Goal: Information Seeking & Learning: Learn about a topic

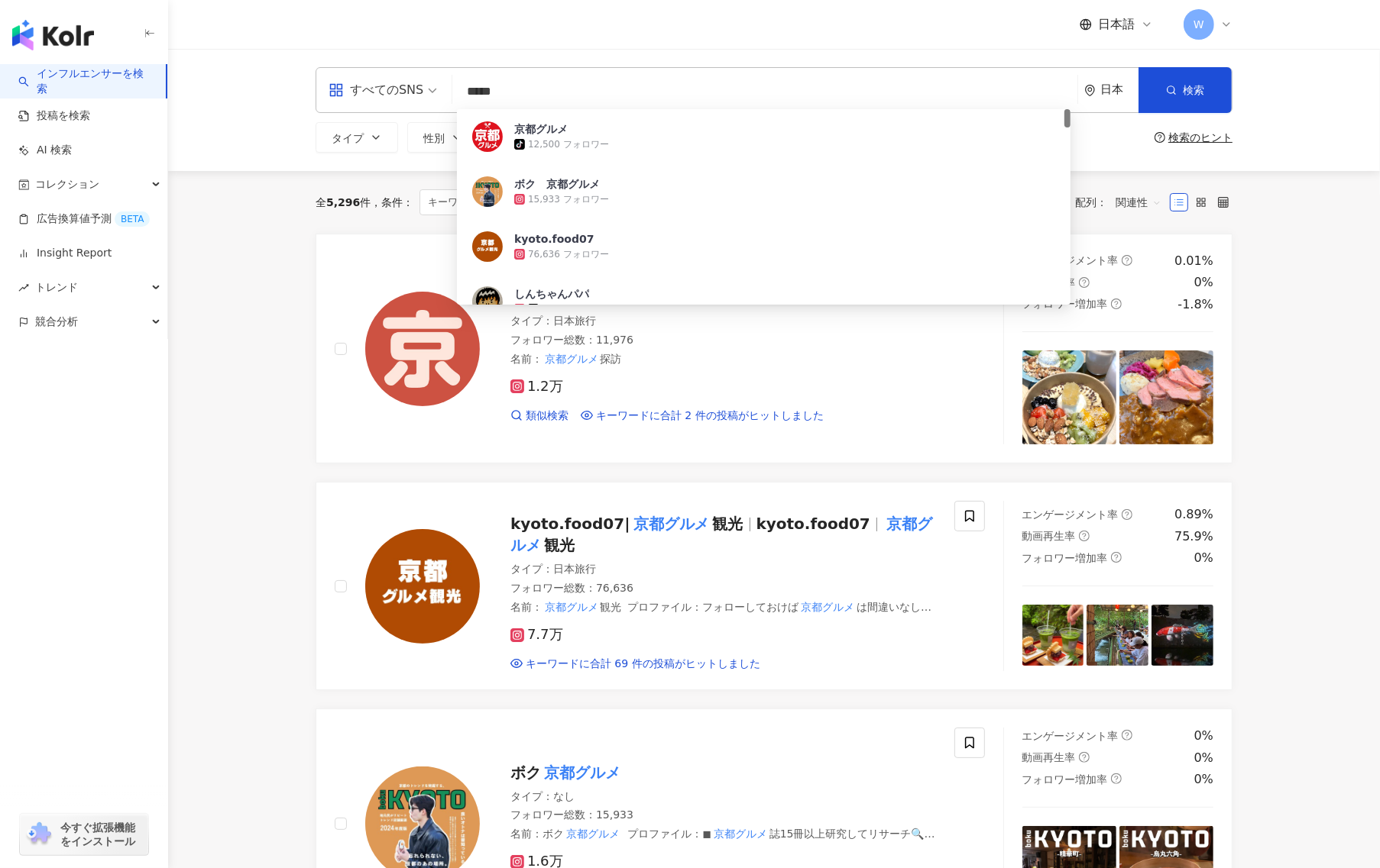
click at [672, 77] on input "*****" at bounding box center [765, 92] width 613 height 29
click at [671, 78] on input "*****" at bounding box center [765, 92] width 613 height 29
click at [494, 111] on div "京都グルメ tiktok-icon 12,500 フォロワー" at bounding box center [764, 137] width 614 height 55
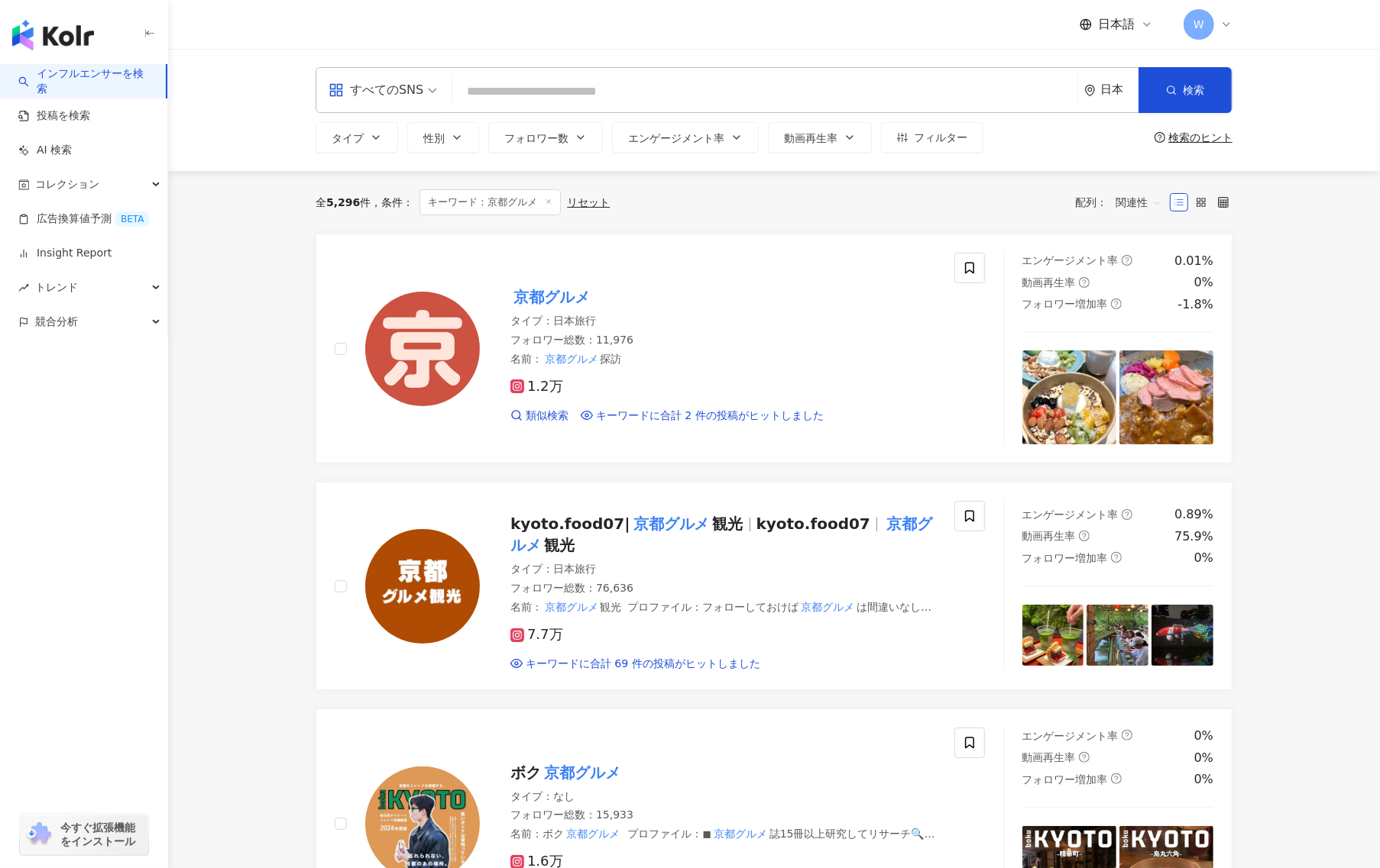
click at [521, 92] on input "search" at bounding box center [765, 92] width 613 height 29
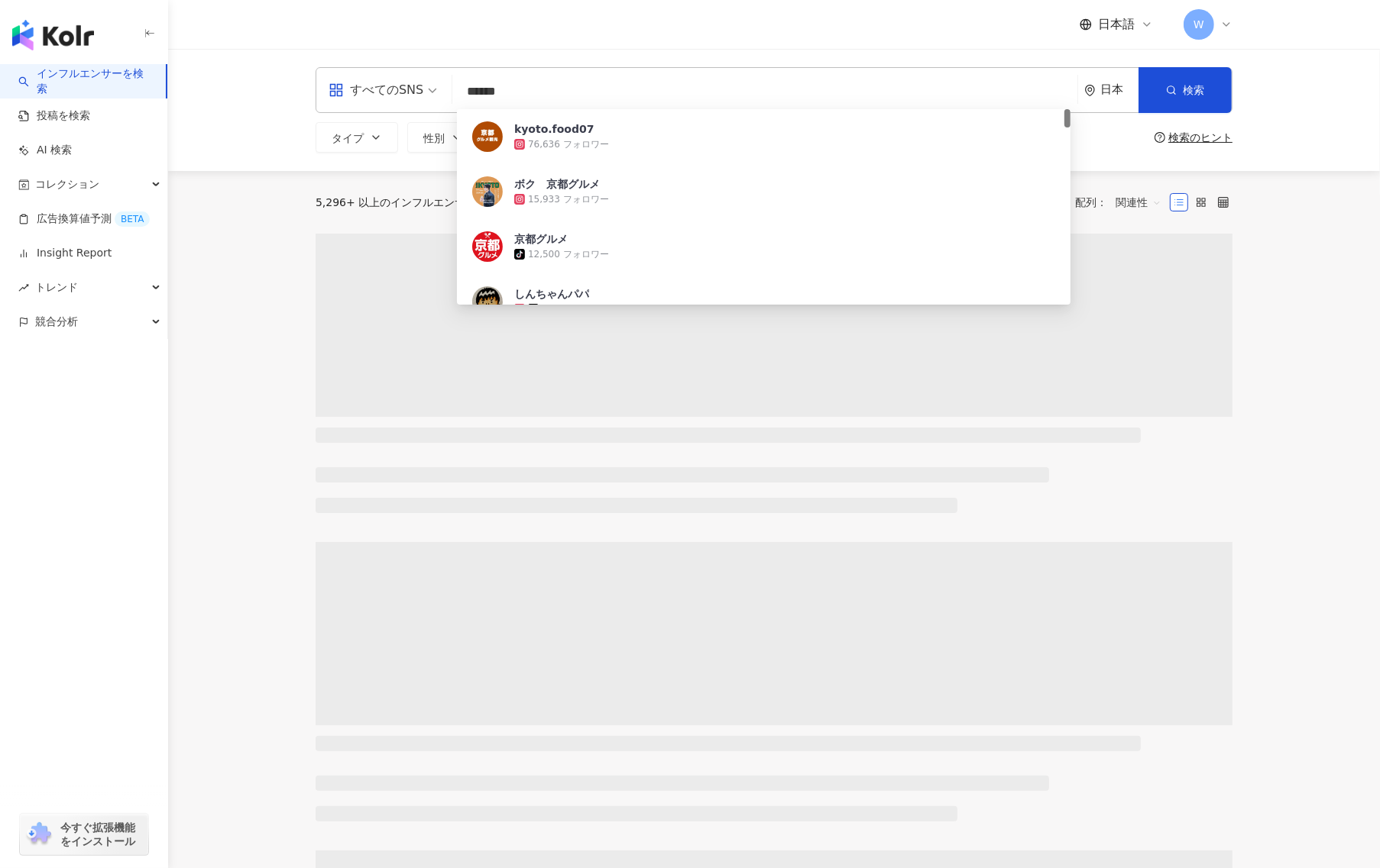
type input "******"
click at [196, 406] on main "すべてのSNS ****** 日本 検索 b1454e4d-1015-40e3-a3ce-72ef1190e4e4 kyoto.food07 76,636 フ…" at bounding box center [774, 849] width 1212 height 1601
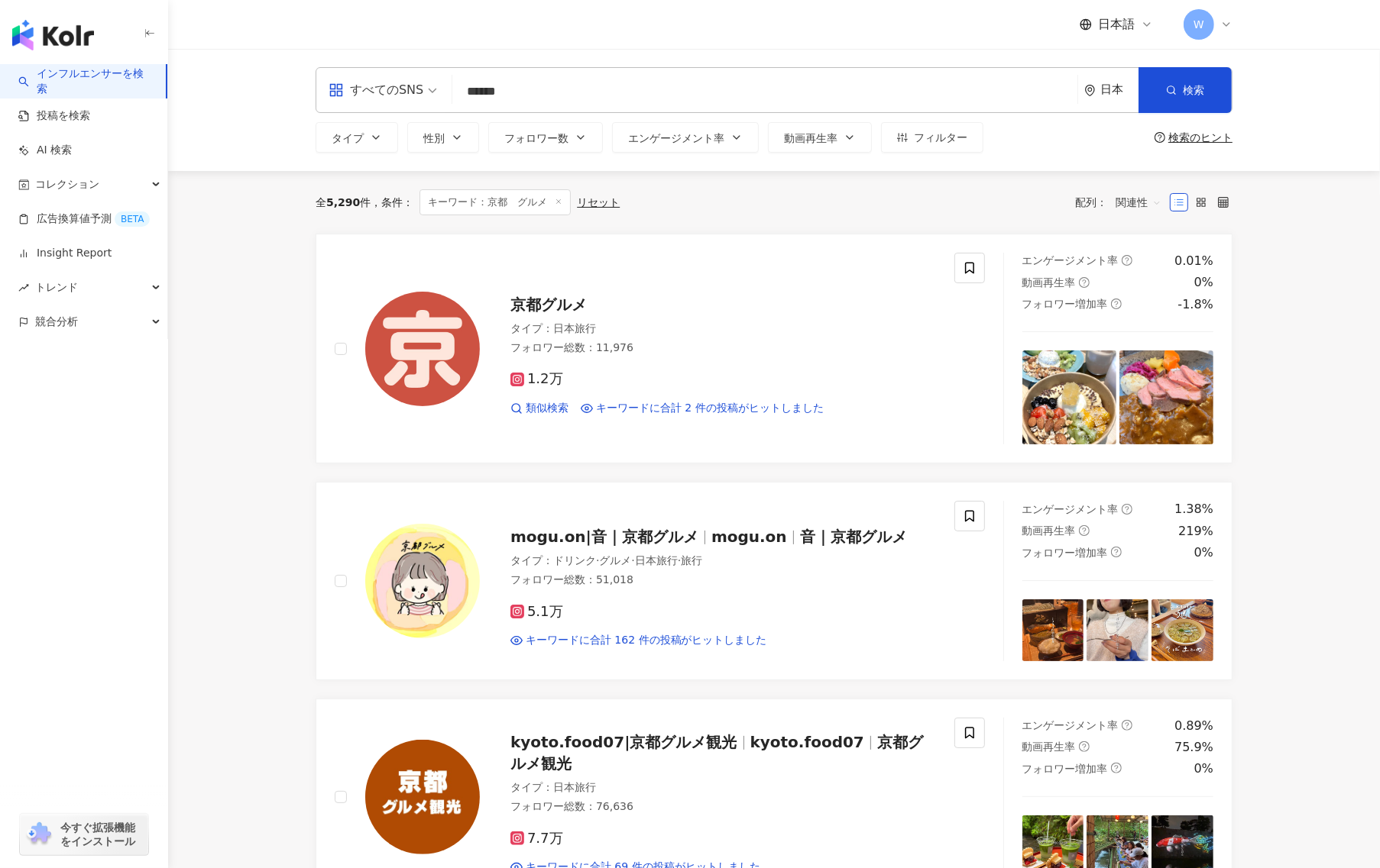
click at [1216, 24] on div "W" at bounding box center [1207, 24] width 49 height 30
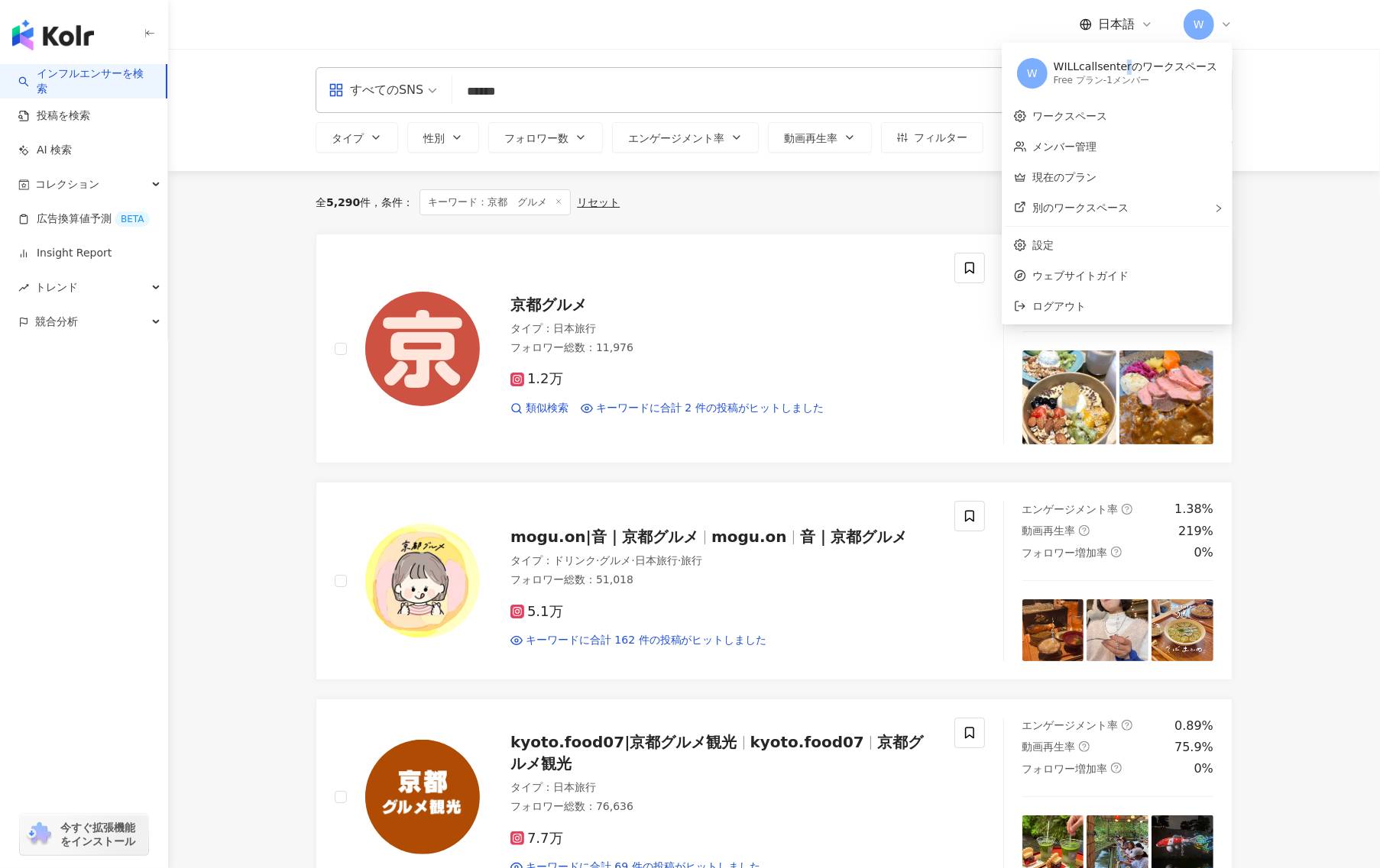
click at [1132, 73] on div "WILLcallsenterのワークスペース" at bounding box center [1135, 67] width 164 height 16
click at [1061, 313] on span "ログアウト" at bounding box center [1126, 306] width 188 height 17
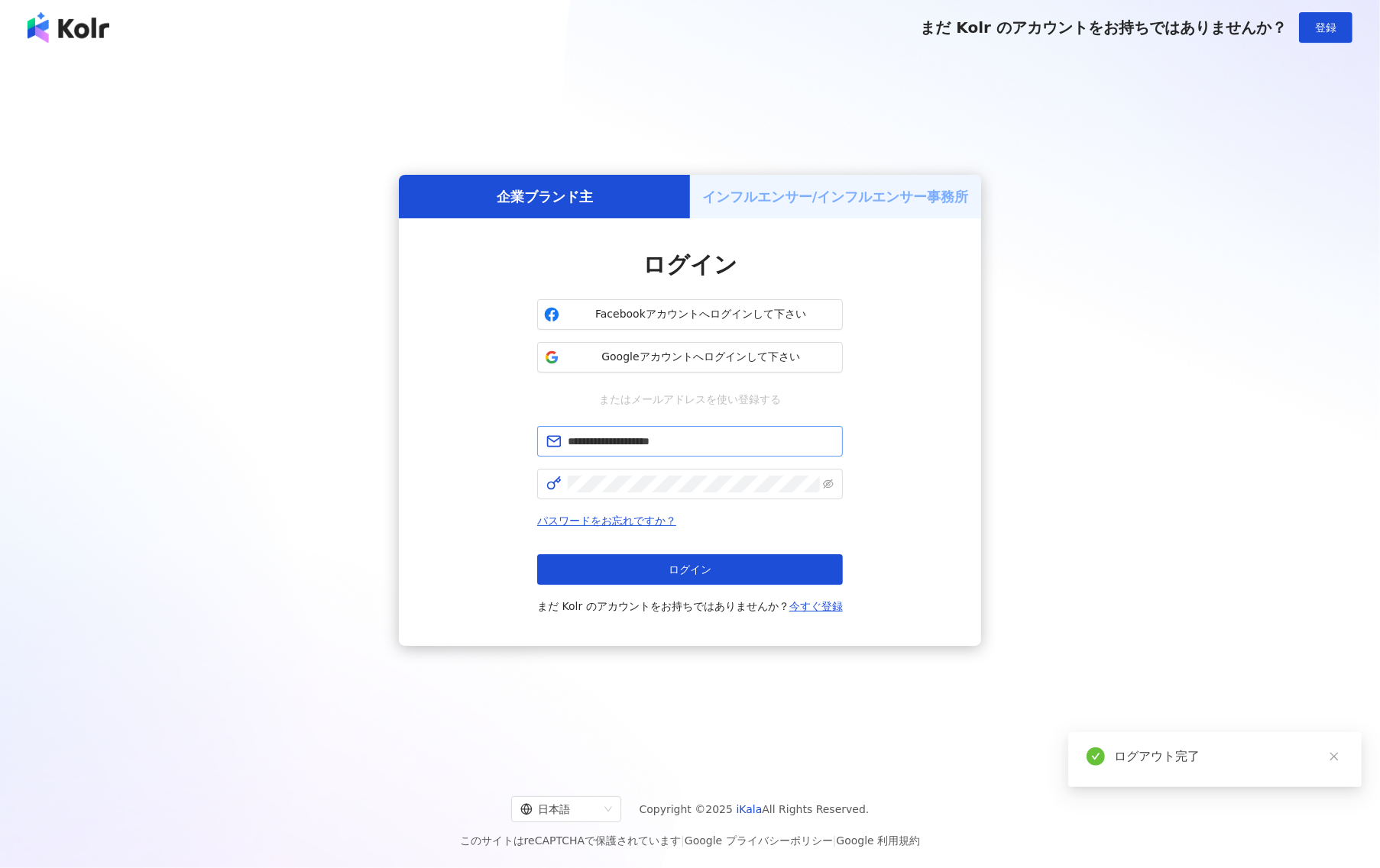
click at [703, 455] on span "**********" at bounding box center [690, 440] width 305 height 30
click at [703, 446] on input "**********" at bounding box center [700, 441] width 266 height 17
paste input "*********"
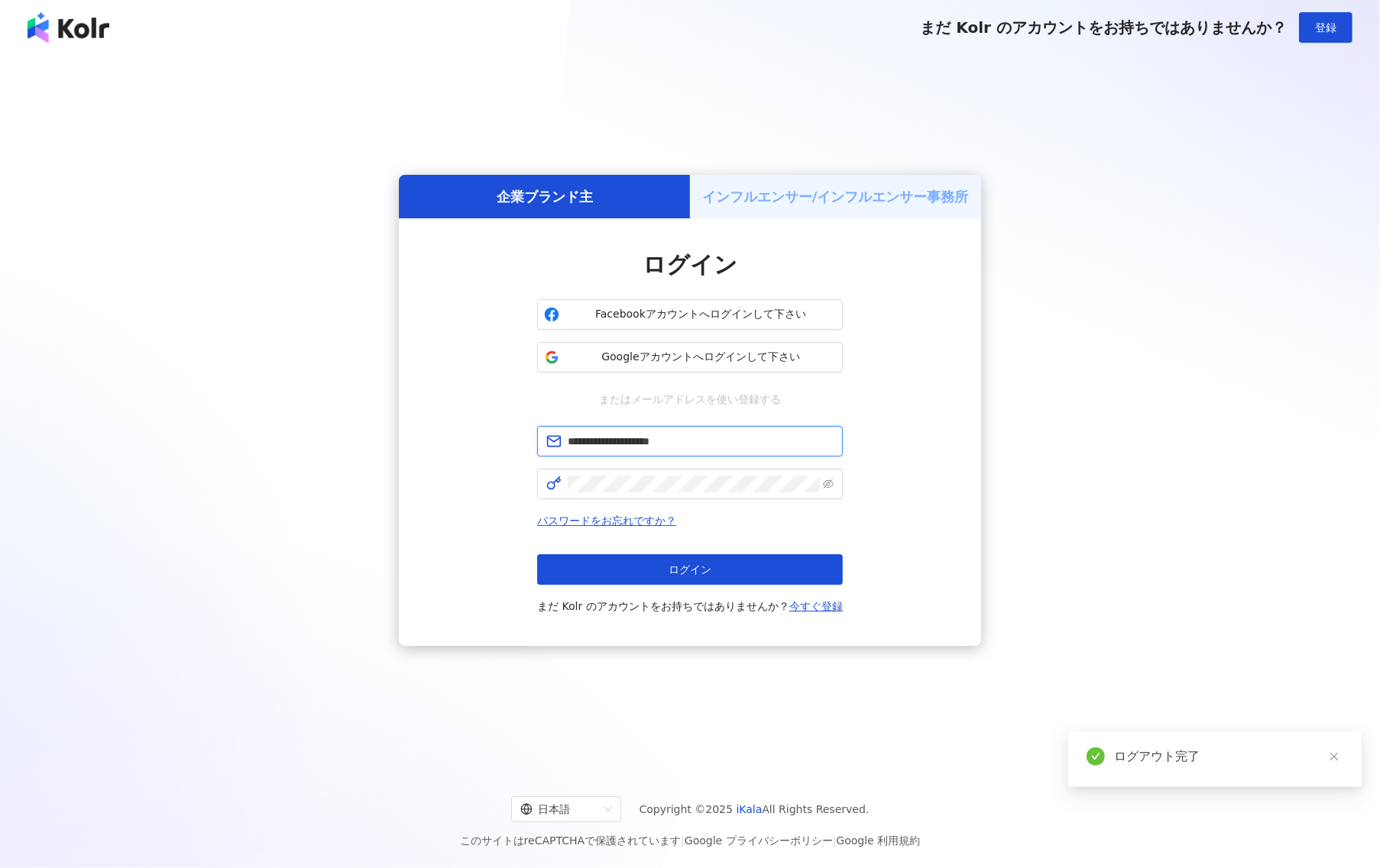
type input "**********"
click button "ログイン" at bounding box center [690, 569] width 305 height 30
type input "**********"
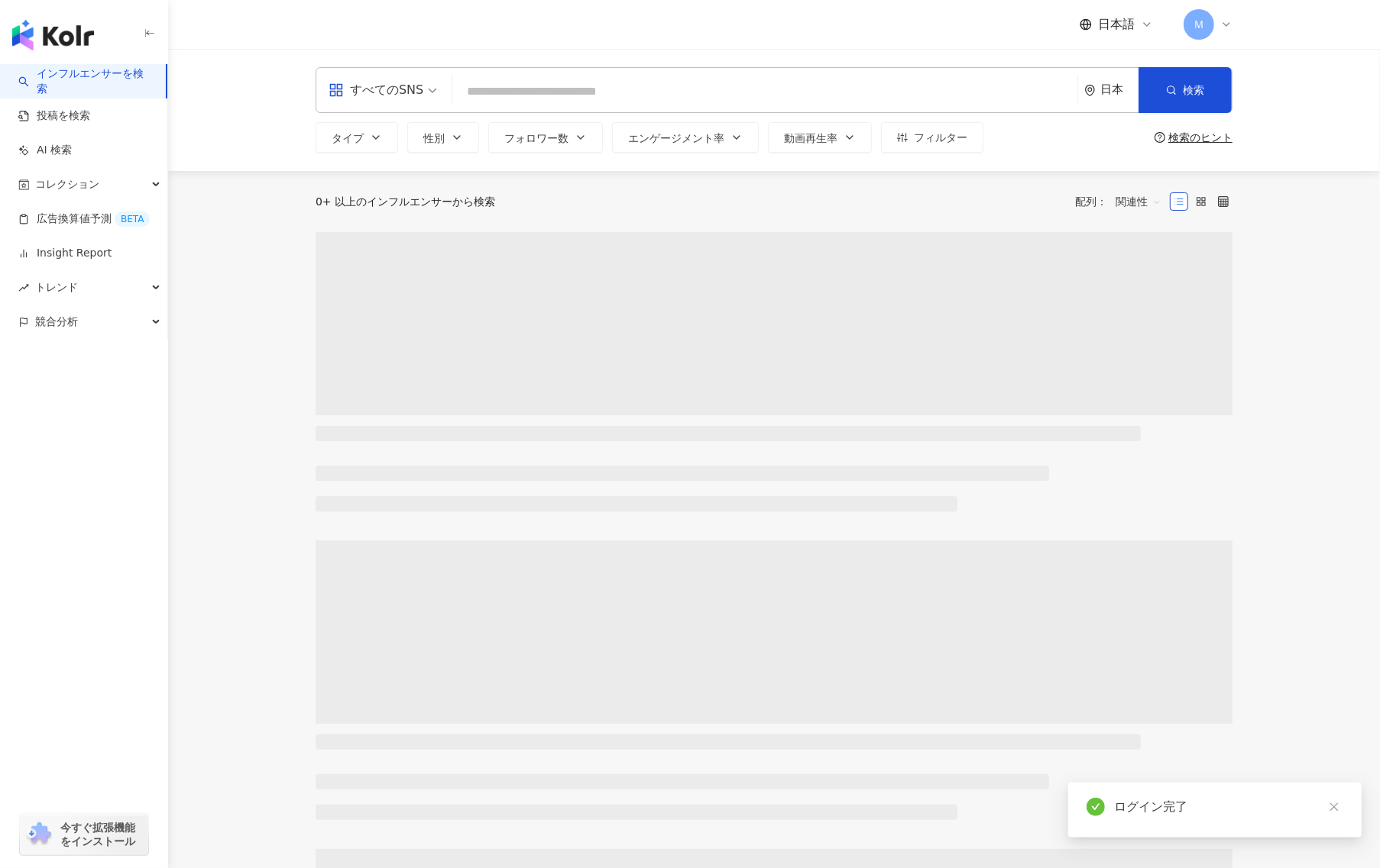
click at [580, 106] on input "search" at bounding box center [765, 92] width 613 height 29
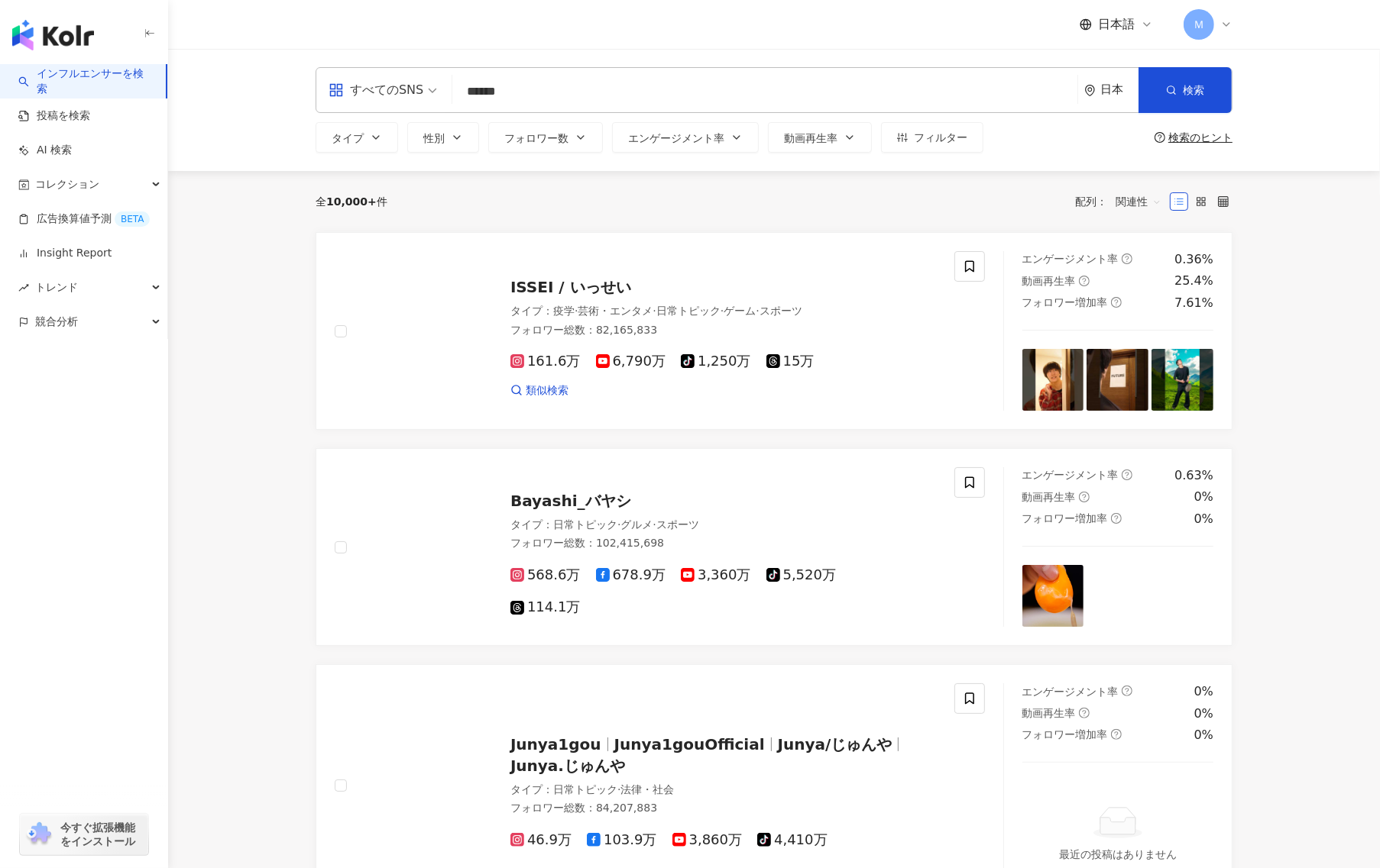
type input "******"
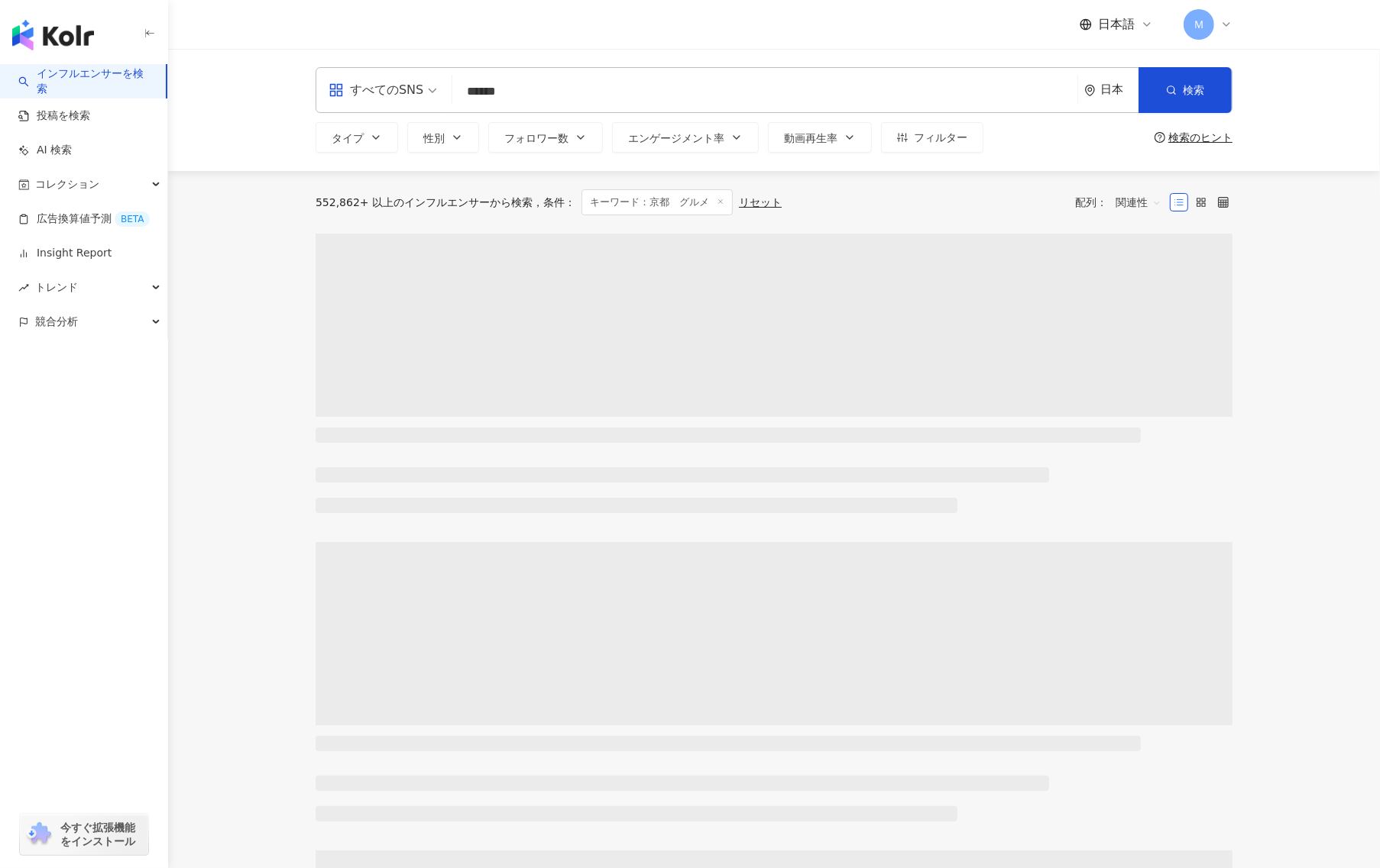
click at [208, 375] on main "すべてのSNS ****** 日本 検索 b1454e4d-1015-40e3-a3ce-72ef1190e4e4 a8bb8a6a-0eb6-45fa-97…" at bounding box center [774, 684] width 1212 height 1271
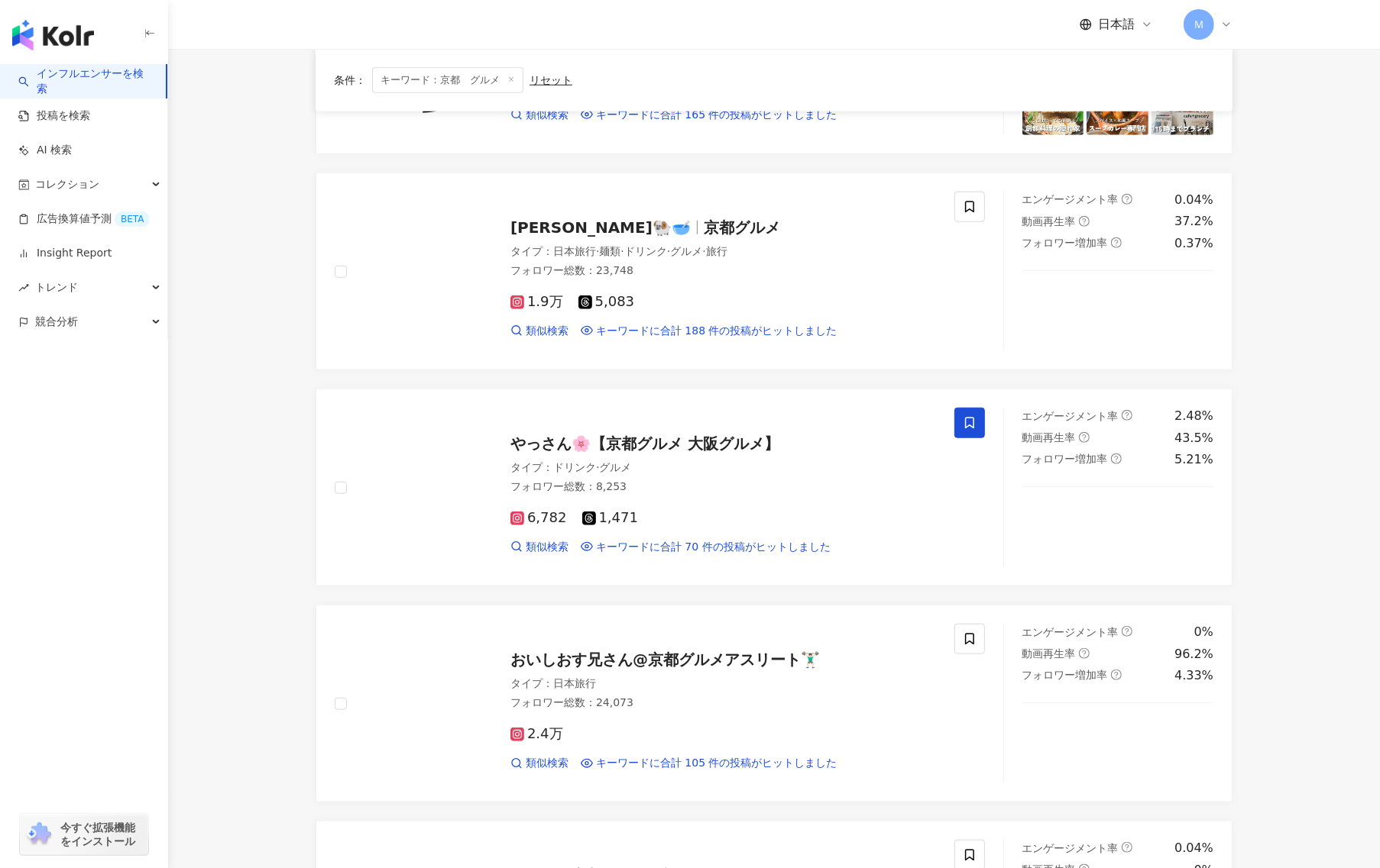
scroll to position [1452, 0]
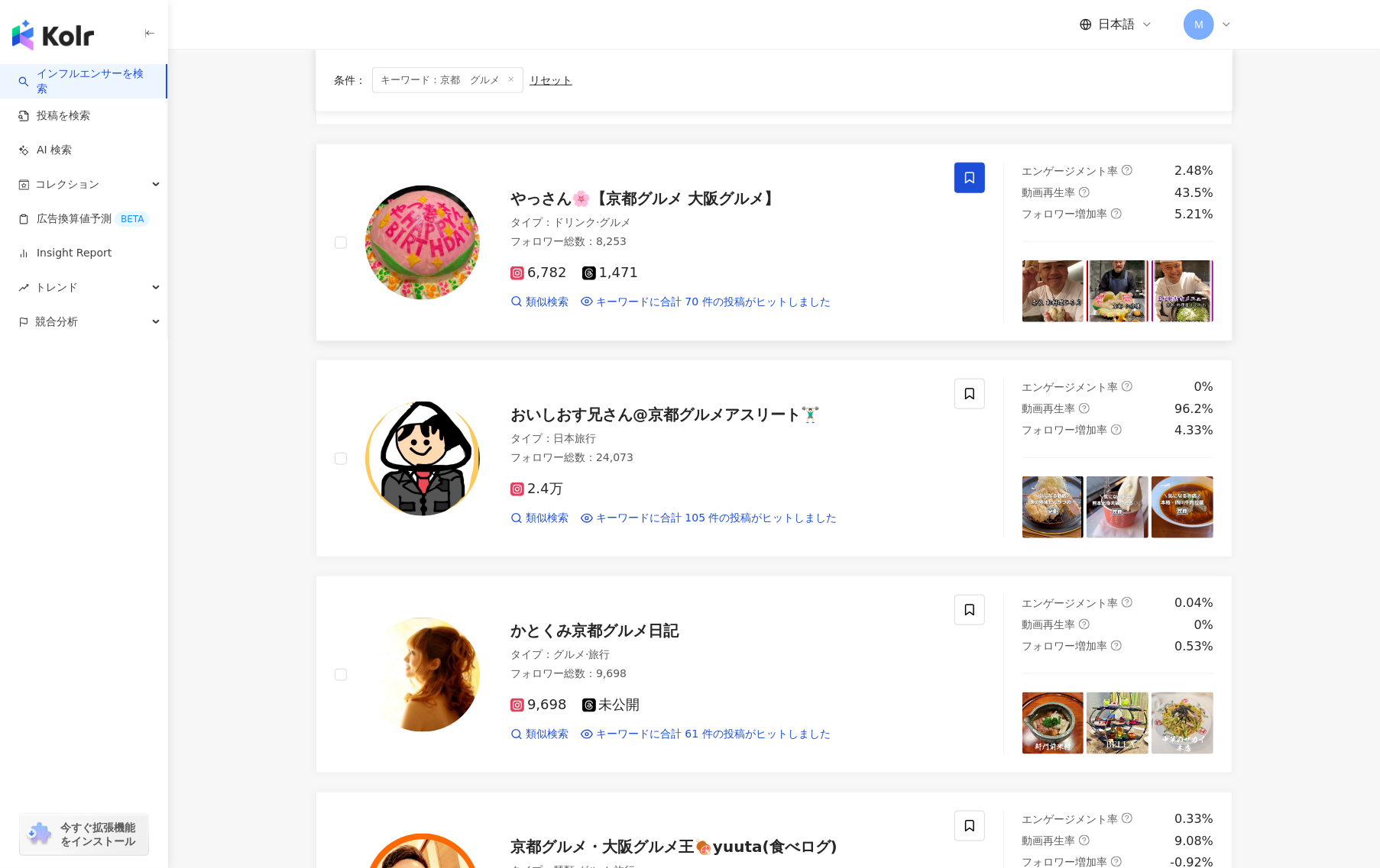
click at [612, 205] on span "やっさん🌸【京都グルメ 大阪グルメ】" at bounding box center [645, 199] width 269 height 18
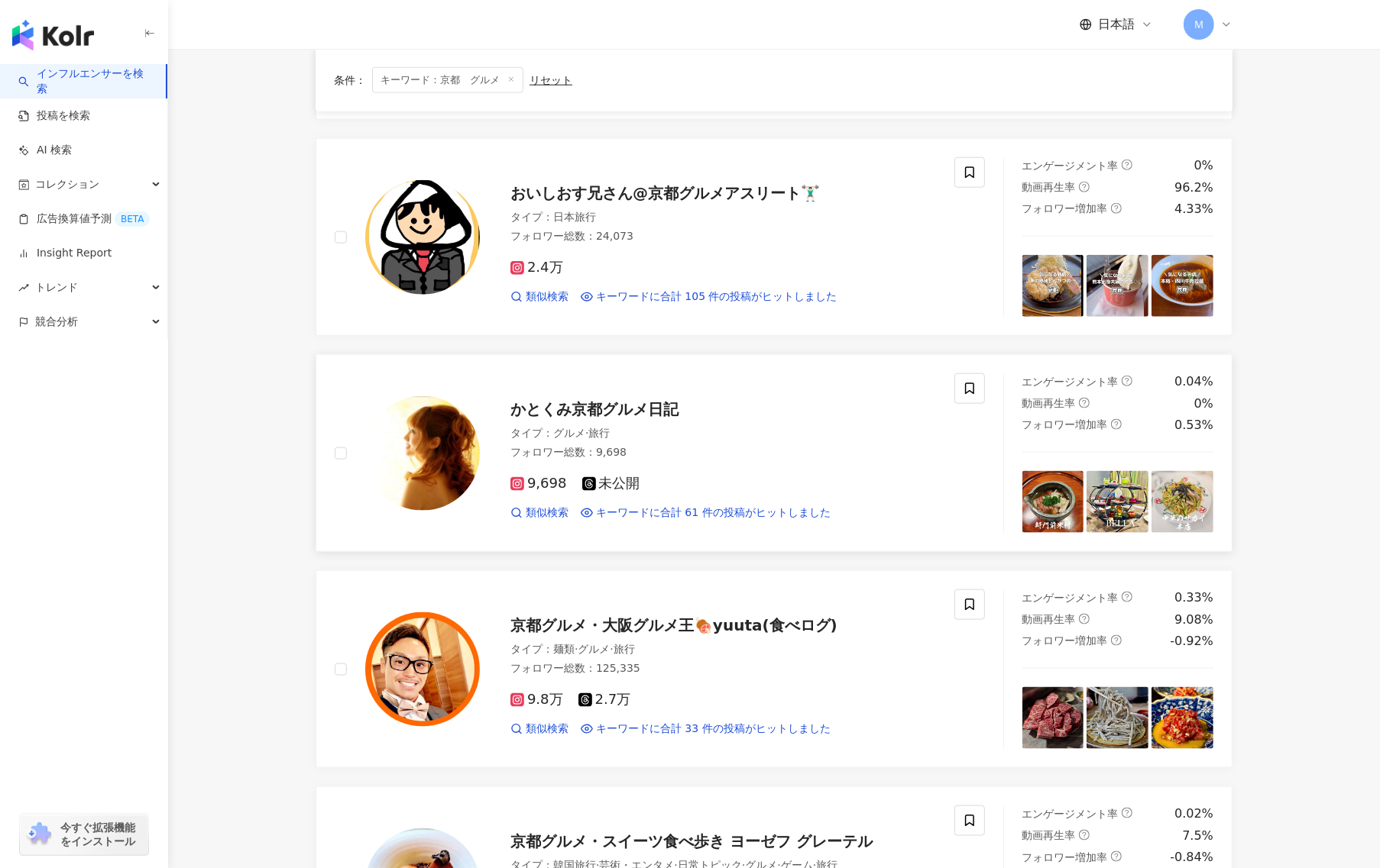
click at [520, 488] on icon at bounding box center [517, 484] width 7 height 7
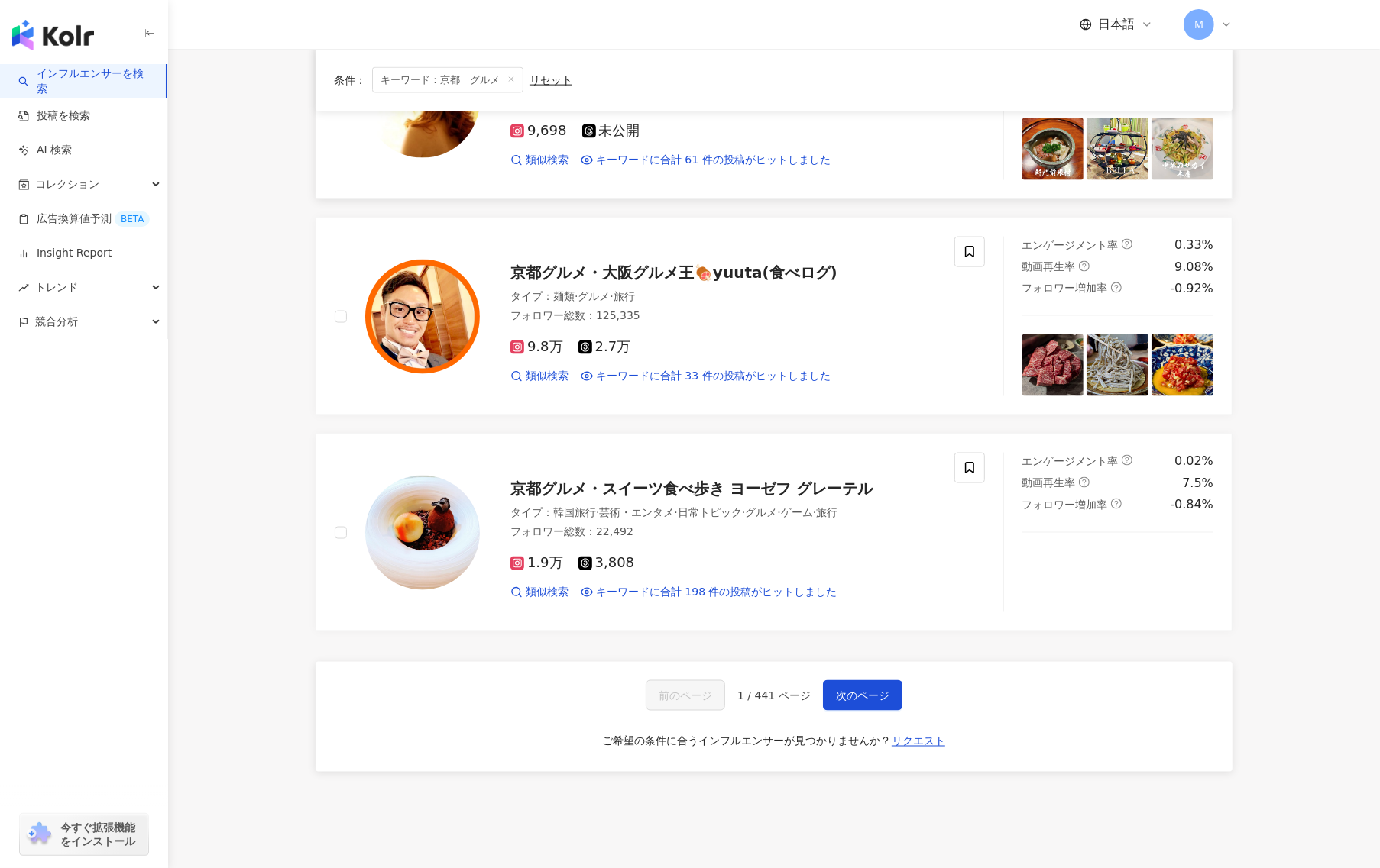
scroll to position [2045, 0]
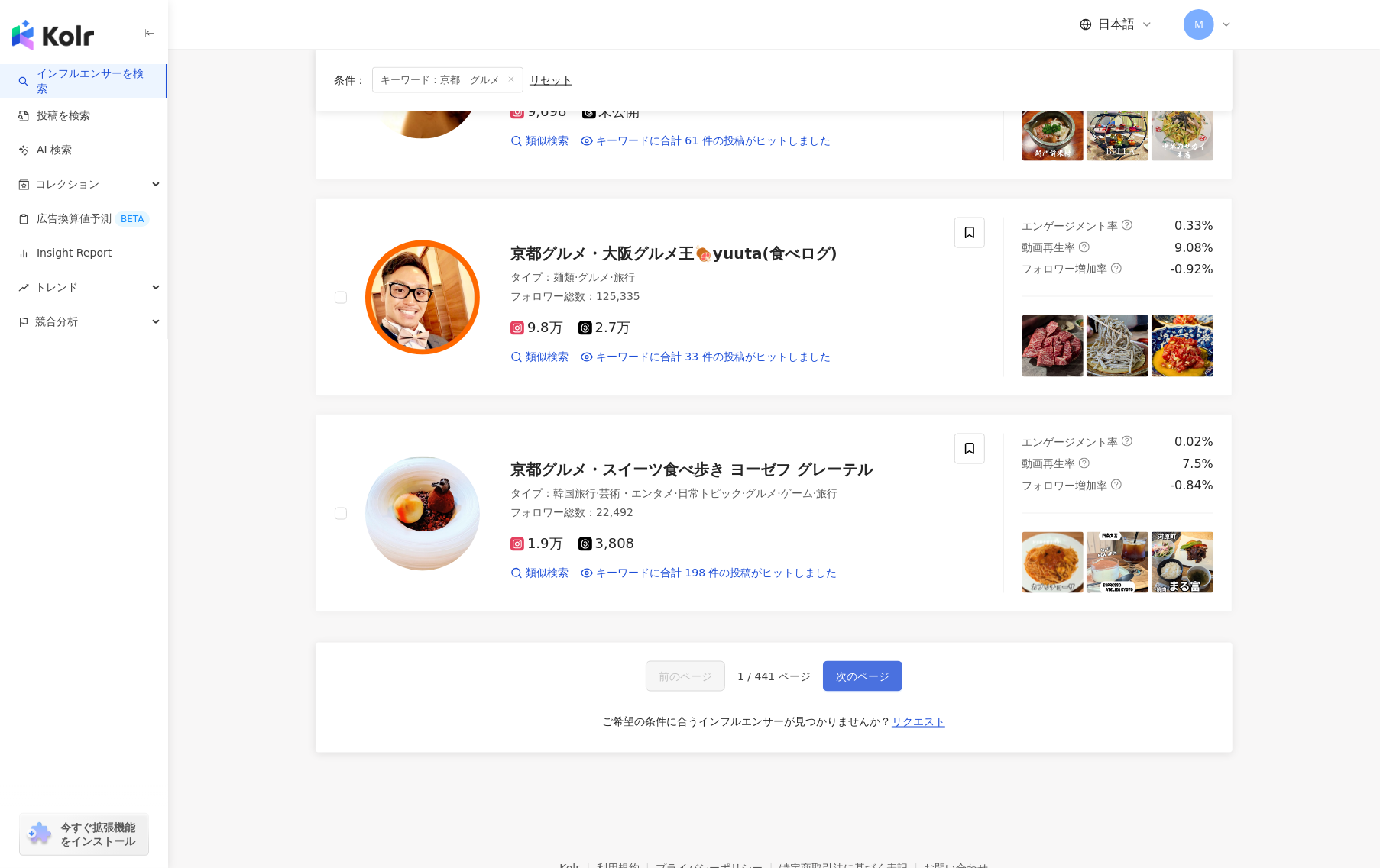
click at [892, 686] on button "次のページ" at bounding box center [862, 676] width 79 height 30
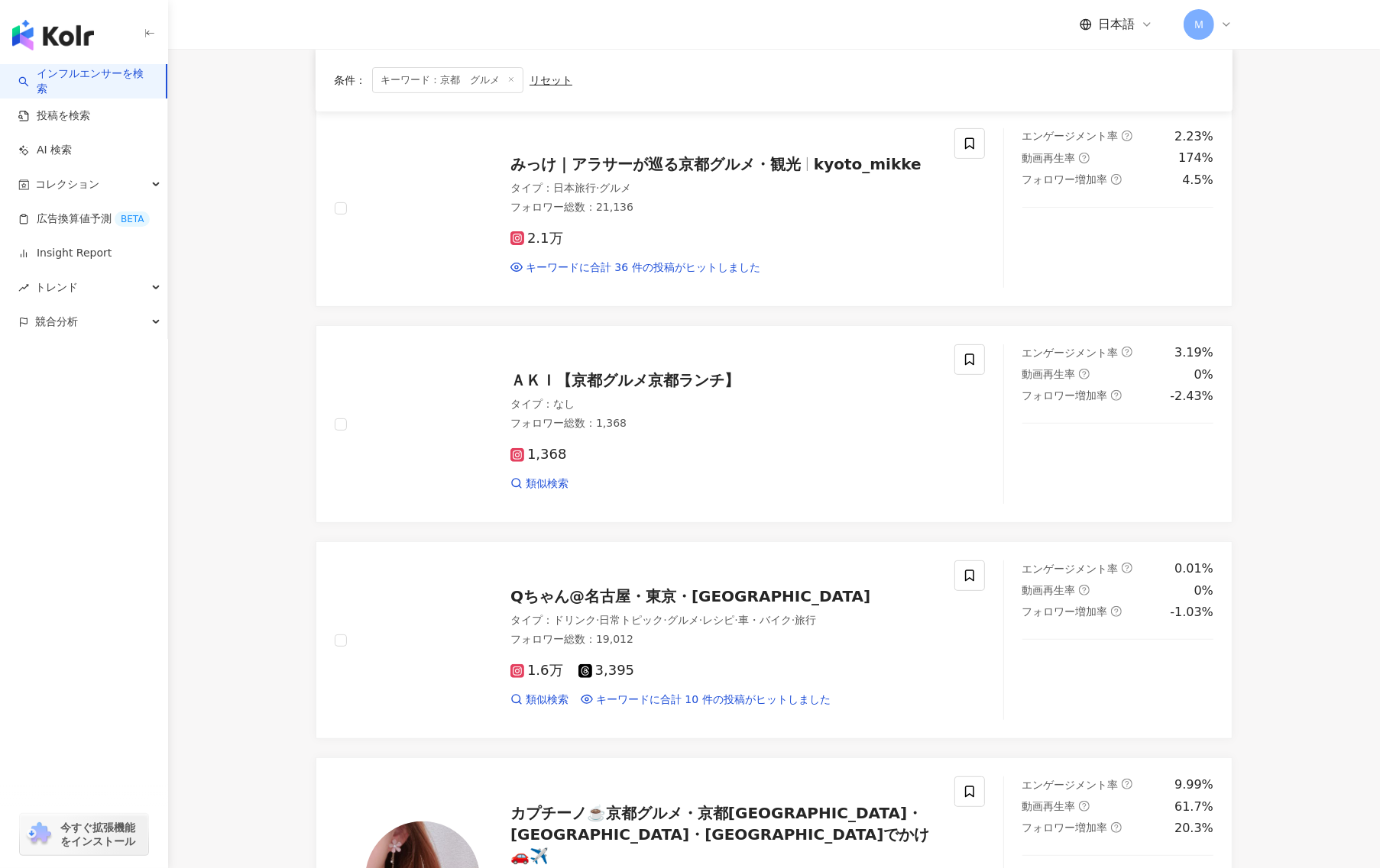
scroll to position [337, 0]
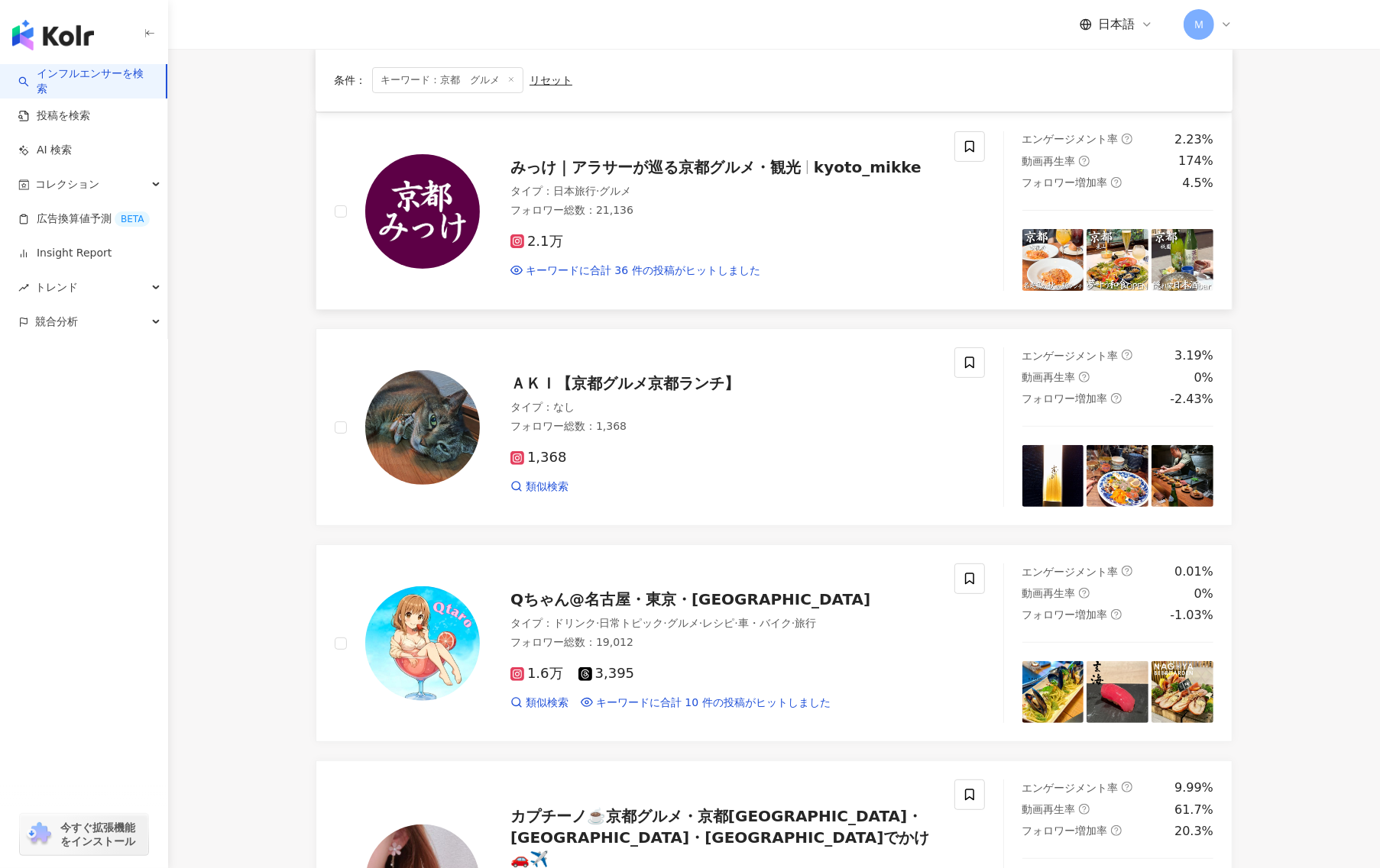
click at [763, 174] on span "みっけ｜アラサーが巡る京都グルメ・観光" at bounding box center [656, 167] width 291 height 18
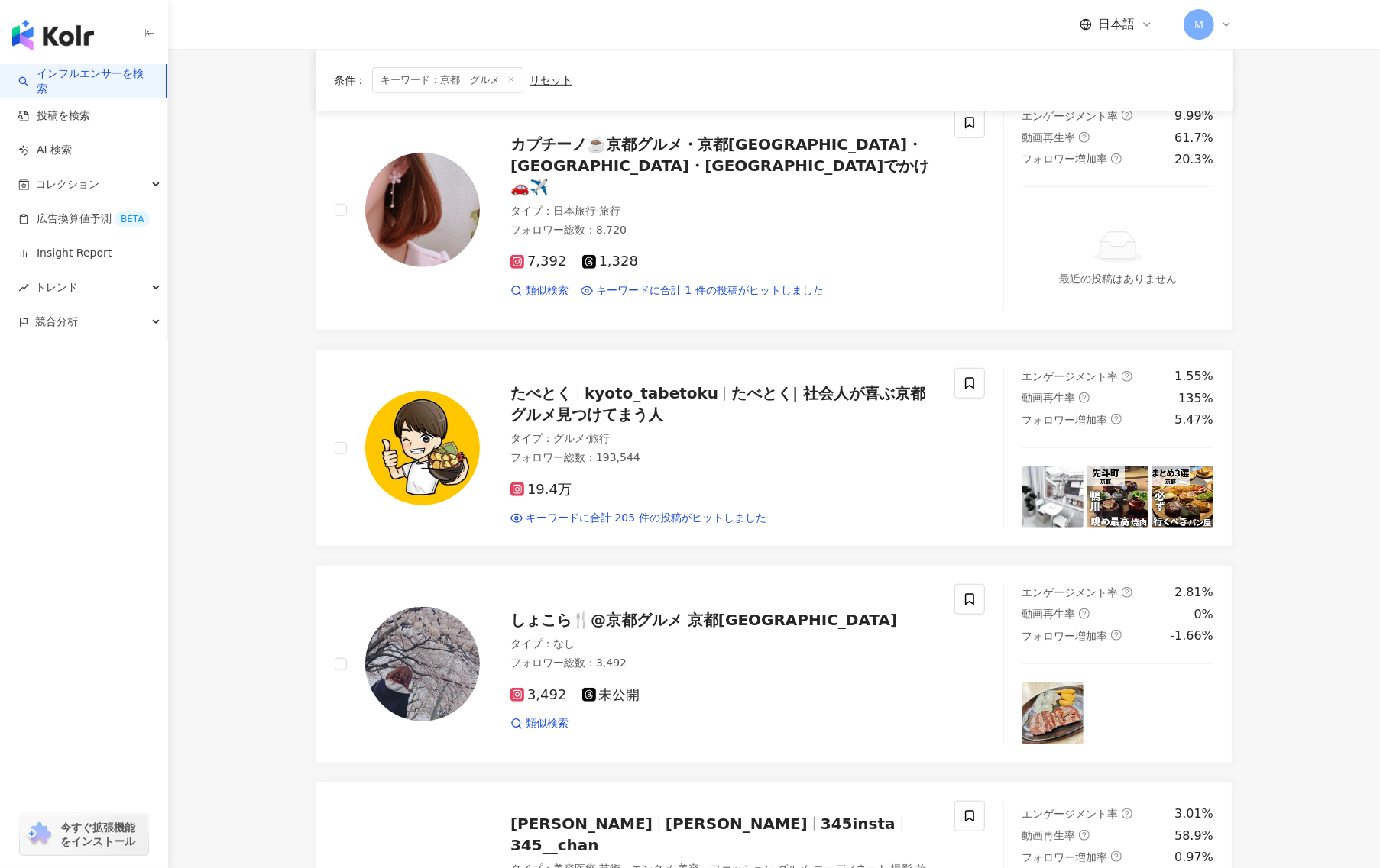
scroll to position [1121, 0]
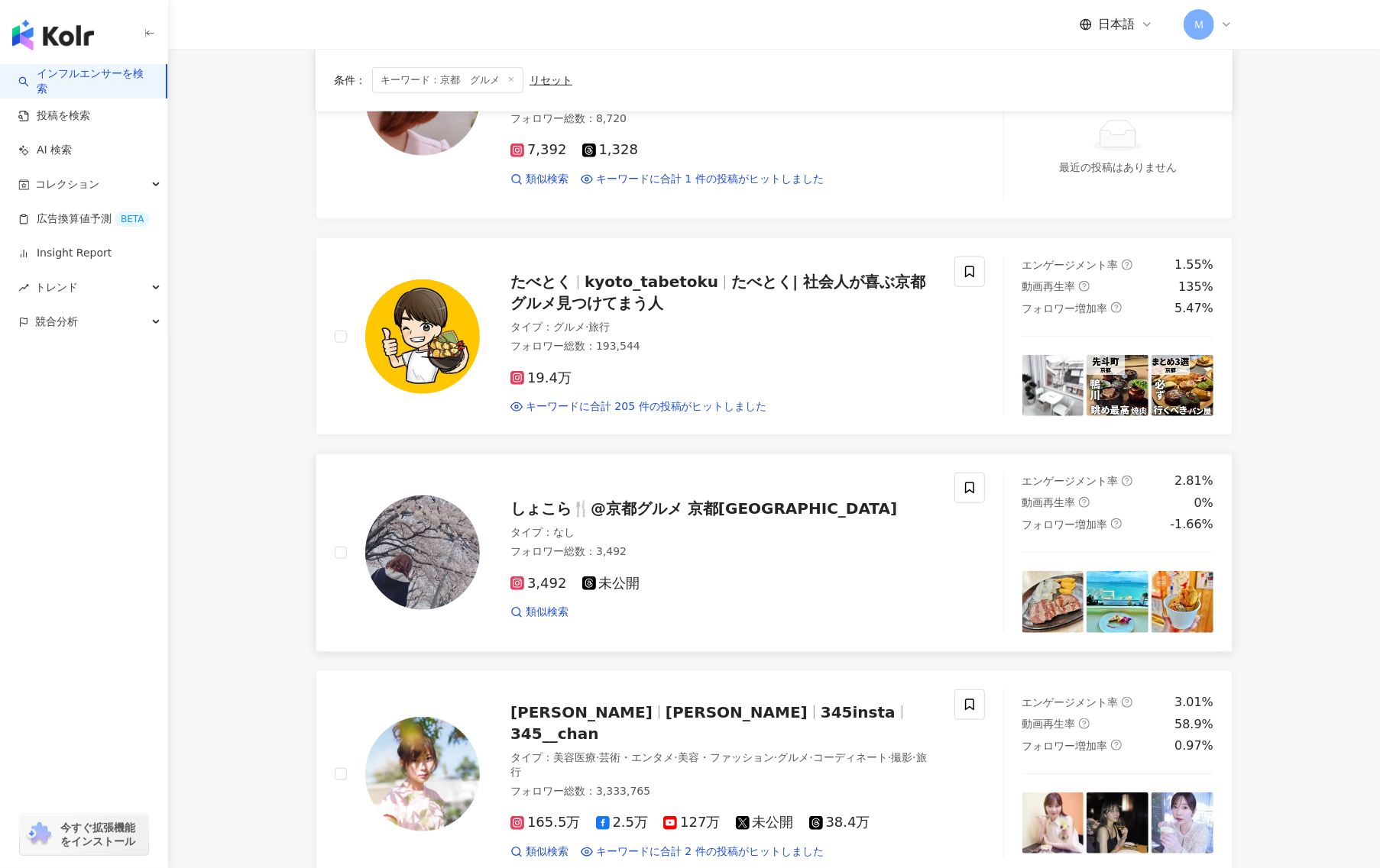
click at [417, 605] on img at bounding box center [422, 553] width 115 height 115
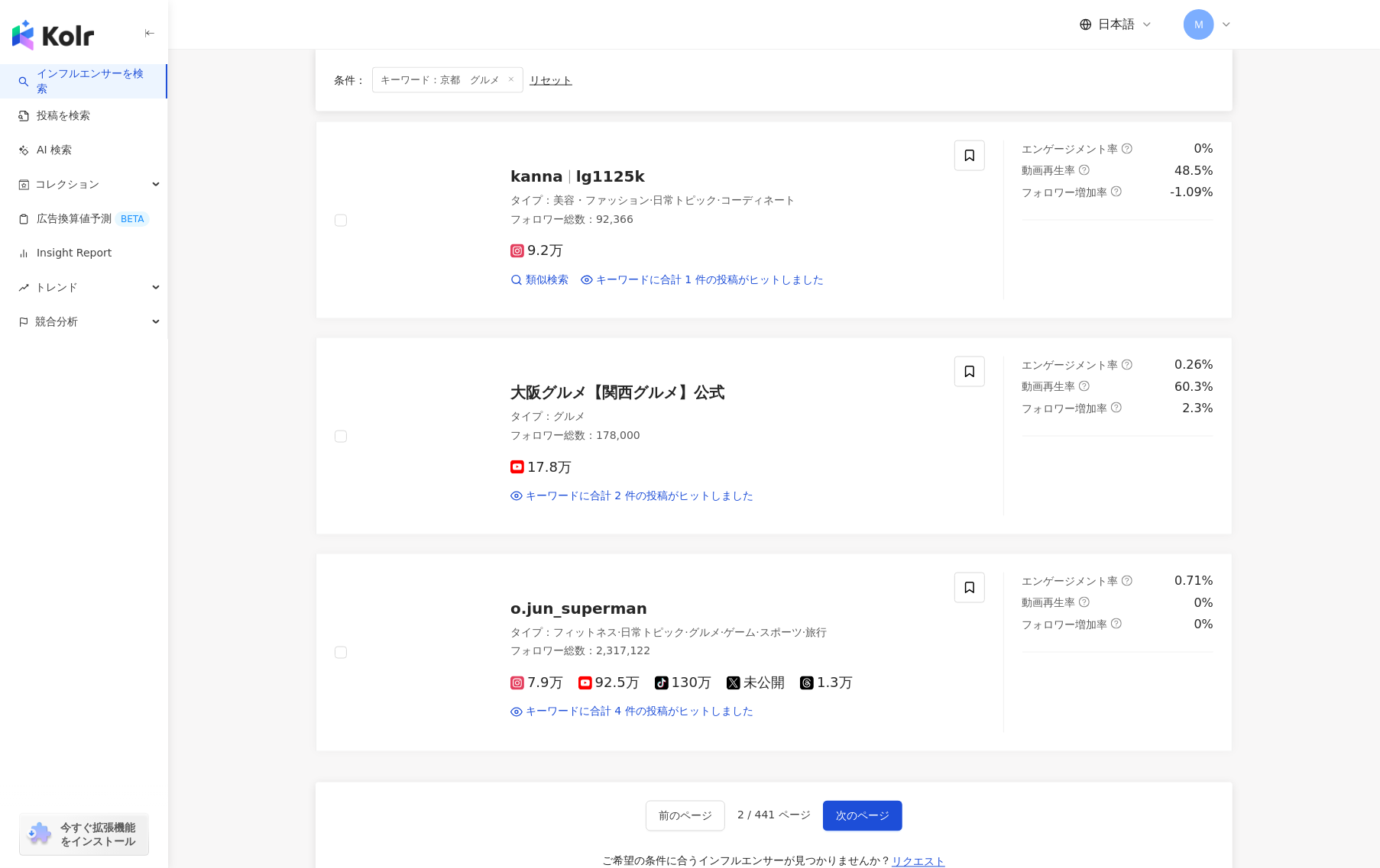
scroll to position [2338, 0]
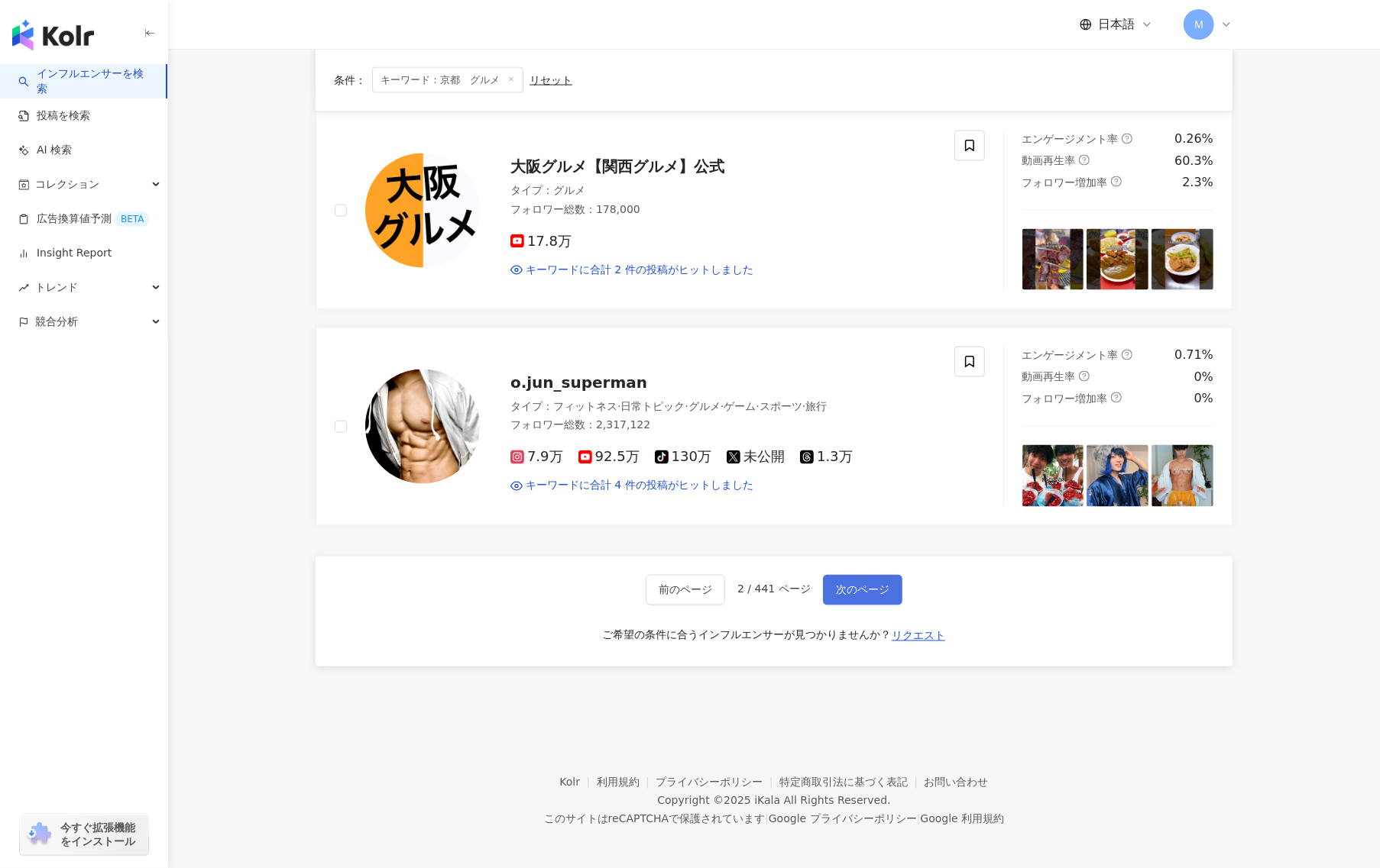
click at [856, 575] on button "次のページ" at bounding box center [862, 589] width 79 height 30
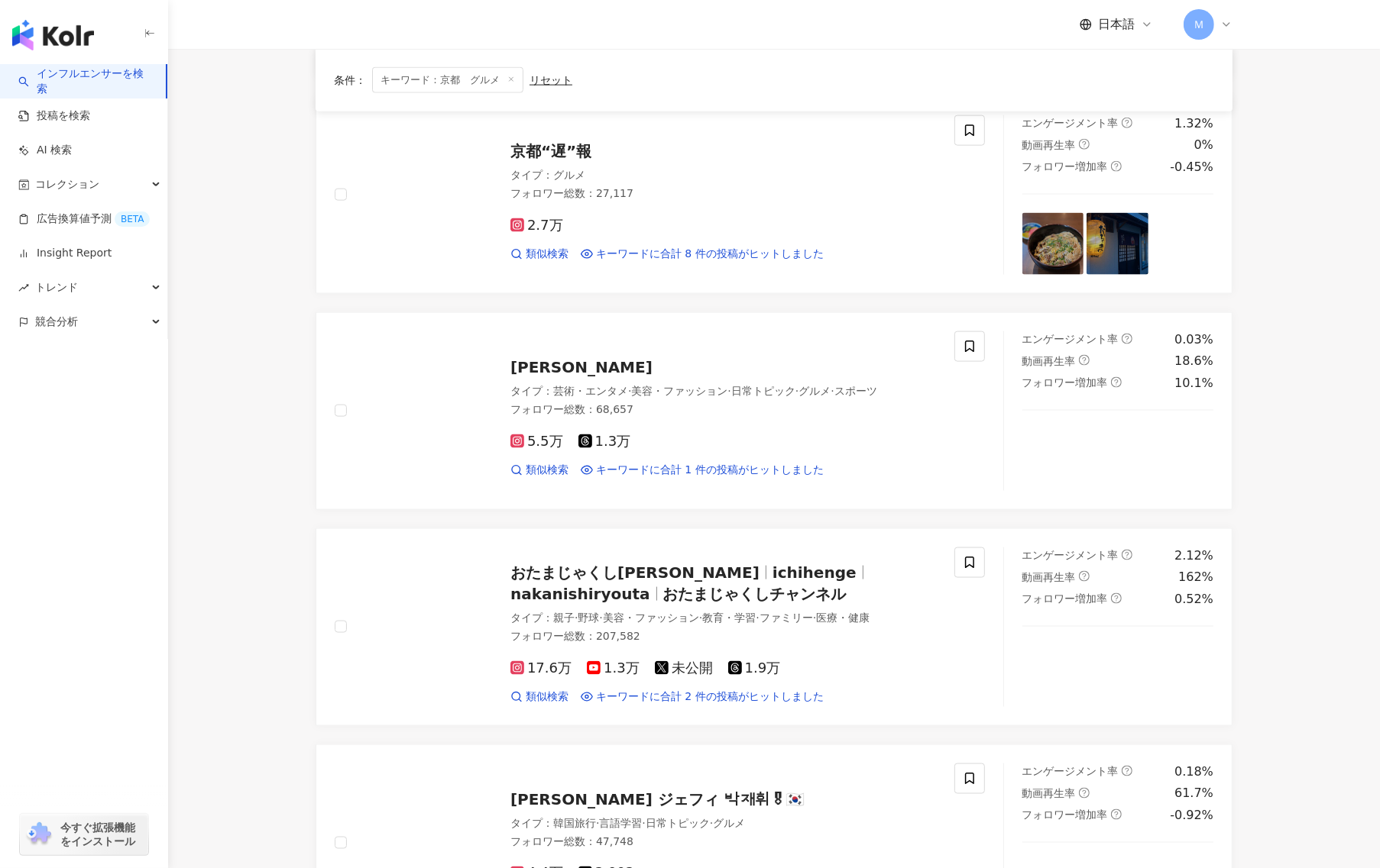
scroll to position [2326, 0]
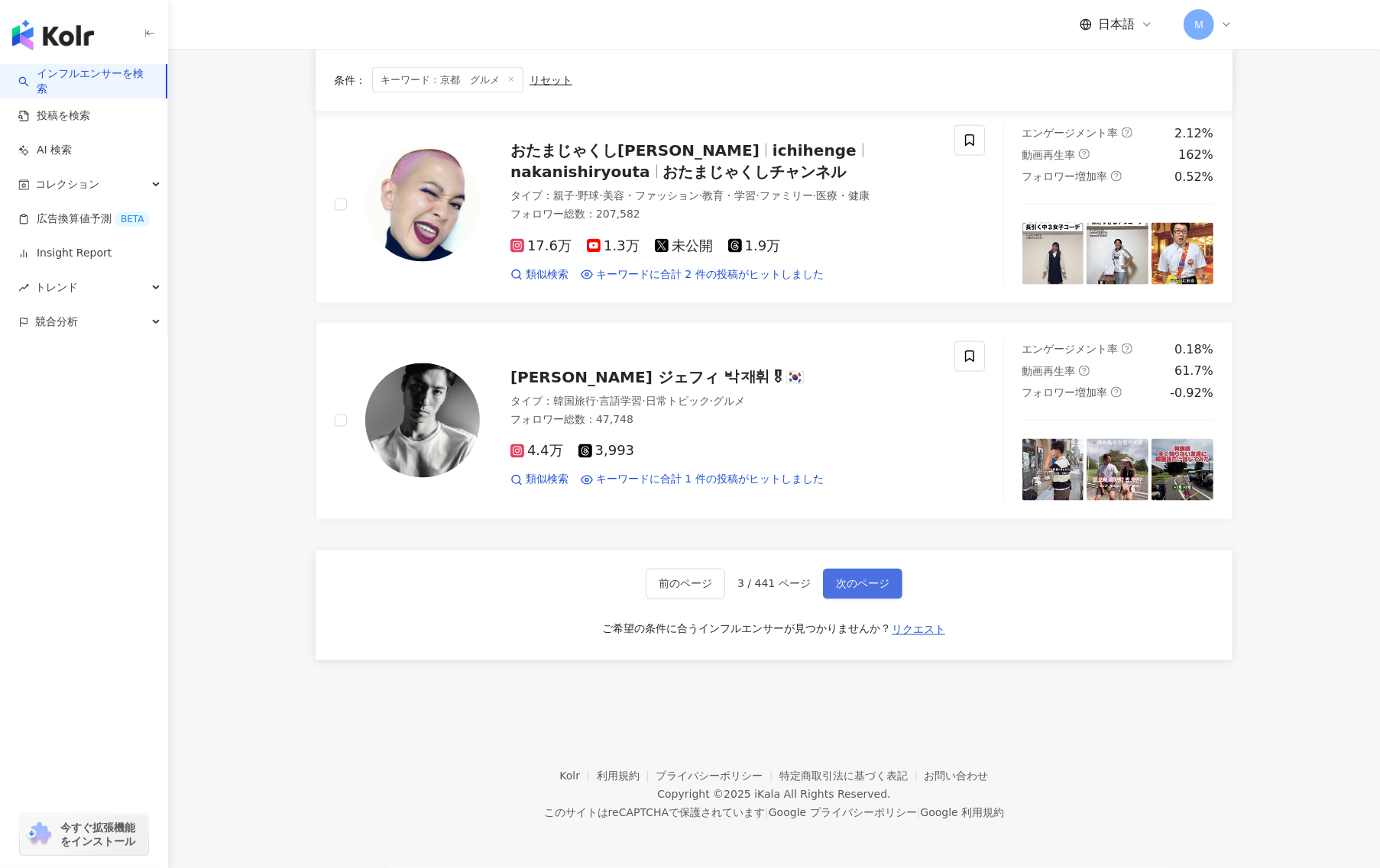
click at [837, 597] on button "次のページ" at bounding box center [862, 584] width 79 height 30
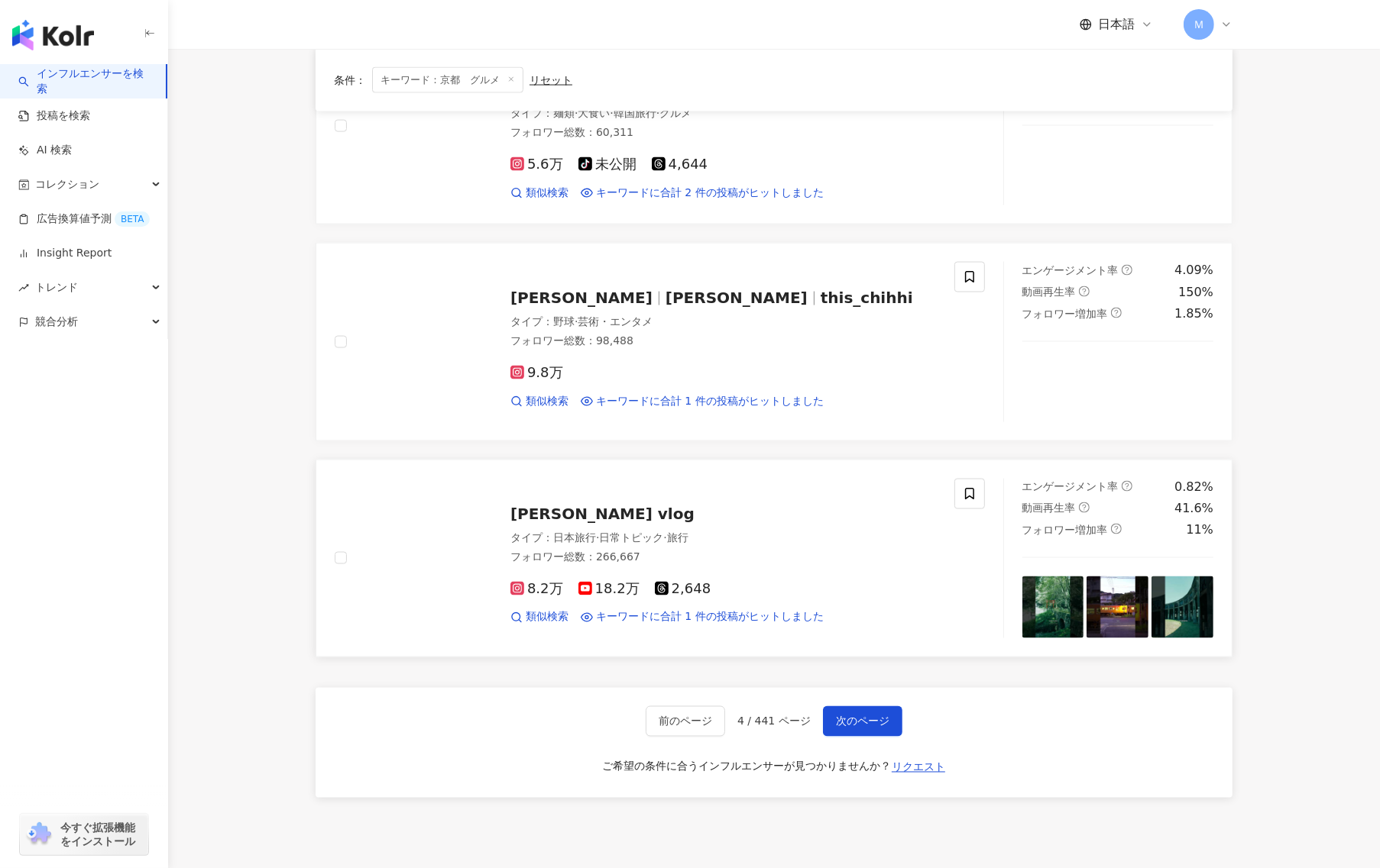
scroll to position [2174, 0]
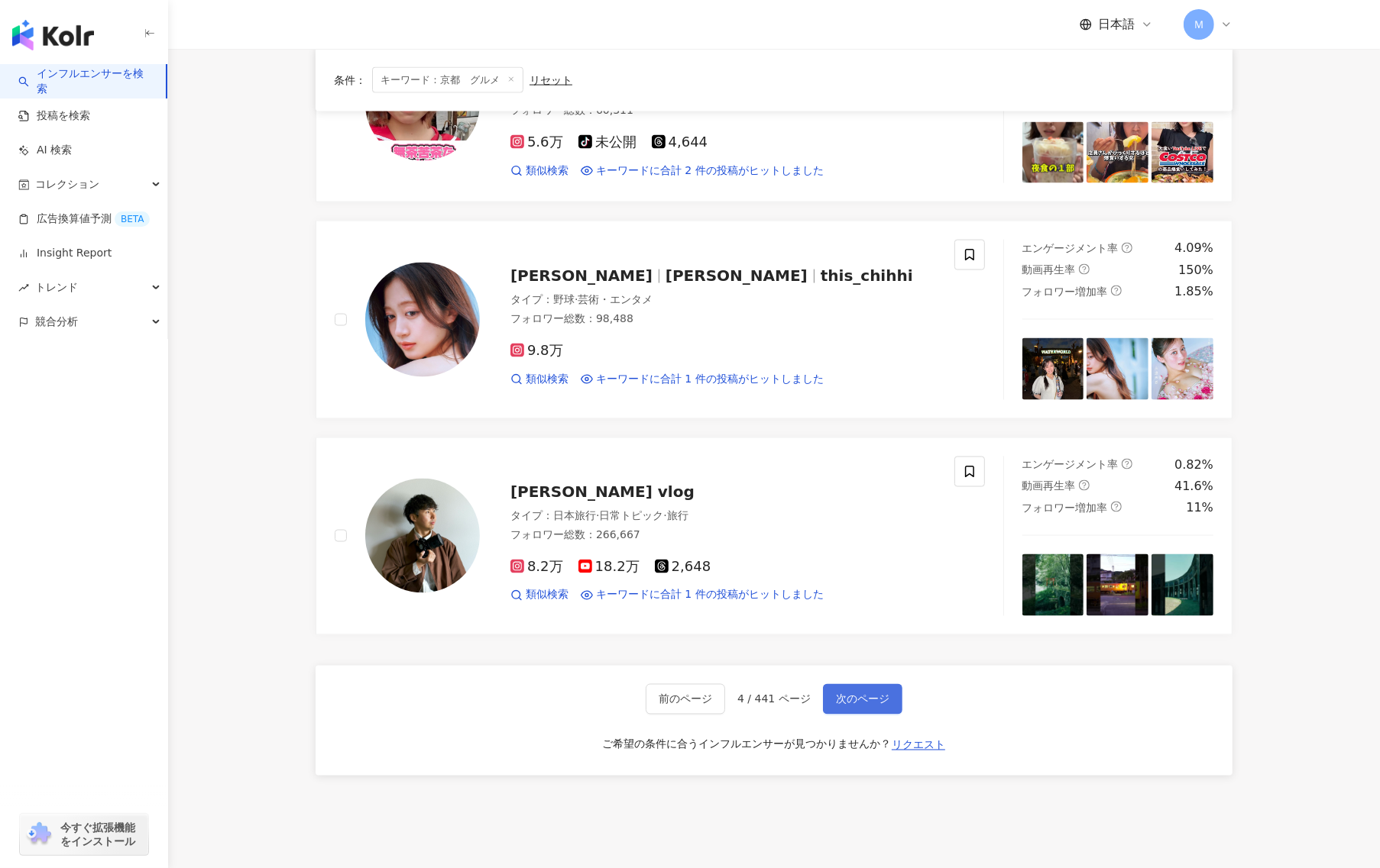
click at [858, 698] on span "次のページ" at bounding box center [863, 699] width 53 height 12
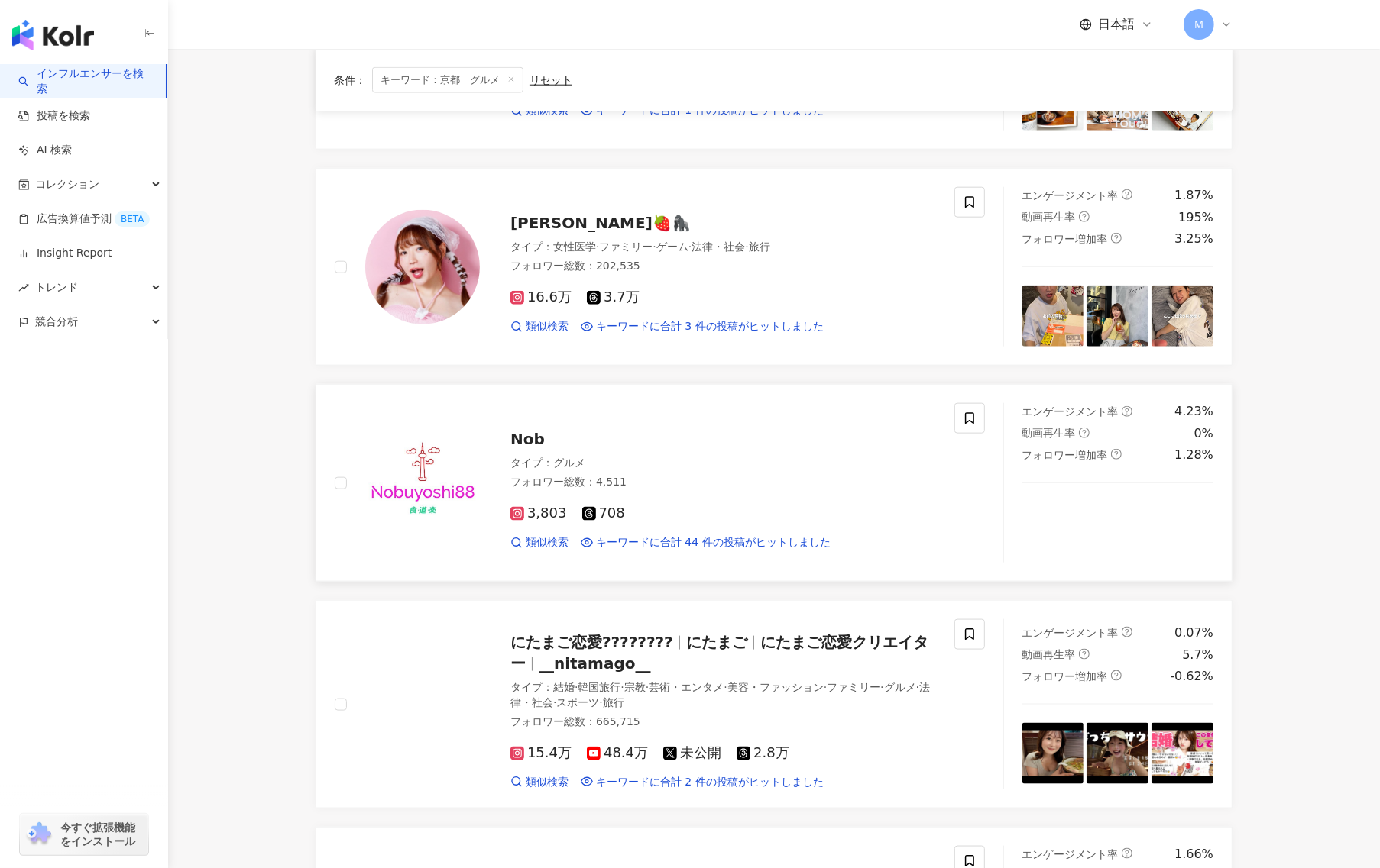
scroll to position [1581, 0]
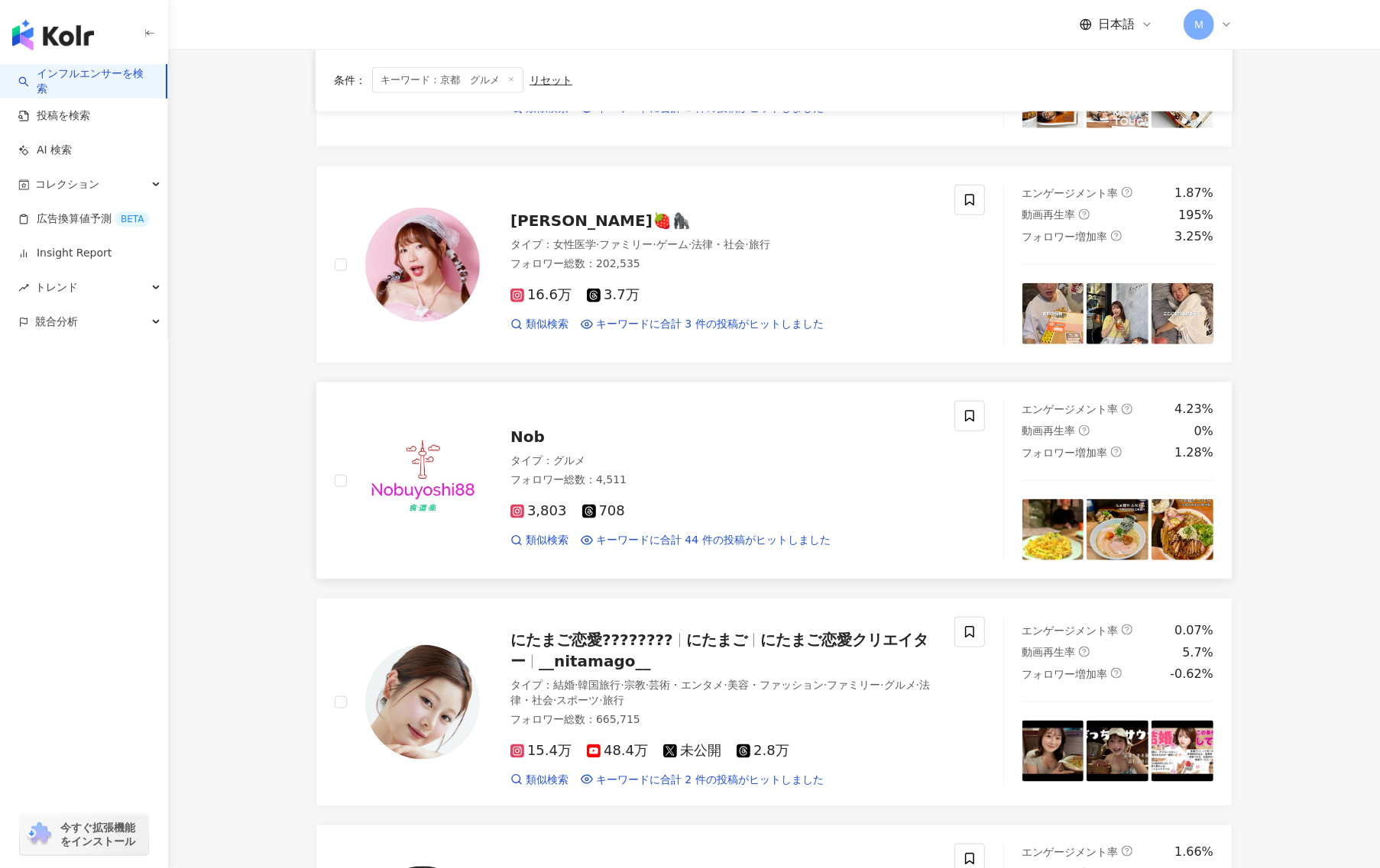
click at [404, 516] on img at bounding box center [422, 481] width 115 height 115
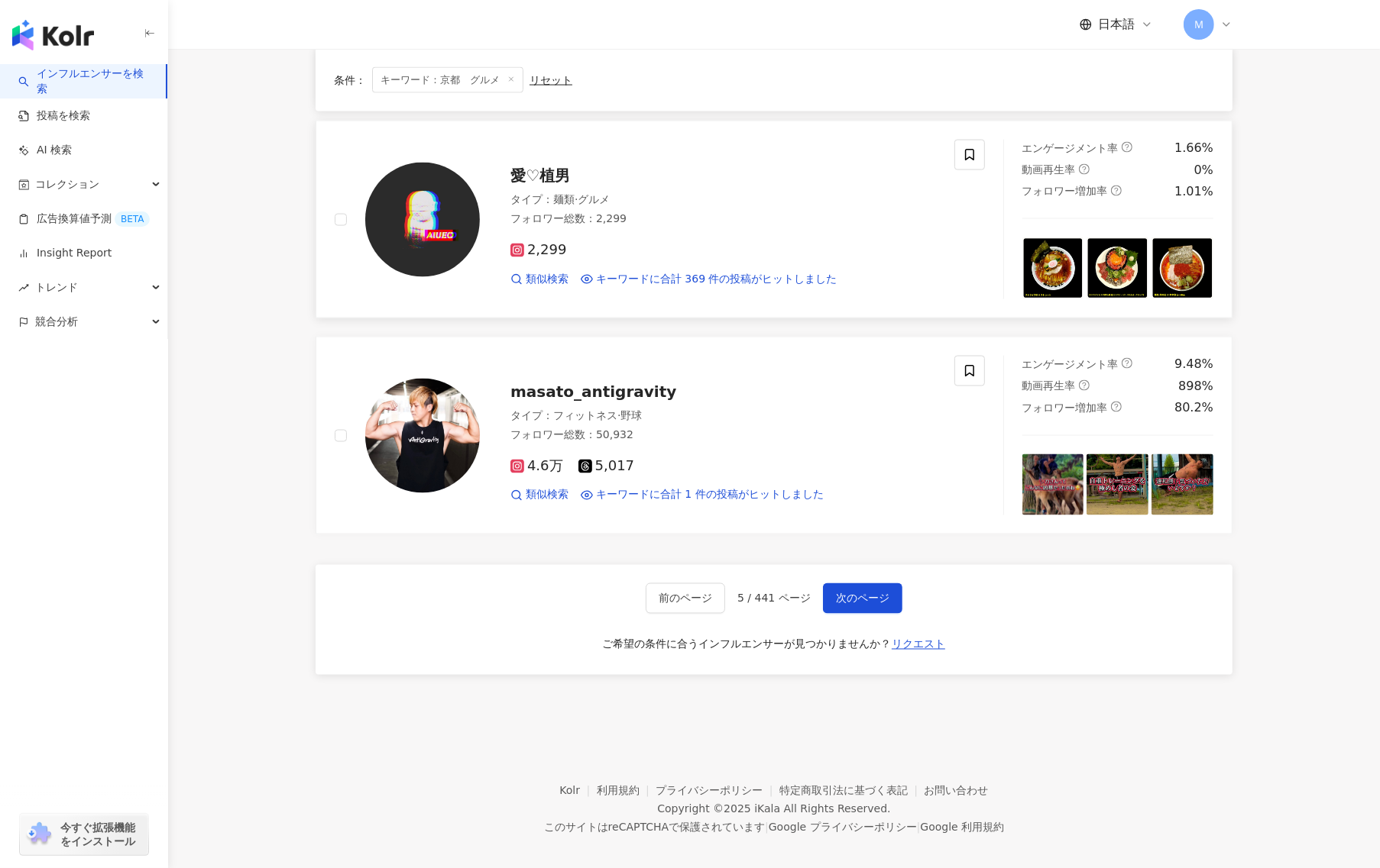
scroll to position [2304, 0]
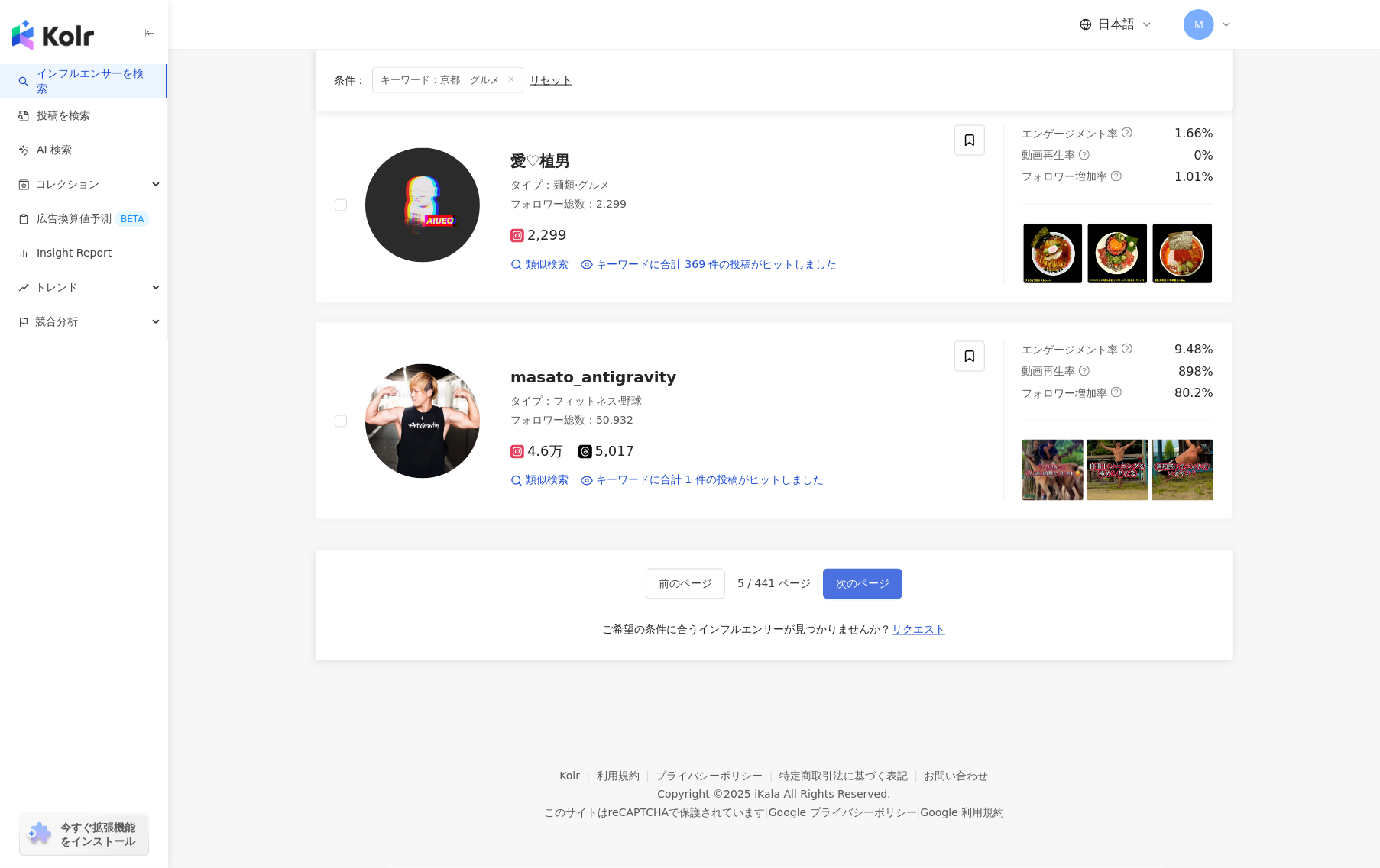
click at [876, 597] on button "次のページ" at bounding box center [862, 584] width 79 height 30
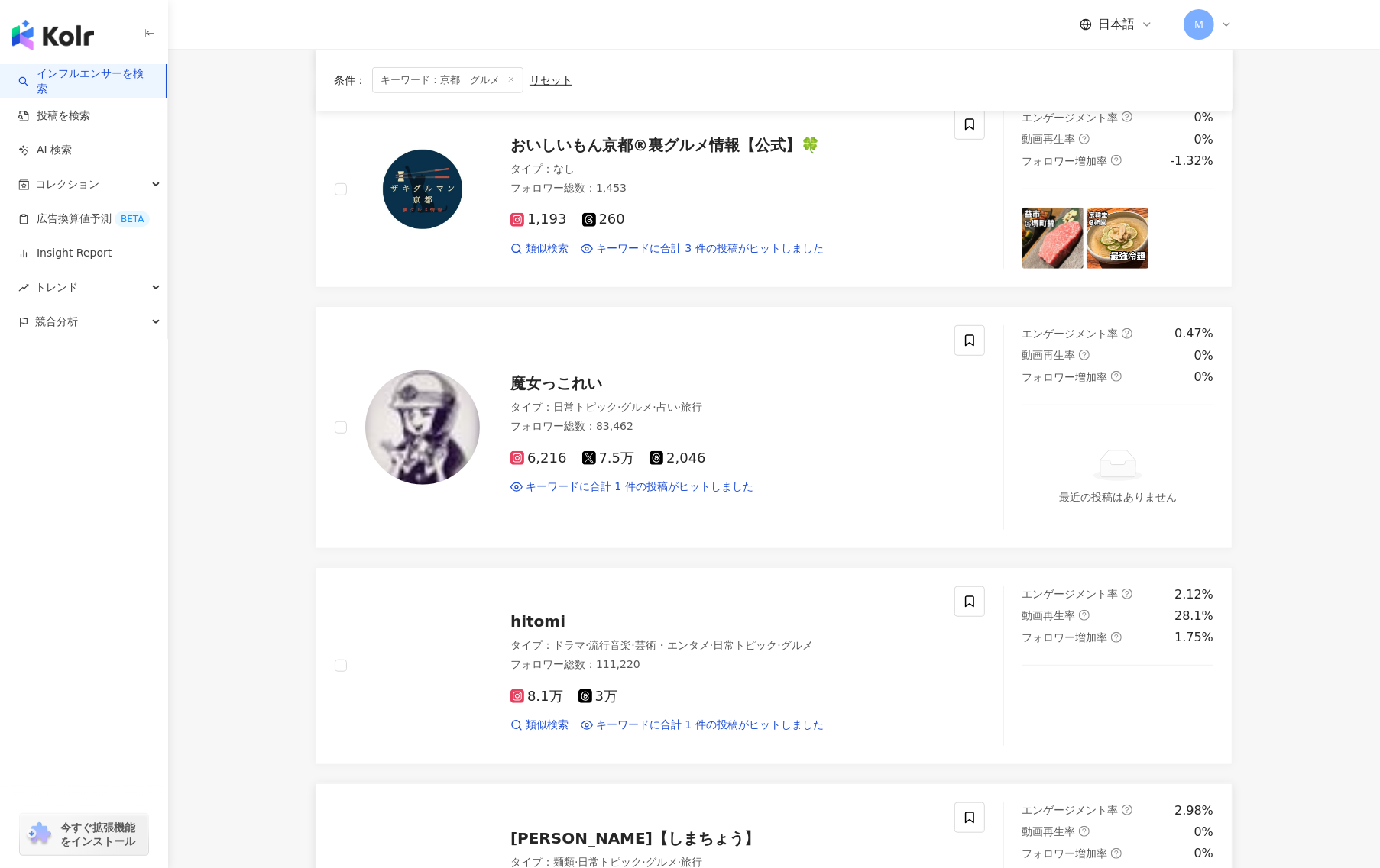
scroll to position [445, 0]
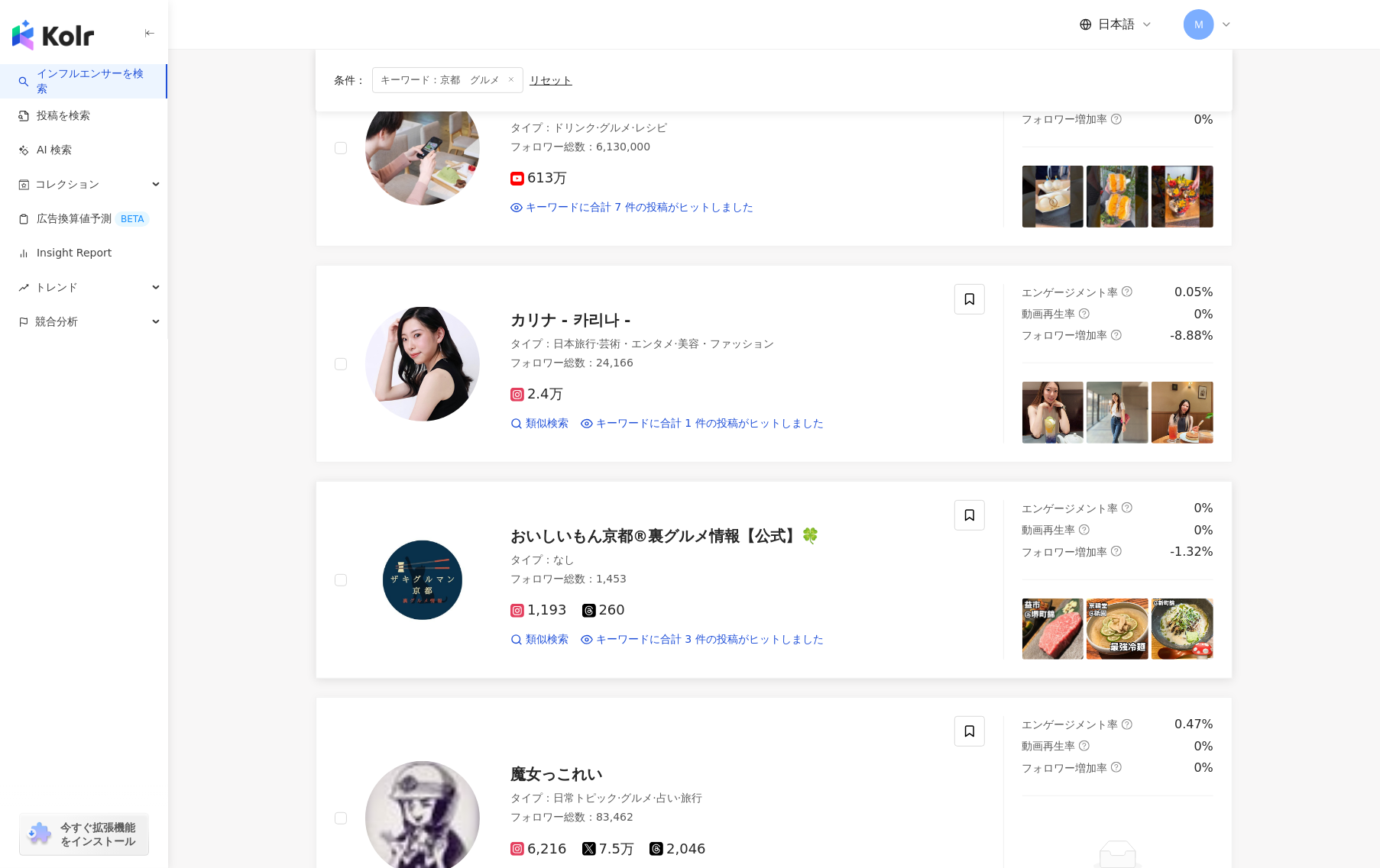
click at [400, 589] on img at bounding box center [422, 580] width 115 height 115
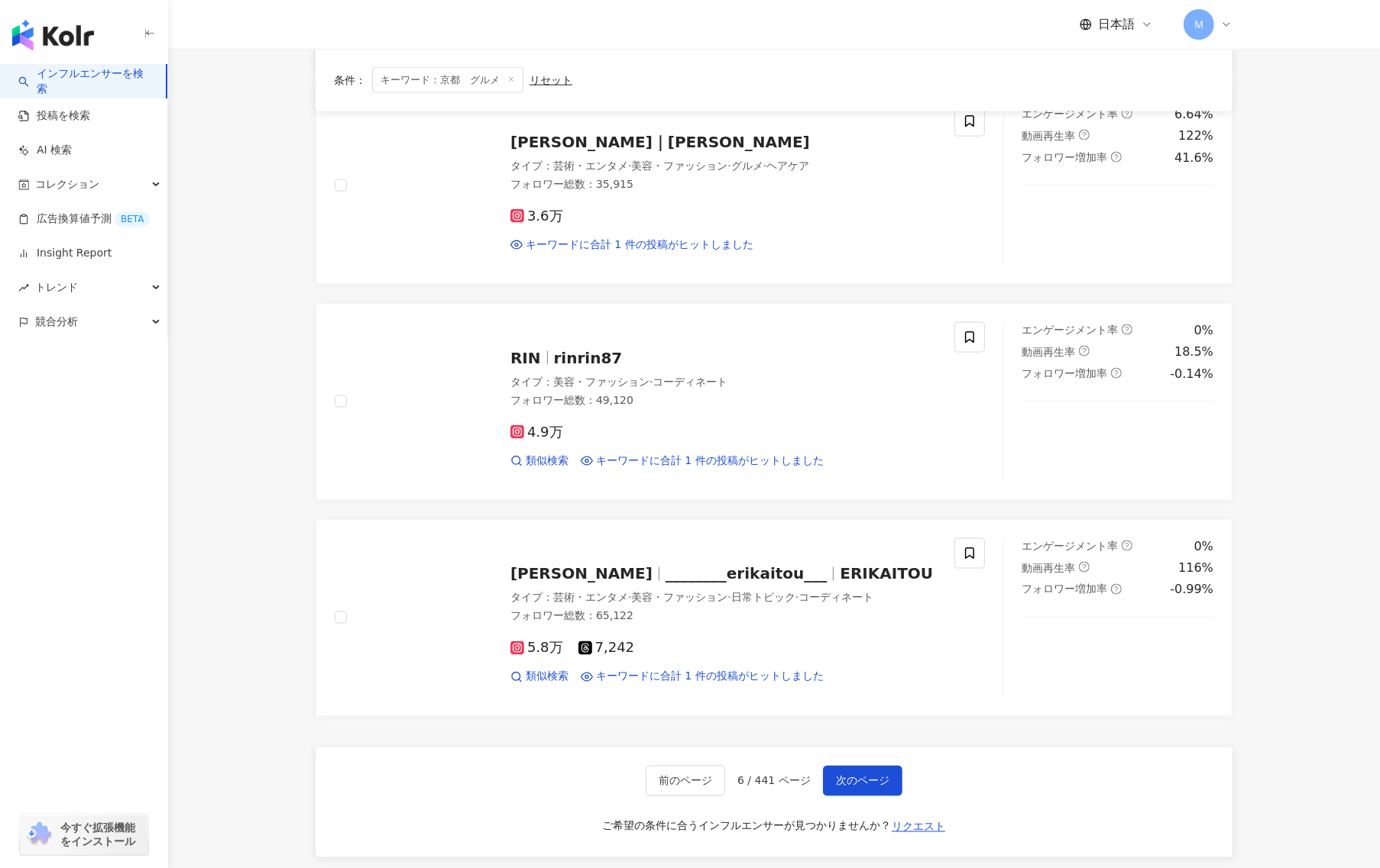
scroll to position [2306, 0]
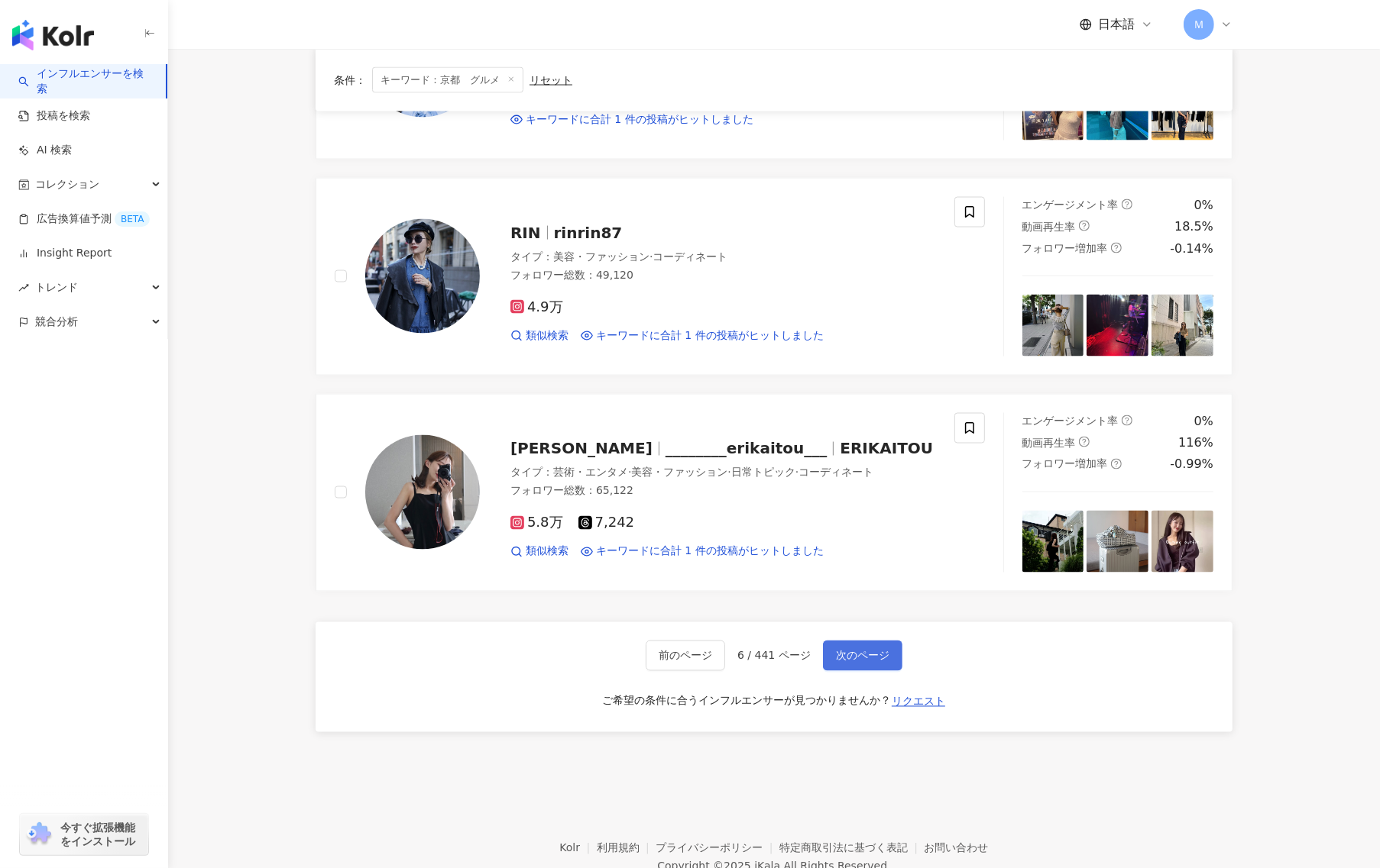
click at [848, 670] on button "次のページ" at bounding box center [862, 656] width 79 height 30
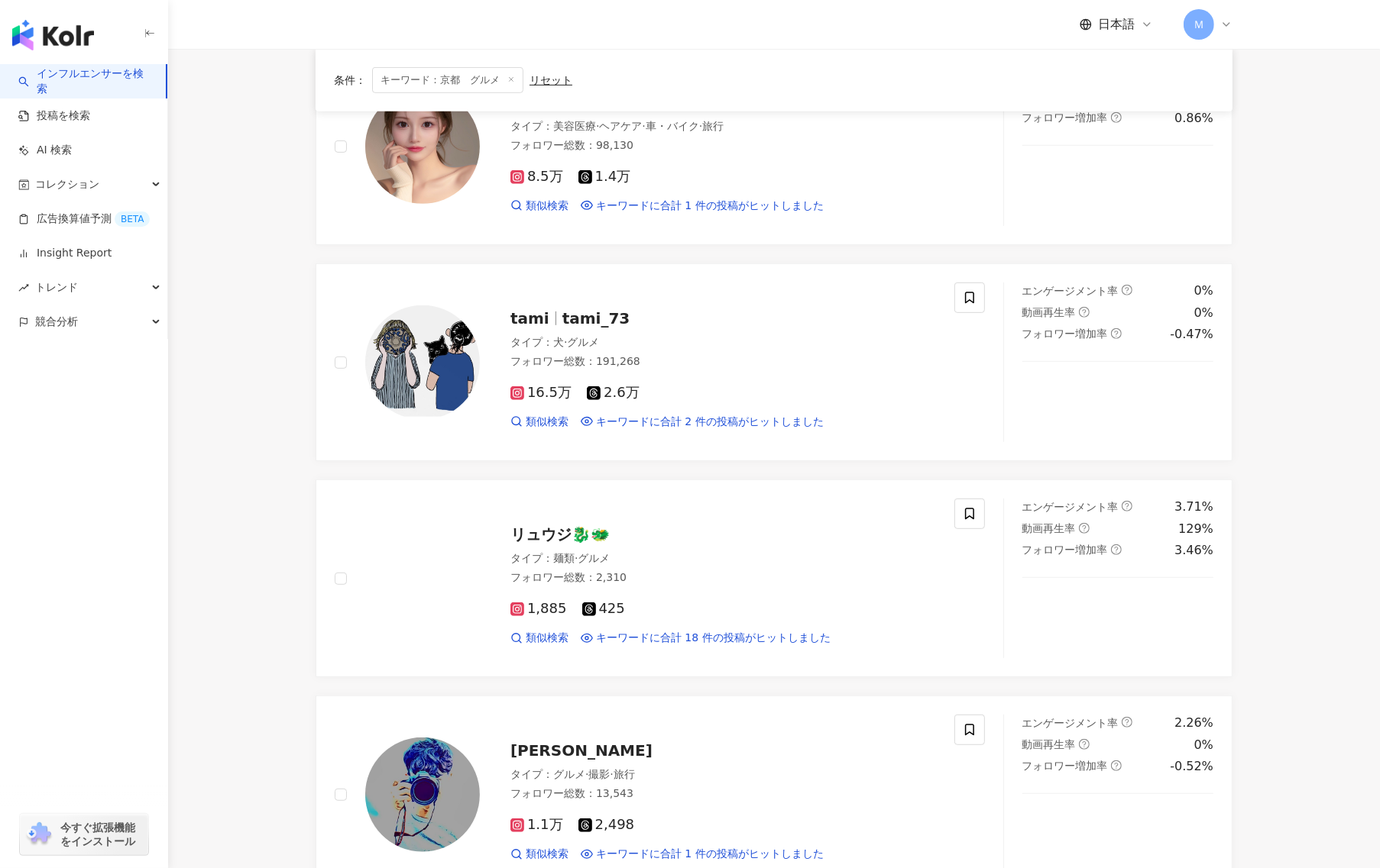
scroll to position [710, 0]
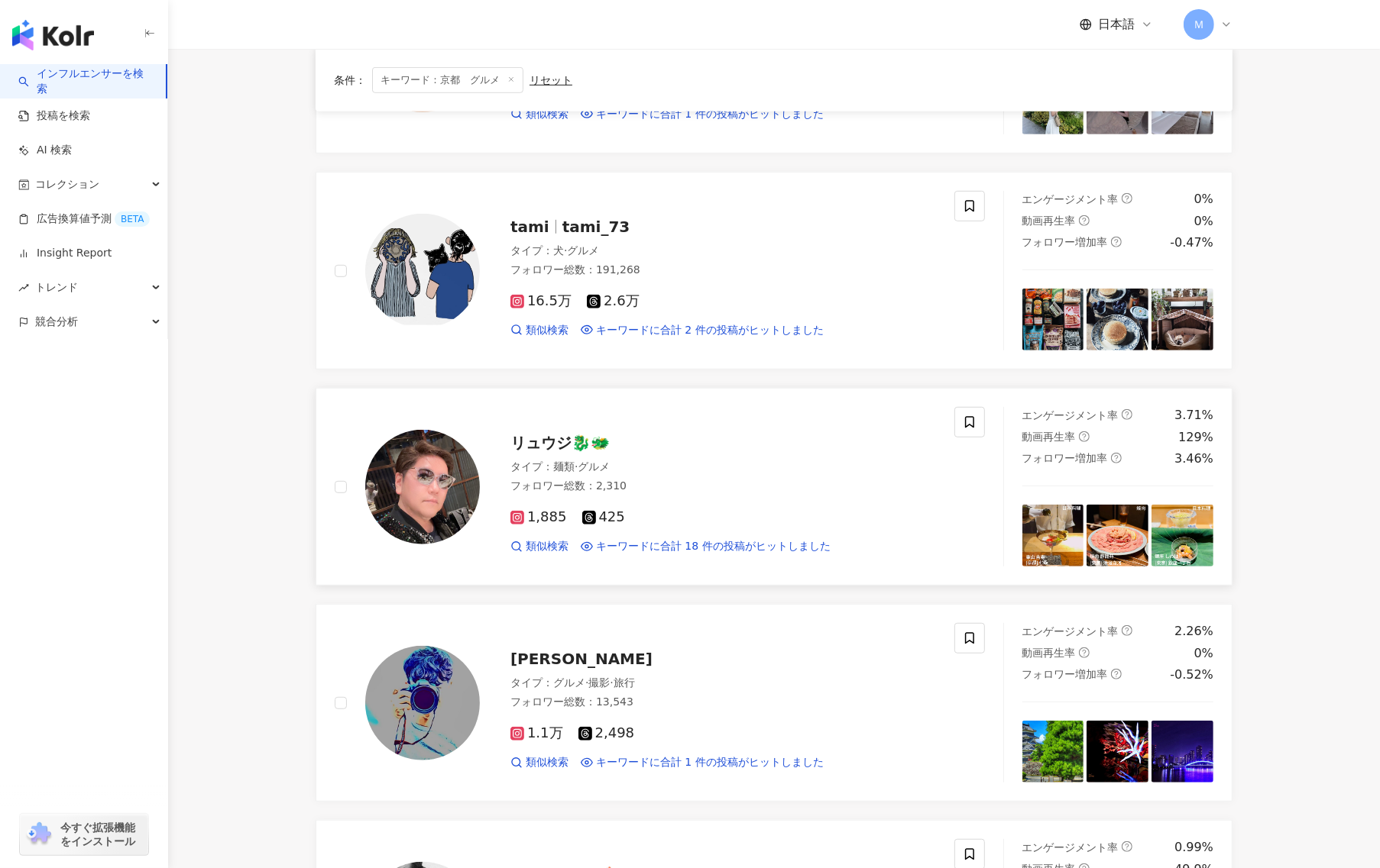
click at [403, 484] on img at bounding box center [422, 487] width 115 height 115
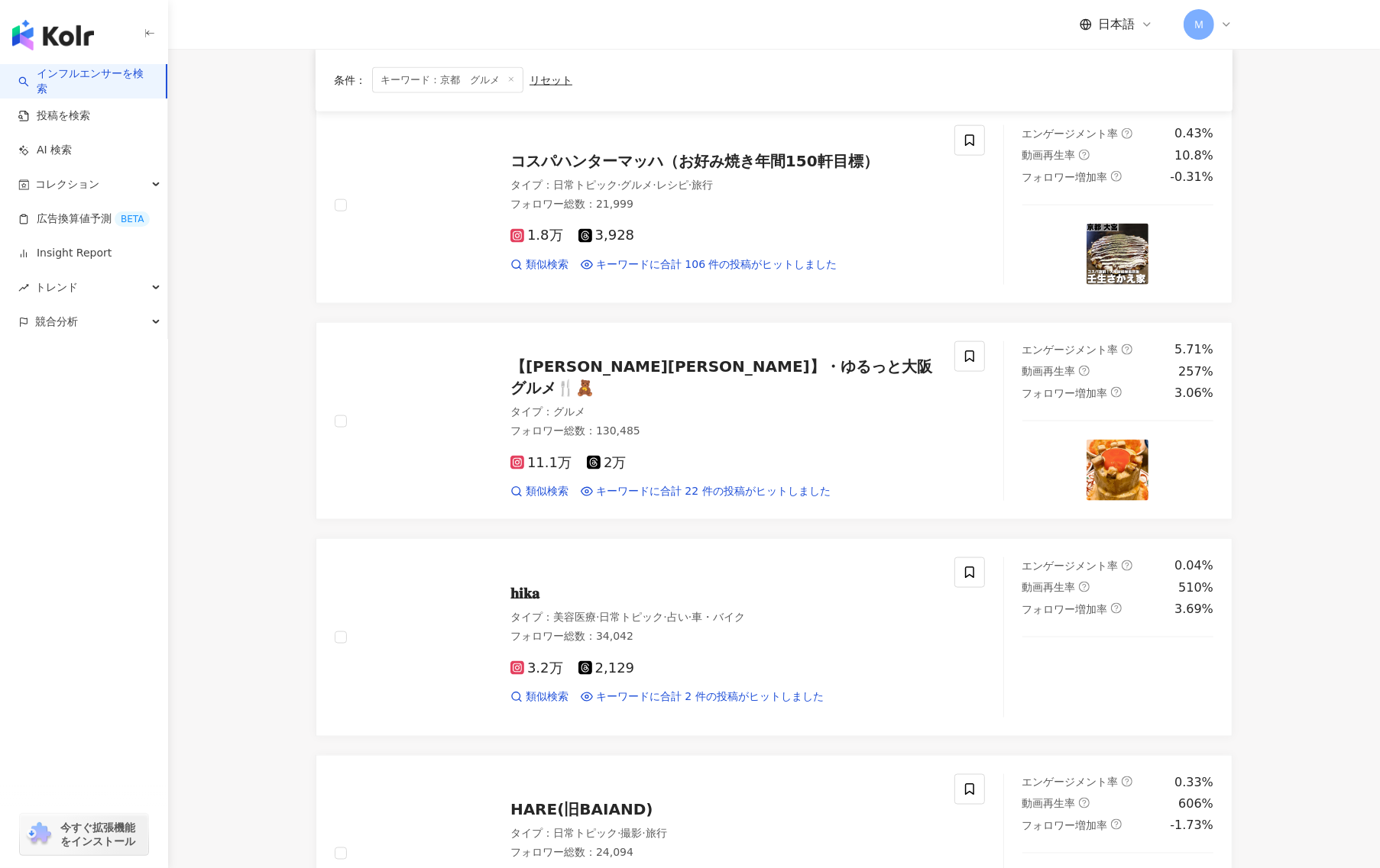
scroll to position [2293, 0]
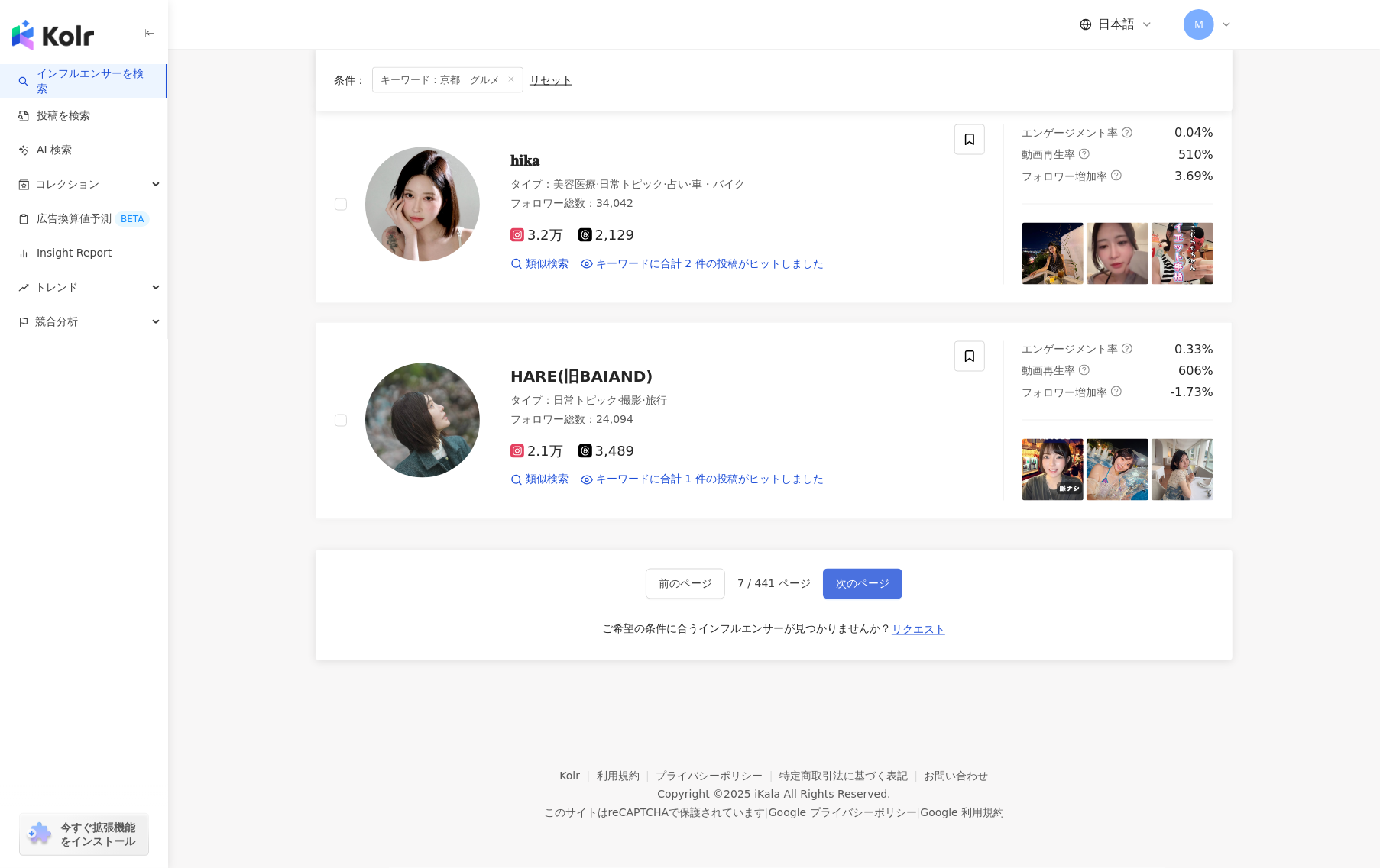
click at [854, 597] on button "次のページ" at bounding box center [862, 584] width 79 height 30
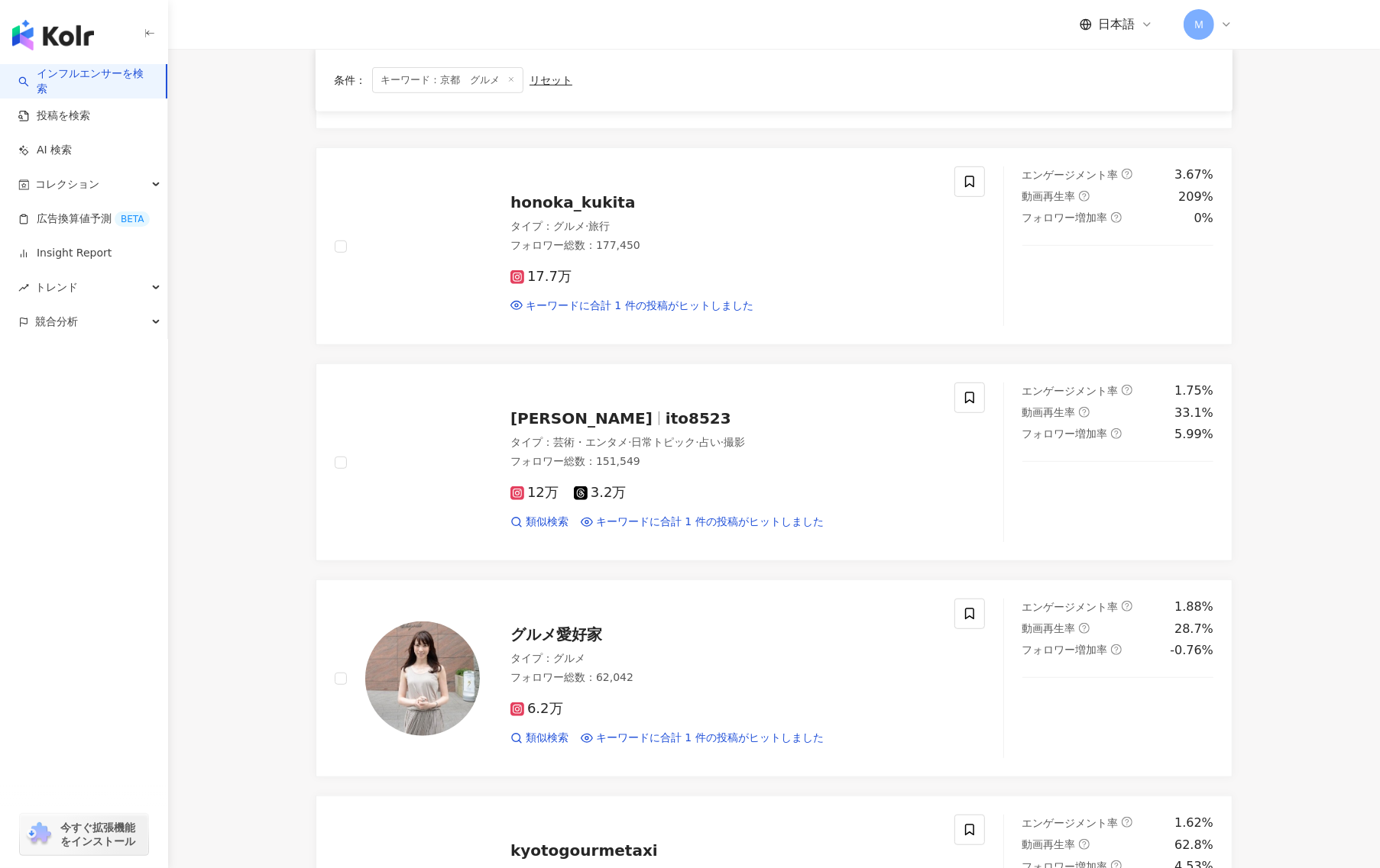
scroll to position [1306, 0]
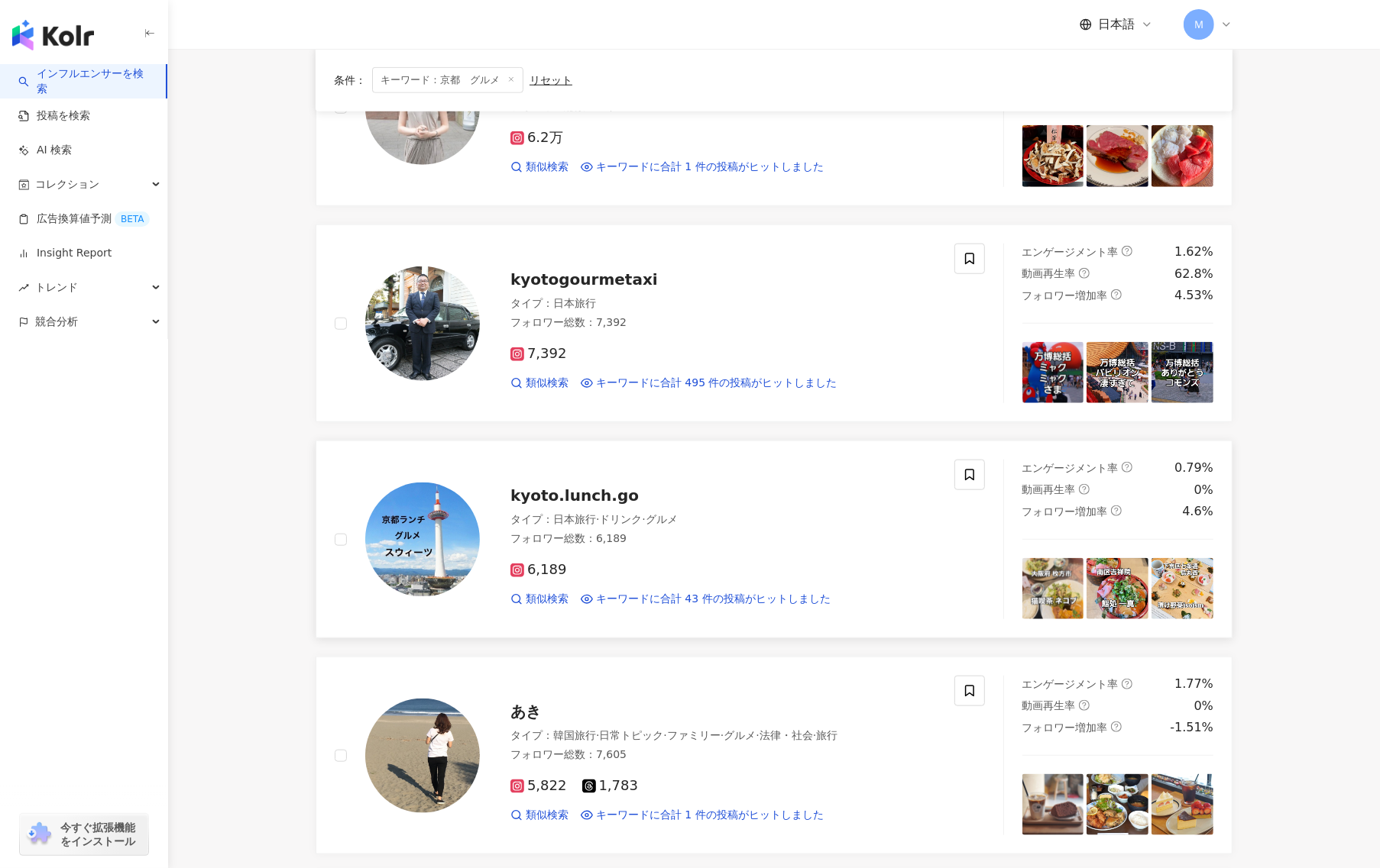
click at [418, 539] on img at bounding box center [422, 540] width 115 height 115
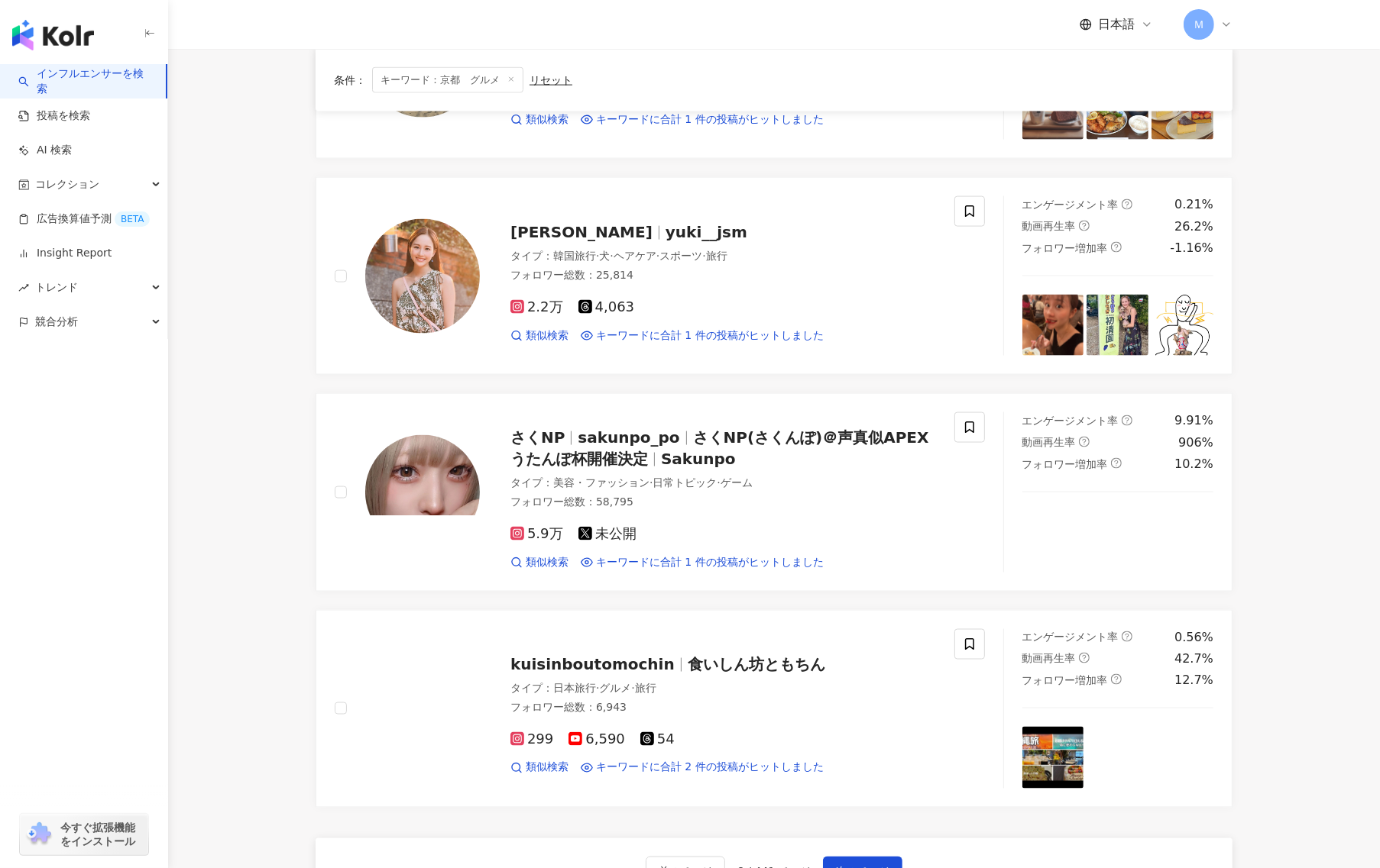
scroll to position [2091, 0]
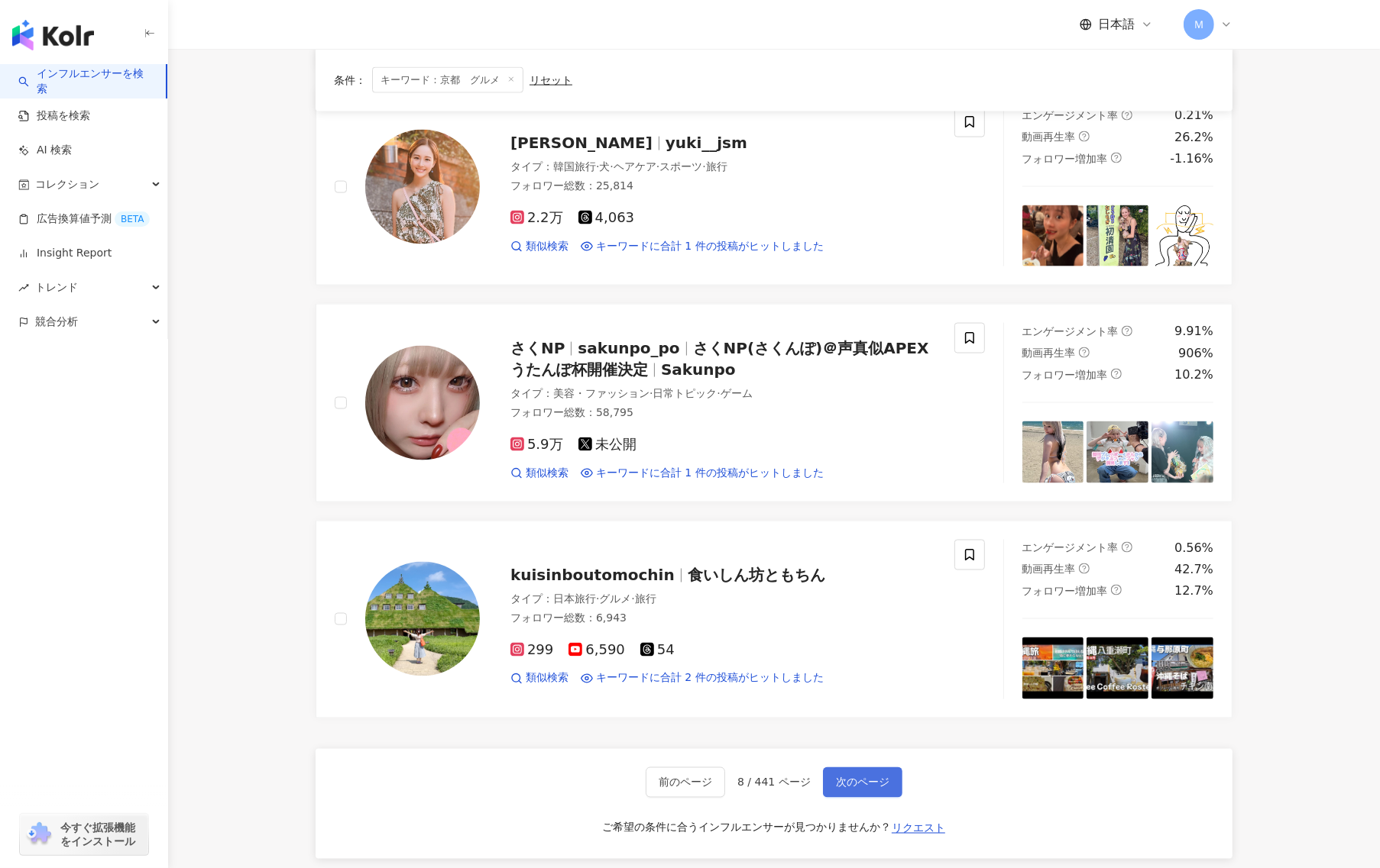
click at [845, 785] on span "次のページ" at bounding box center [863, 782] width 53 height 12
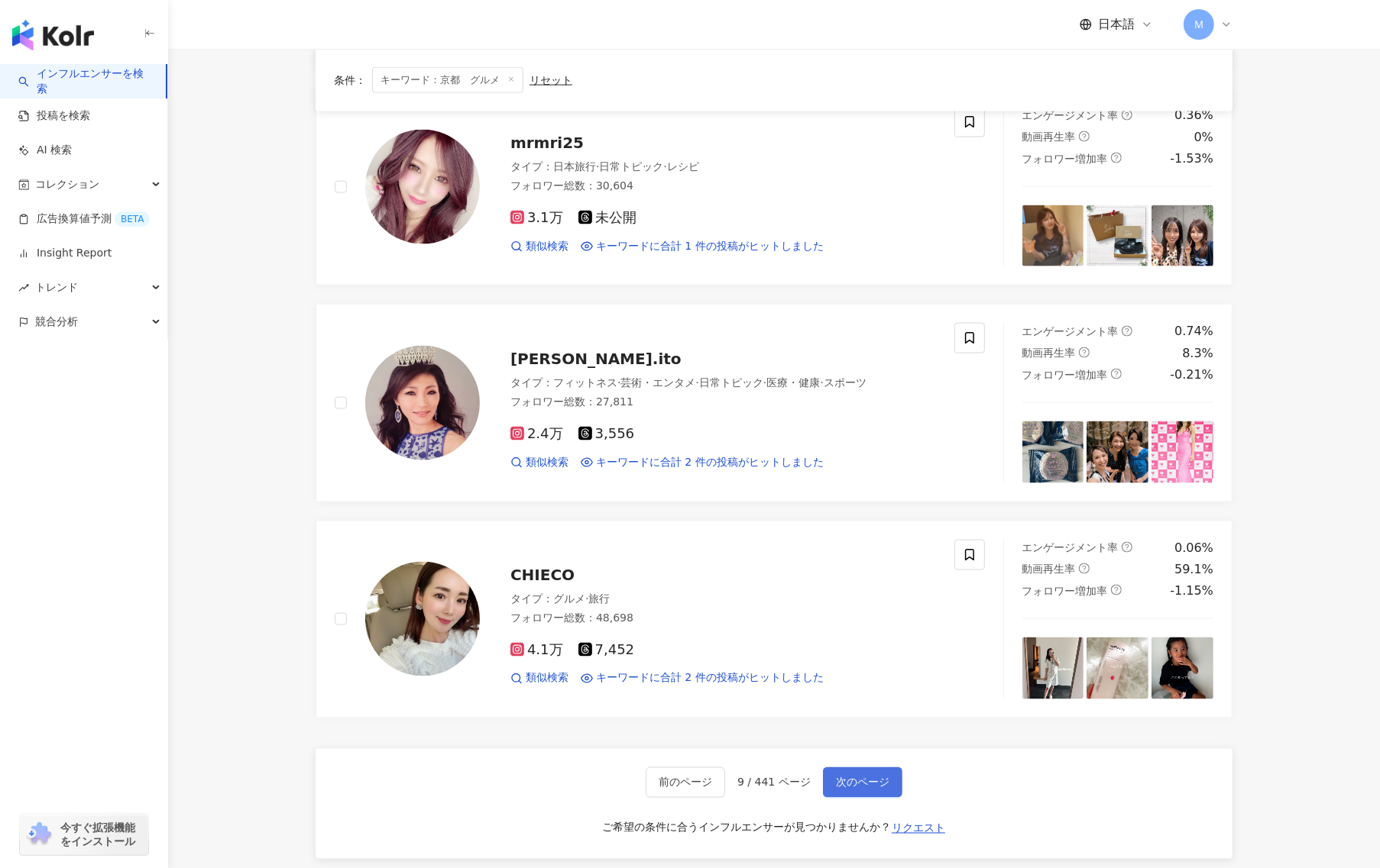
click at [845, 785] on span "次のページ" at bounding box center [863, 782] width 53 height 12
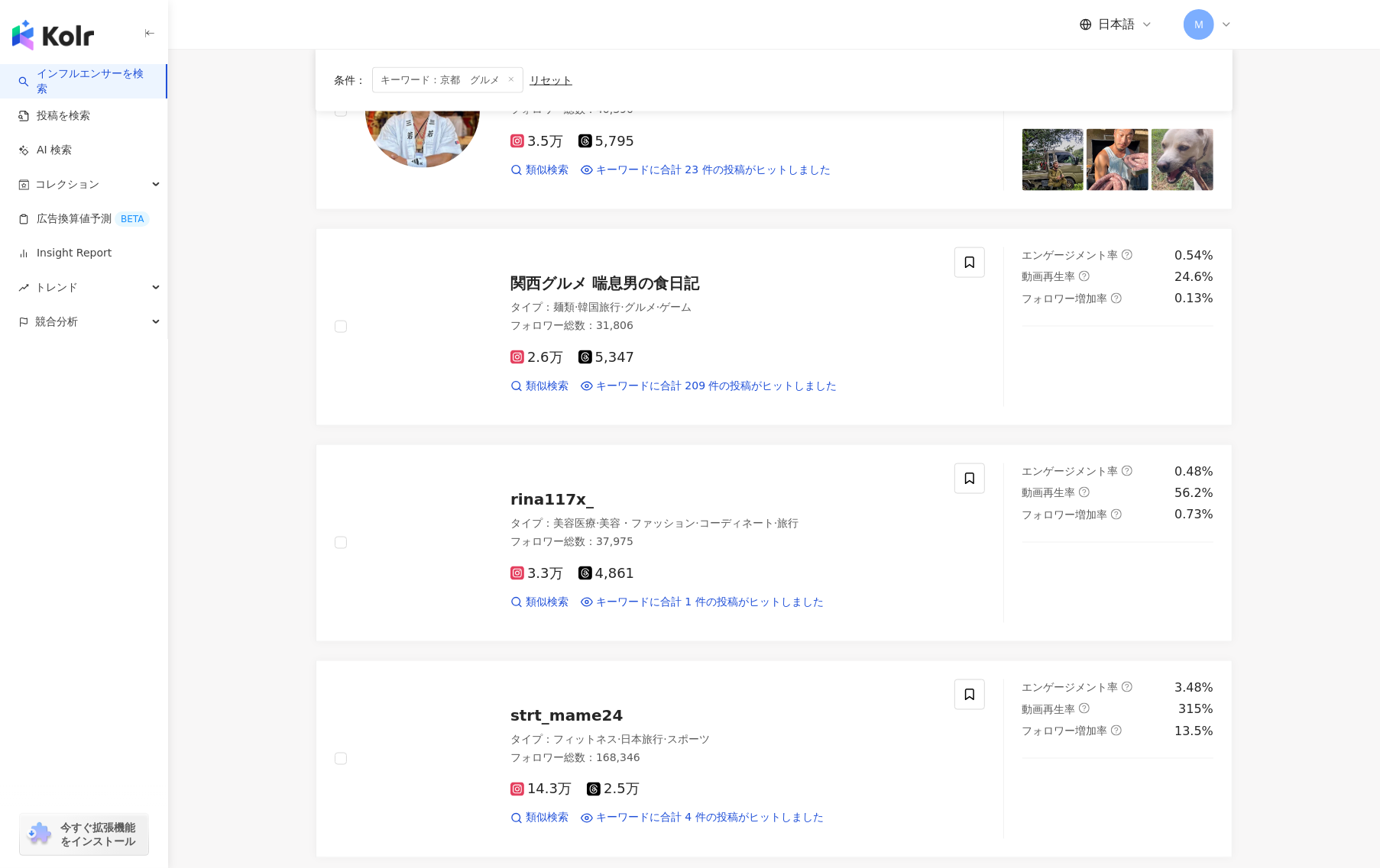
scroll to position [2293, 0]
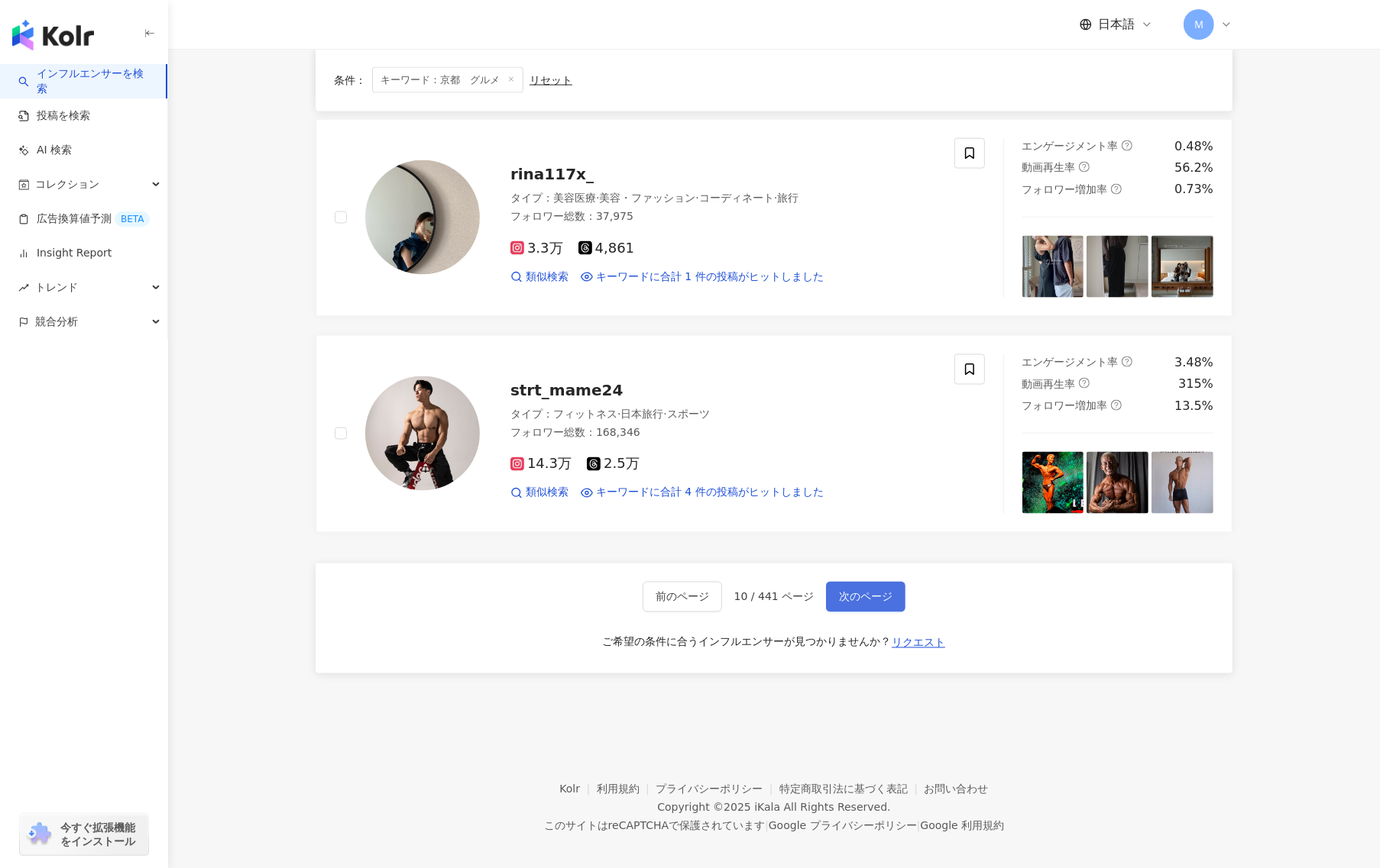
click at [859, 582] on button "次のページ" at bounding box center [866, 597] width 79 height 30
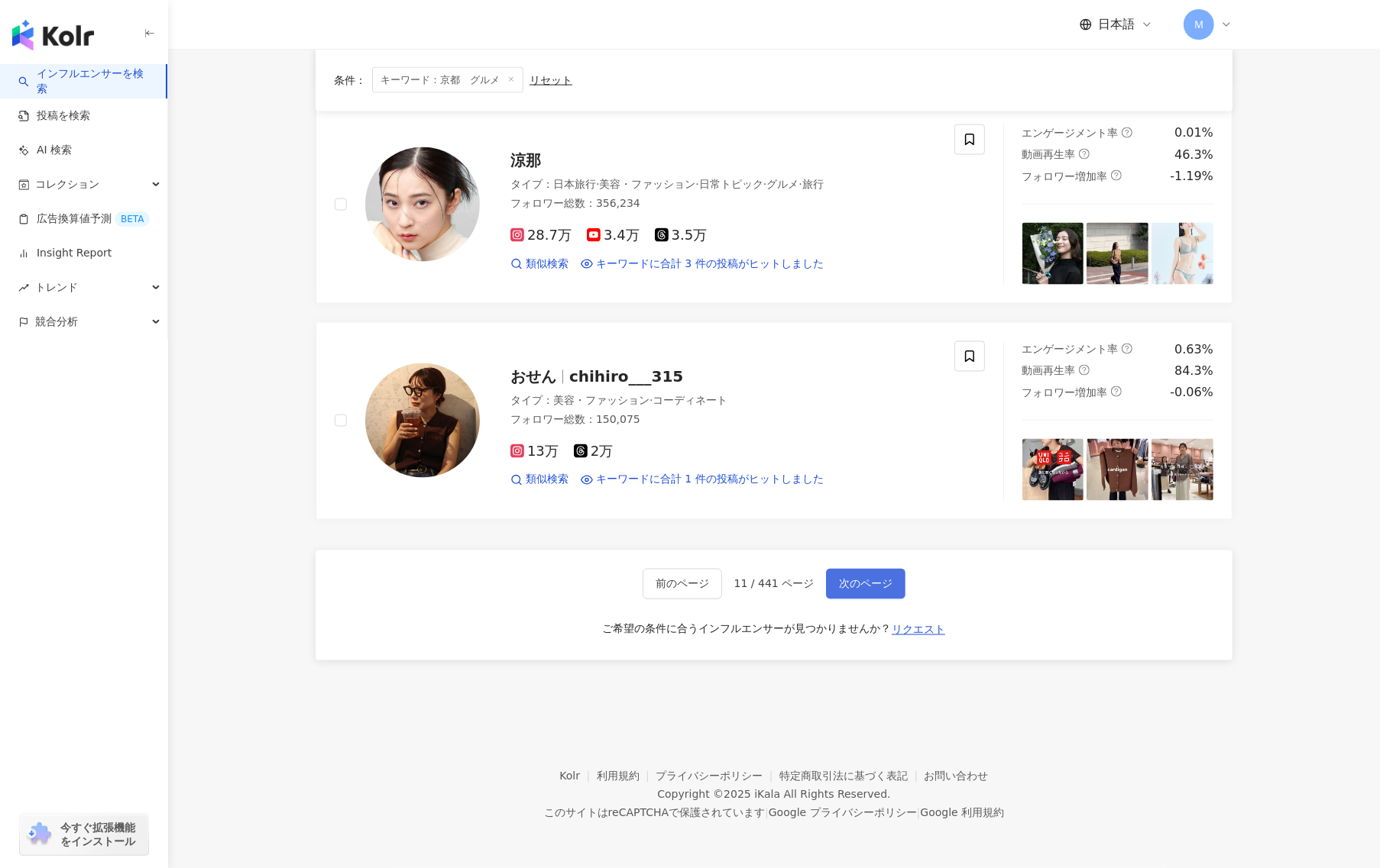
click at [859, 574] on button "次のページ" at bounding box center [866, 584] width 79 height 30
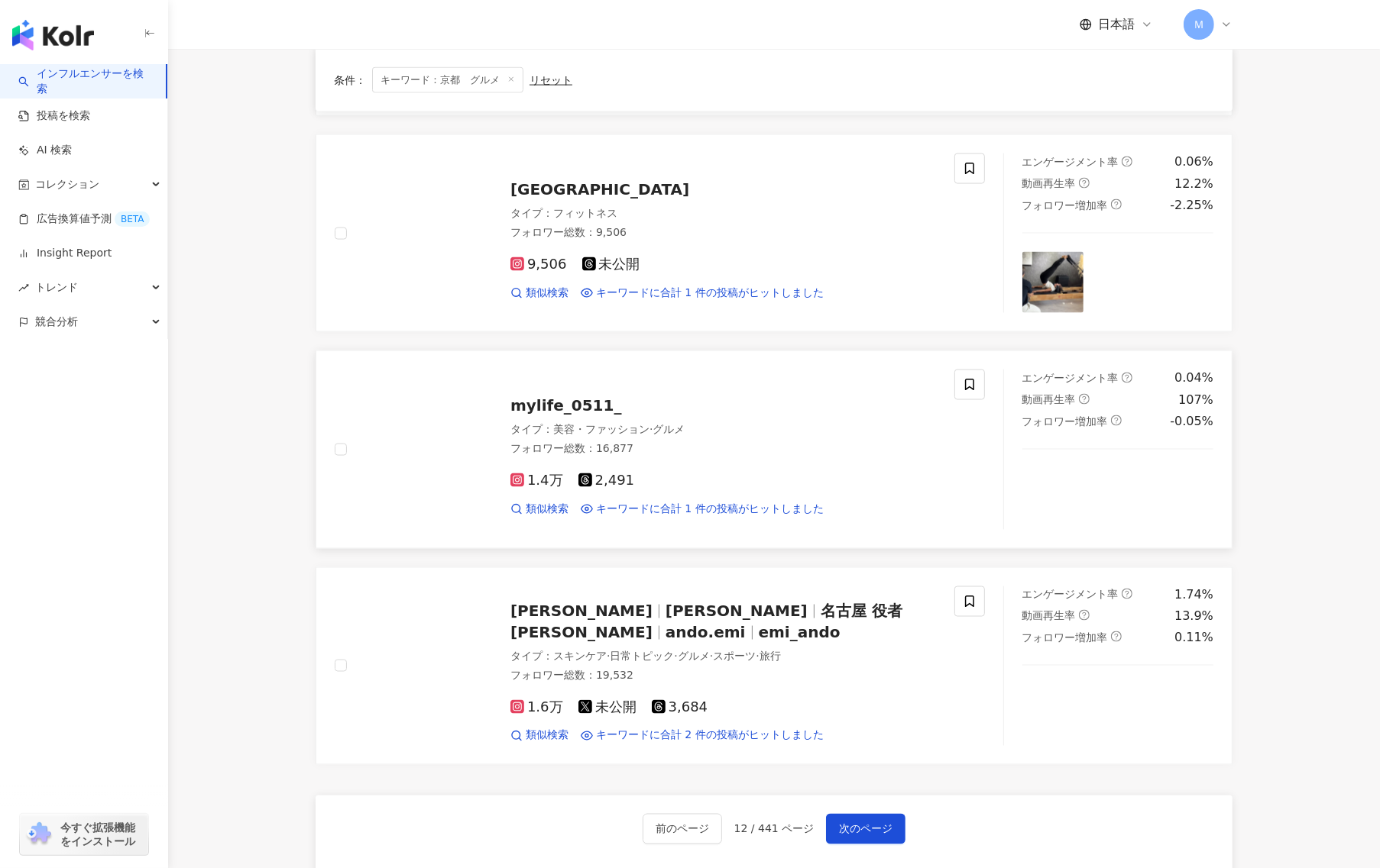
scroll to position [2146, 0]
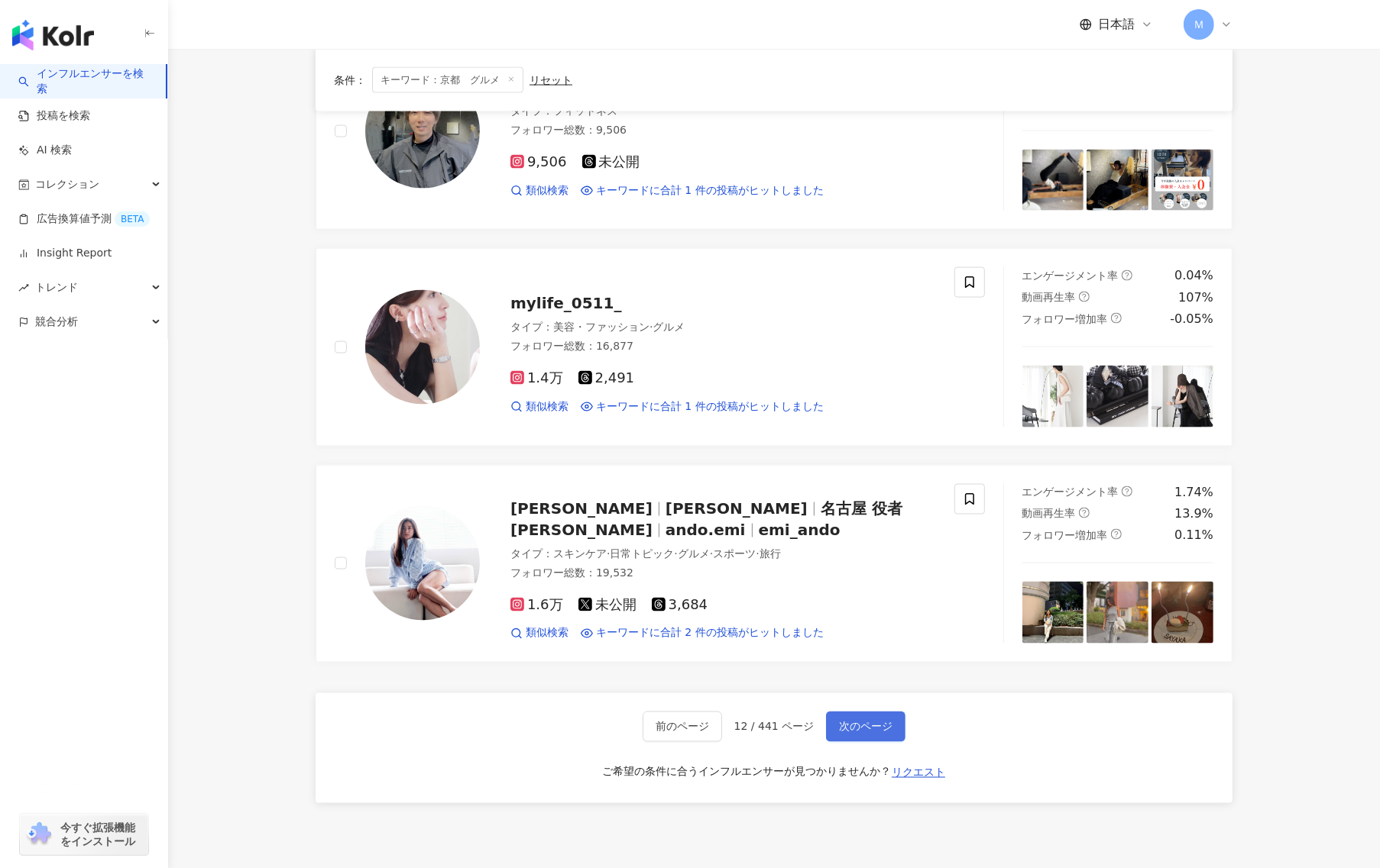
click at [890, 718] on button "次のページ" at bounding box center [866, 726] width 79 height 30
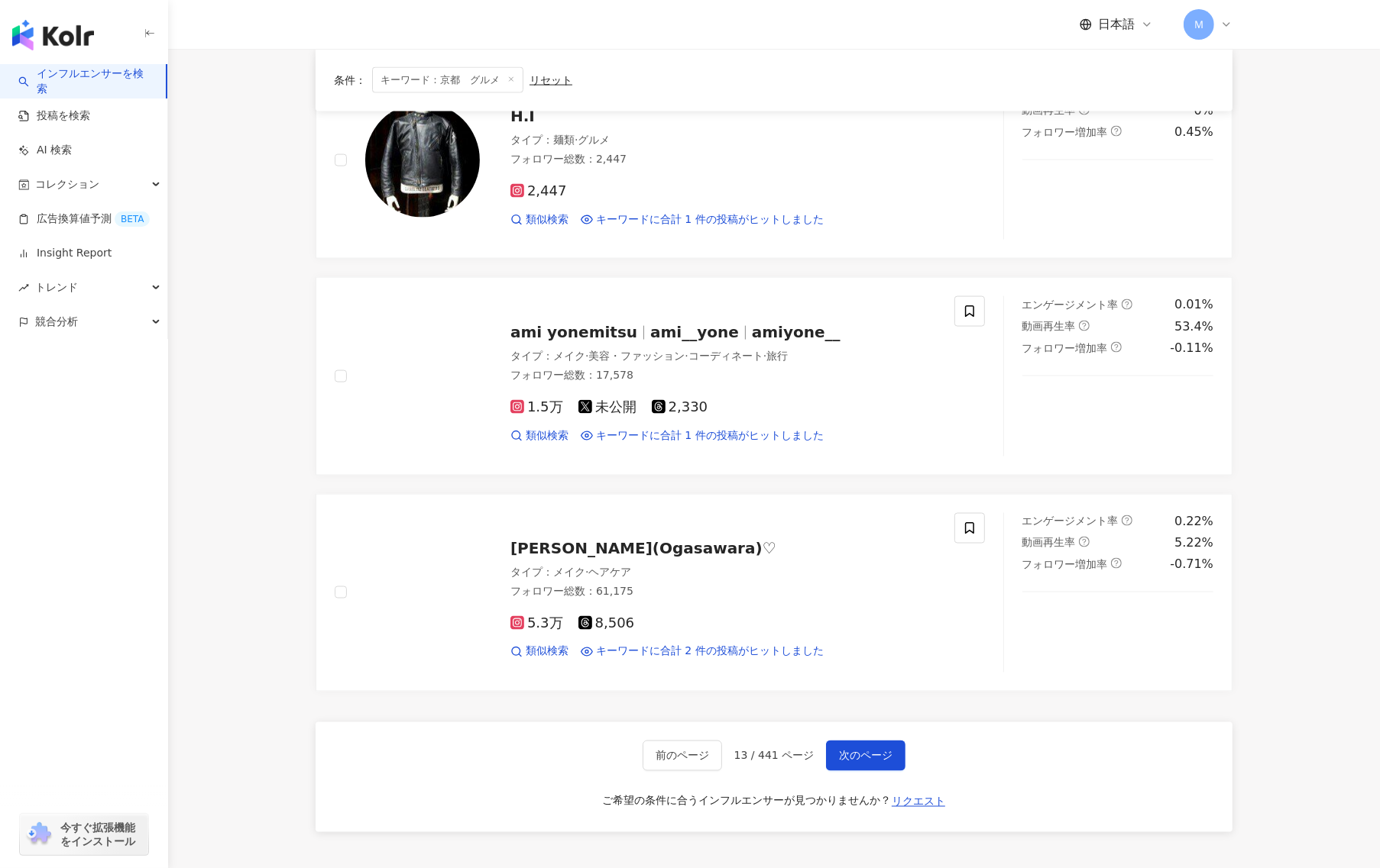
scroll to position [2293, 0]
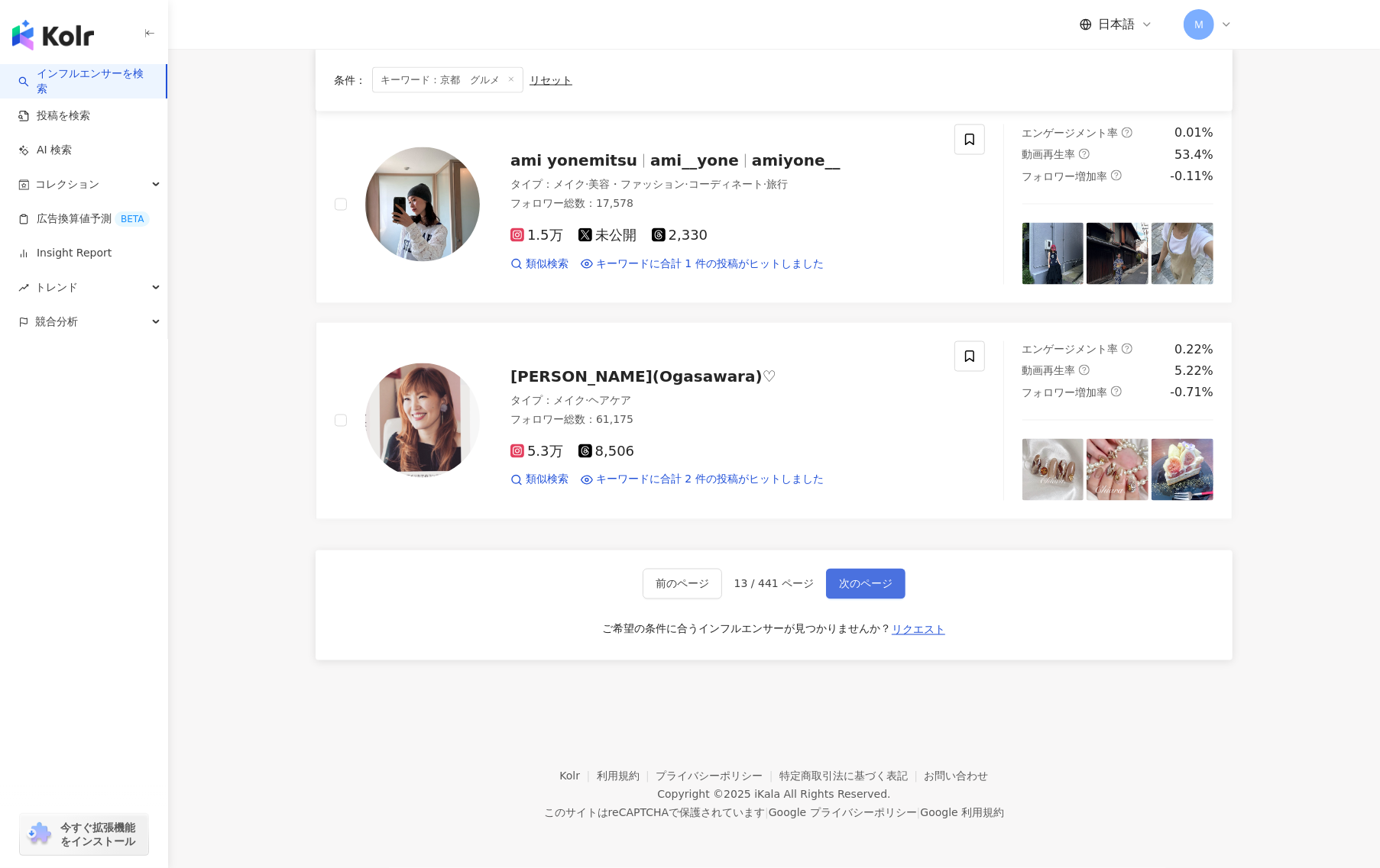
click at [860, 590] on span "次のページ" at bounding box center [866, 584] width 53 height 12
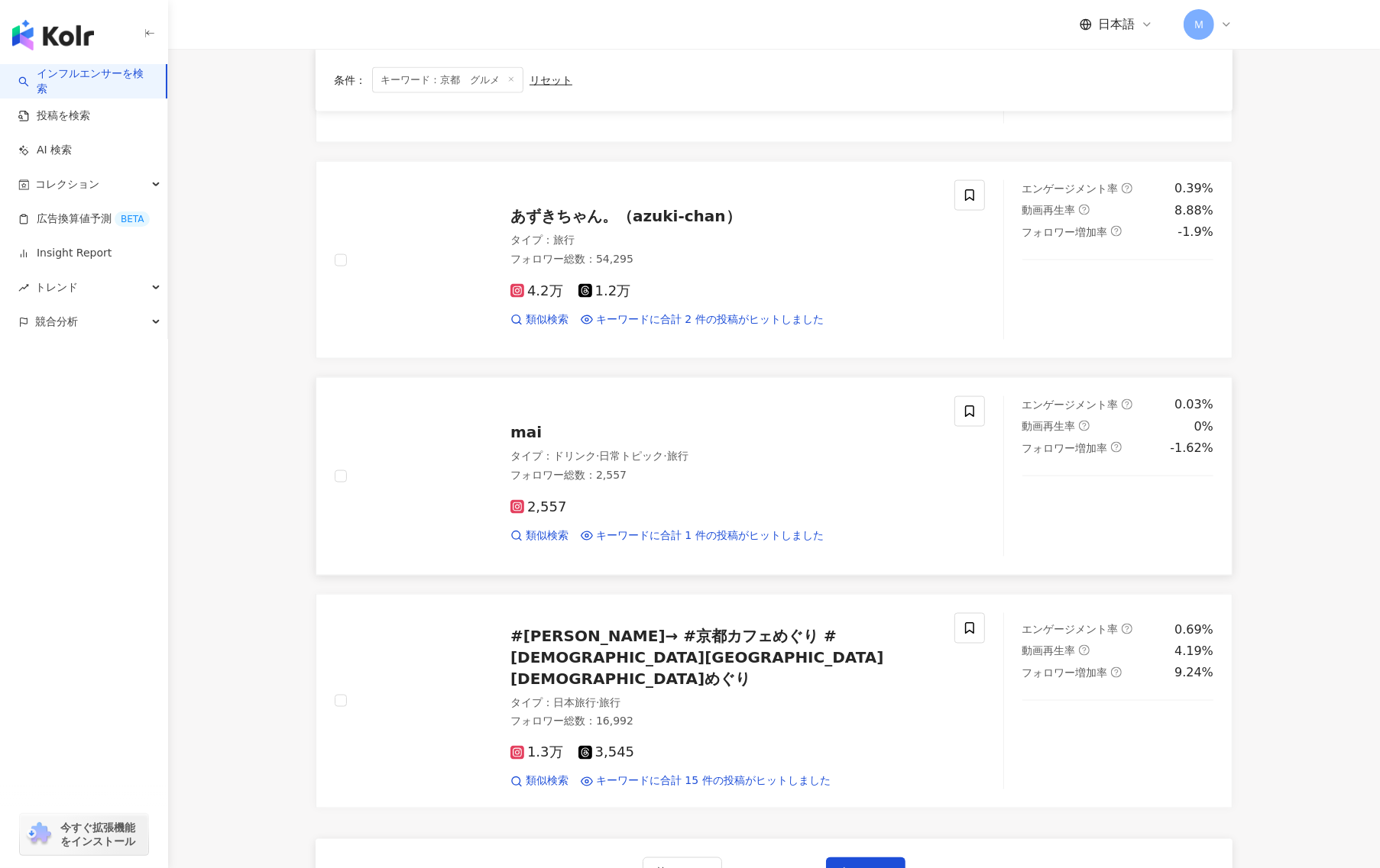
scroll to position [2279, 0]
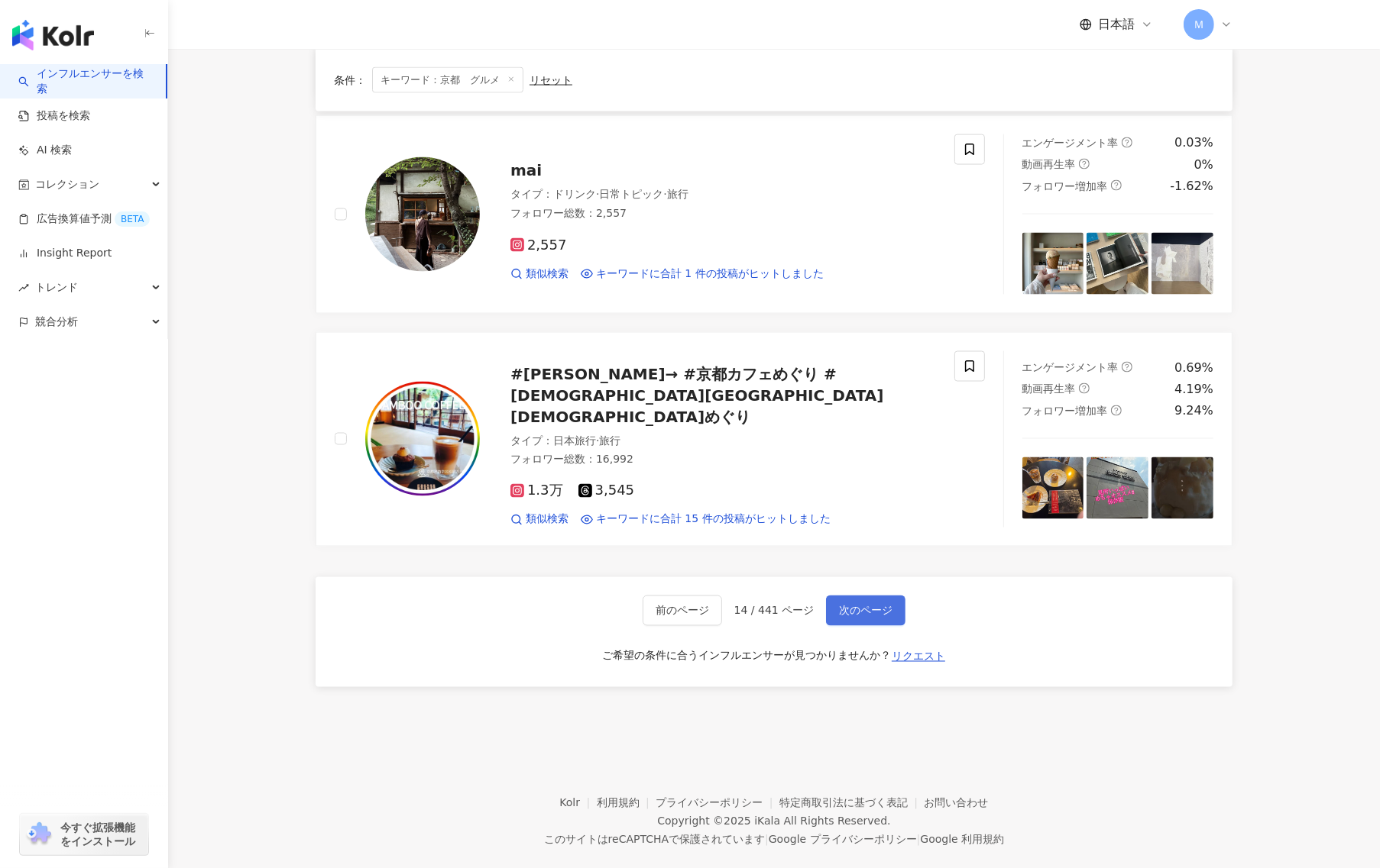
click at [846, 605] on span "次のページ" at bounding box center [866, 611] width 53 height 12
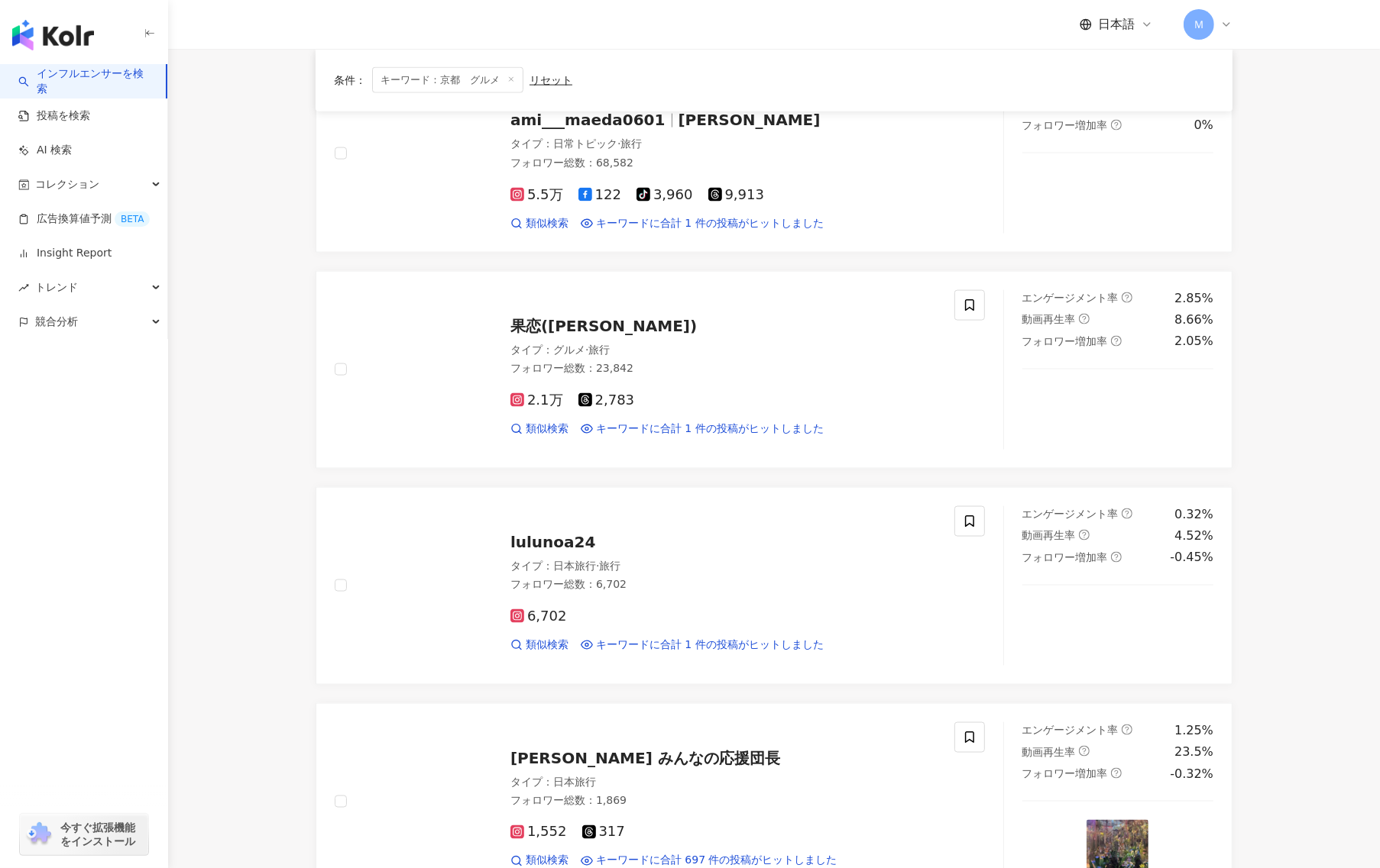
scroll to position [2216, 0]
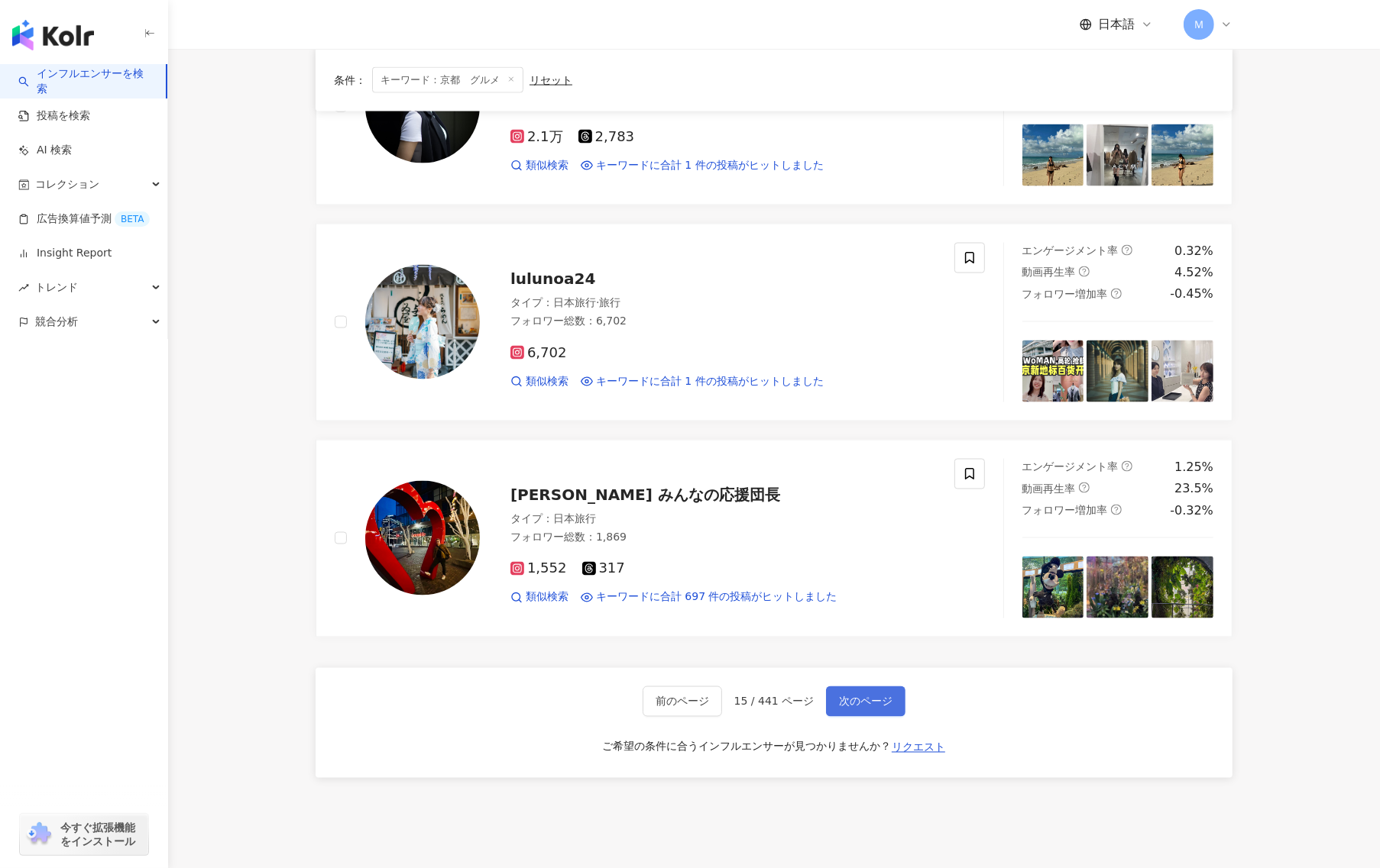
click at [873, 708] on span "次のページ" at bounding box center [866, 702] width 53 height 12
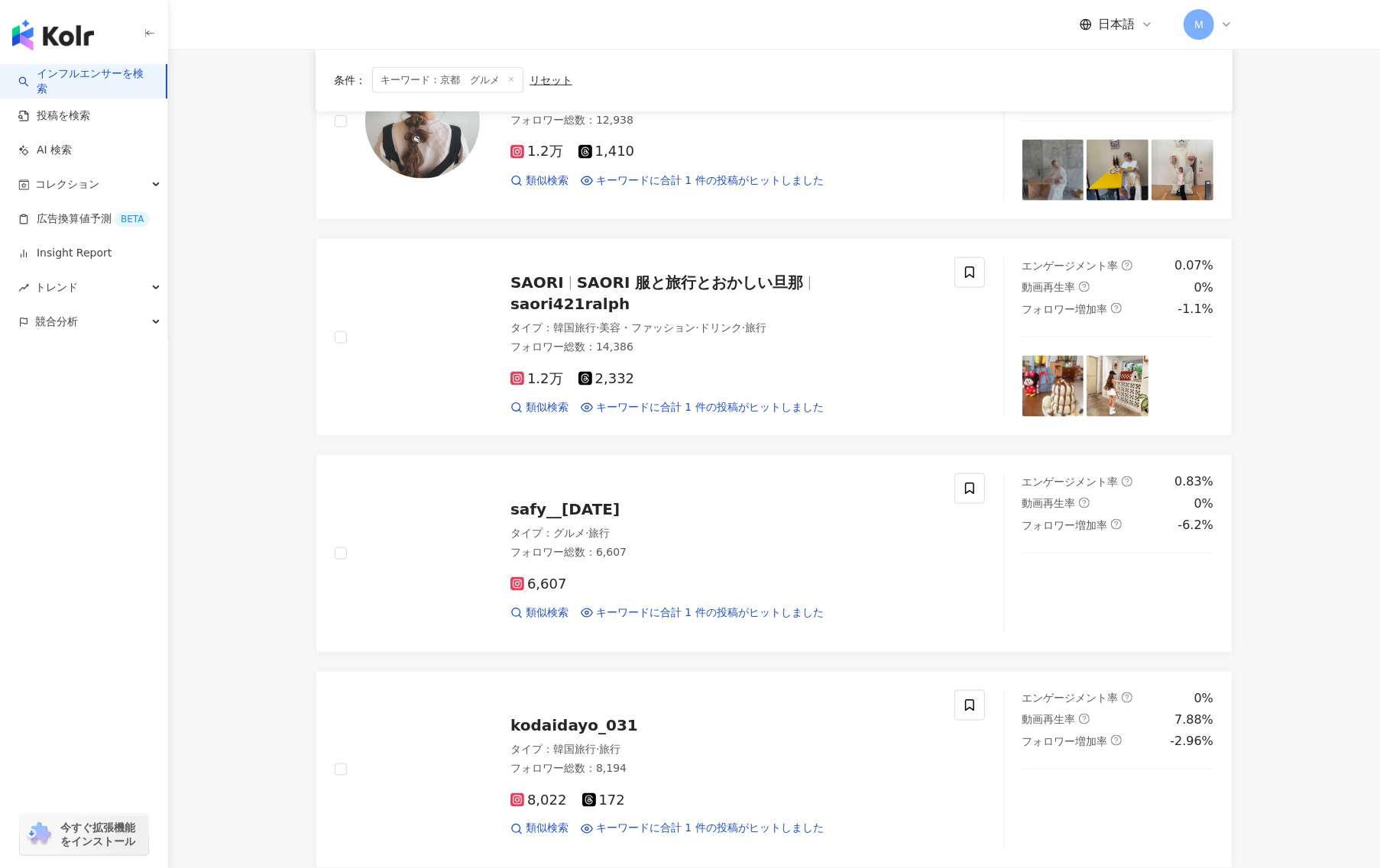
scroll to position [2277, 0]
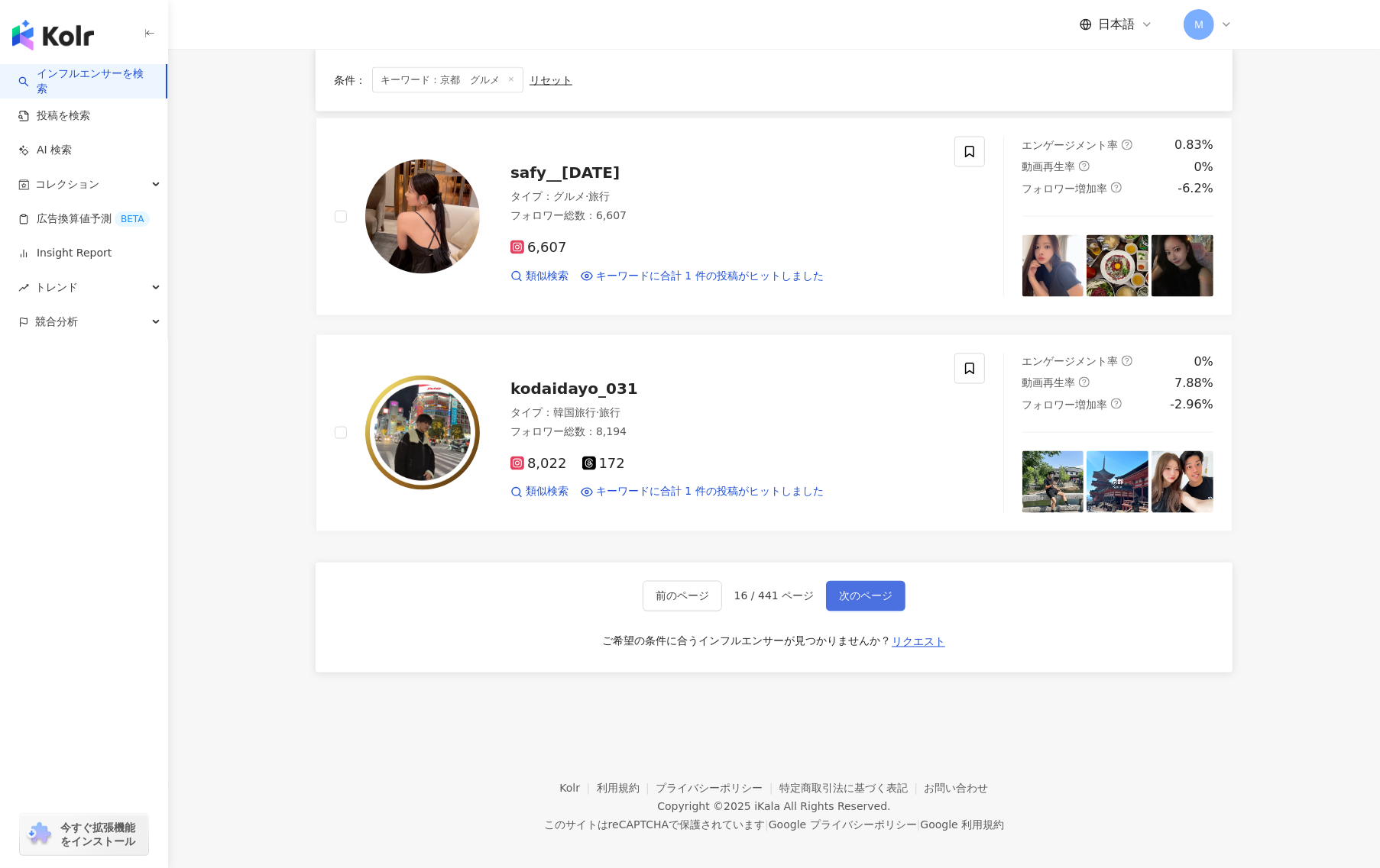
click at [834, 611] on button "次のページ" at bounding box center [866, 596] width 79 height 30
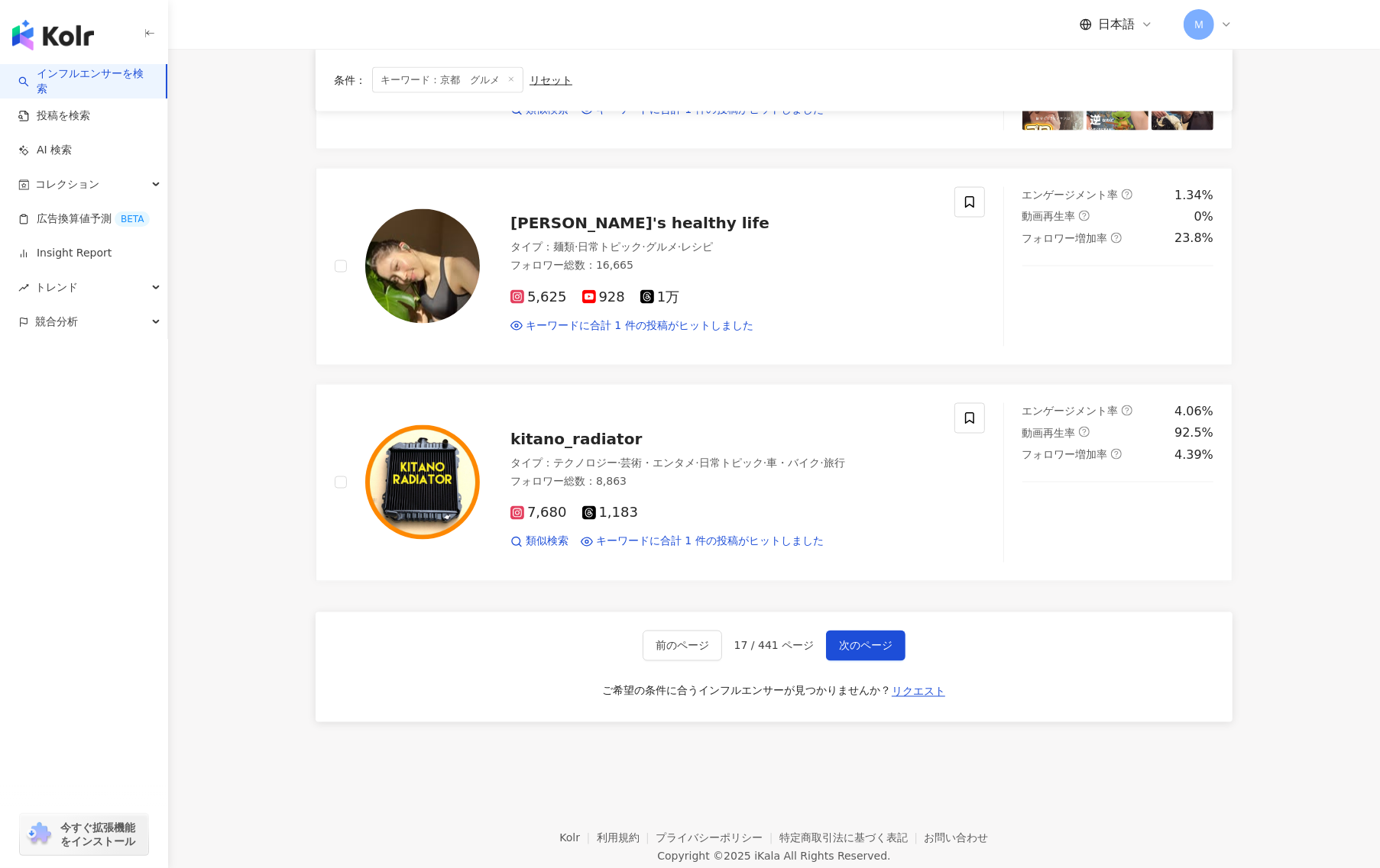
scroll to position [2338, 0]
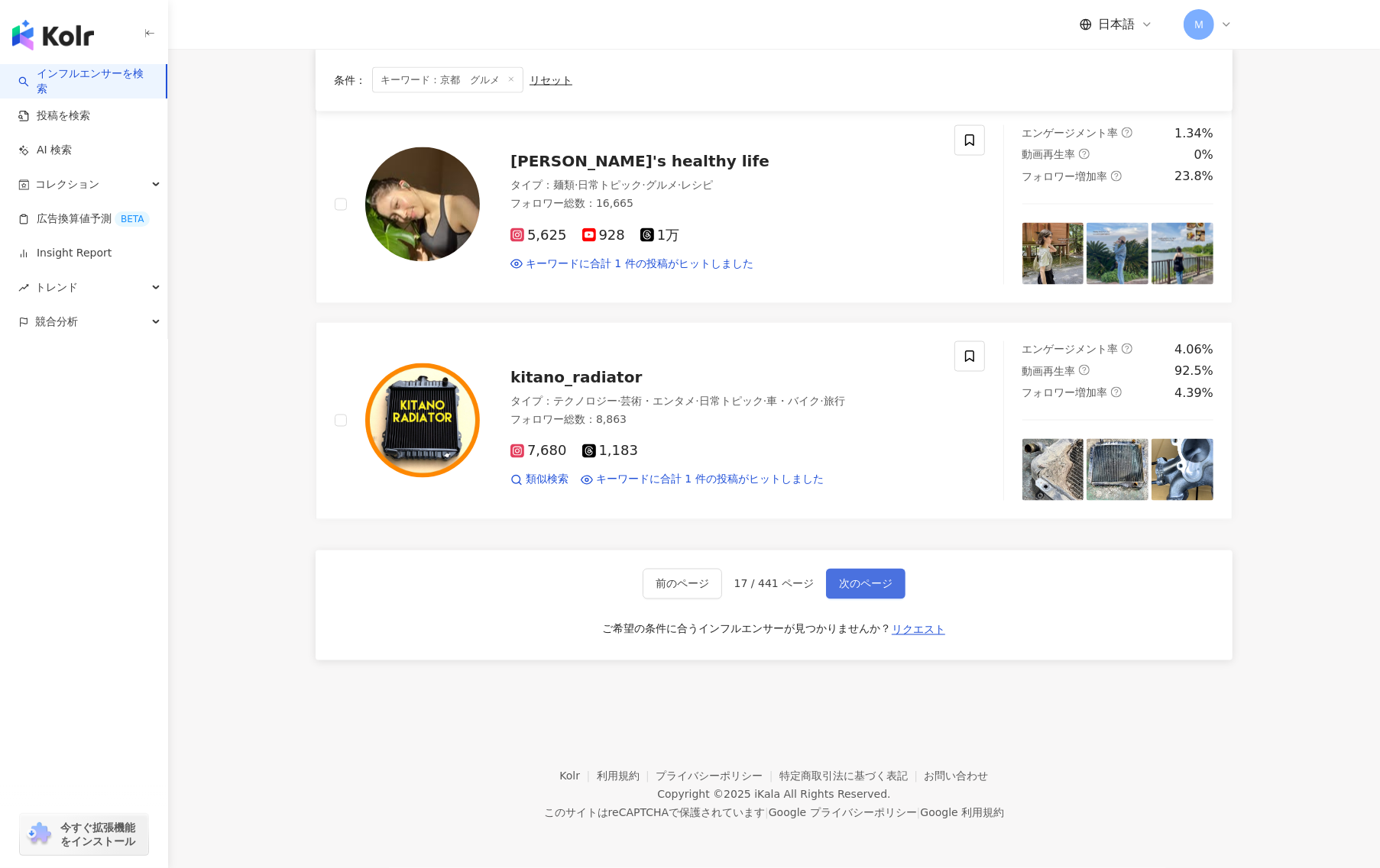
click at [856, 583] on span "次のページ" at bounding box center [866, 584] width 53 height 12
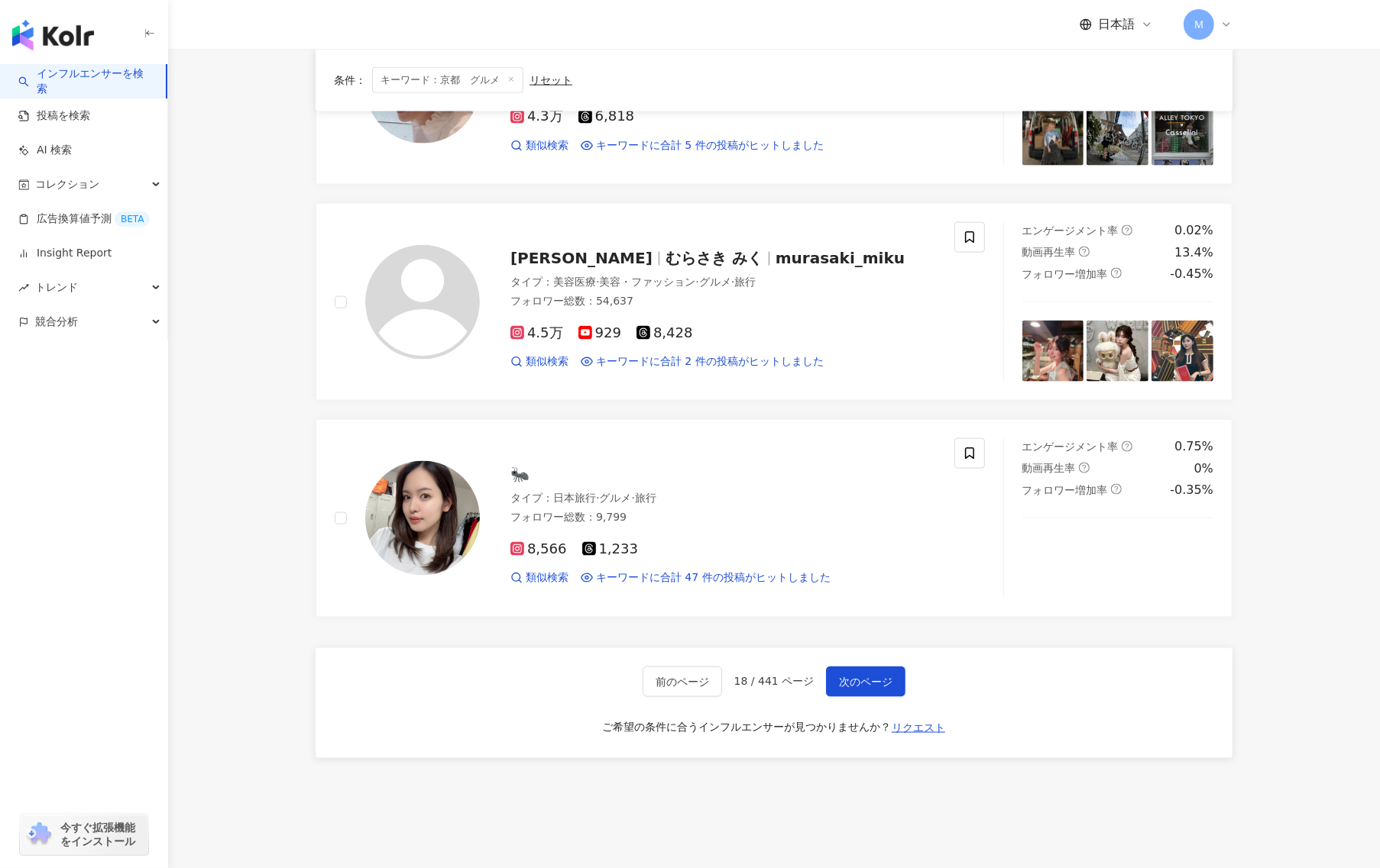
scroll to position [1993, 0]
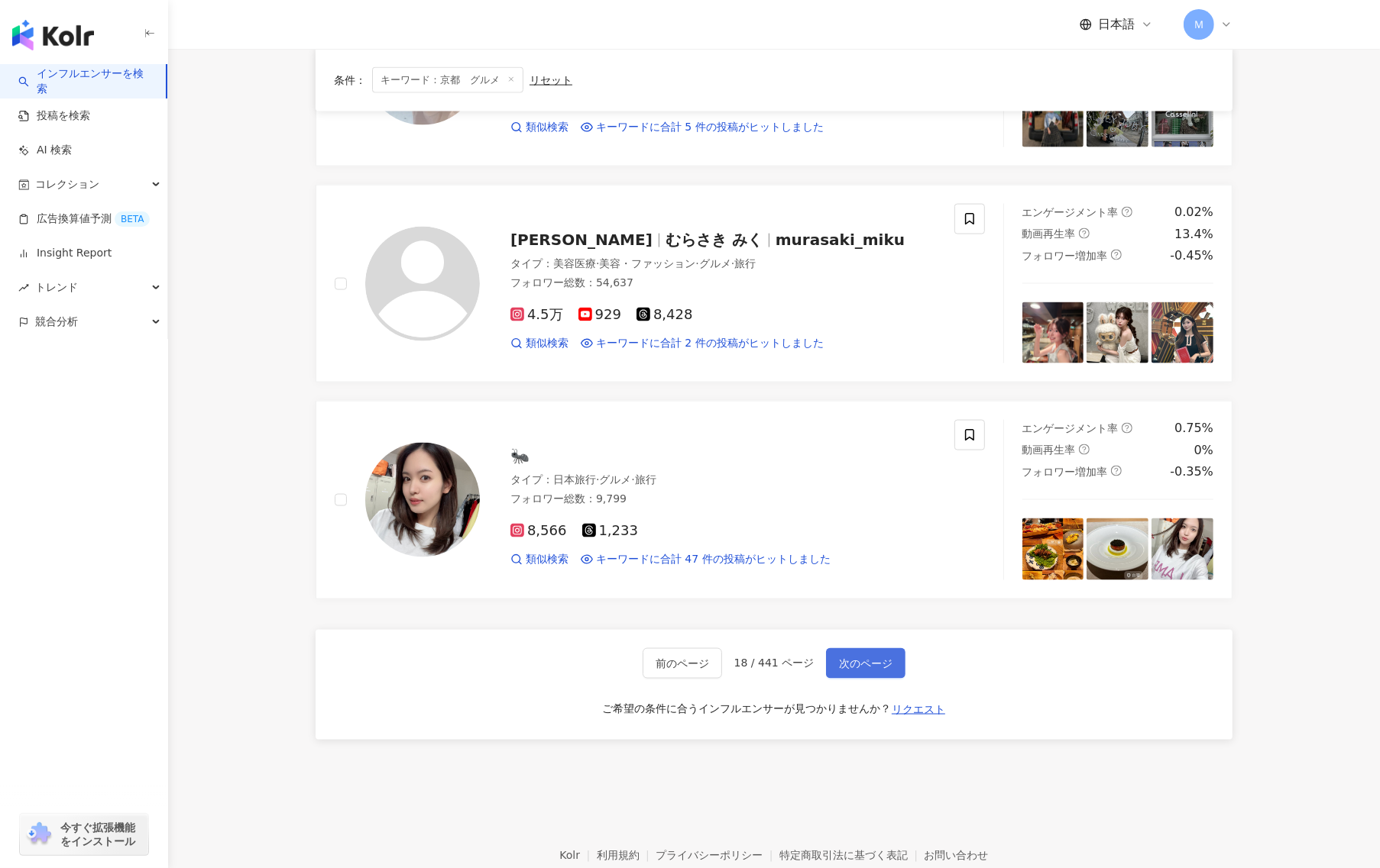
click at [874, 662] on span "次のページ" at bounding box center [866, 663] width 53 height 12
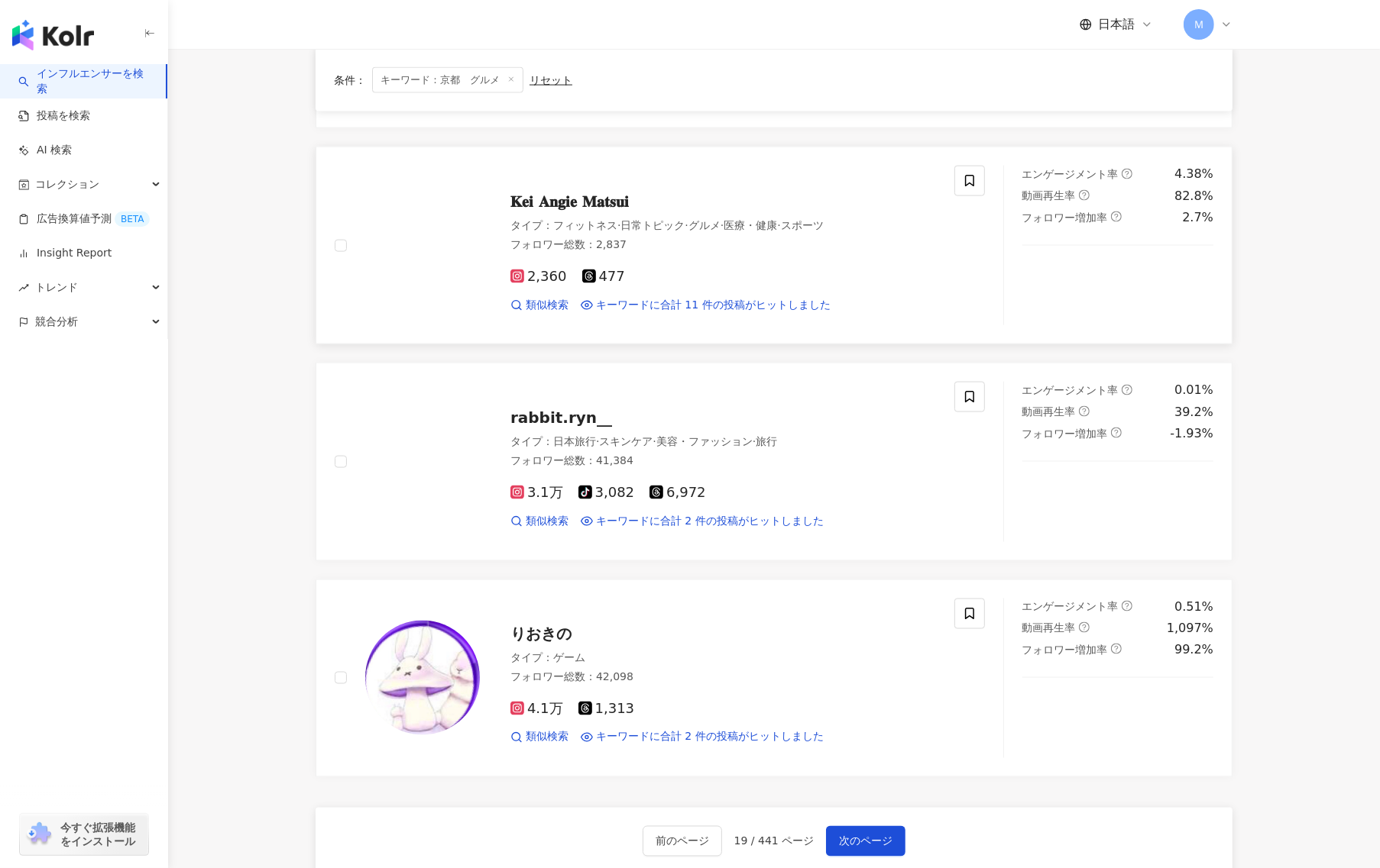
scroll to position [2049, 0]
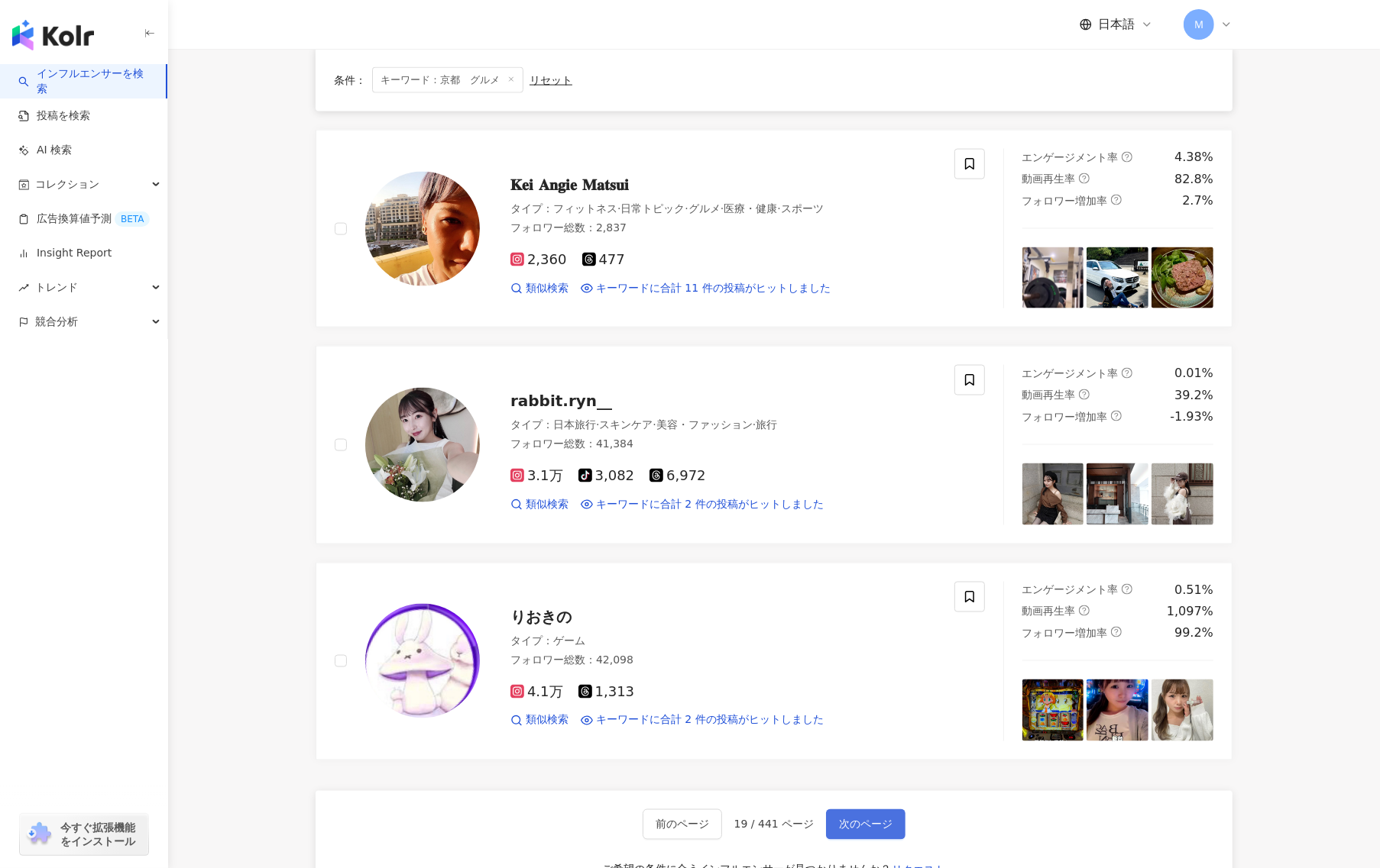
click at [879, 819] on button "次のページ" at bounding box center [866, 824] width 79 height 30
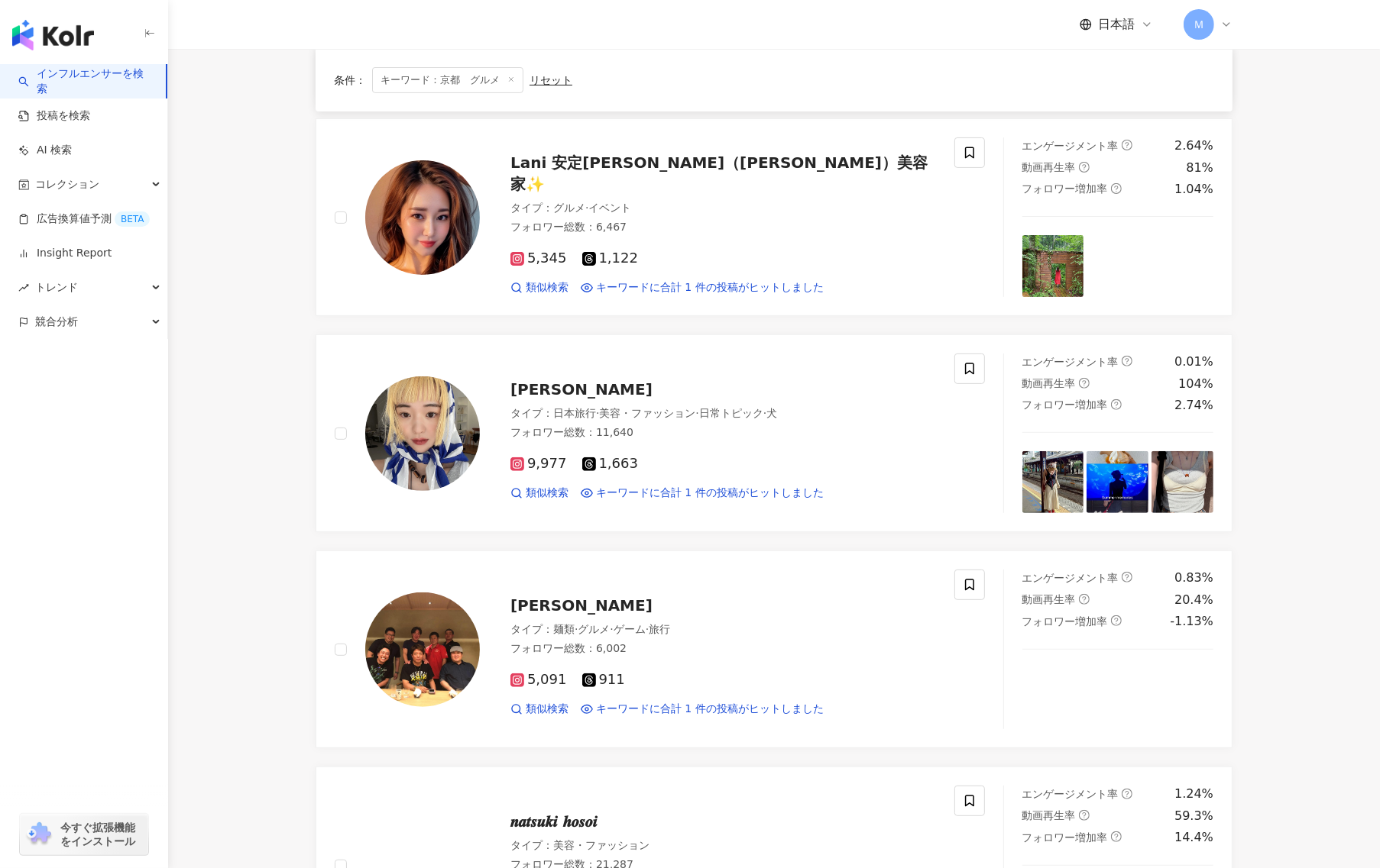
scroll to position [2093, 0]
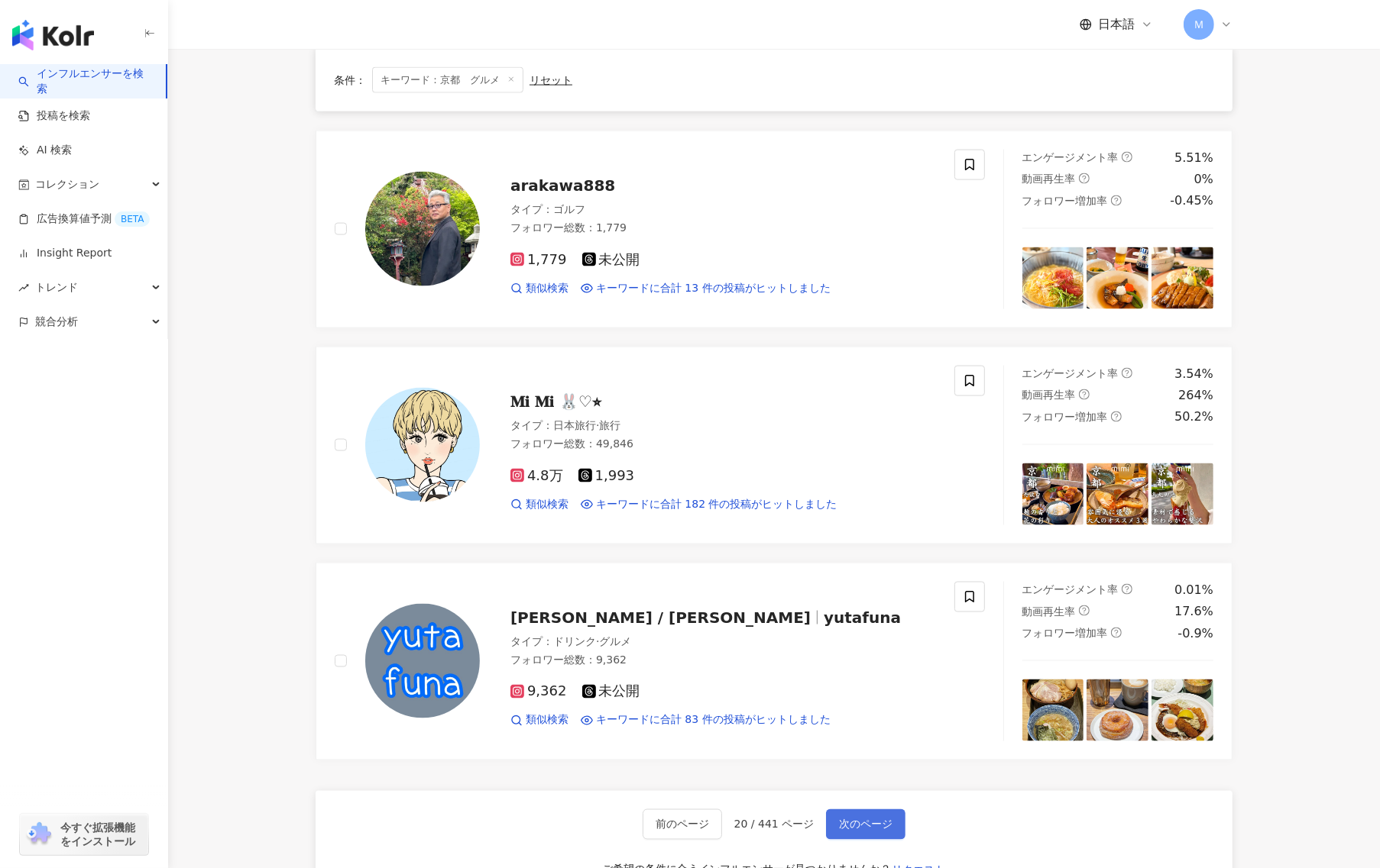
click at [890, 817] on button "次のページ" at bounding box center [866, 824] width 79 height 30
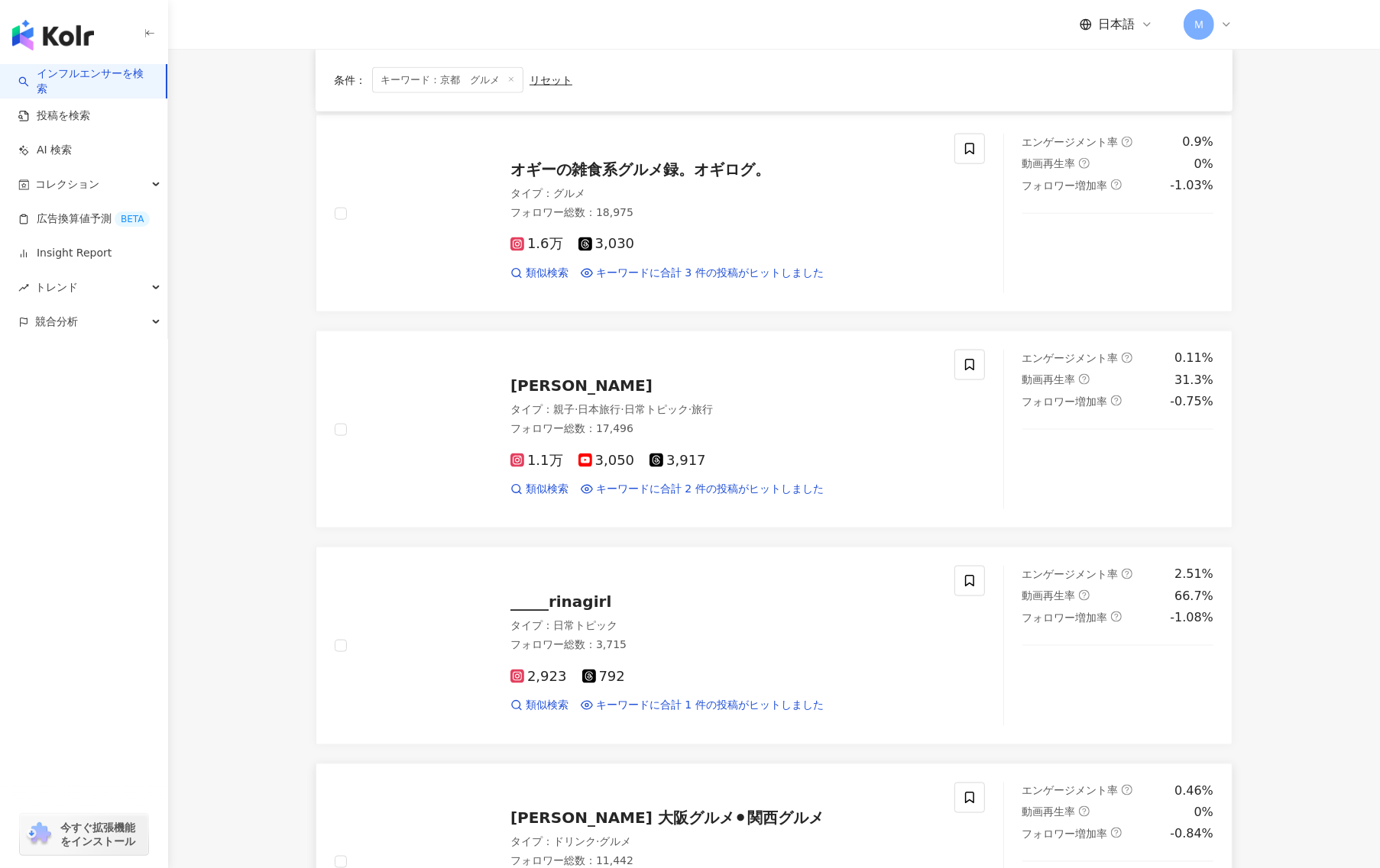
scroll to position [2293, 0]
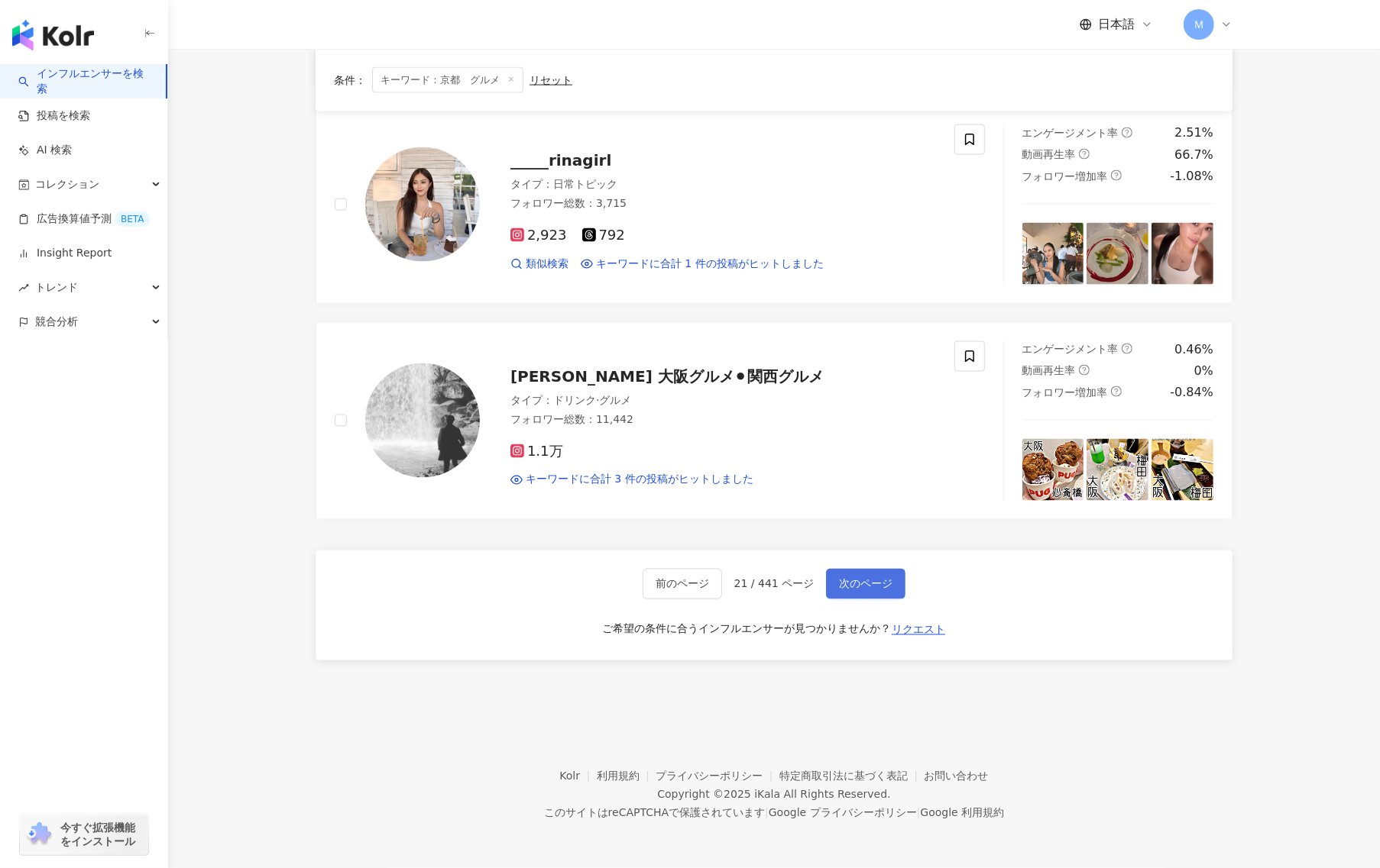
click at [880, 579] on span "次のページ" at bounding box center [866, 584] width 53 height 12
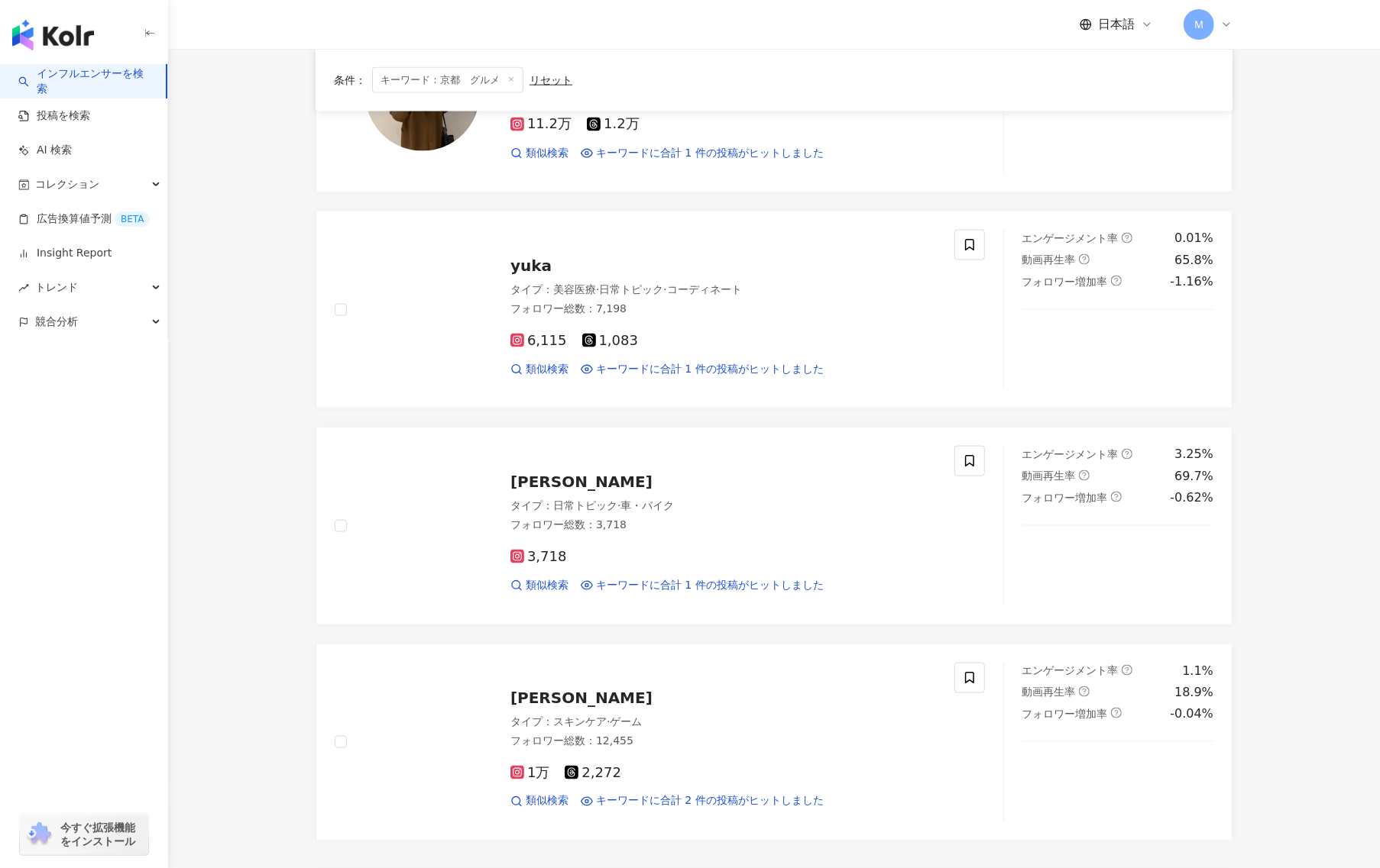
scroll to position [2119, 0]
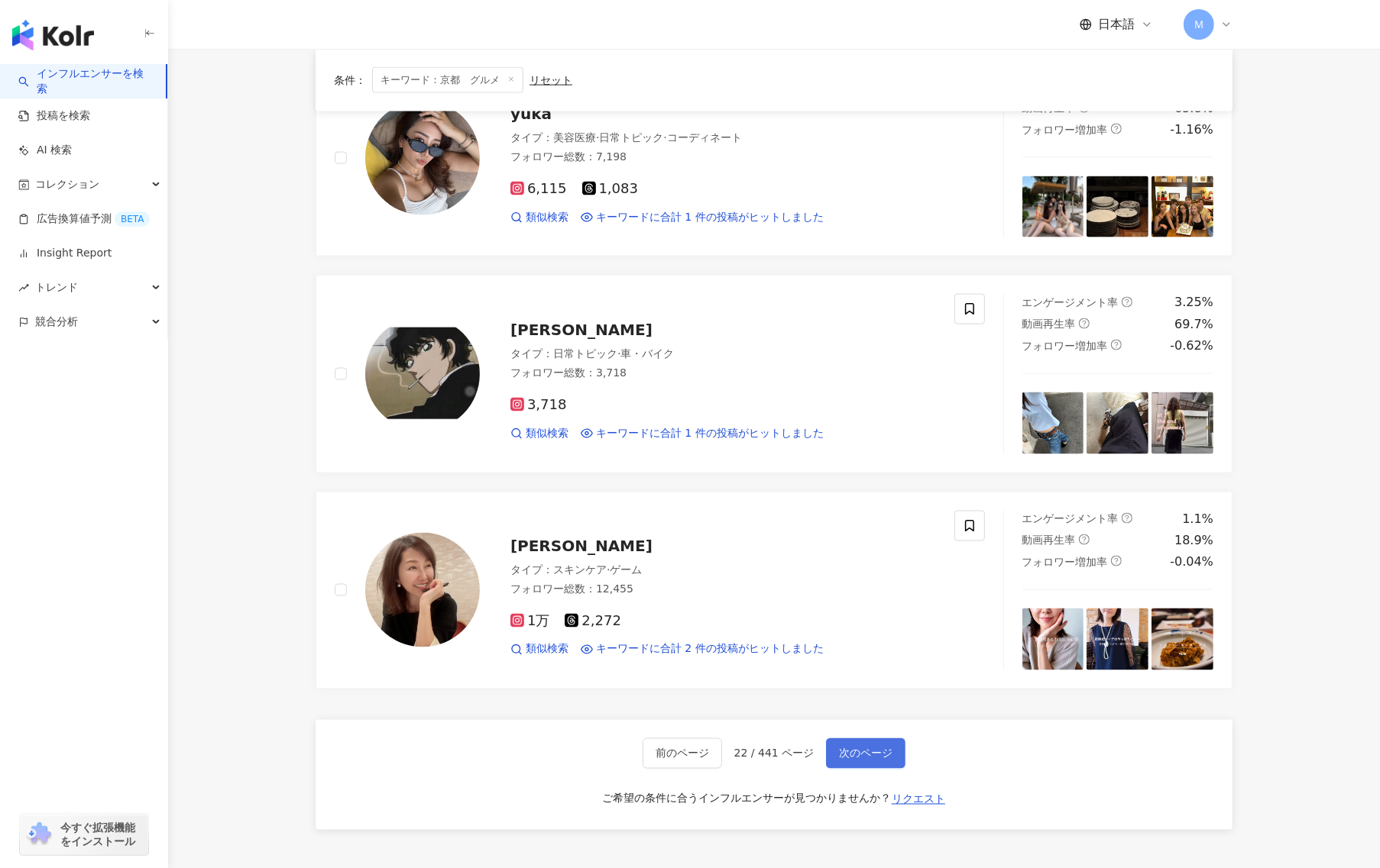
click at [854, 753] on span "次のページ" at bounding box center [866, 753] width 53 height 12
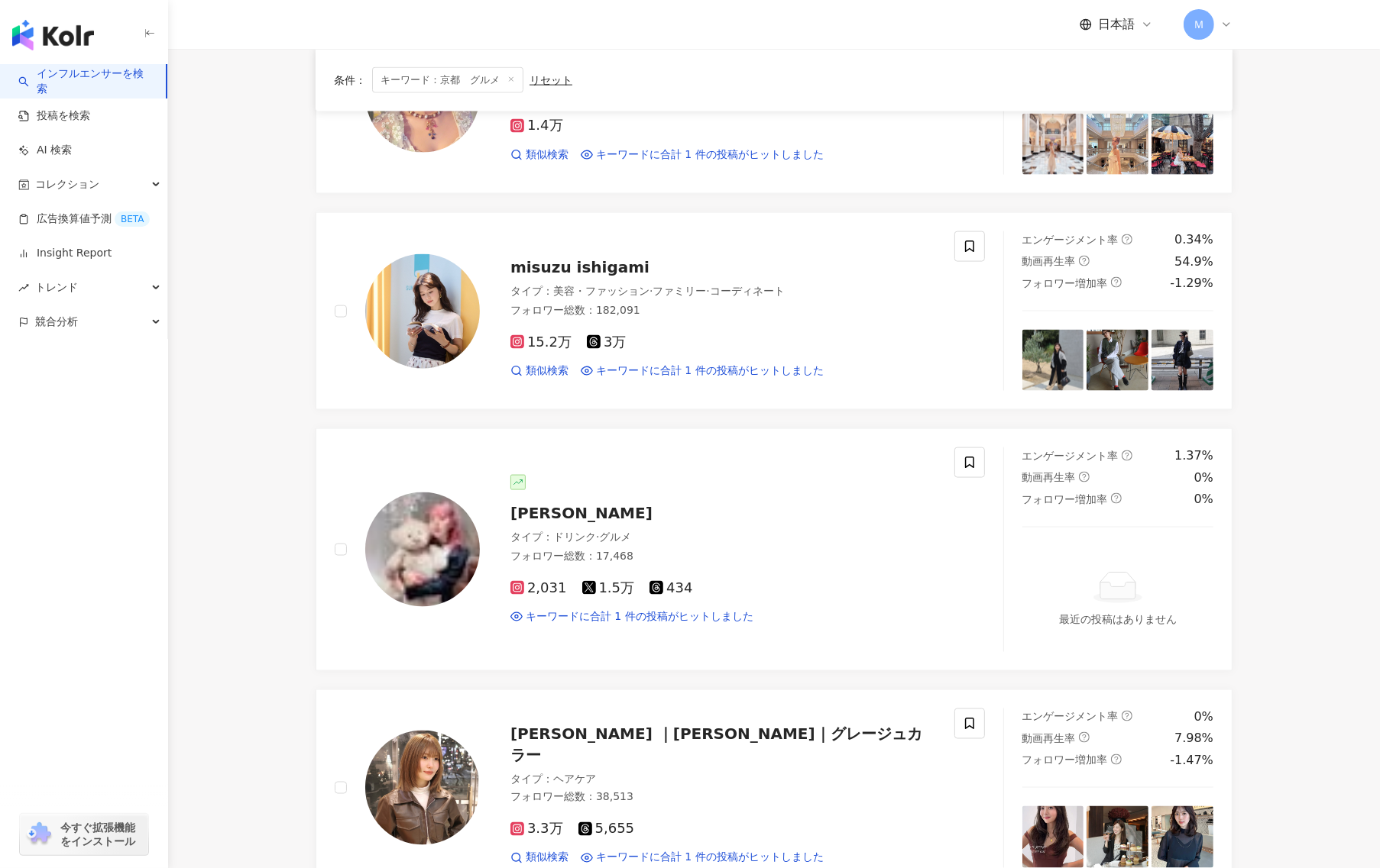
scroll to position [2244, 0]
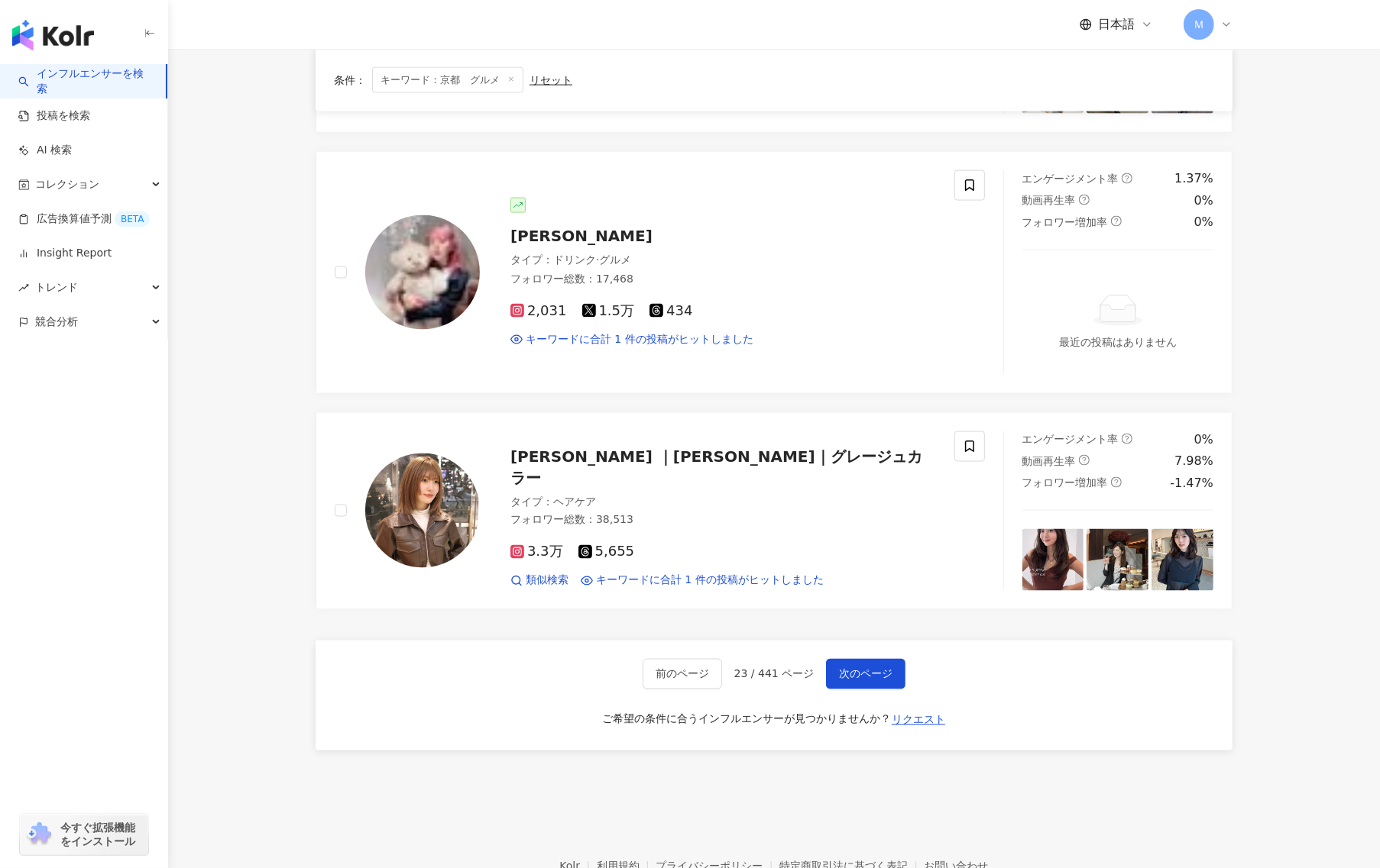
click at [856, 658] on div "前のページ 23 / 441 ページ 次のページ ご希望の条件に合うインフルエンサーが見つかりませんか？ リクエスト" at bounding box center [774, 696] width 917 height 110
click at [856, 662] on div "前のページ 23 / 441 ページ 次のページ ご希望の条件に合うインフルエンサーが見つかりませんか？ リクエスト" at bounding box center [774, 696] width 917 height 110
click at [857, 670] on button "次のページ" at bounding box center [866, 674] width 79 height 30
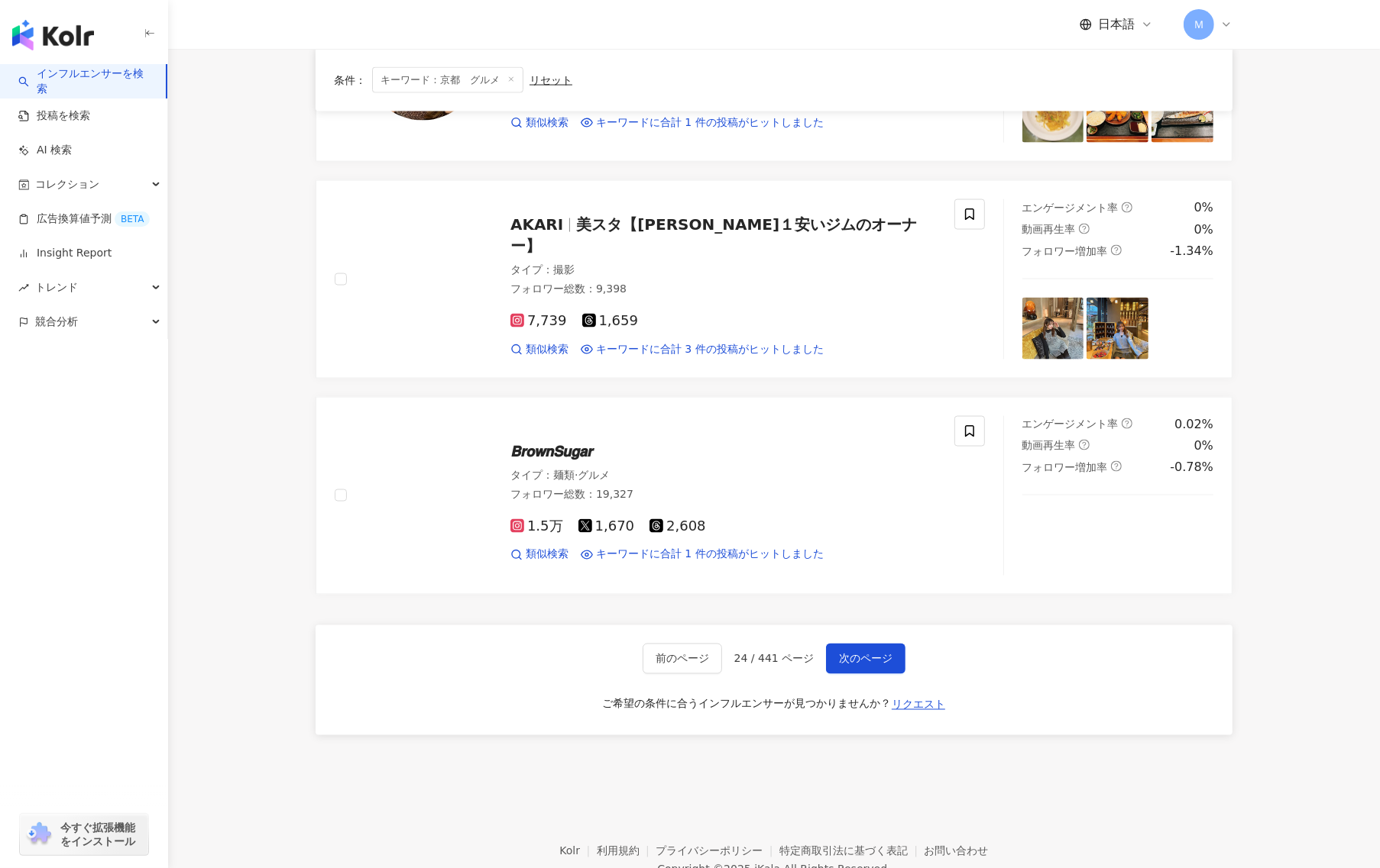
scroll to position [2293, 0]
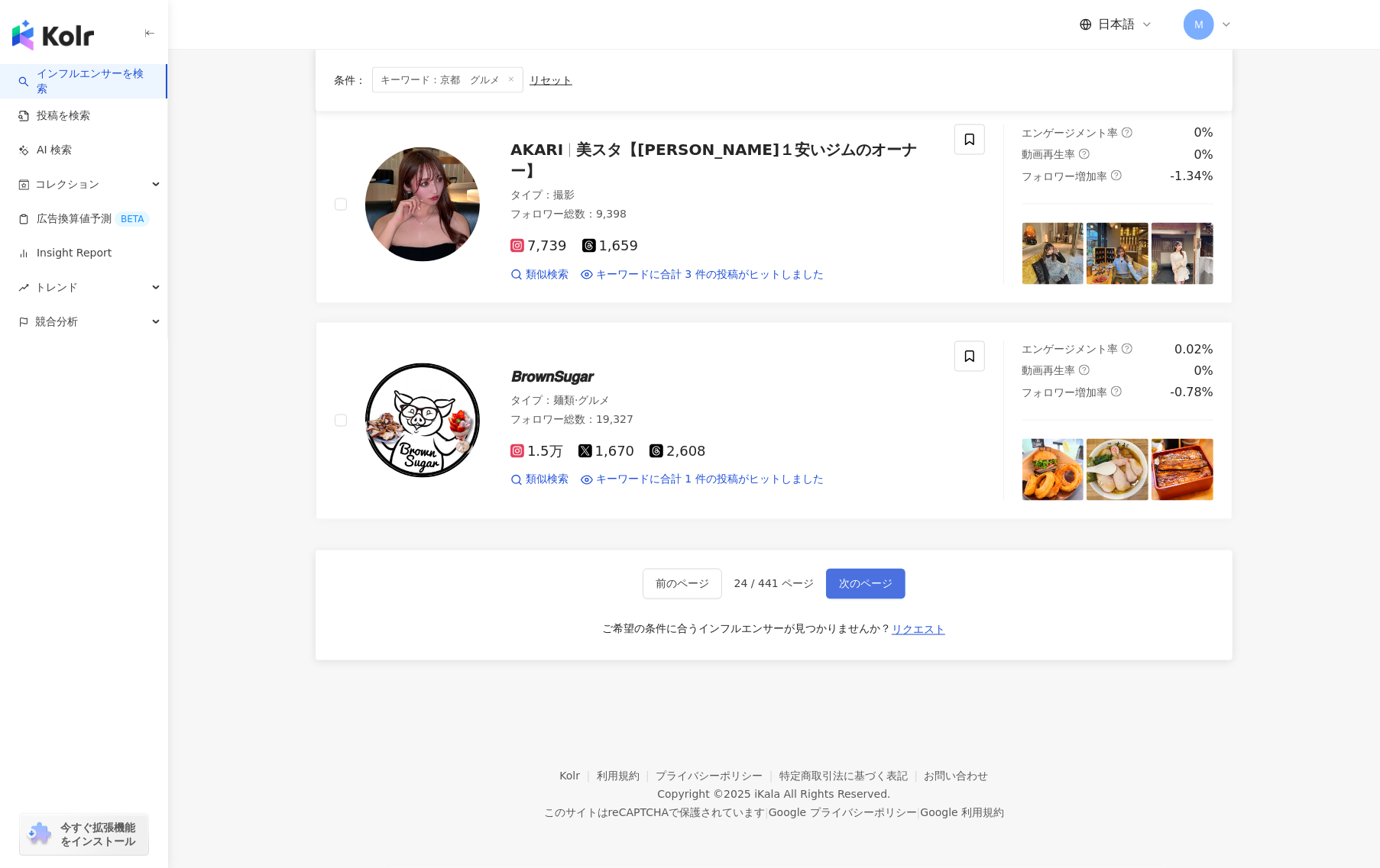
click at [890, 577] on button "次のページ" at bounding box center [866, 584] width 79 height 30
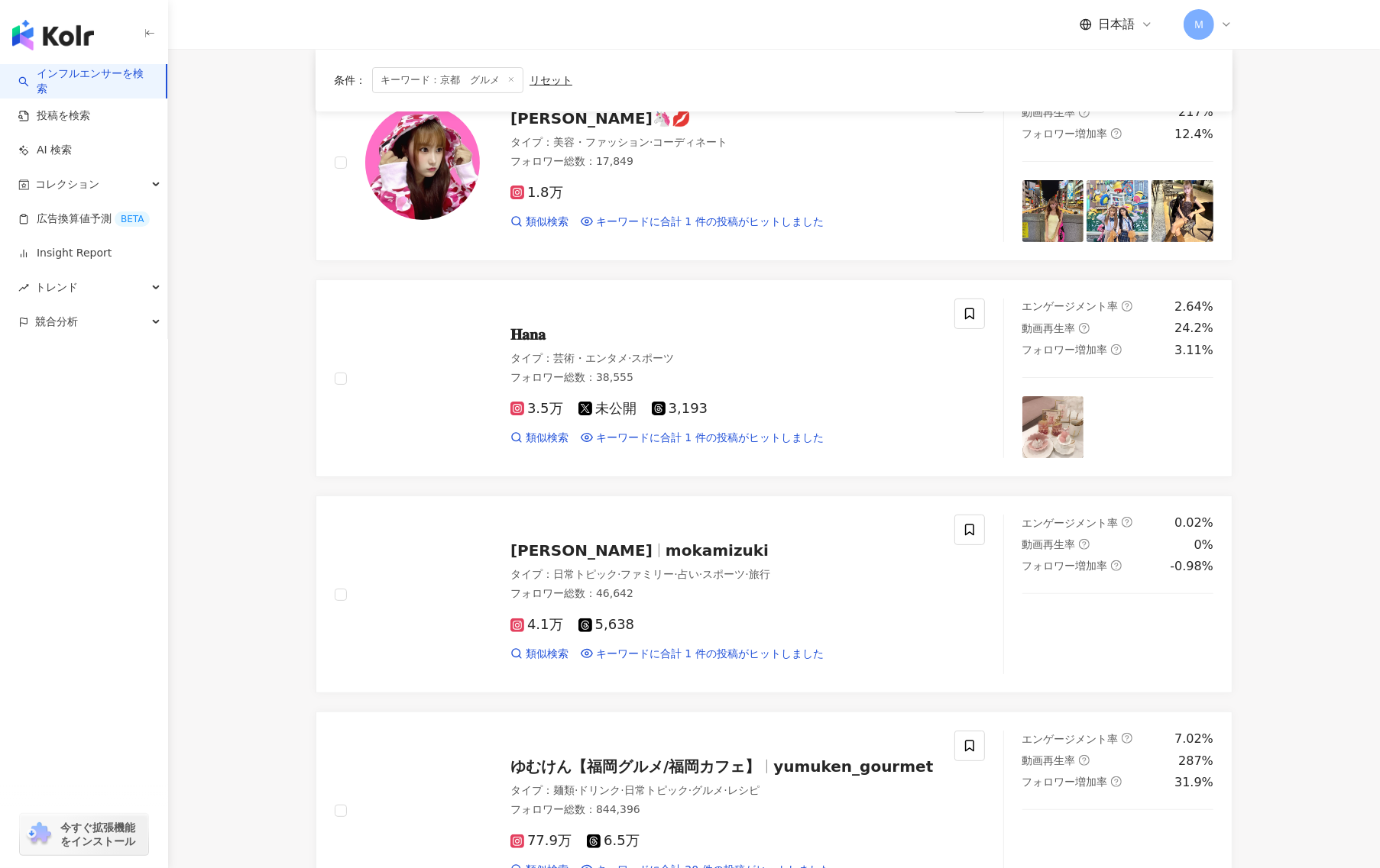
scroll to position [0, 0]
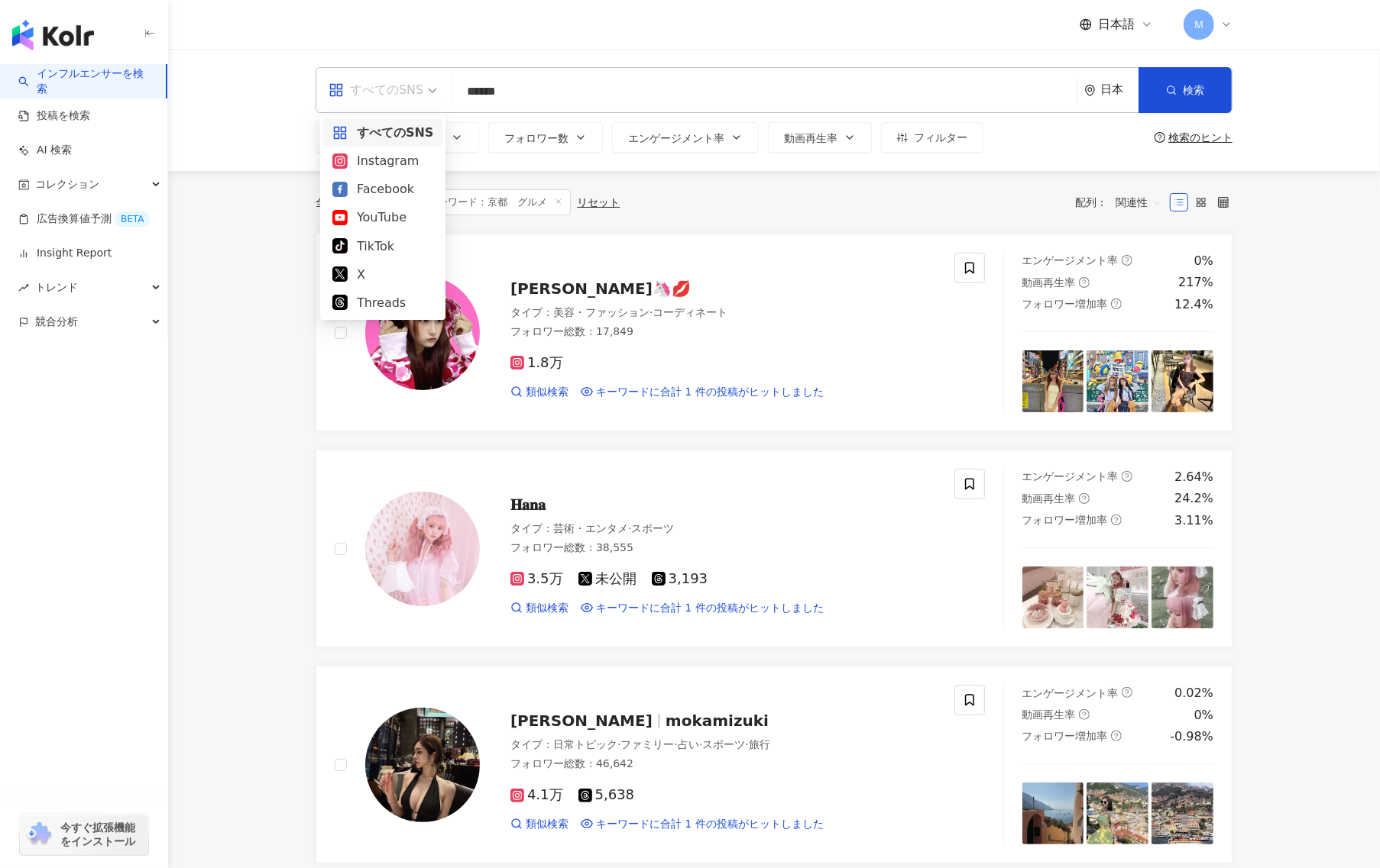
click at [432, 84] on span "すべてのSNS" at bounding box center [383, 90] width 109 height 25
click at [407, 165] on div "Instagram" at bounding box center [383, 160] width 101 height 19
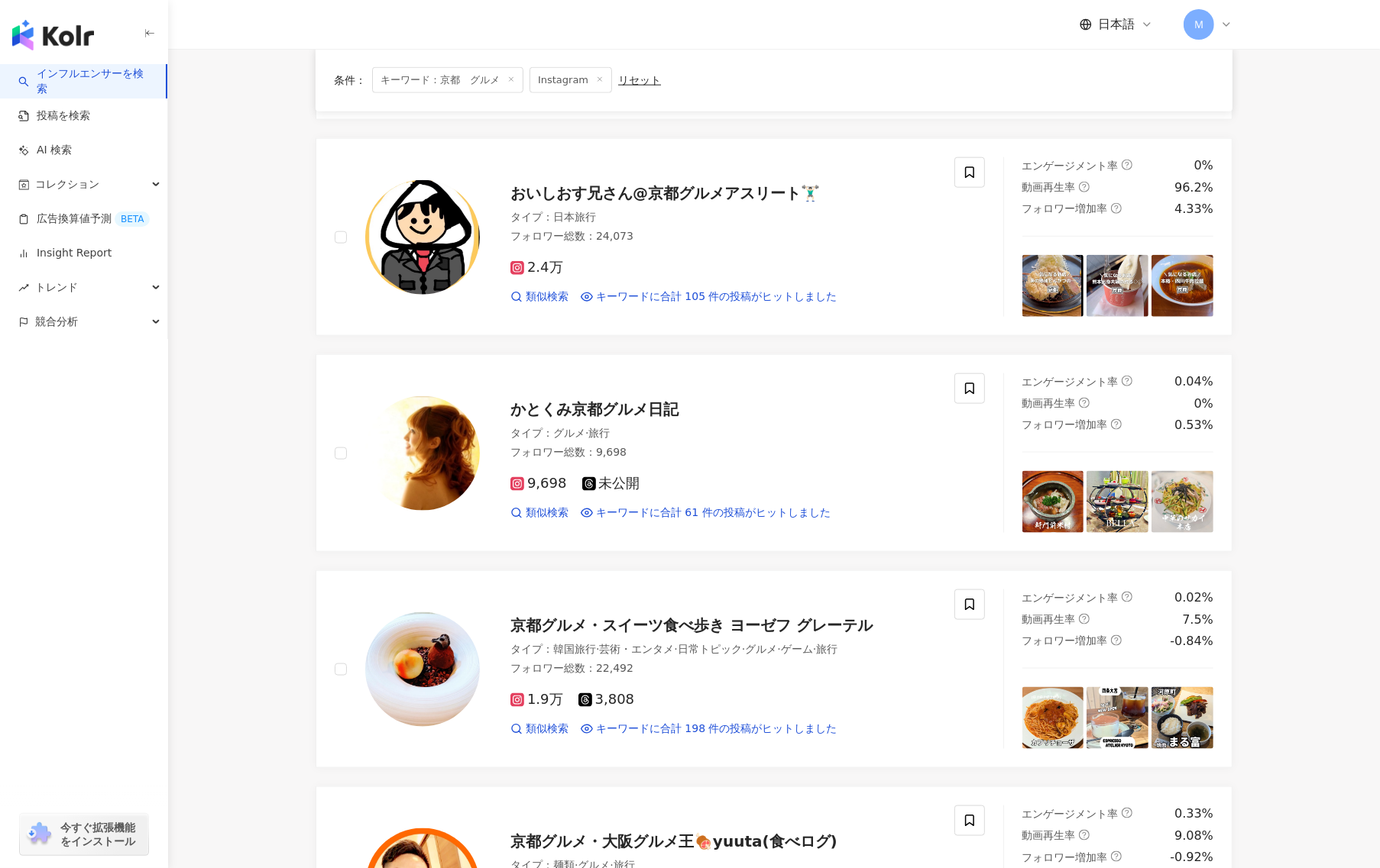
scroll to position [2227, 0]
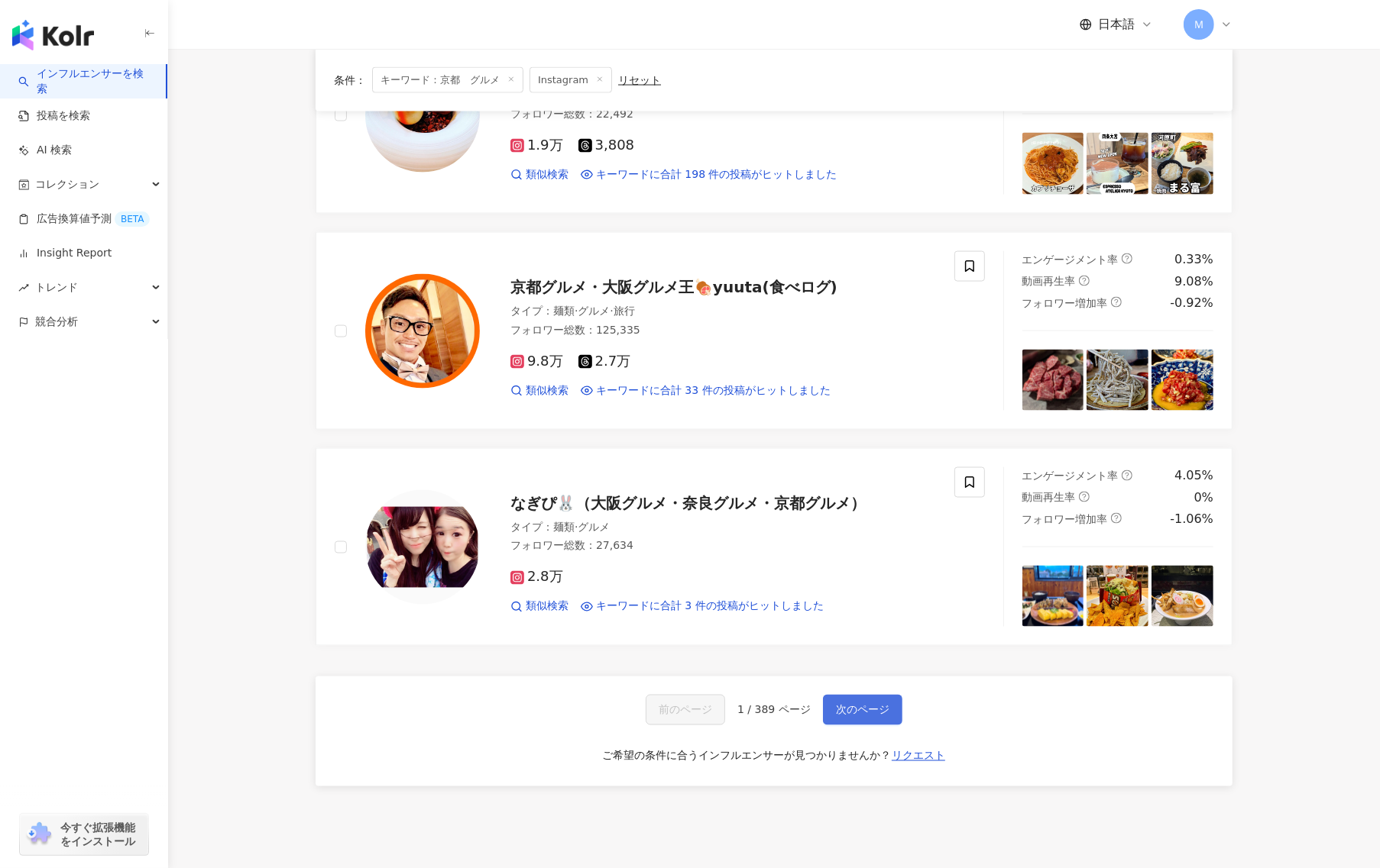
click at [885, 712] on span "次のページ" at bounding box center [863, 710] width 53 height 12
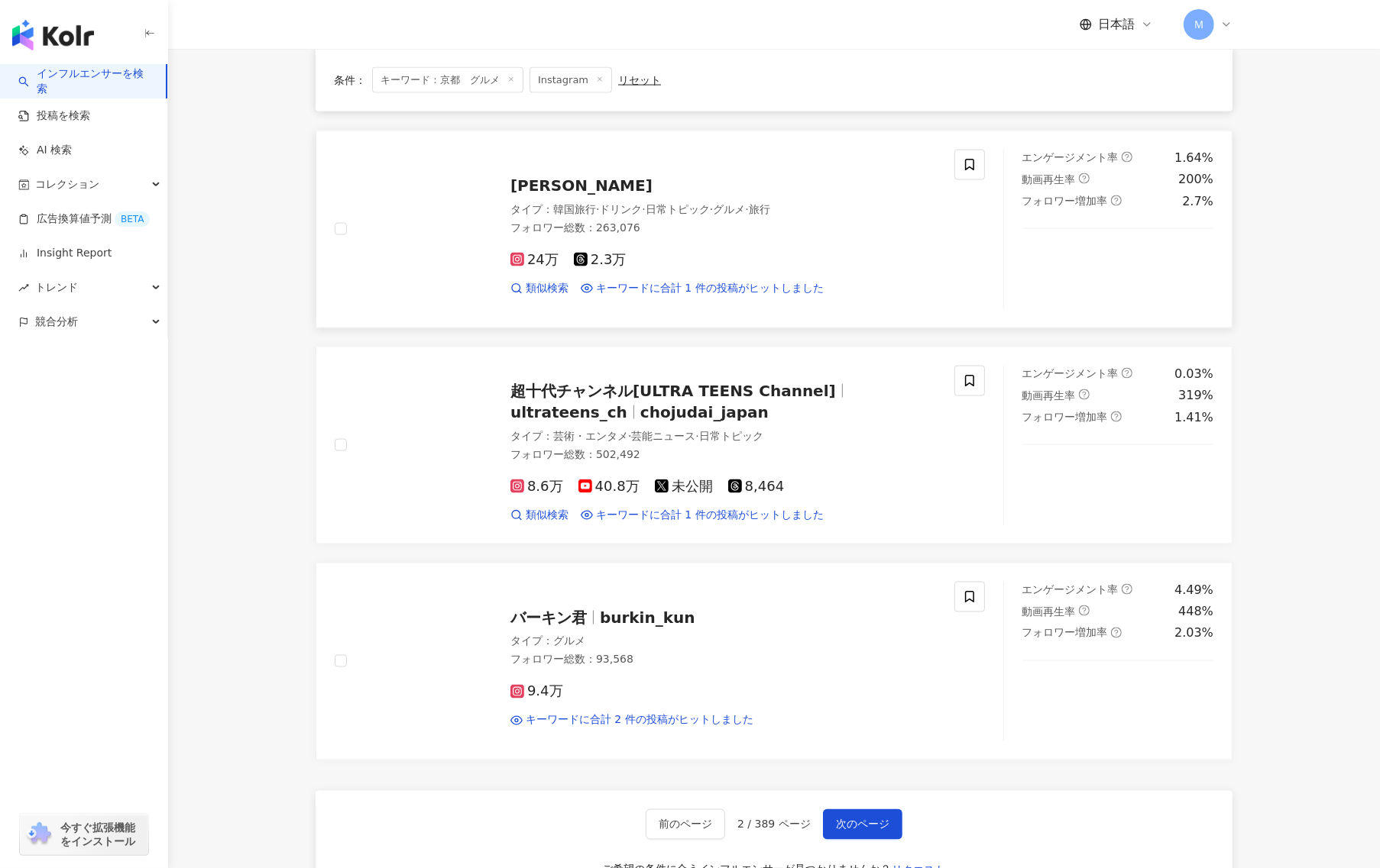
scroll to position [2371, 0]
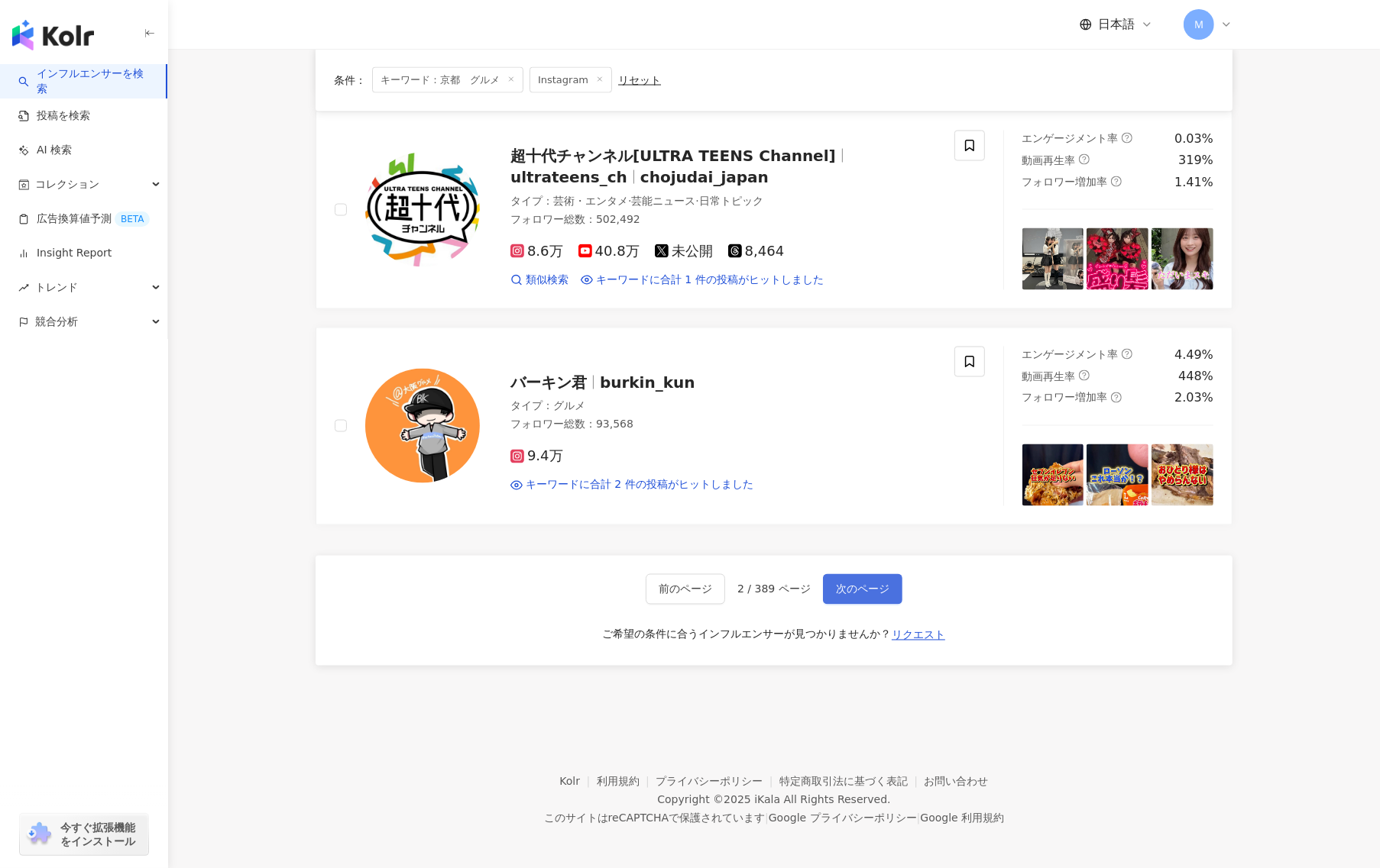
click at [862, 588] on span "次のページ" at bounding box center [863, 588] width 53 height 12
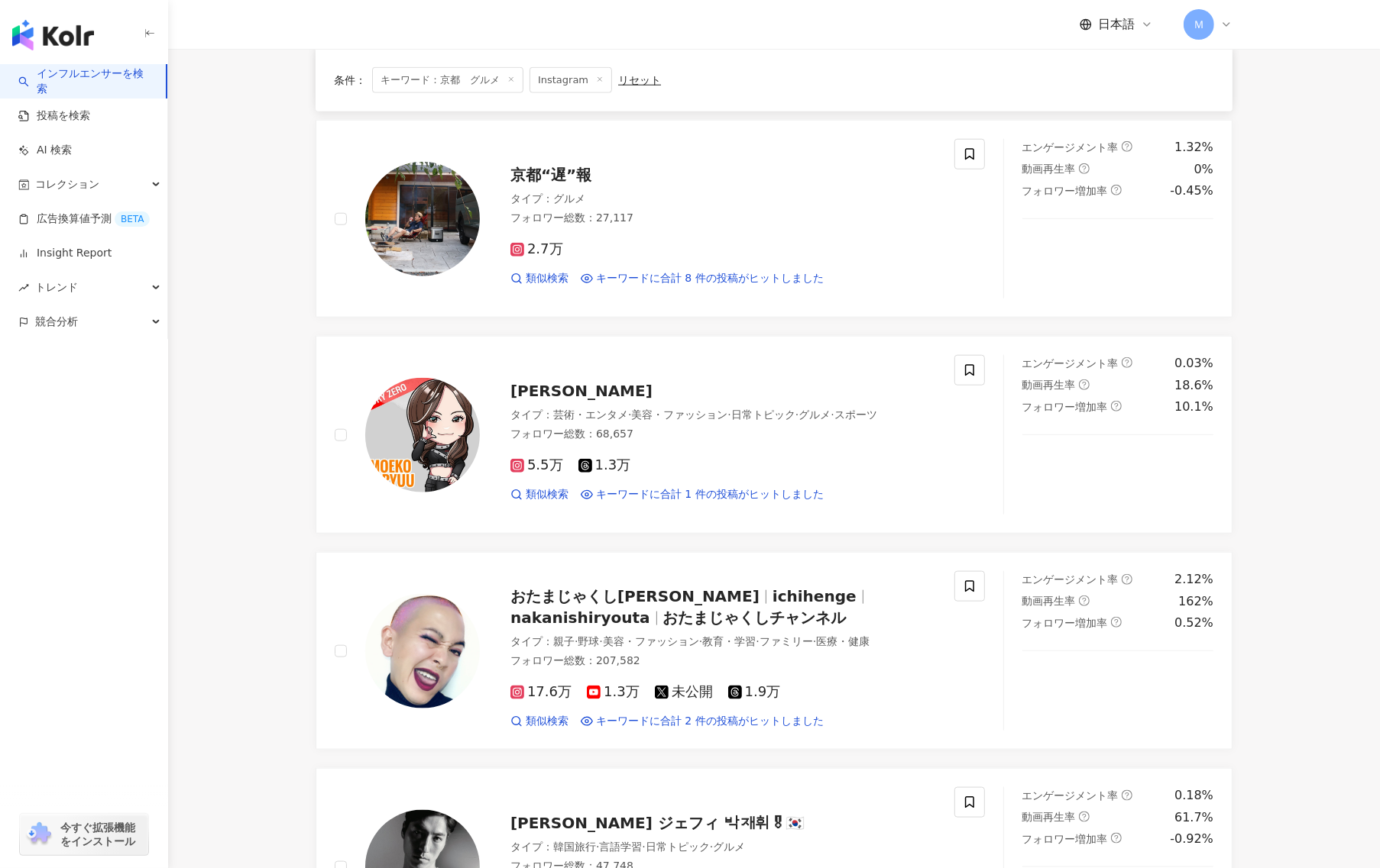
scroll to position [2293, 0]
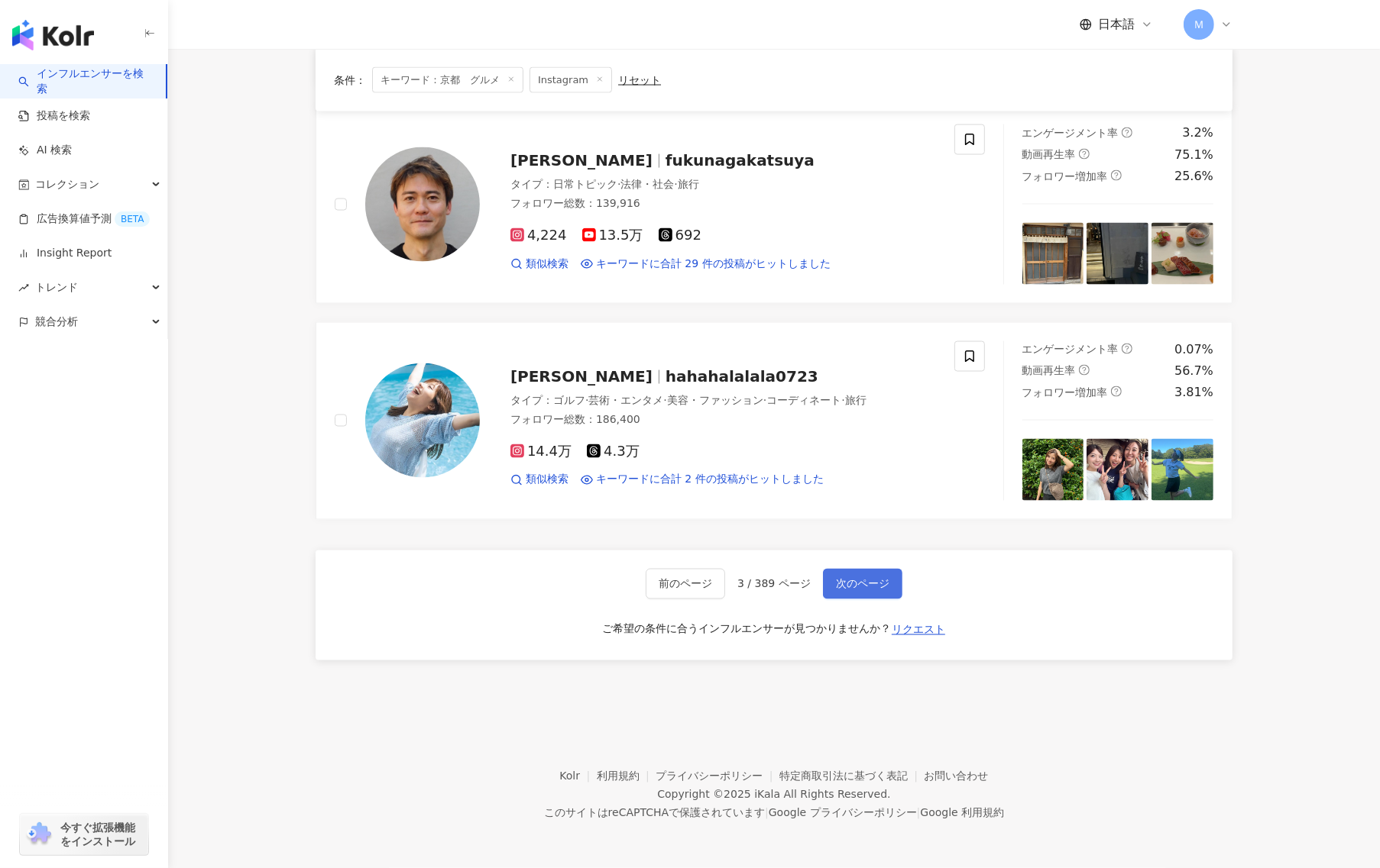
click at [837, 584] on span "次のページ" at bounding box center [863, 584] width 53 height 12
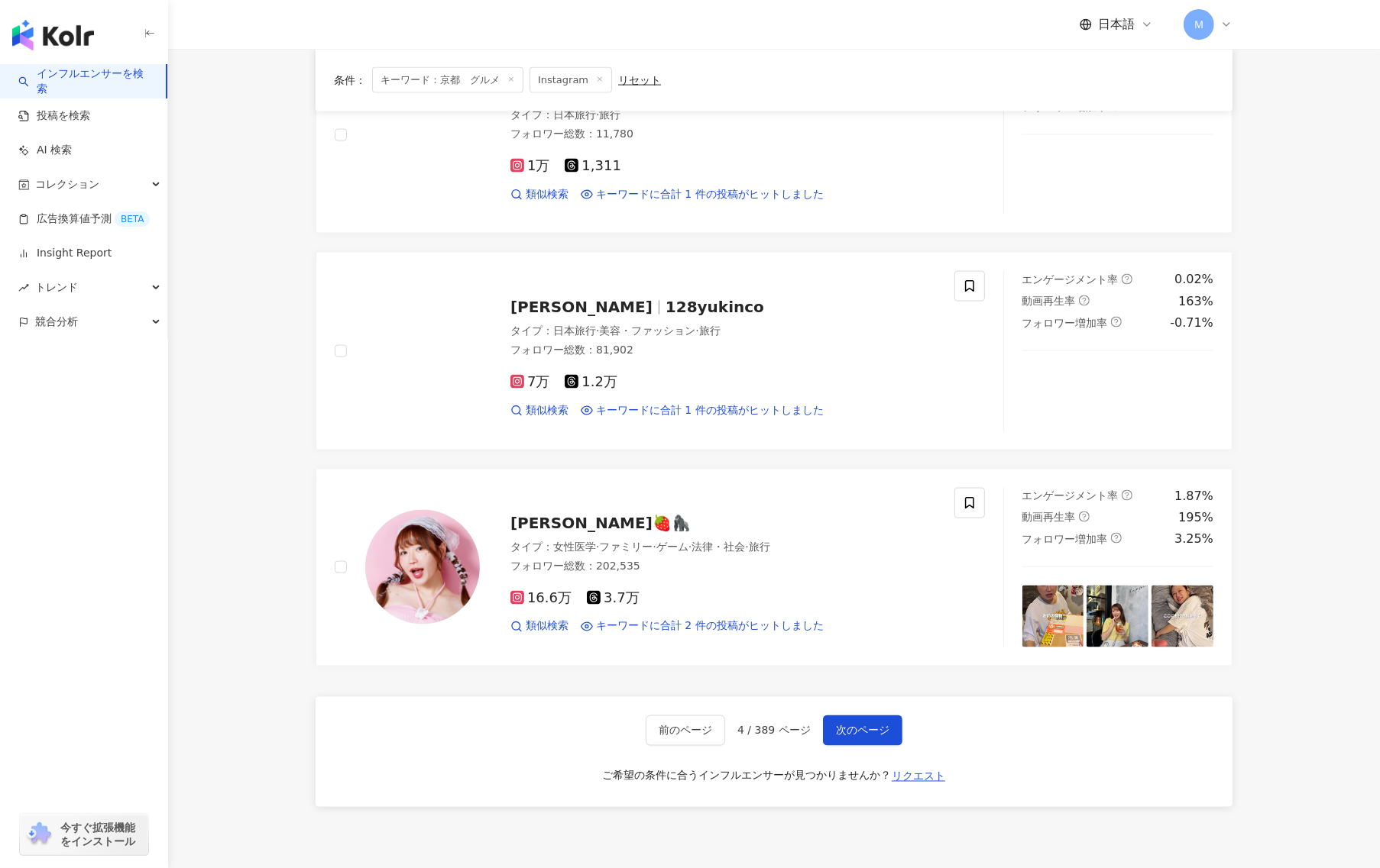
scroll to position [2226, 0]
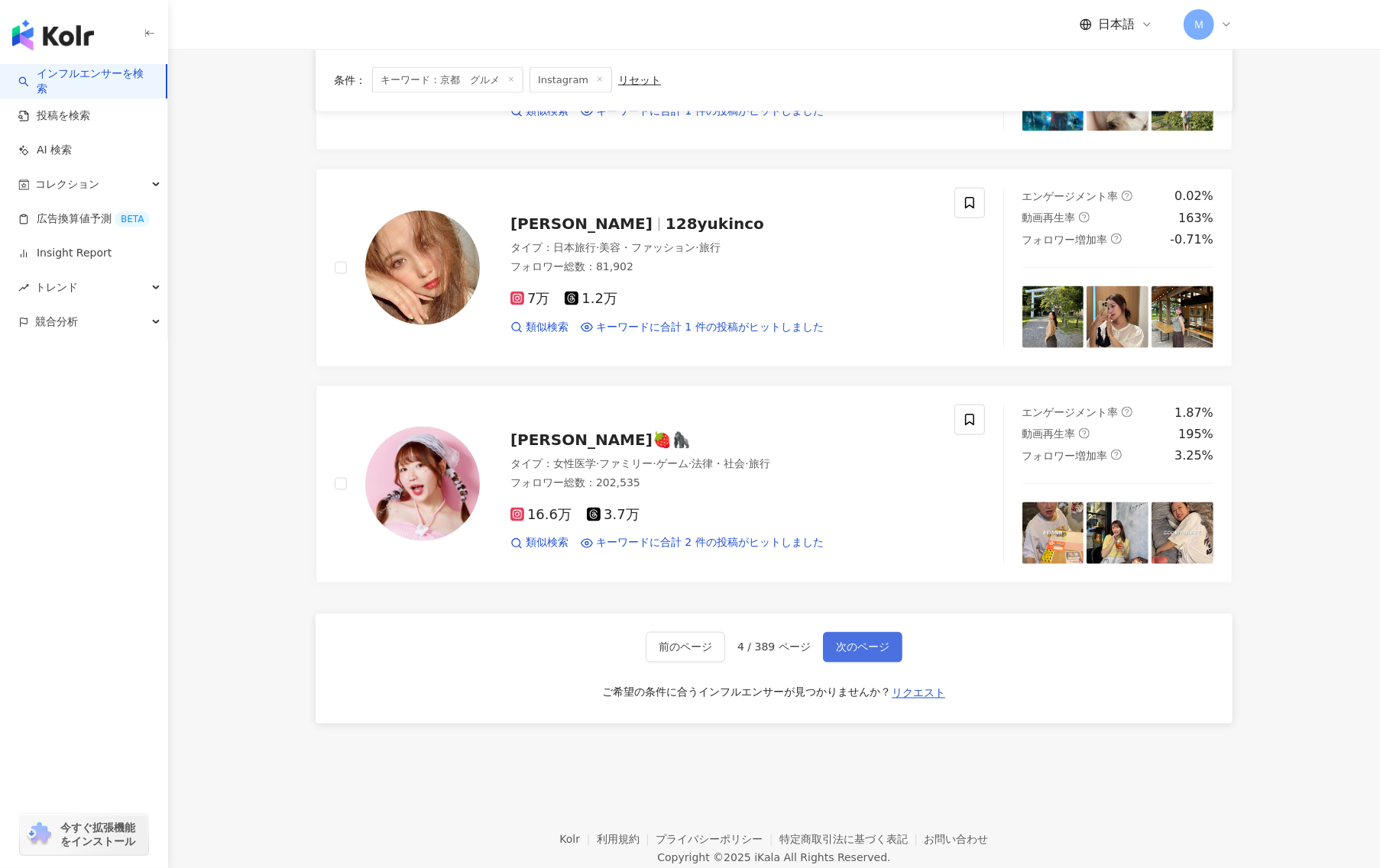
click at [858, 645] on button "次のページ" at bounding box center [862, 647] width 79 height 30
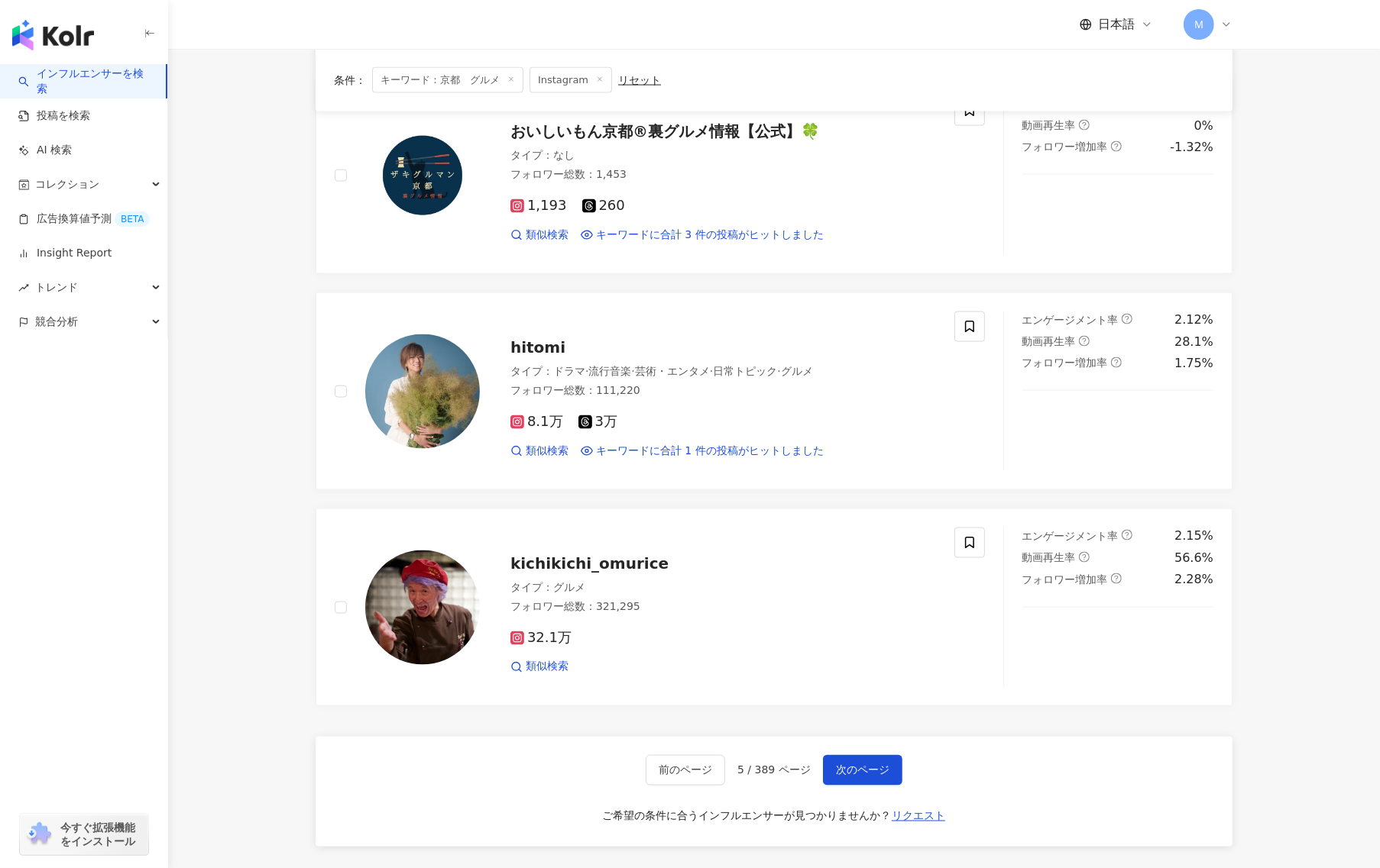
scroll to position [2111, 0]
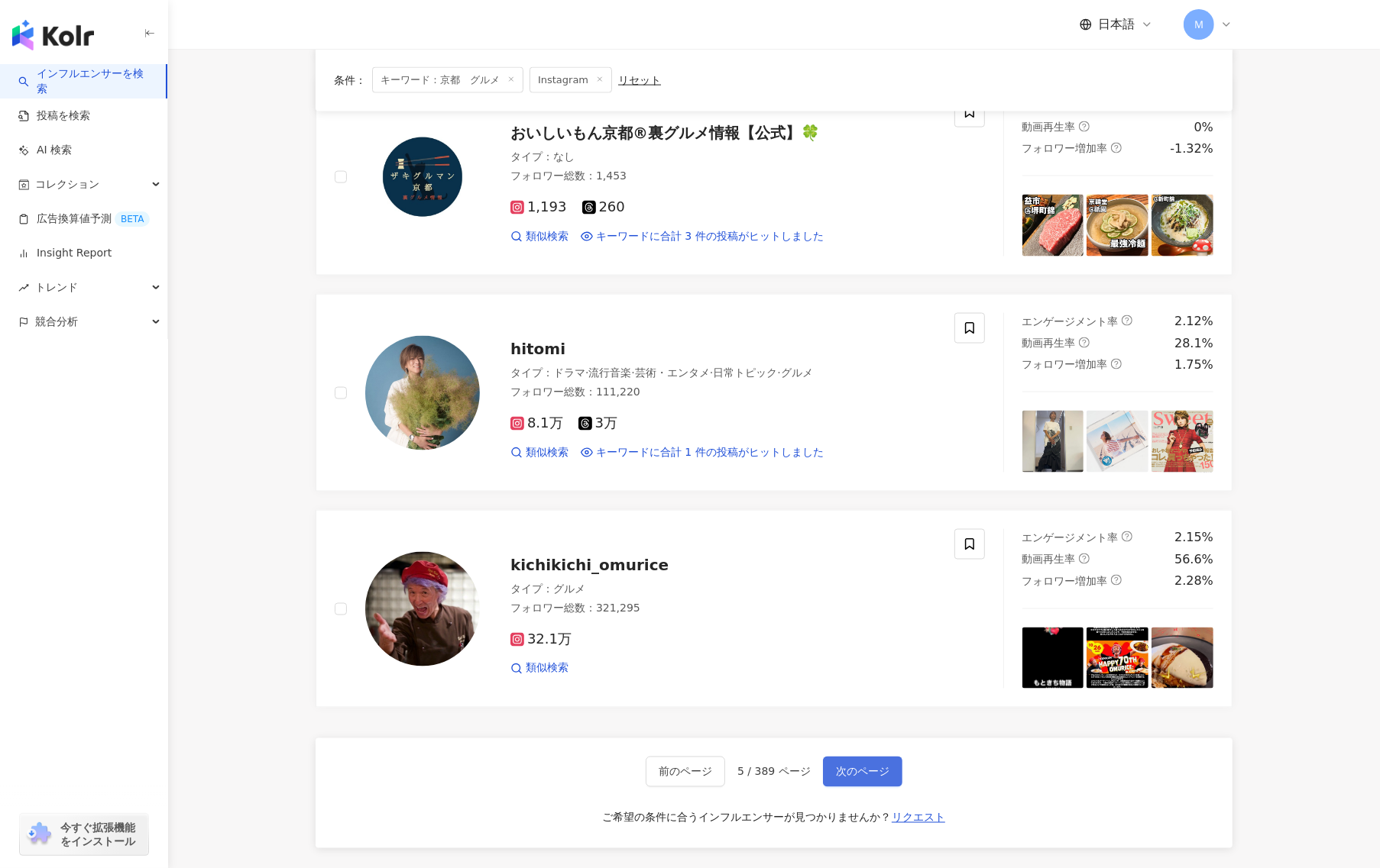
click at [840, 773] on span "次のページ" at bounding box center [863, 771] width 53 height 12
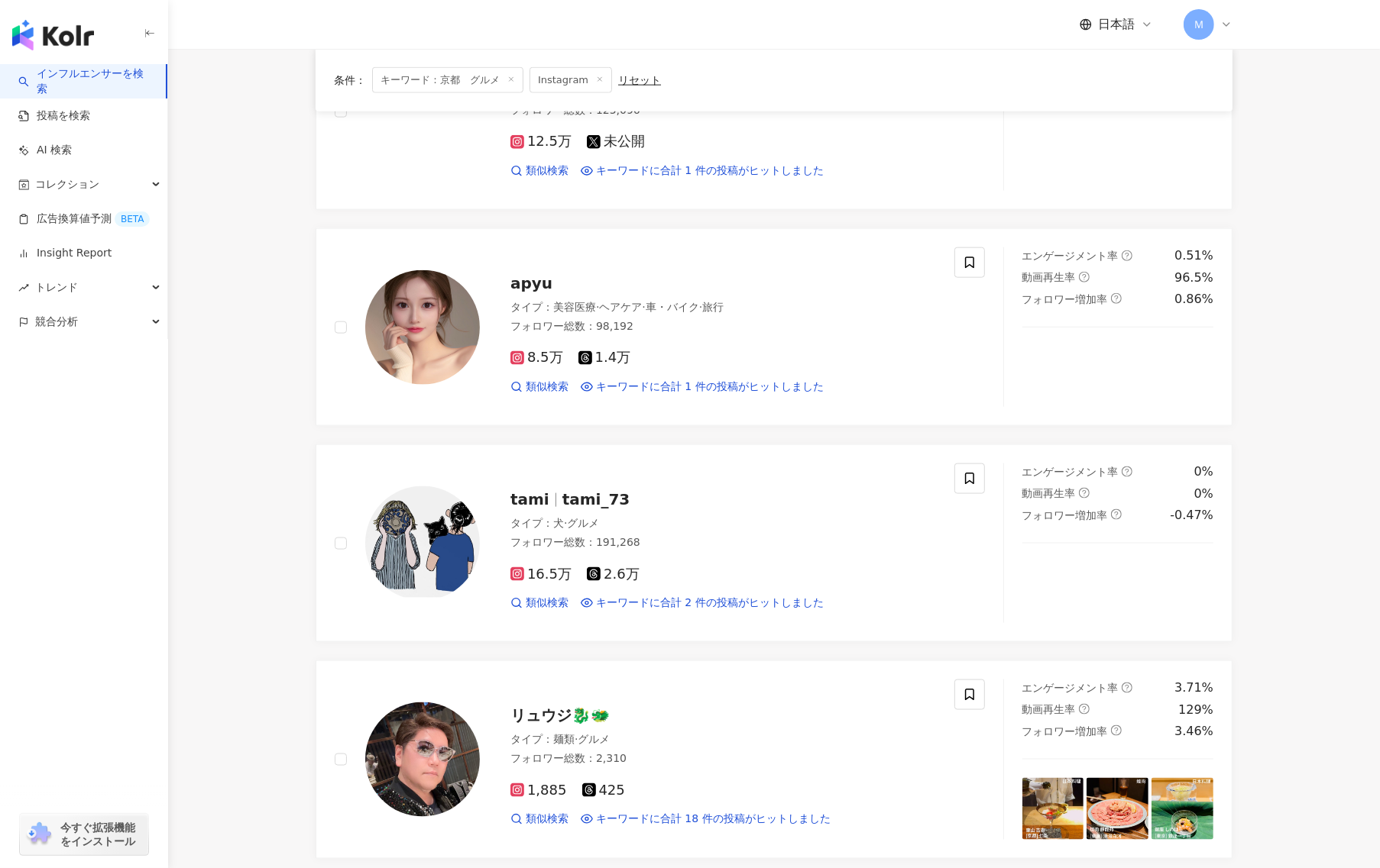
scroll to position [2070, 0]
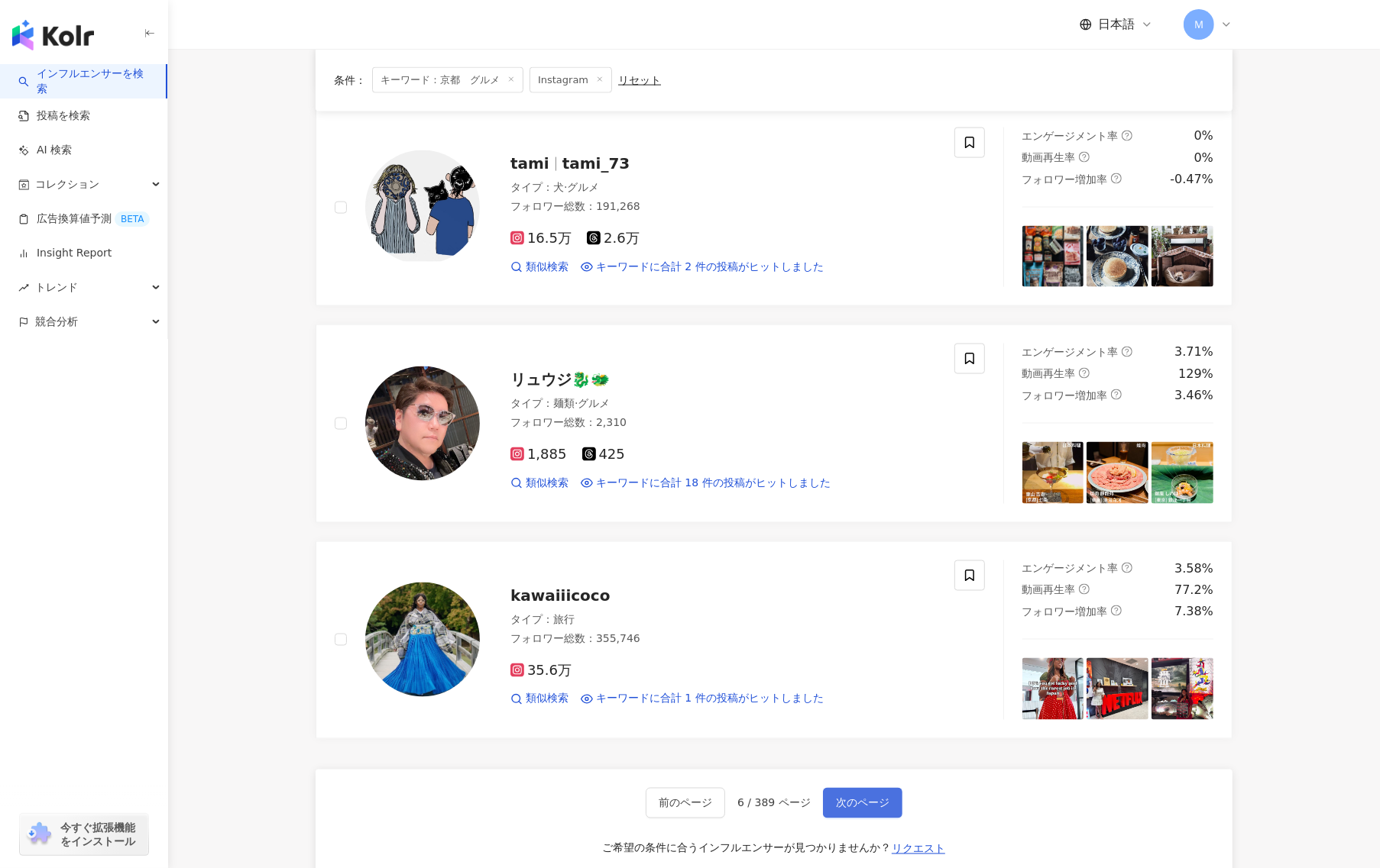
click at [881, 817] on button "次のページ" at bounding box center [862, 803] width 79 height 30
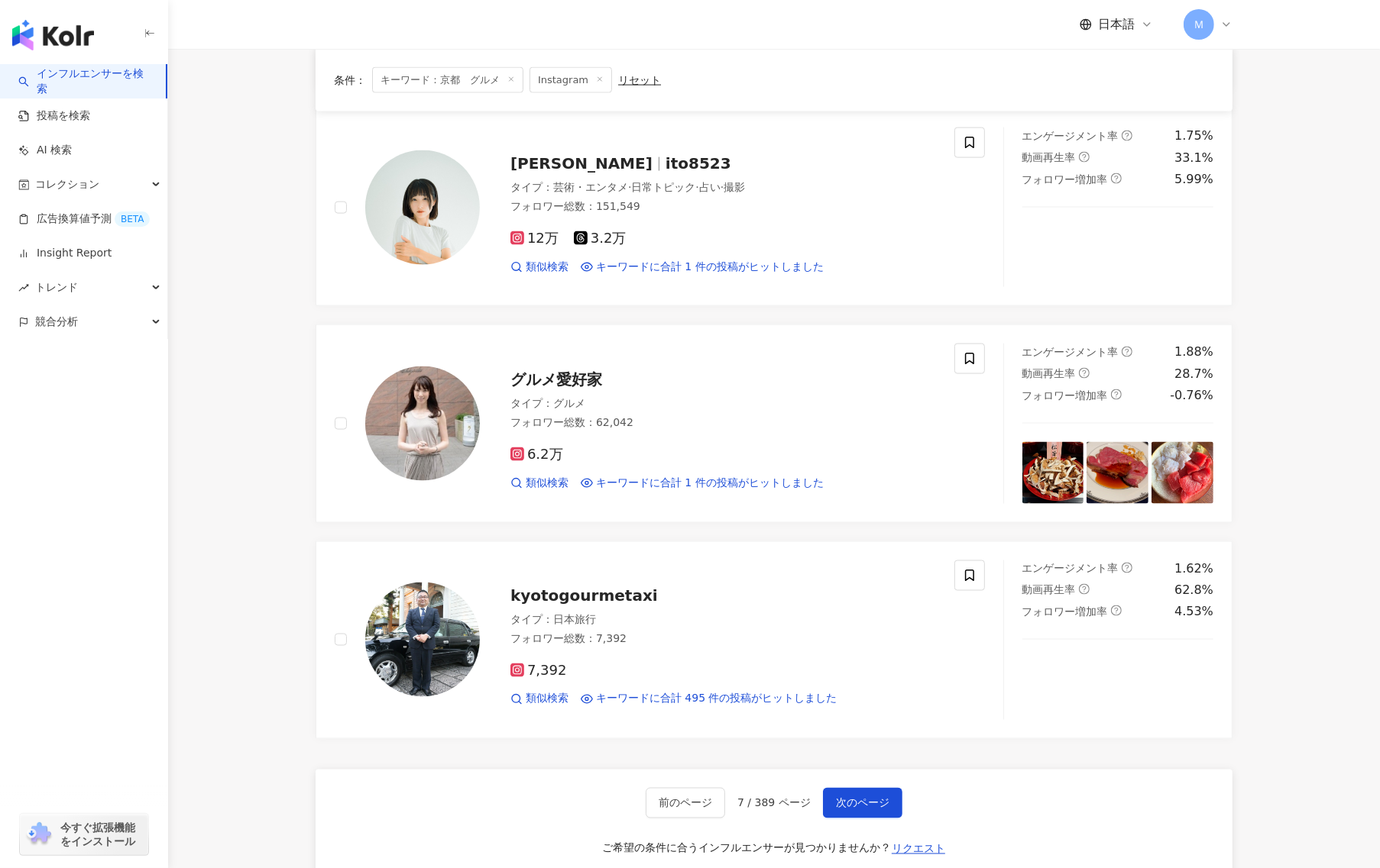
scroll to position [2234, 0]
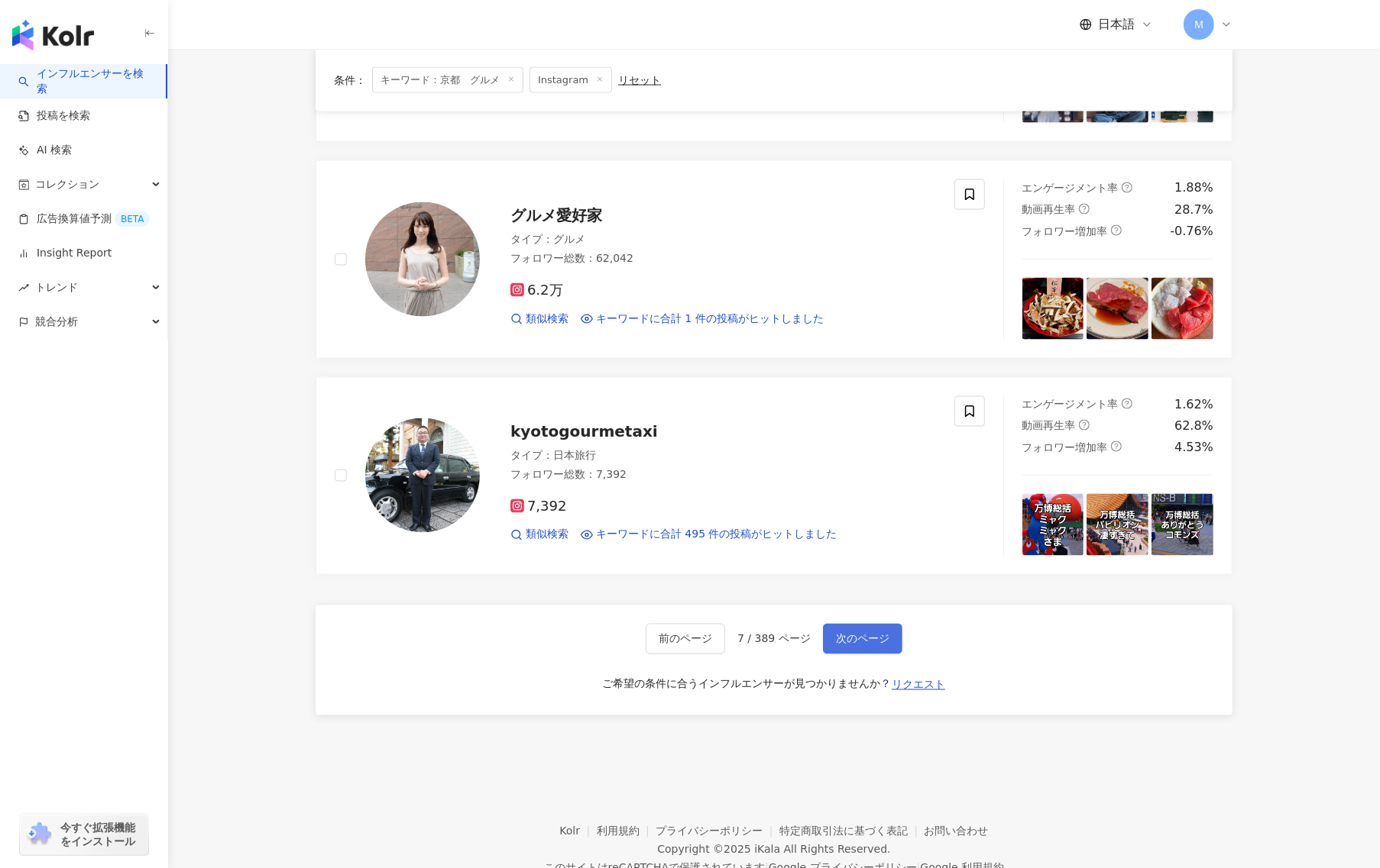
click at [881, 645] on span "次のページ" at bounding box center [863, 638] width 53 height 12
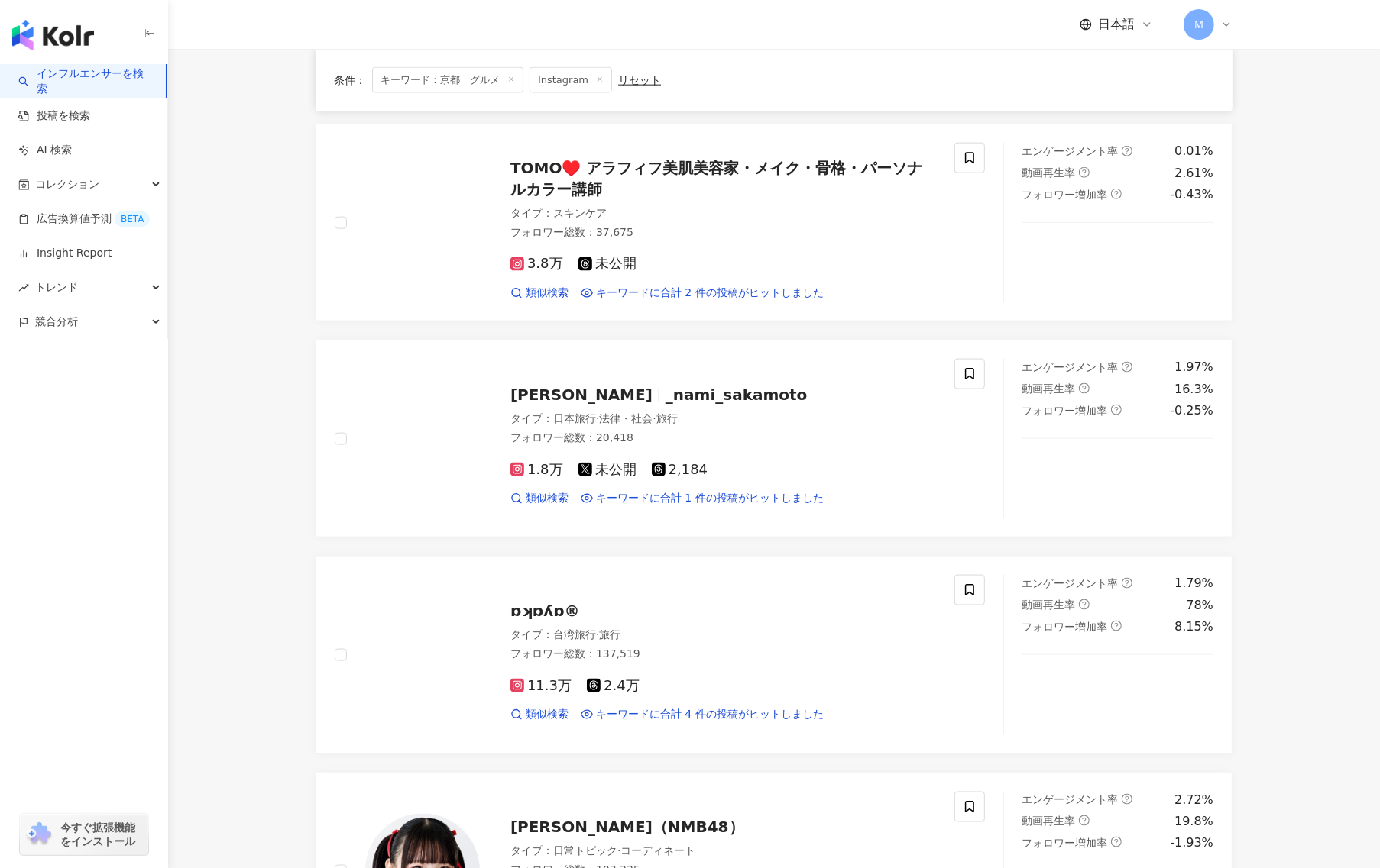
scroll to position [2097, 0]
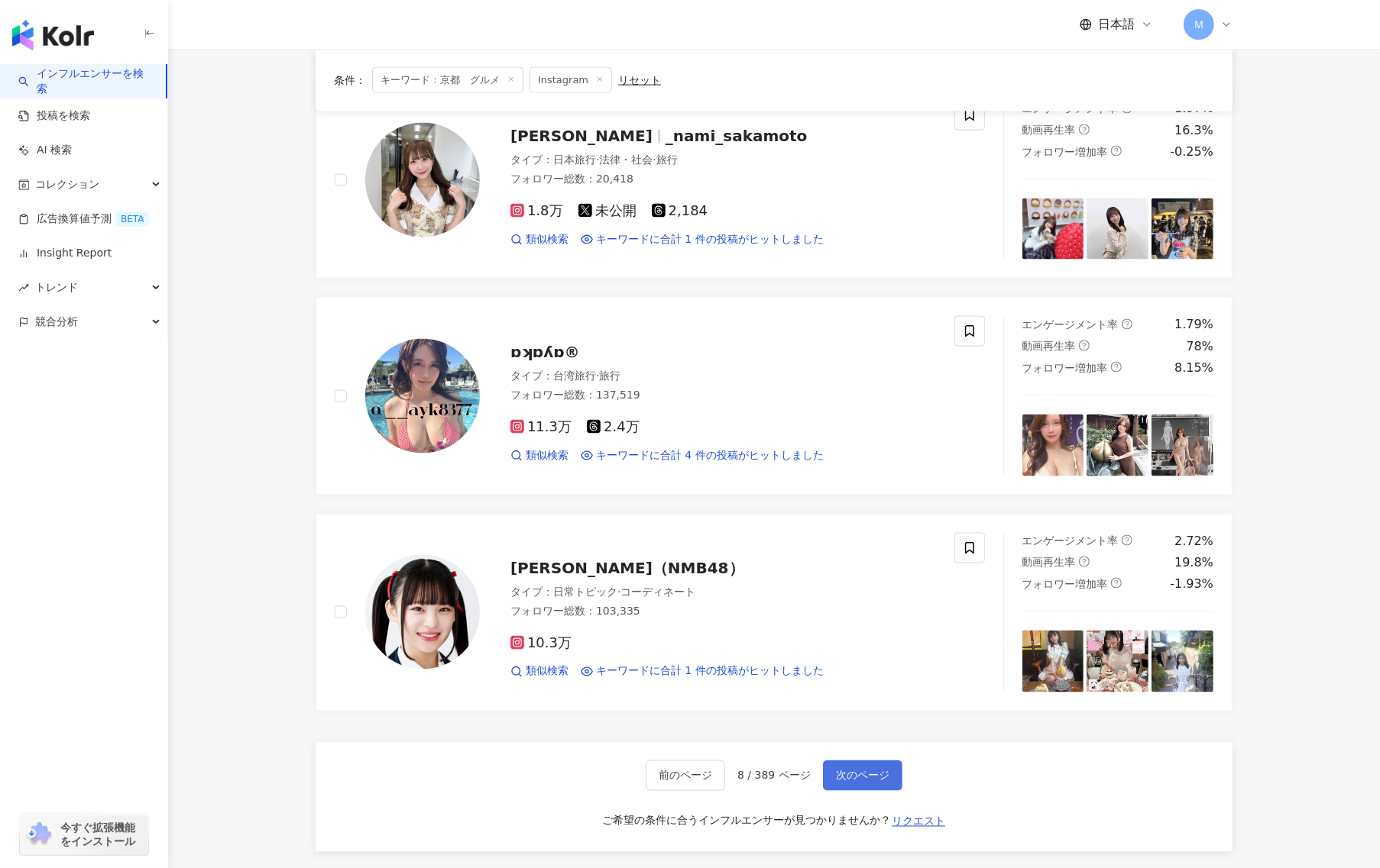
click at [884, 776] on span "次のページ" at bounding box center [863, 775] width 53 height 12
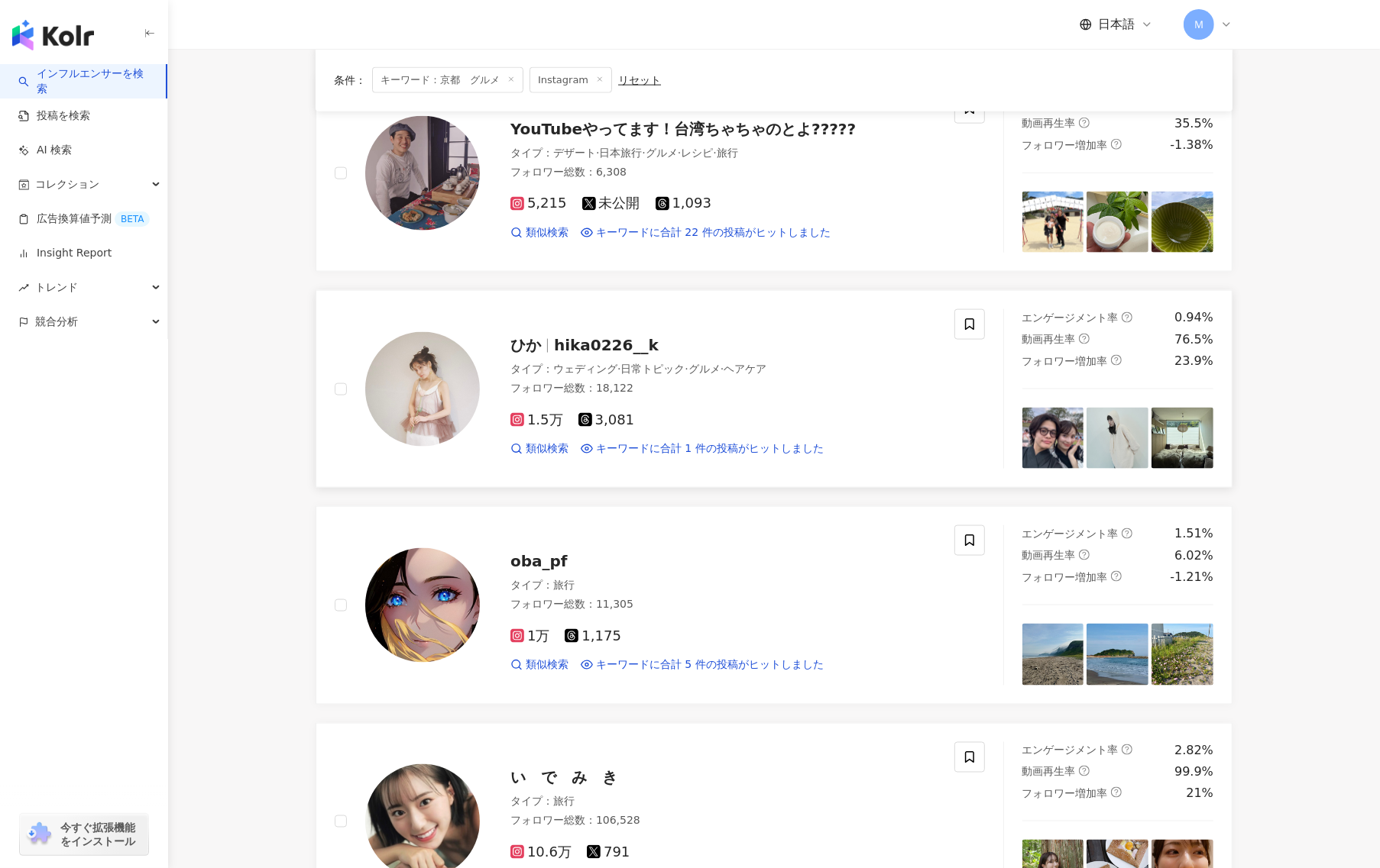
scroll to position [2293, 0]
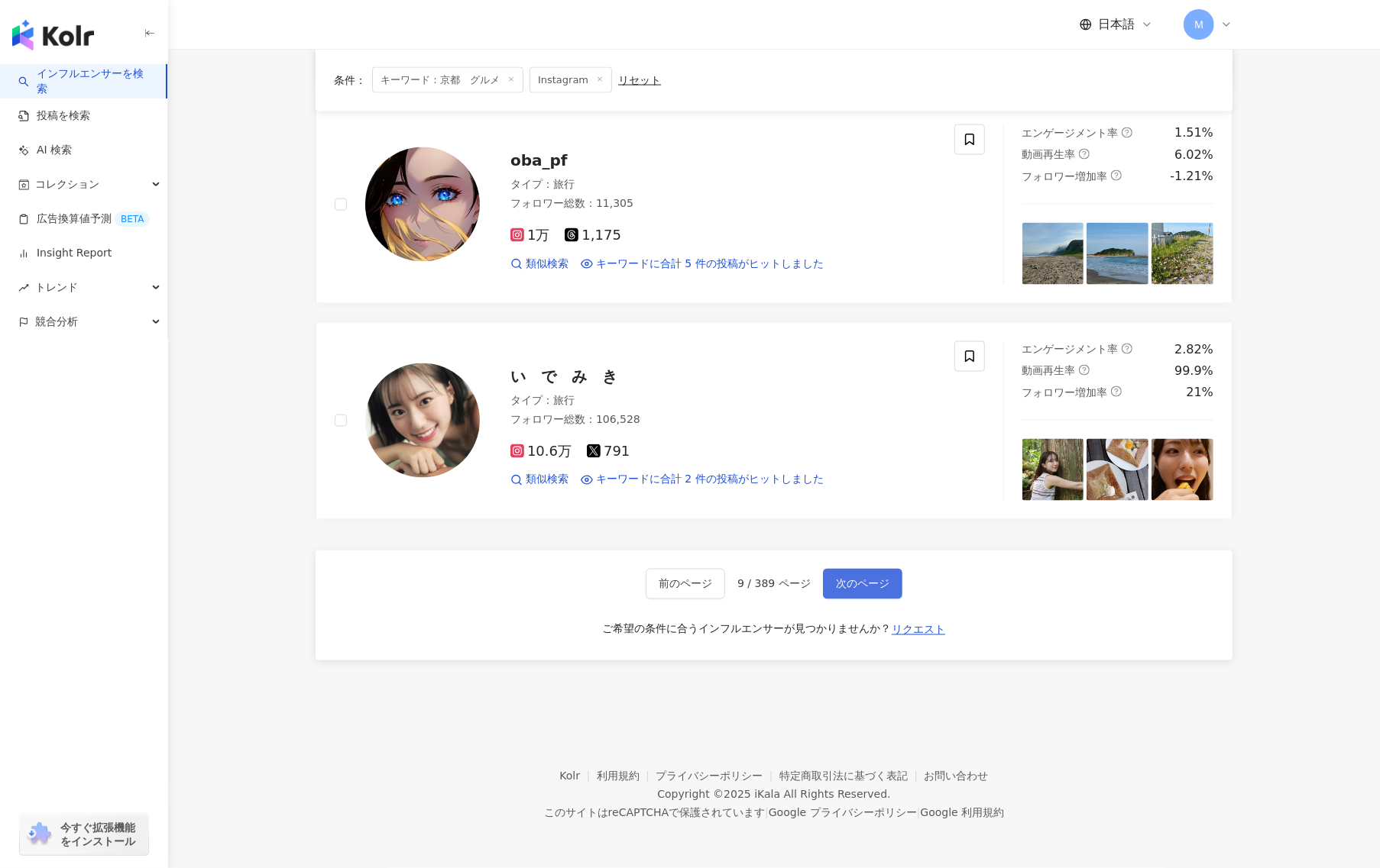
click at [859, 575] on button "次のページ" at bounding box center [862, 584] width 79 height 30
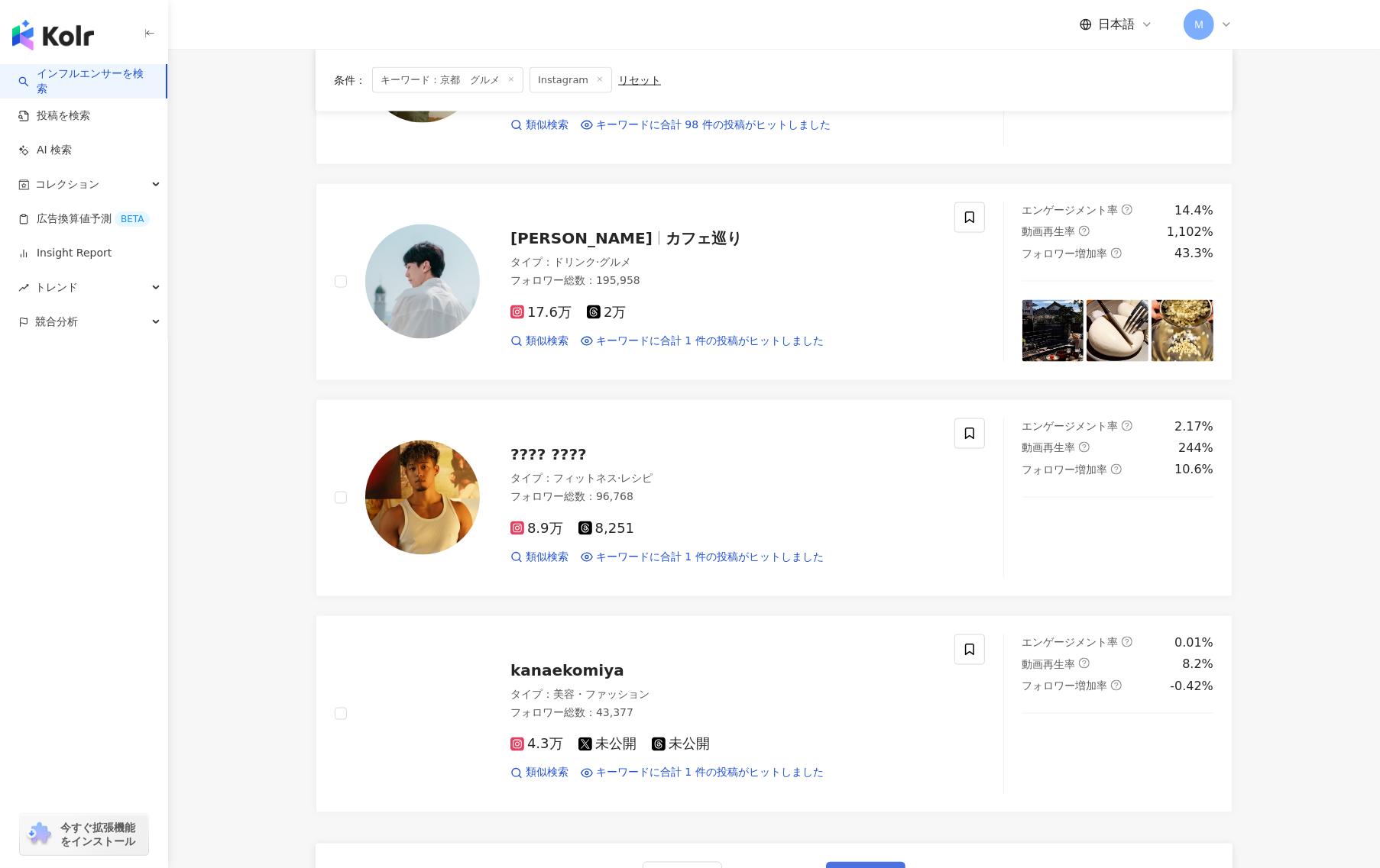
scroll to position [2191, 0]
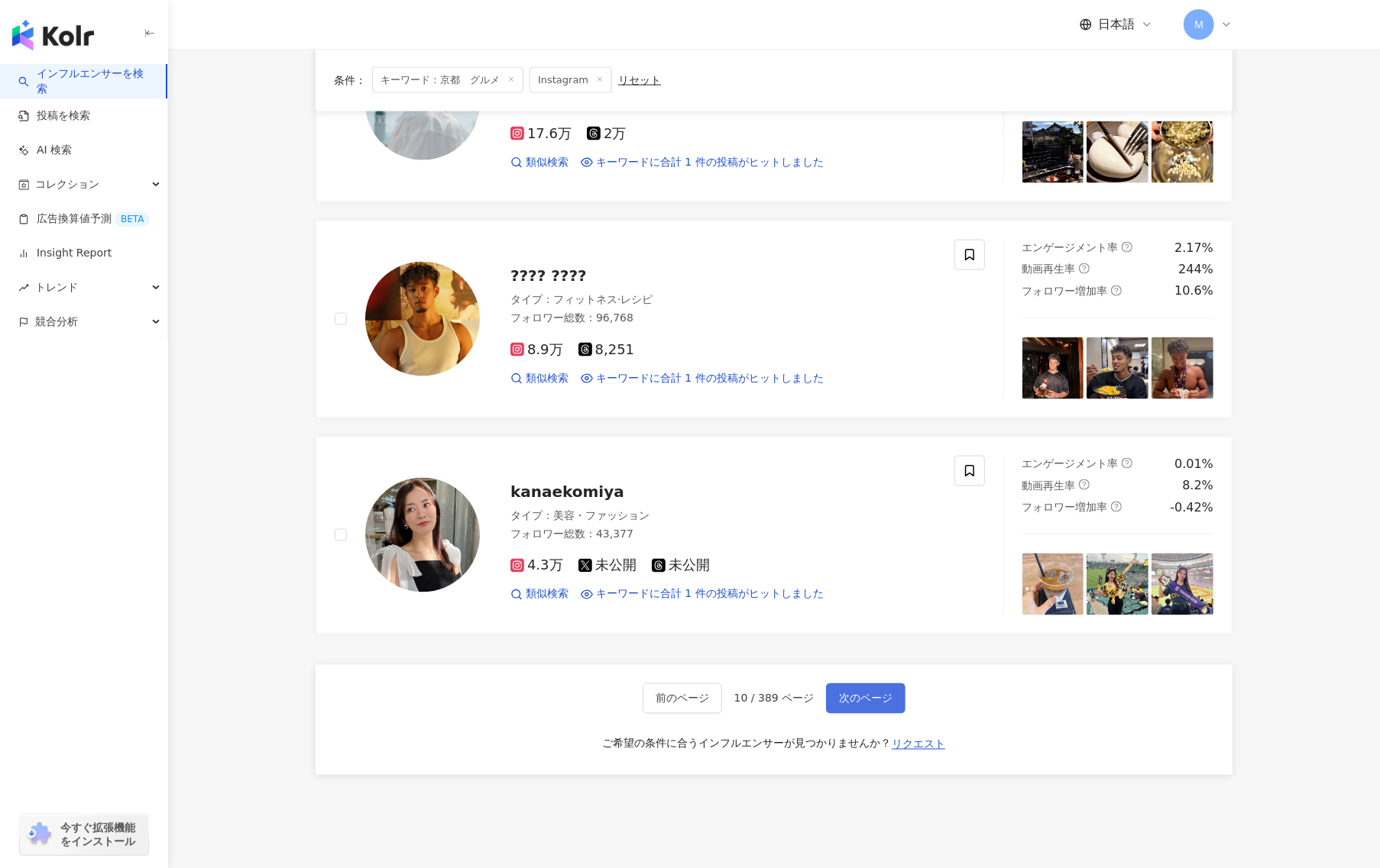
click at [881, 692] on span "次のページ" at bounding box center [866, 698] width 53 height 12
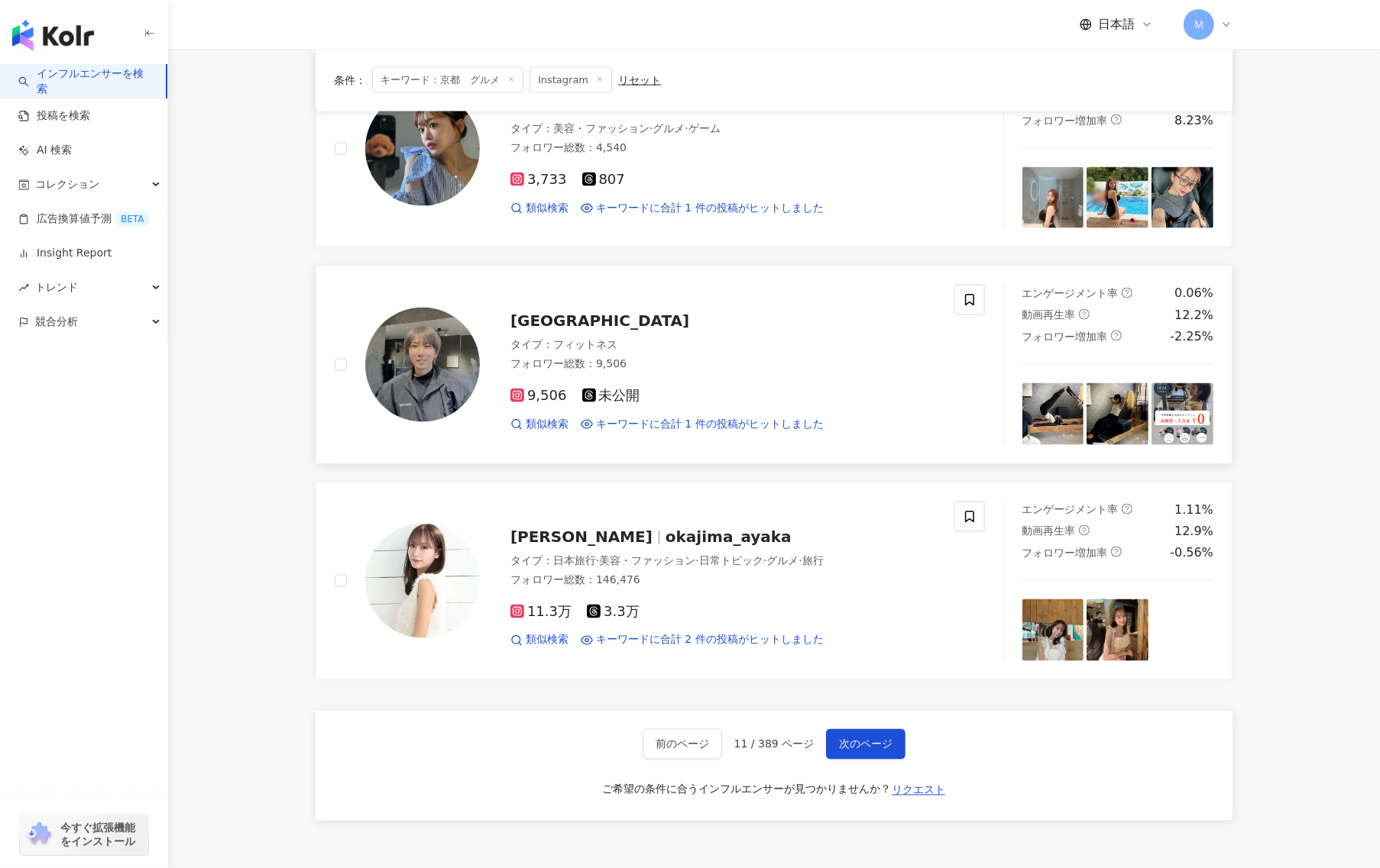
scroll to position [2152, 0]
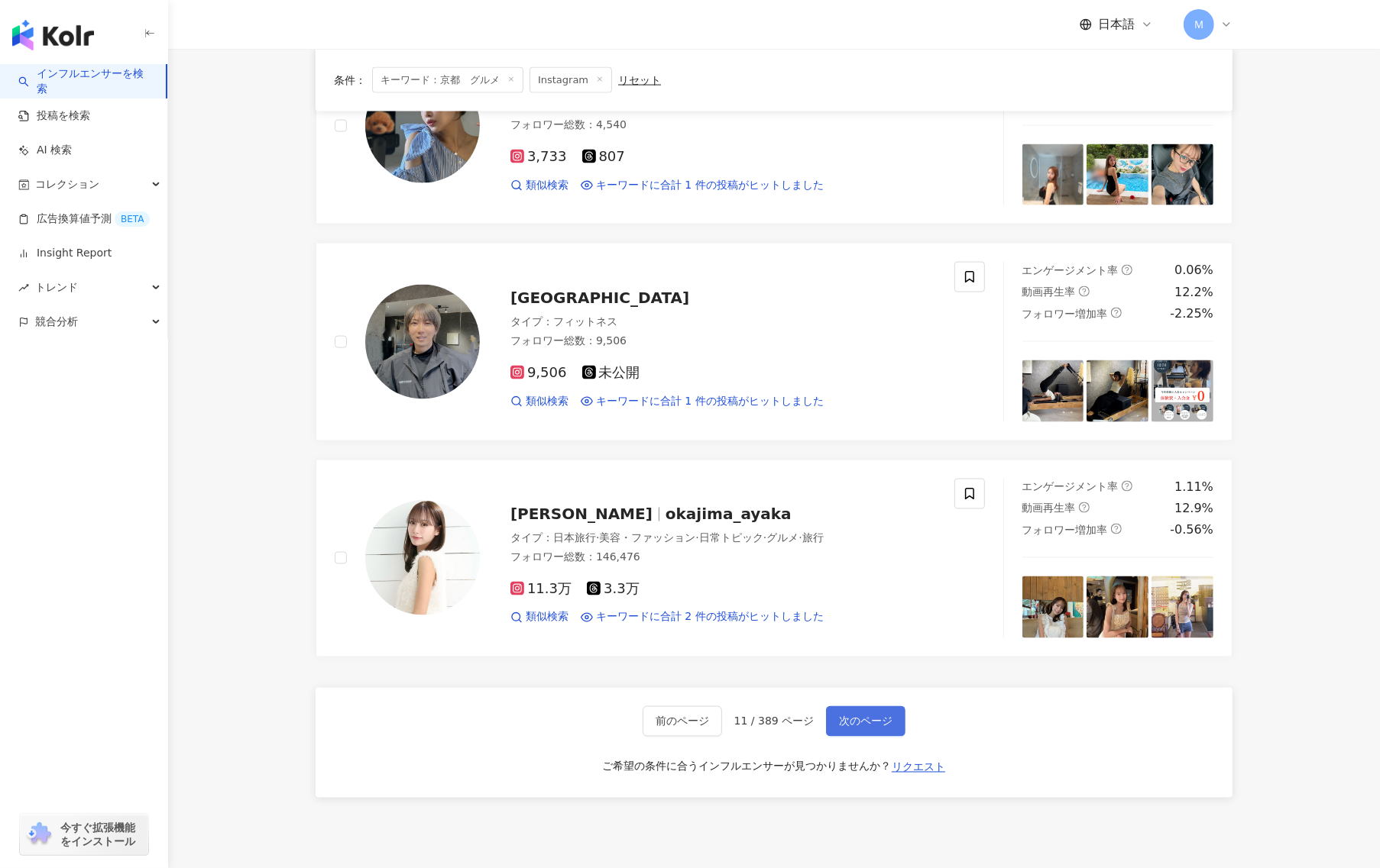
click at [894, 735] on button "次のページ" at bounding box center [866, 721] width 79 height 30
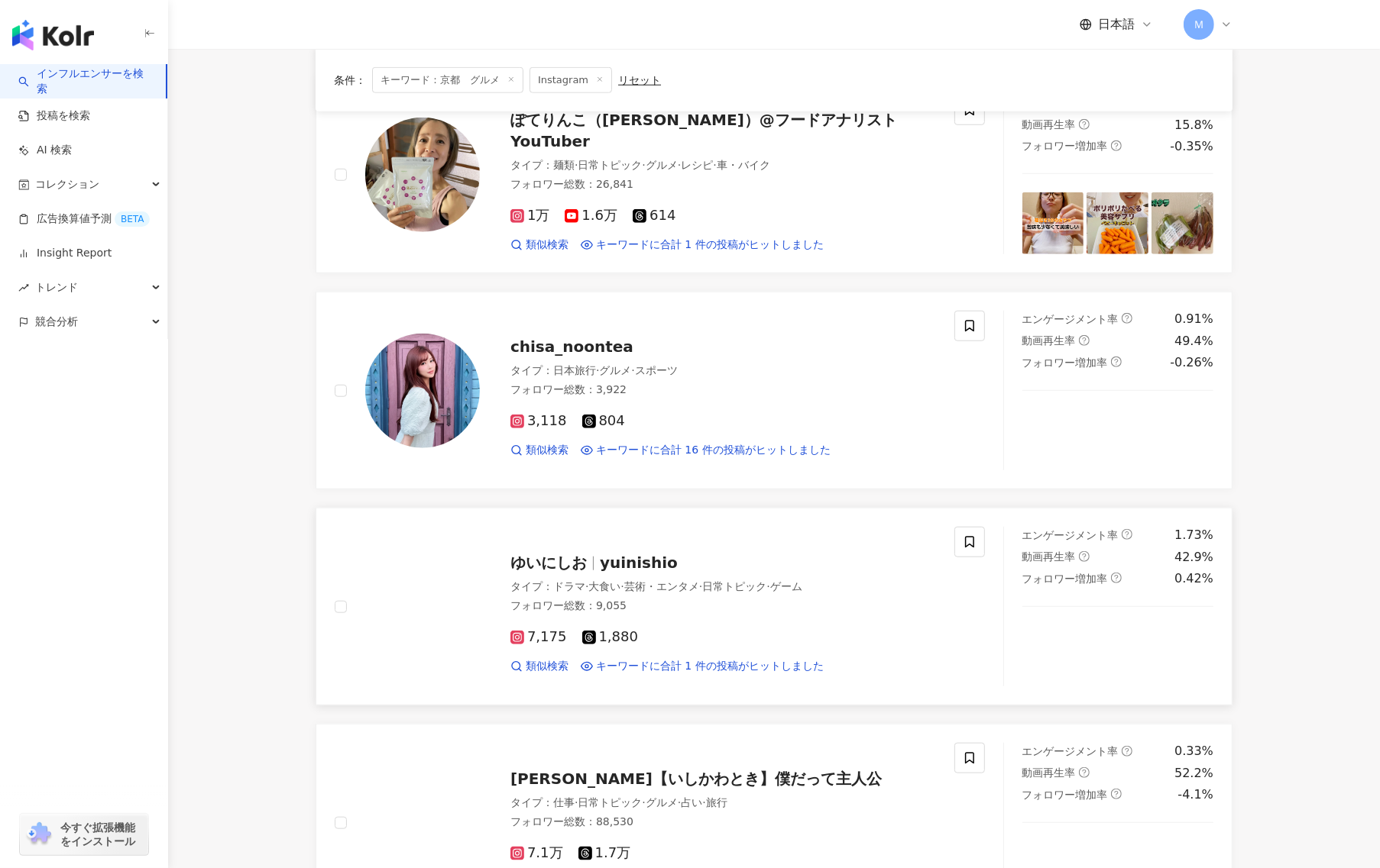
scroll to position [1338, 0]
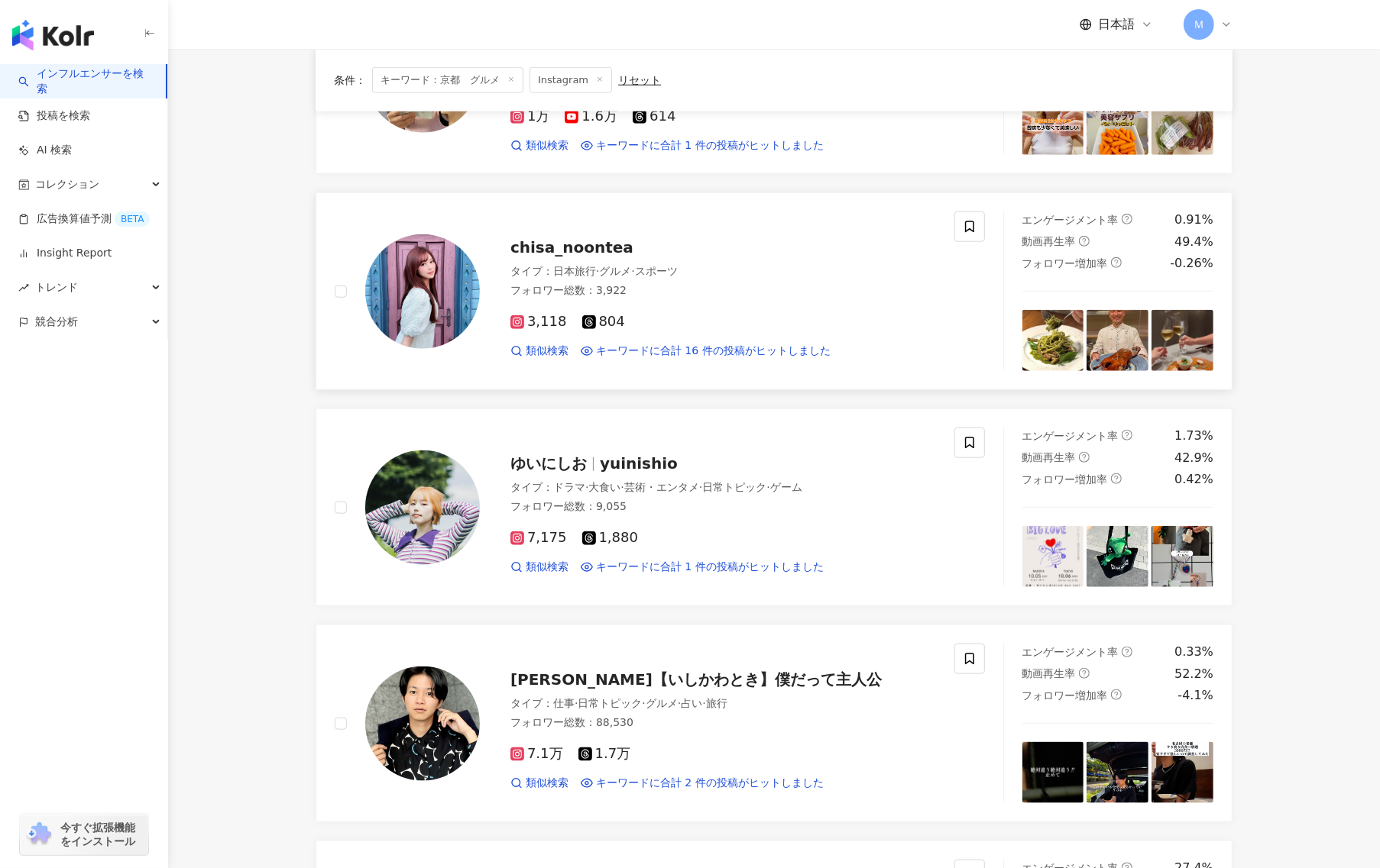
click at [409, 281] on img at bounding box center [422, 291] width 115 height 115
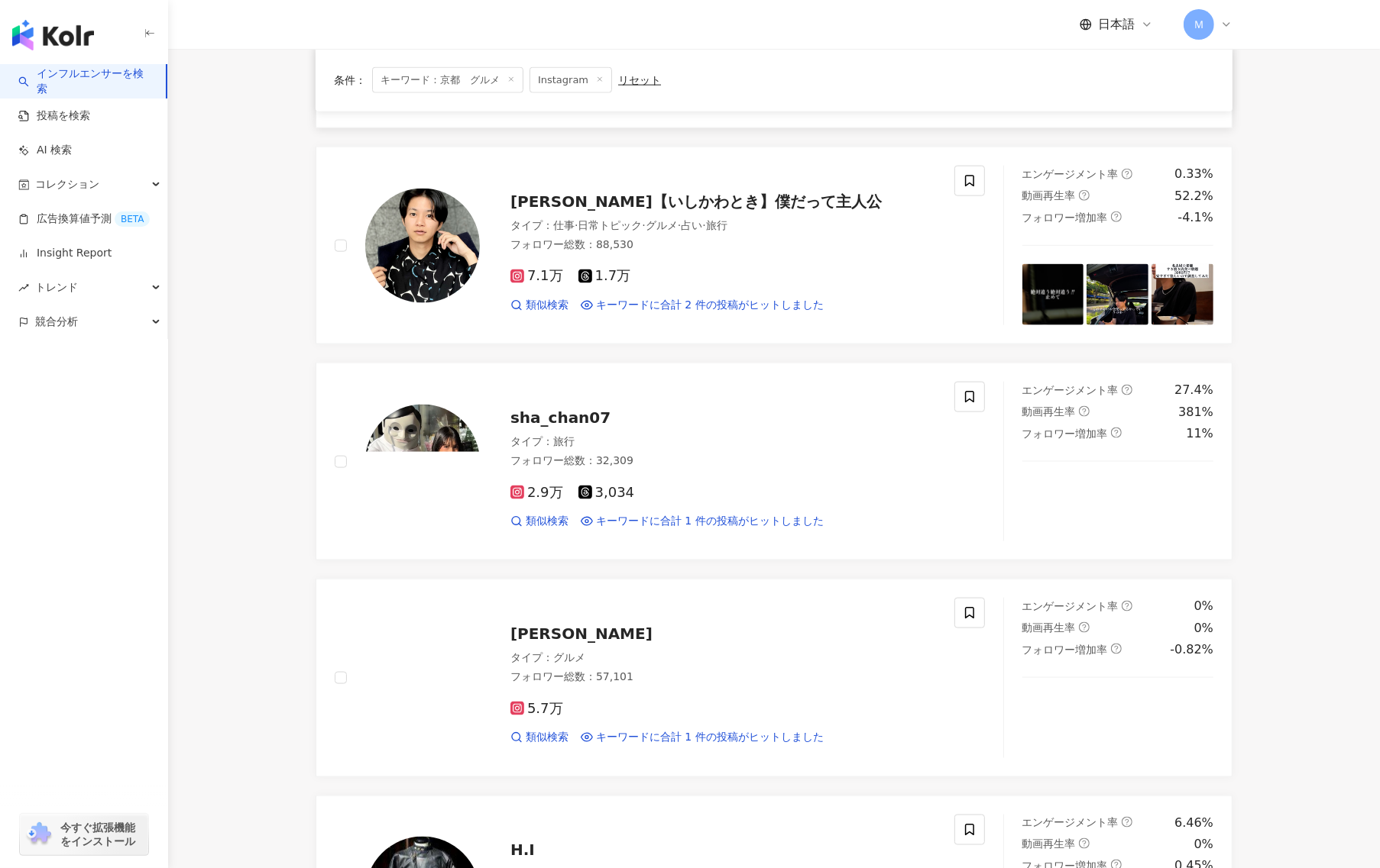
scroll to position [2258, 0]
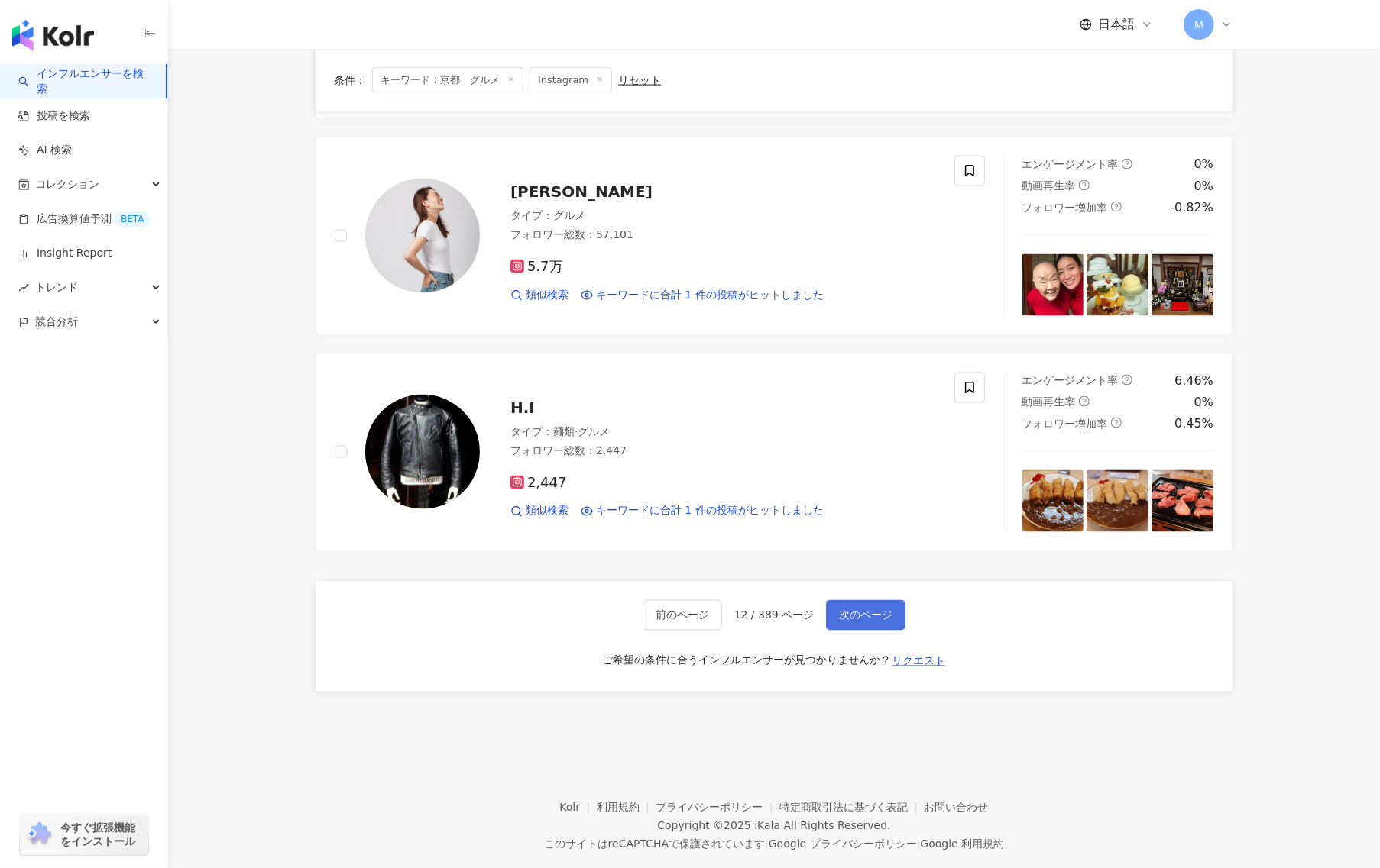
click at [846, 604] on button "次のページ" at bounding box center [866, 615] width 79 height 30
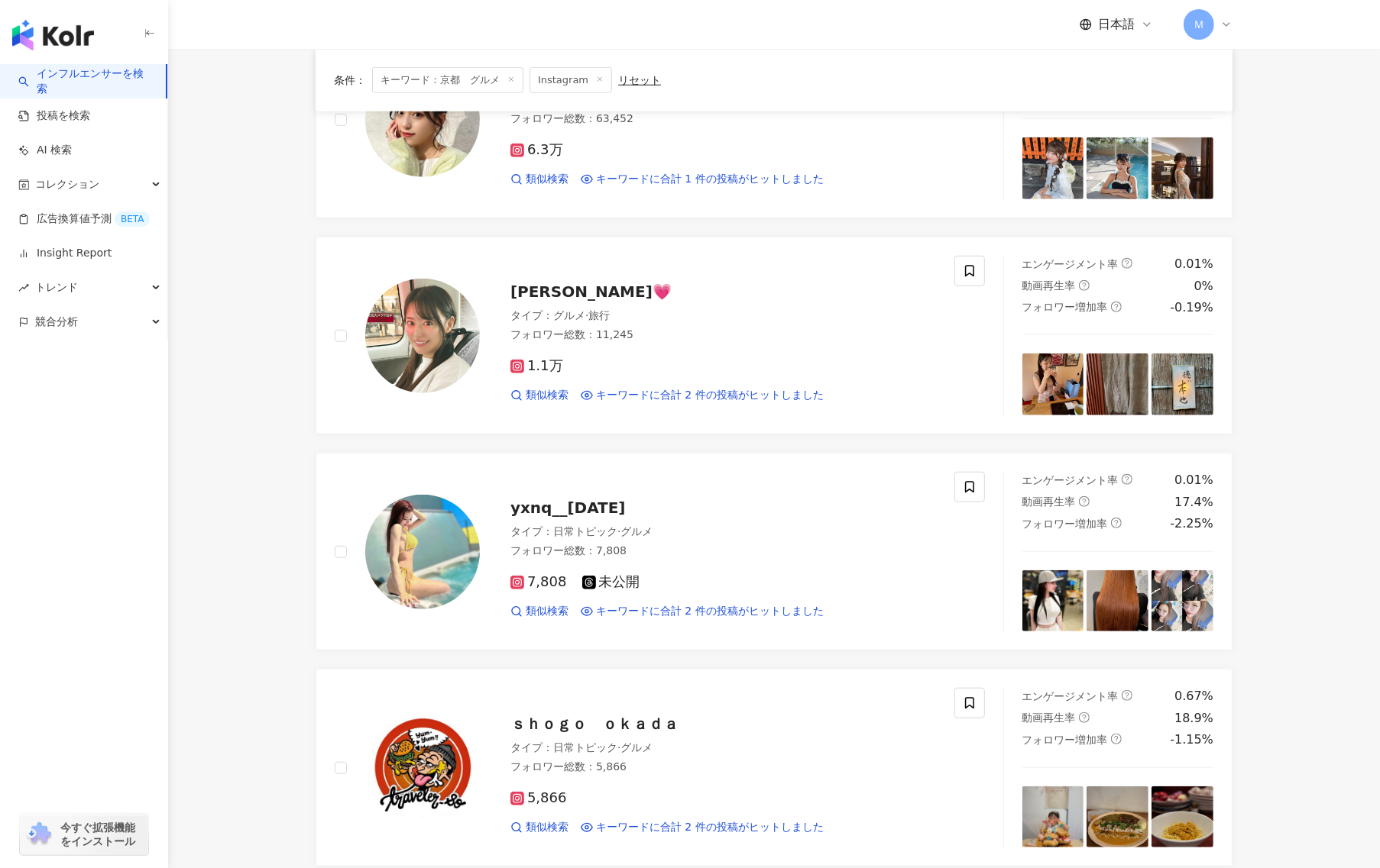
scroll to position [1364, 0]
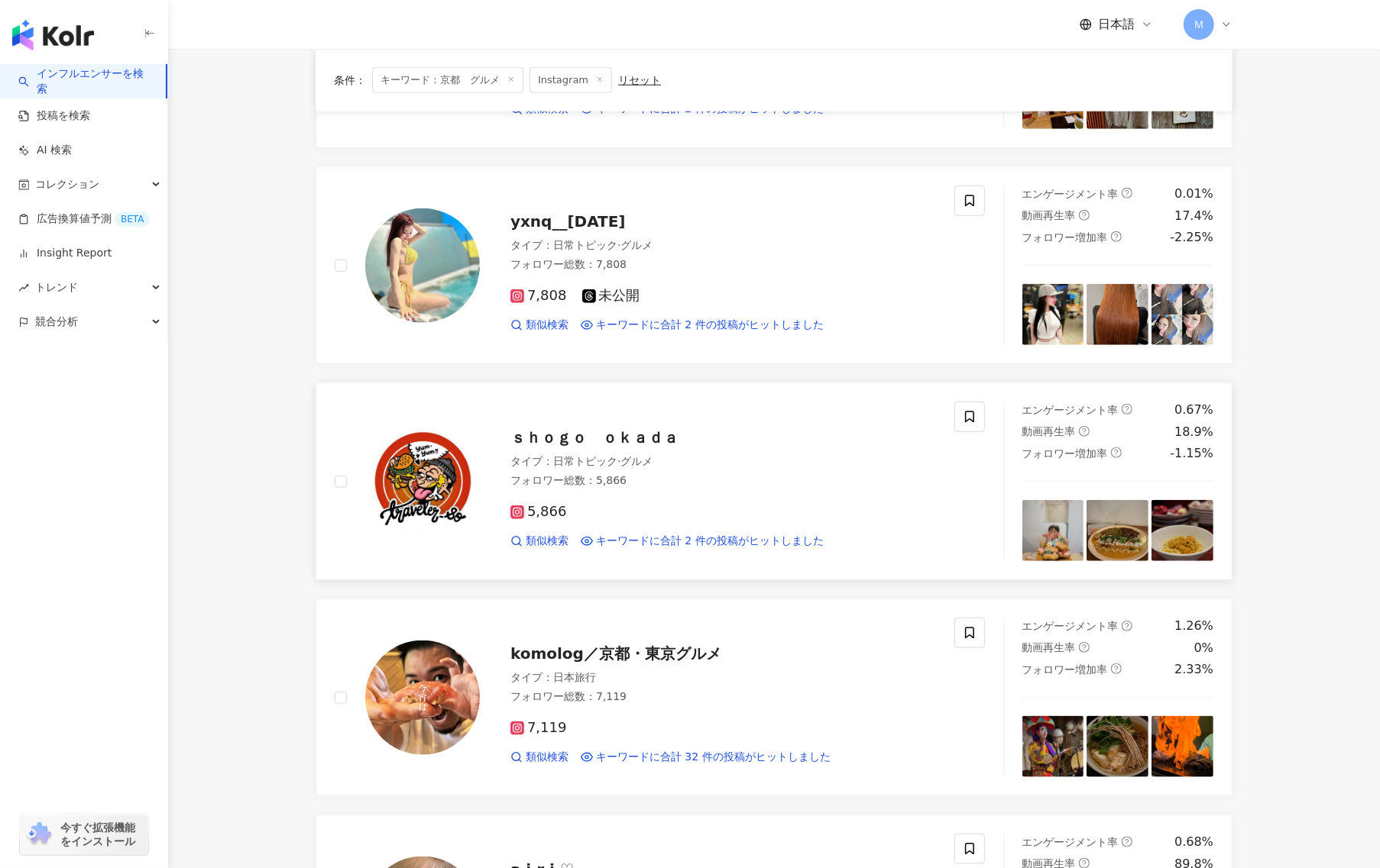
click at [369, 493] on img at bounding box center [422, 482] width 115 height 115
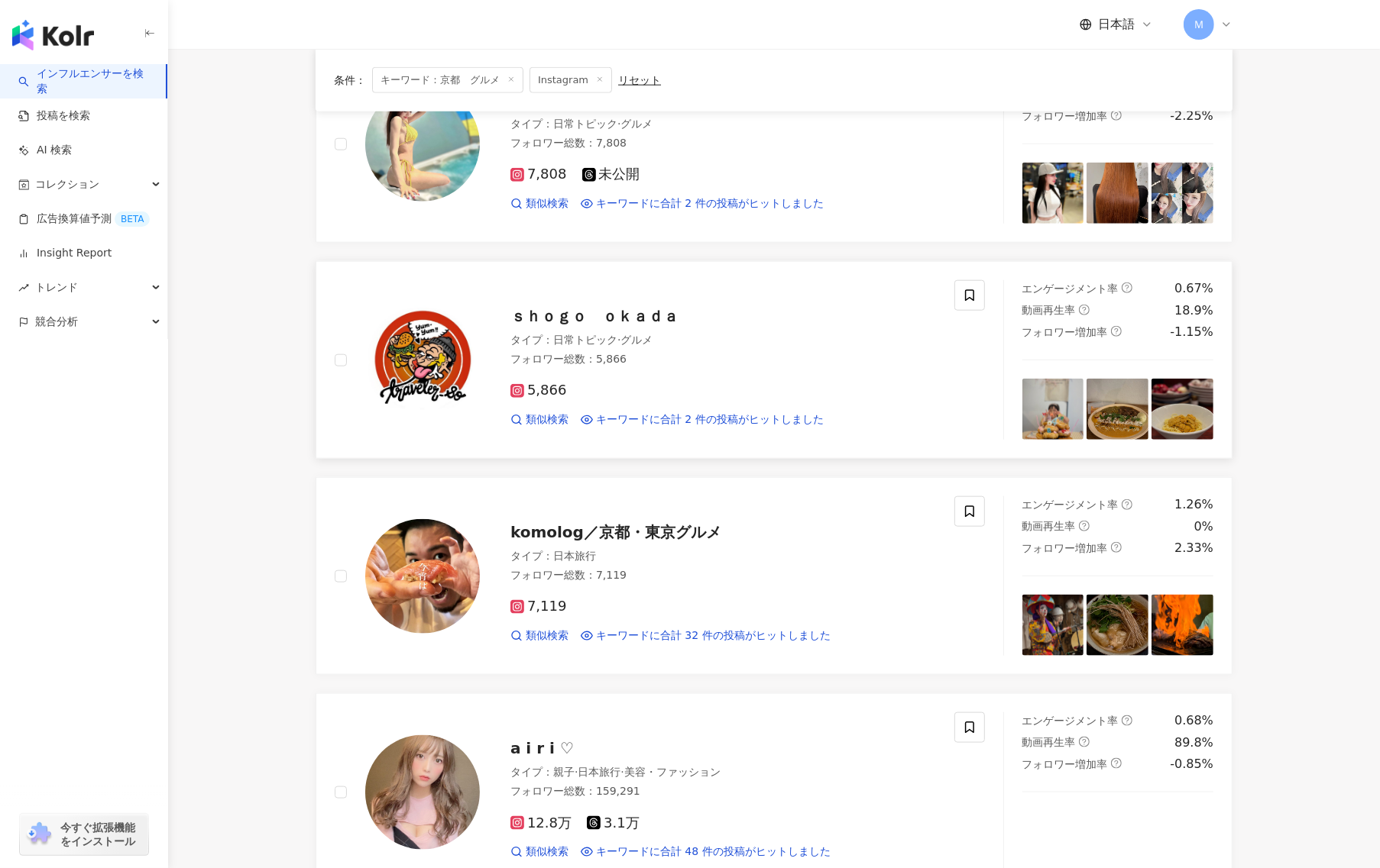
scroll to position [1605, 0]
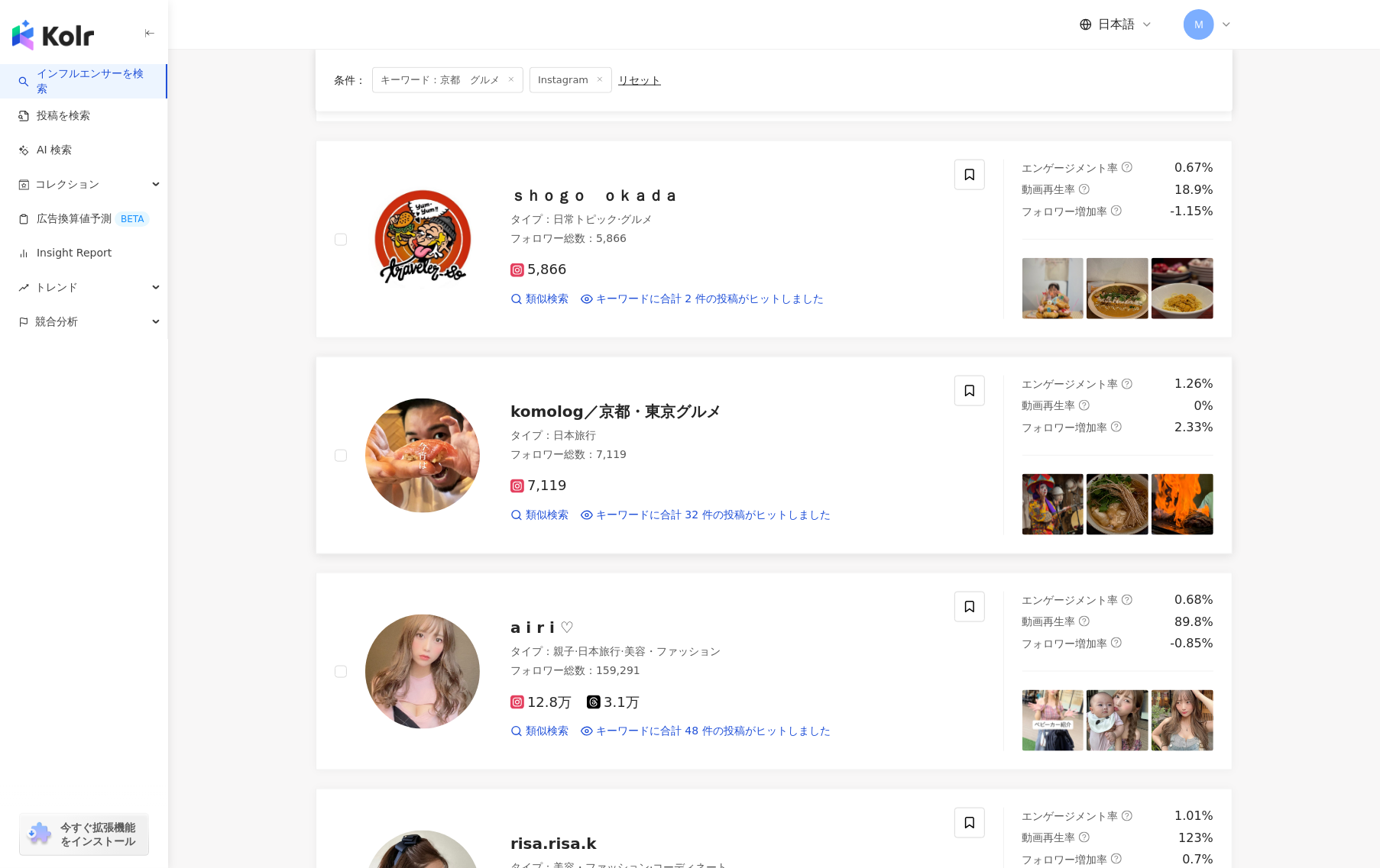
click at [466, 466] on img at bounding box center [422, 455] width 115 height 115
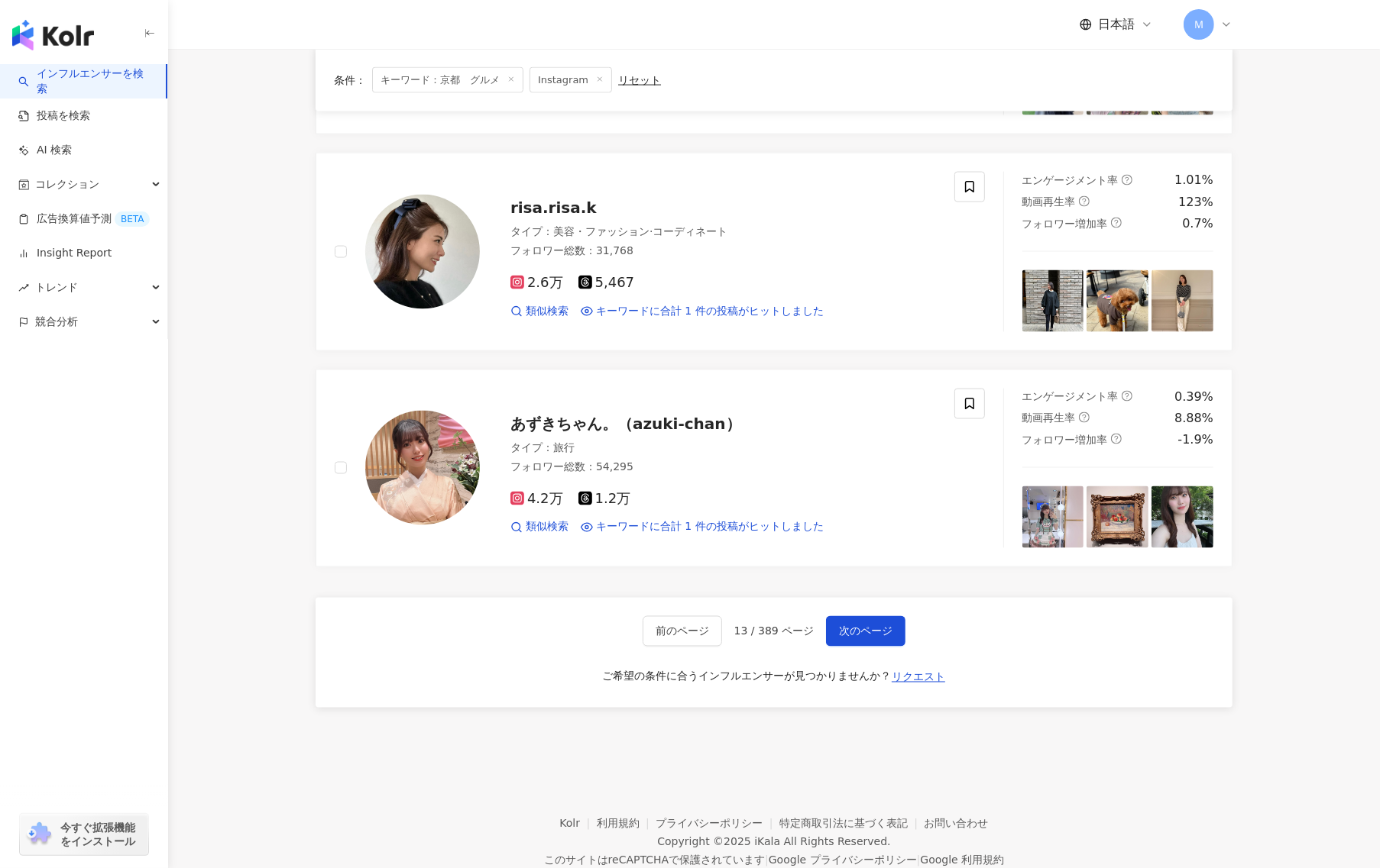
scroll to position [2293, 0]
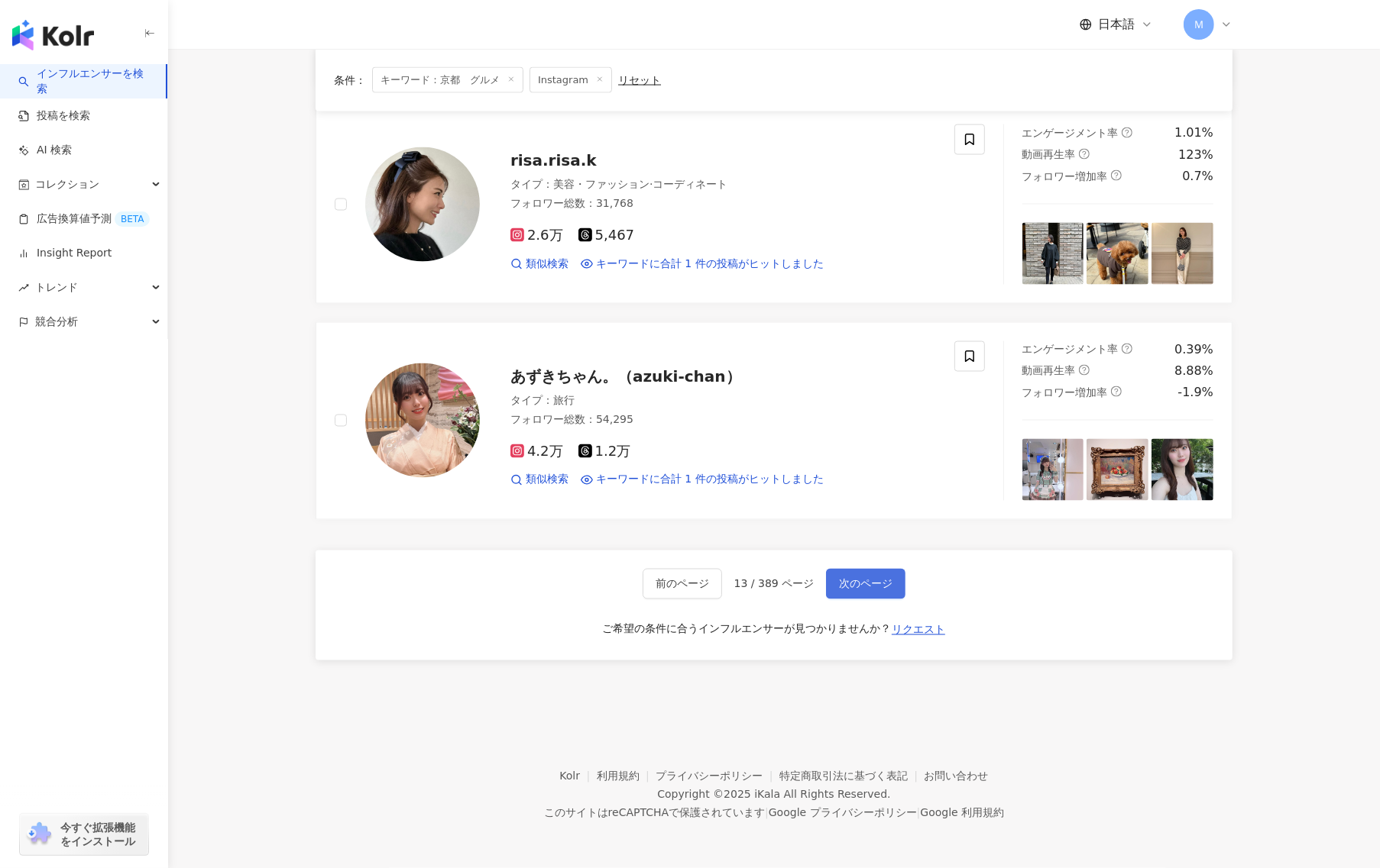
click at [840, 578] on span "次のページ" at bounding box center [866, 584] width 53 height 12
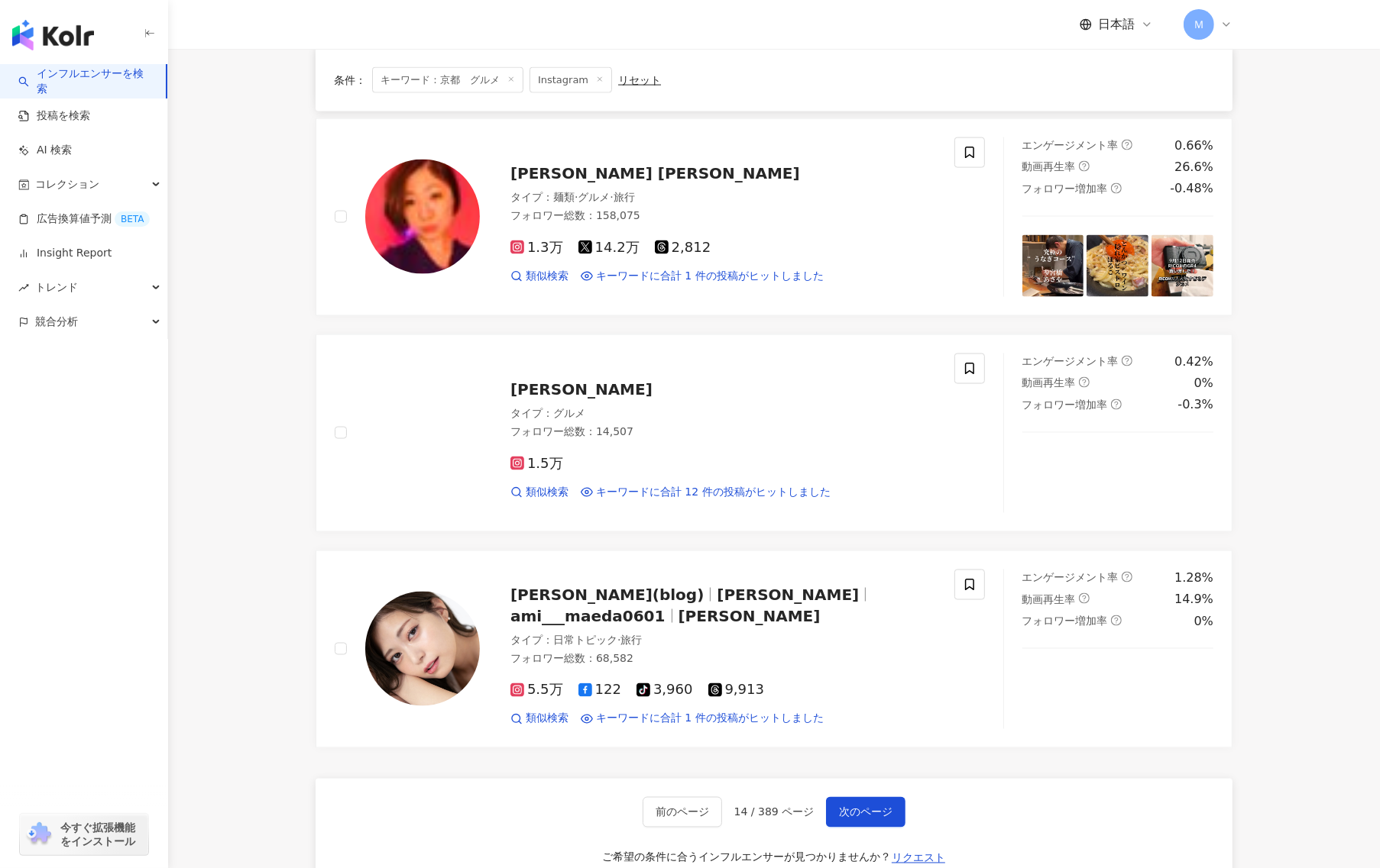
scroll to position [2078, 0]
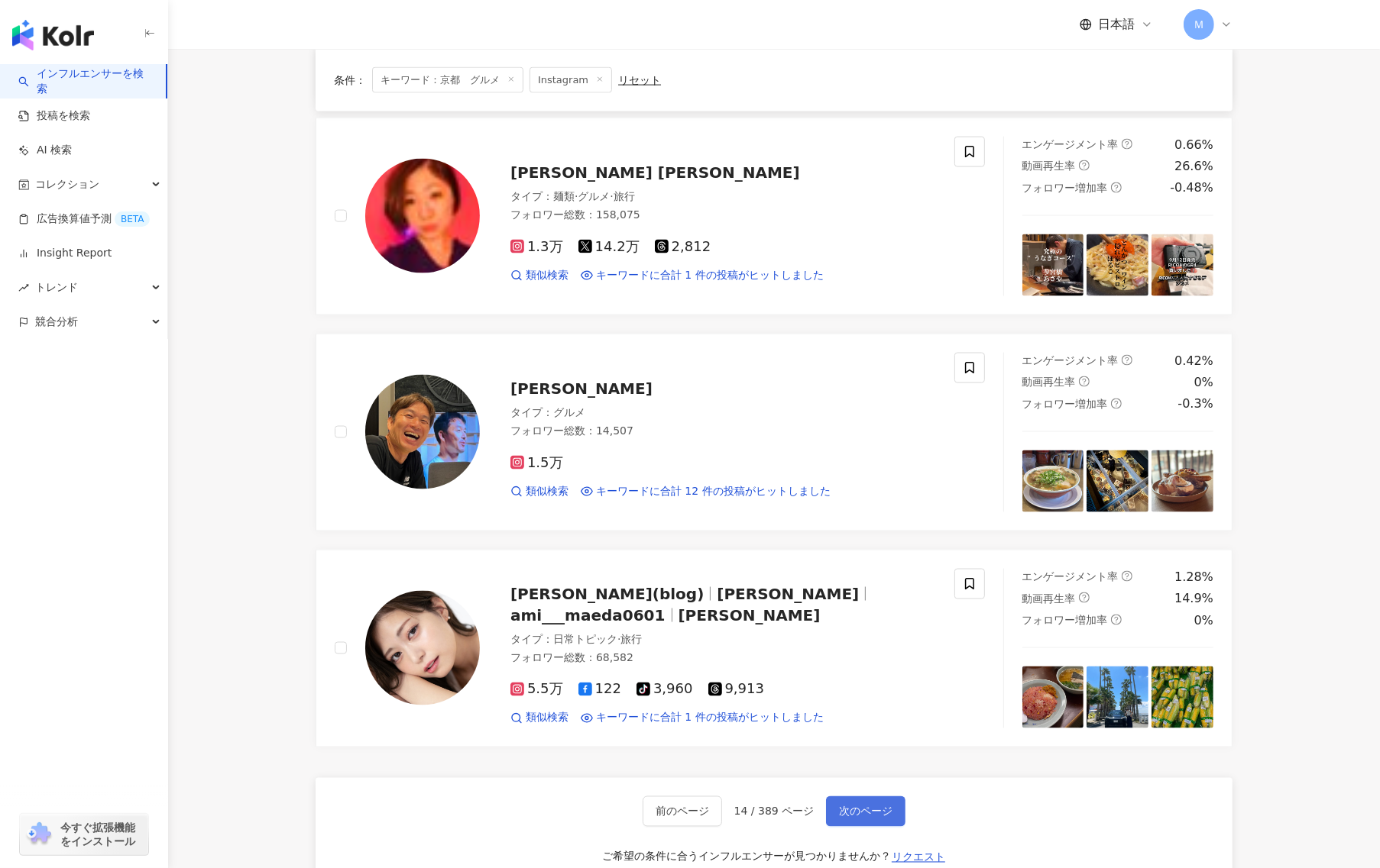
click at [855, 805] on span "次のページ" at bounding box center [866, 811] width 53 height 12
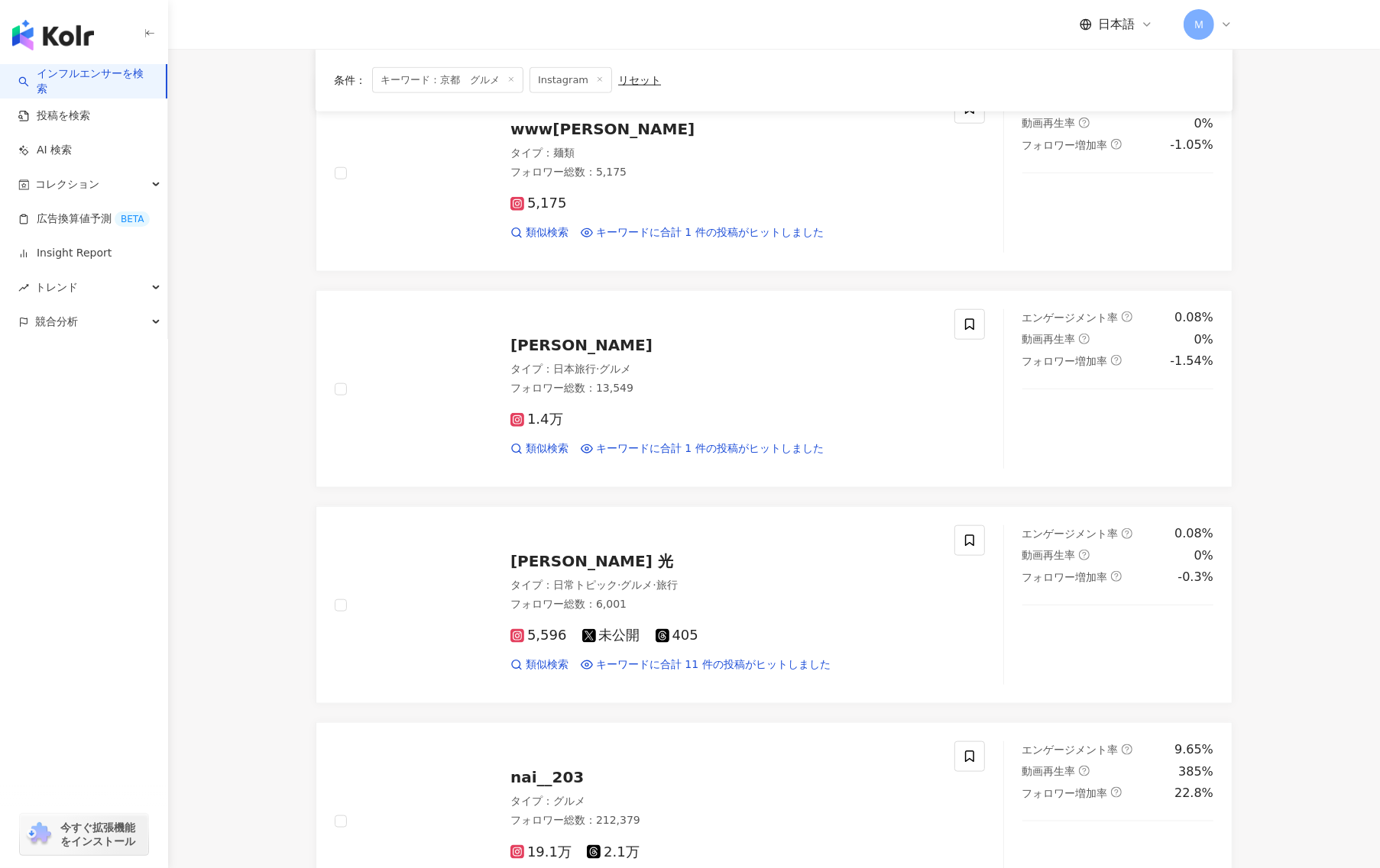
scroll to position [2293, 0]
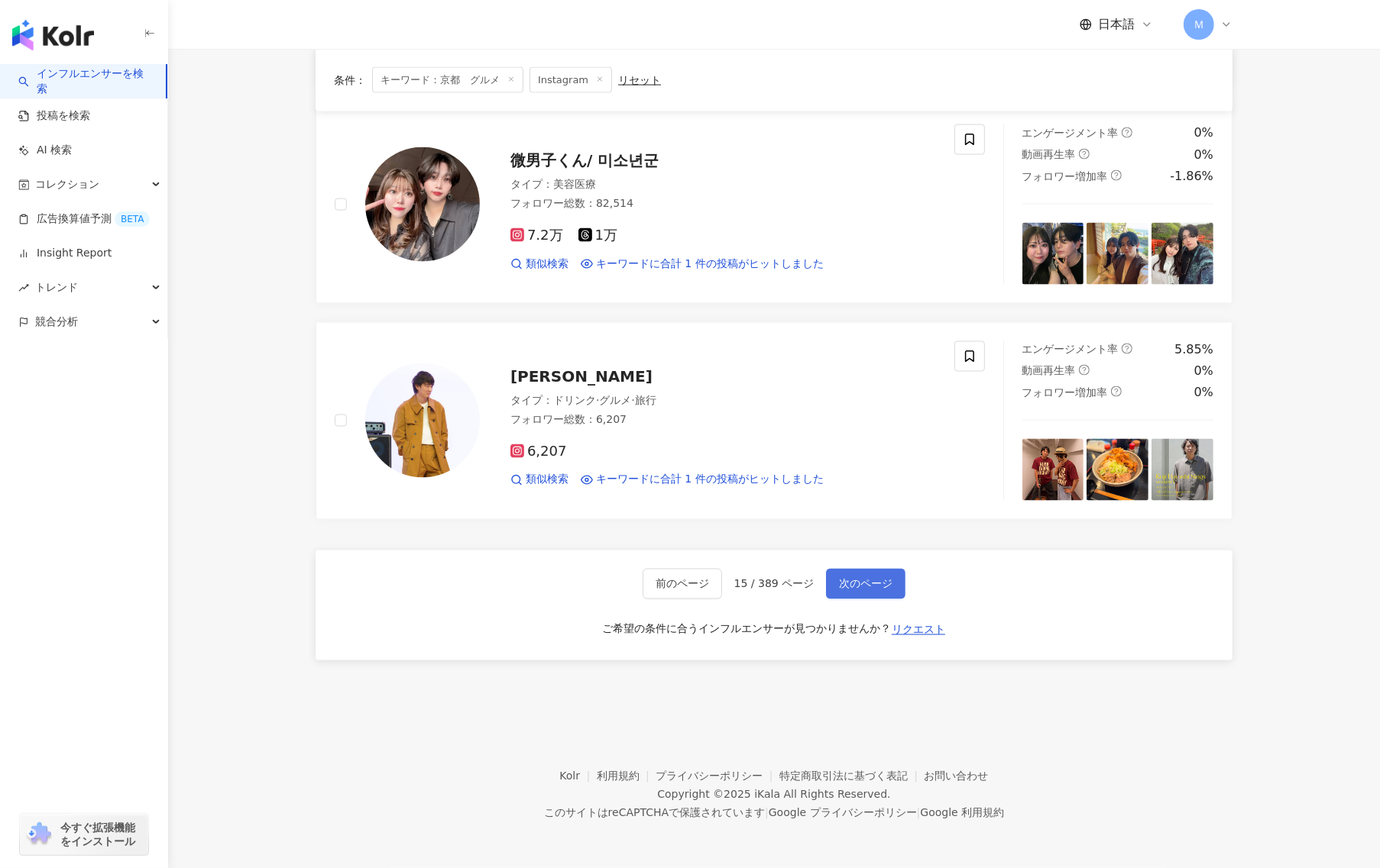
click at [839, 578] on span "次のページ" at bounding box center [866, 584] width 53 height 12
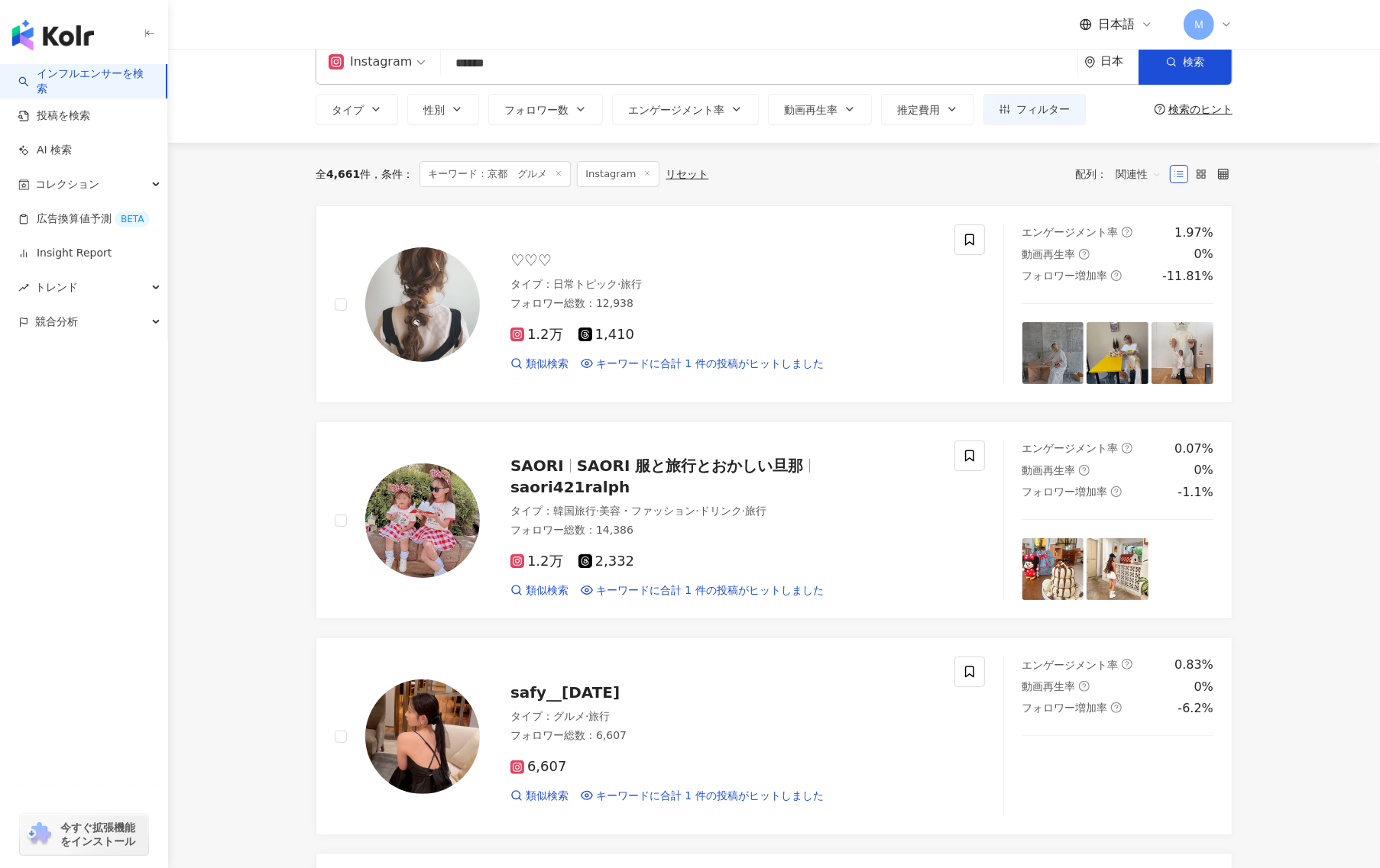
scroll to position [0, 0]
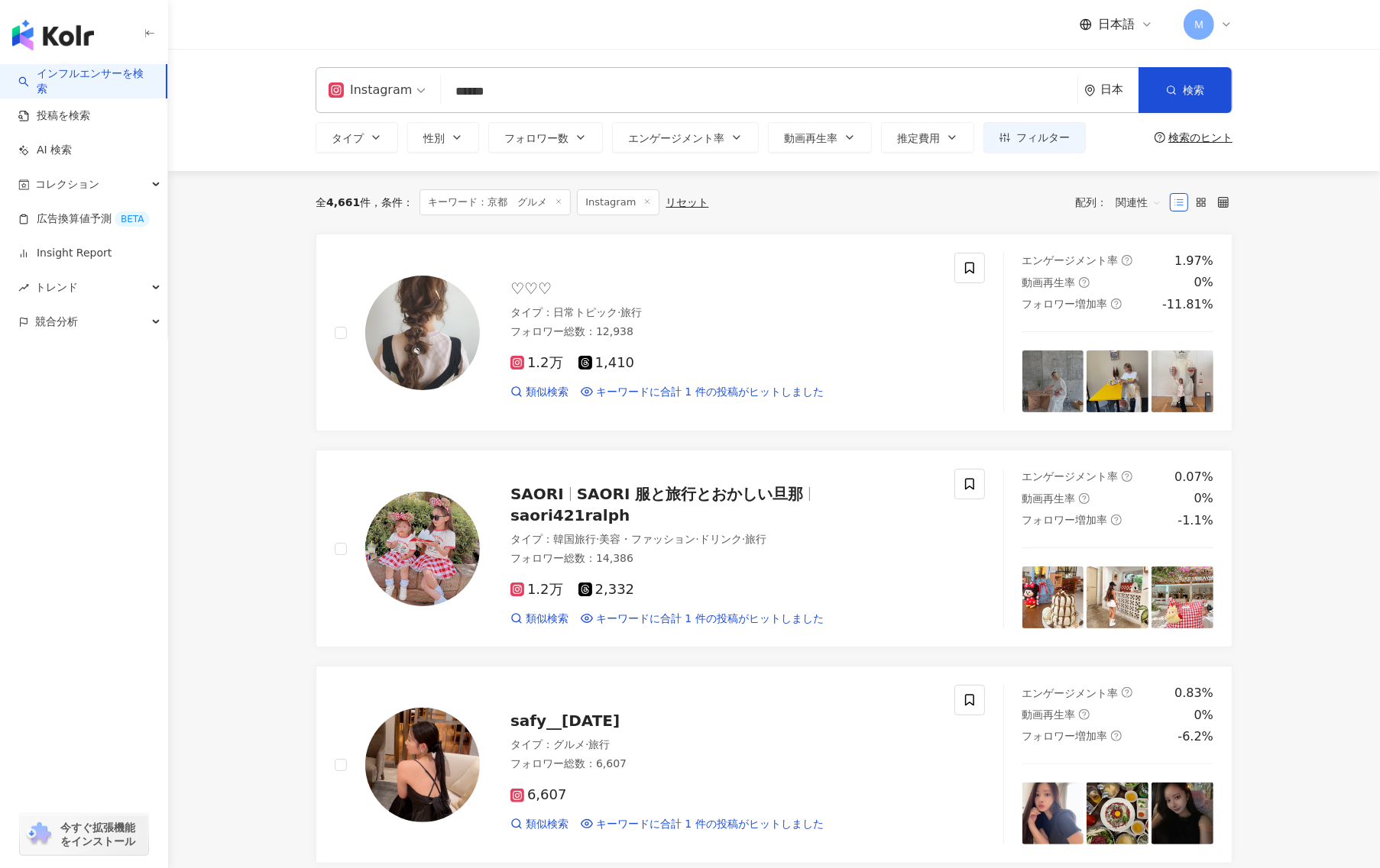
click at [838, 589] on div "1.2万 2,332 類似検索 キーワードに合計 1 件の投稿がヒットしました" at bounding box center [723, 598] width 426 height 56
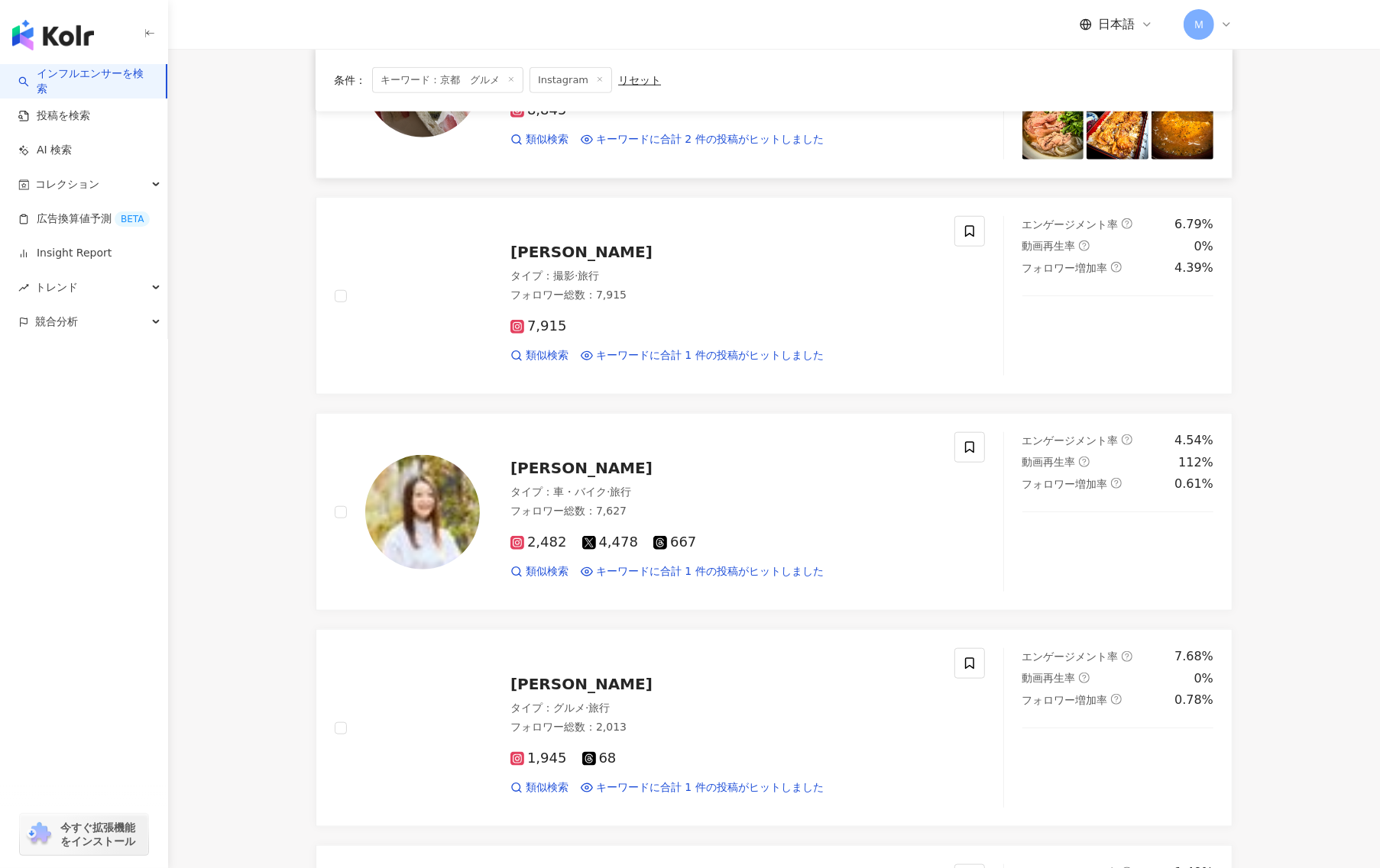
scroll to position [1714, 0]
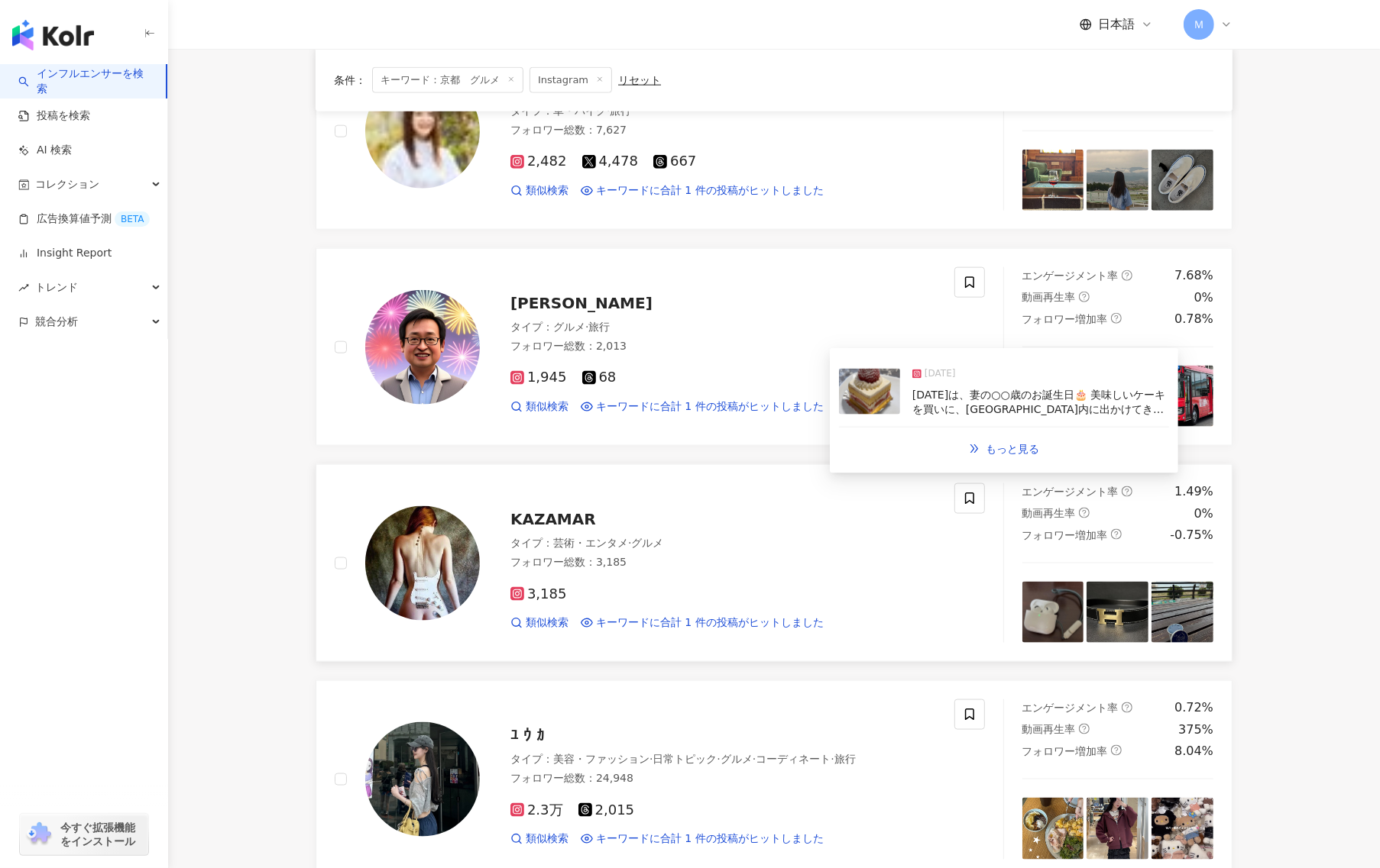
click at [670, 510] on div "KAZAMAR タイプ ： 芸術・エンタメ · グルメ フォロワー総数 ： 3,185 3,185 類似検索 キーワードに合計 1 件の投稿がヒットしました" at bounding box center [708, 563] width 456 height 133
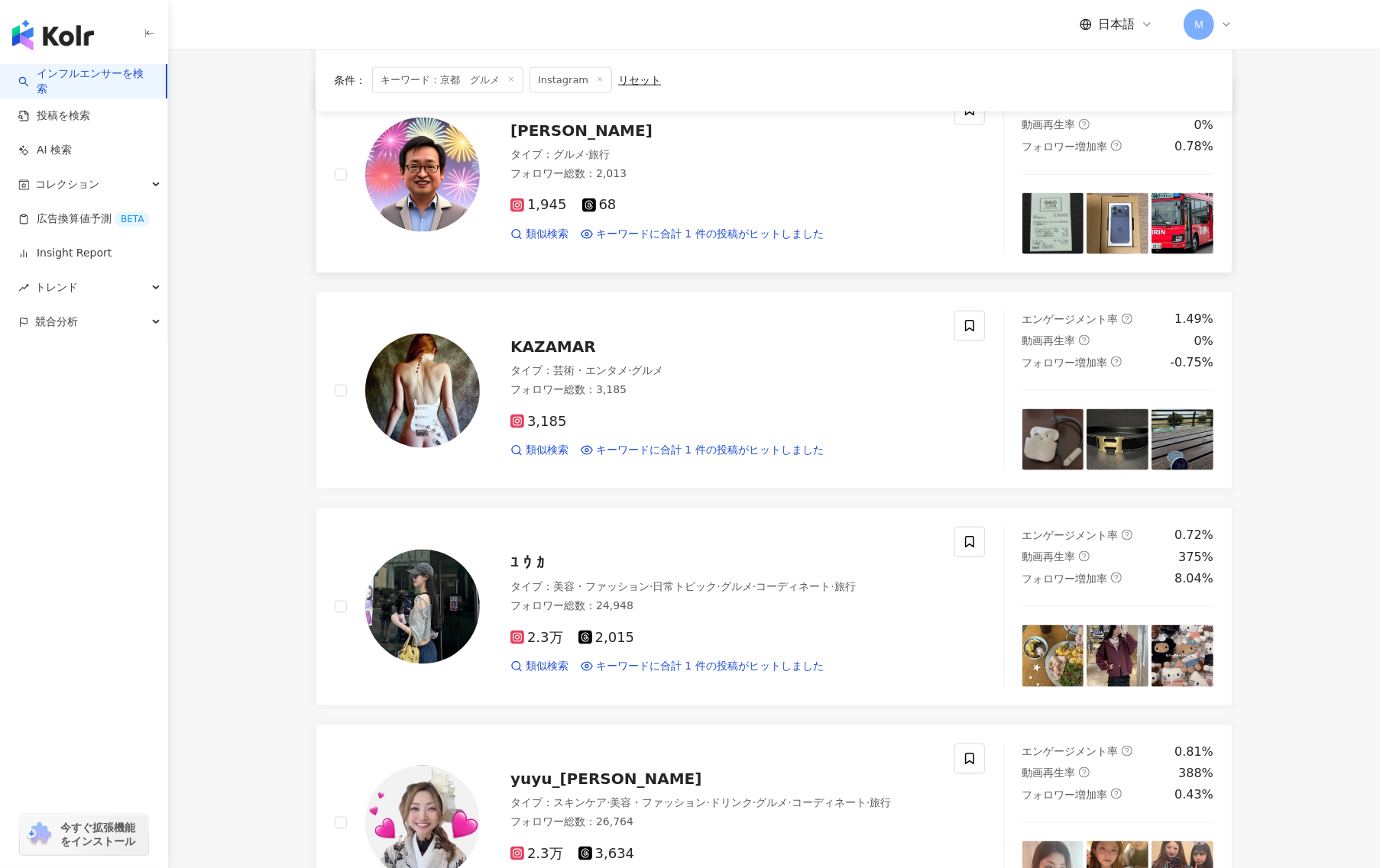
scroll to position [2061, 0]
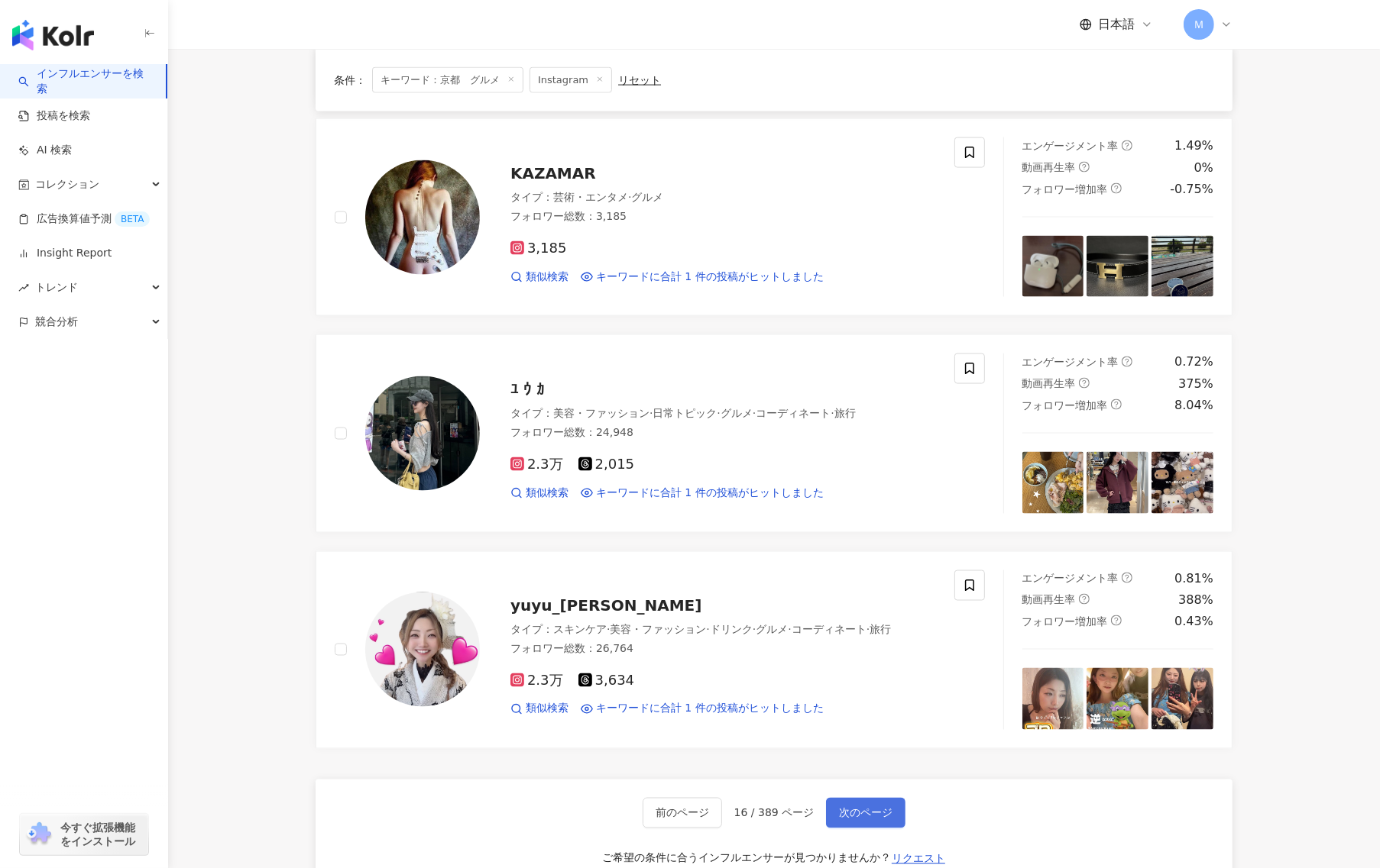
click at [839, 810] on span "次のページ" at bounding box center [866, 813] width 53 height 12
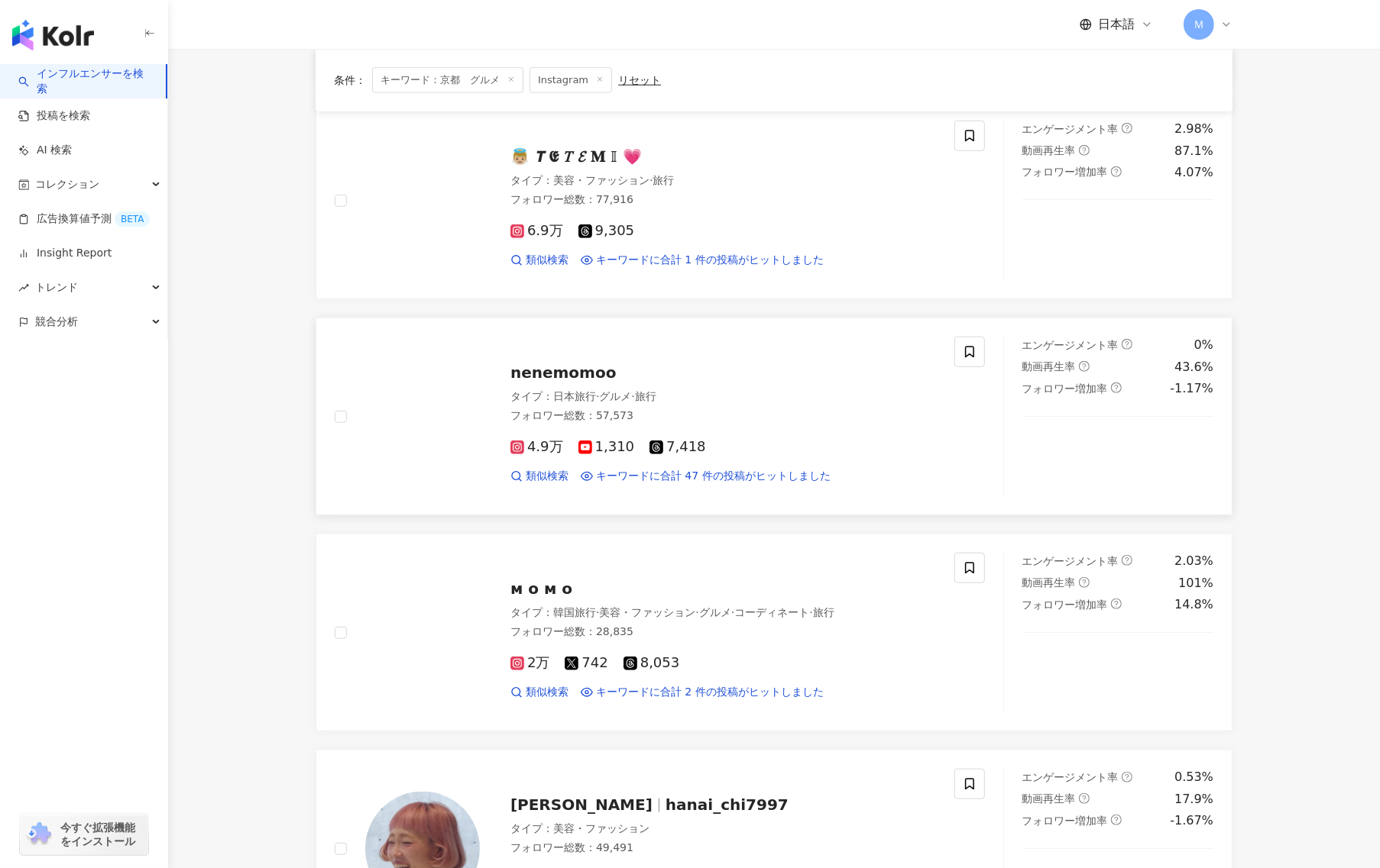
scroll to position [2293, 0]
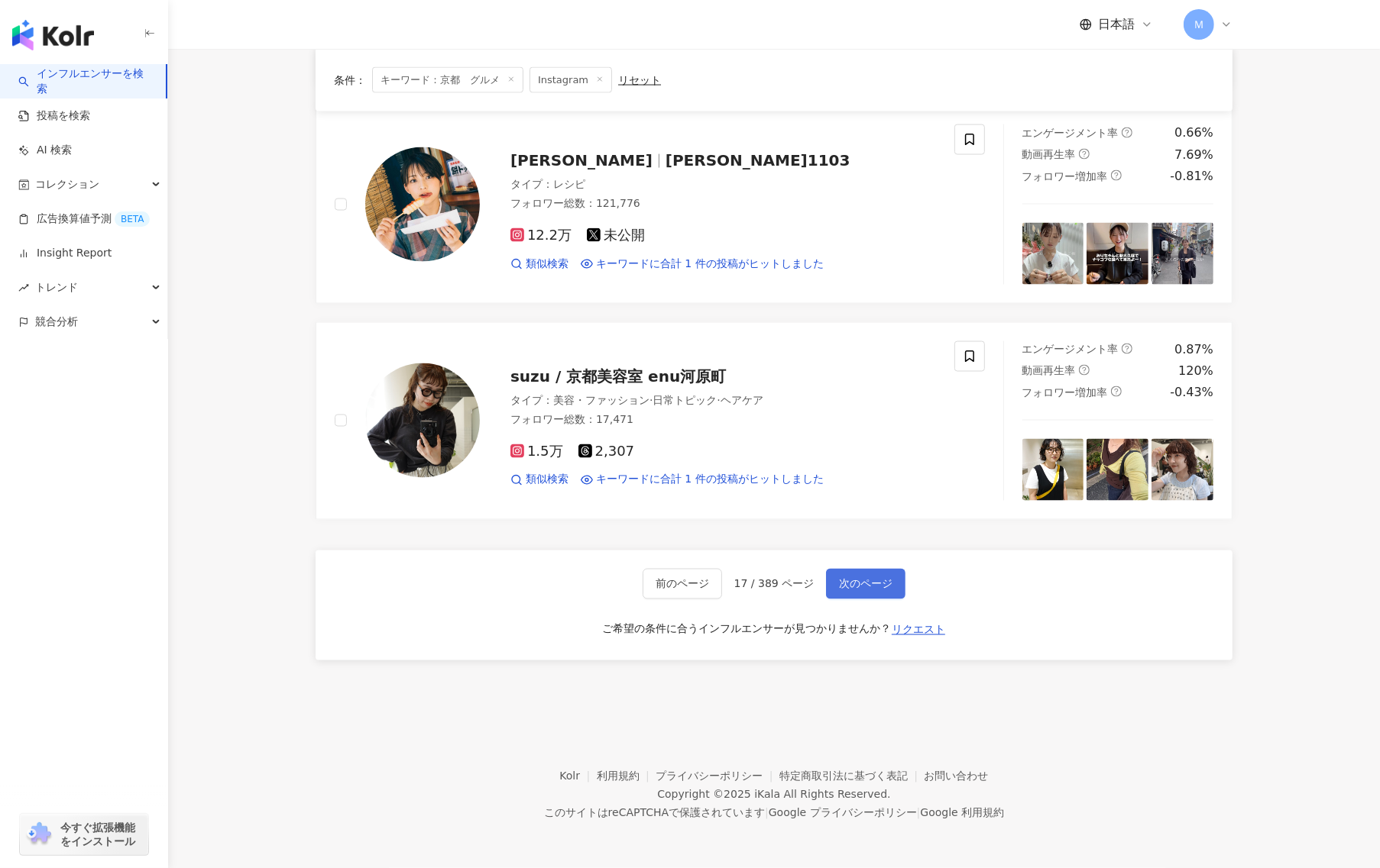
click at [867, 579] on span "次のページ" at bounding box center [866, 584] width 53 height 12
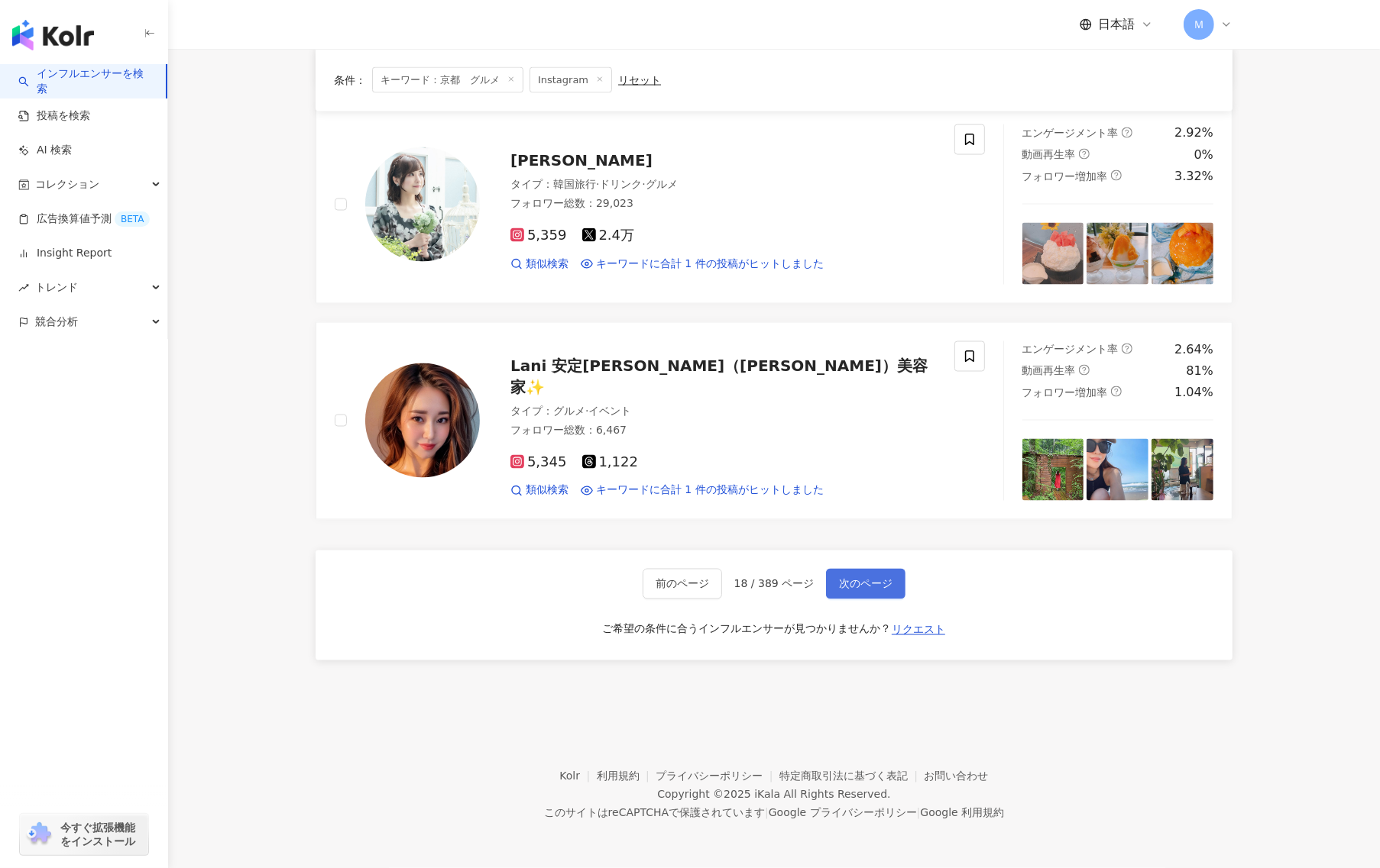
click at [868, 570] on button "次のページ" at bounding box center [866, 584] width 79 height 30
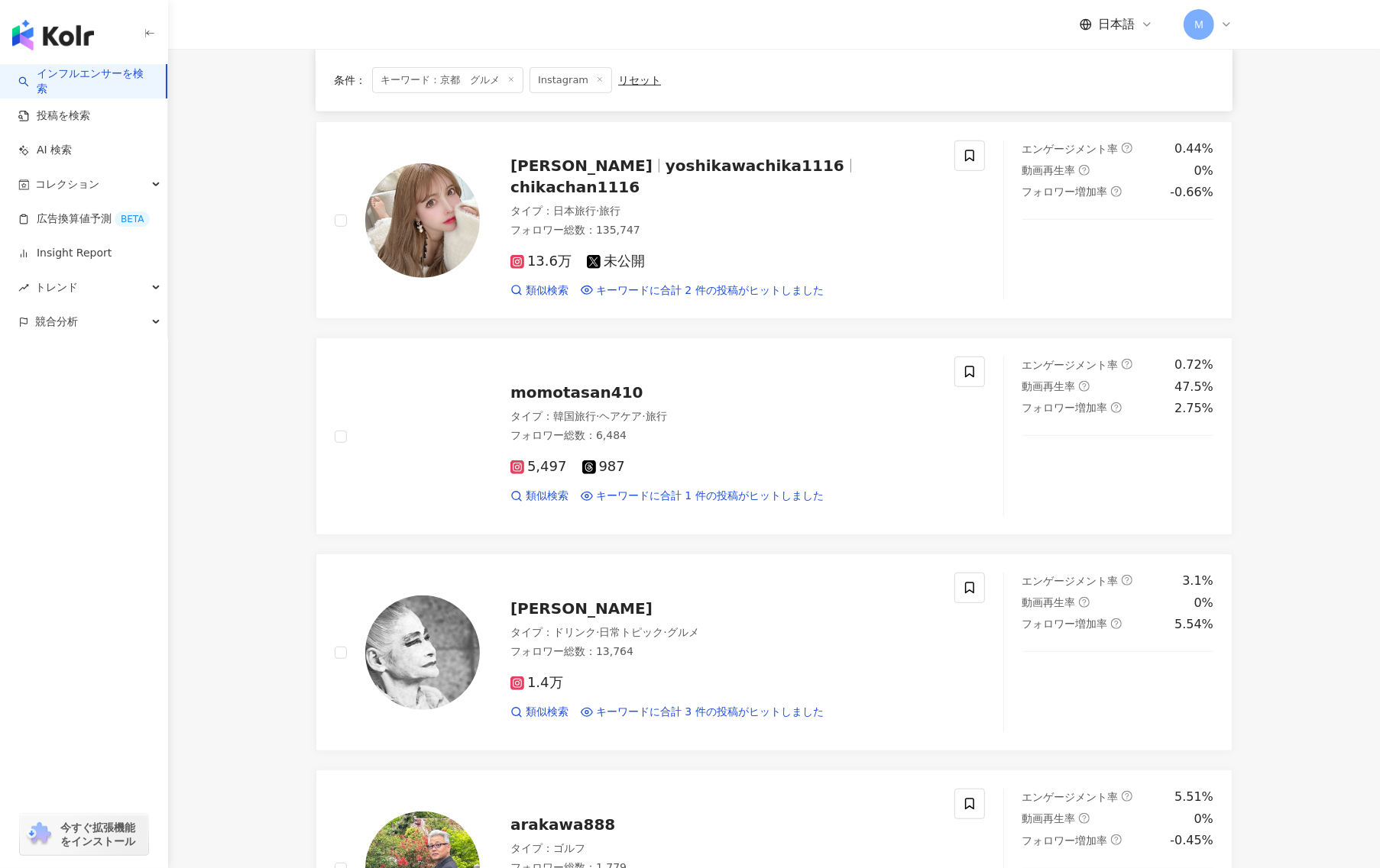
scroll to position [1380, 0]
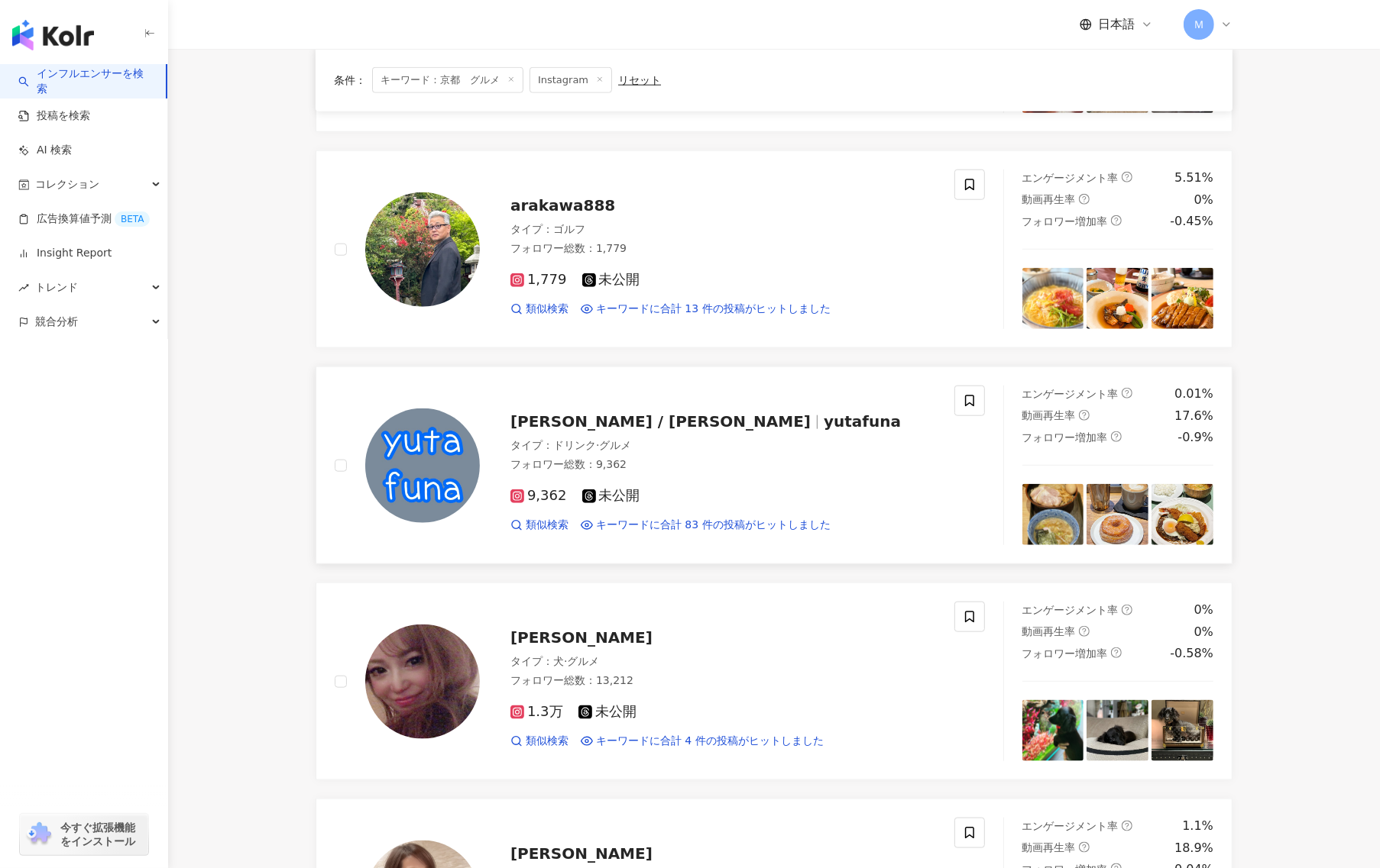
click at [753, 444] on div "タイプ ： ドリンク · グルメ" at bounding box center [723, 446] width 426 height 16
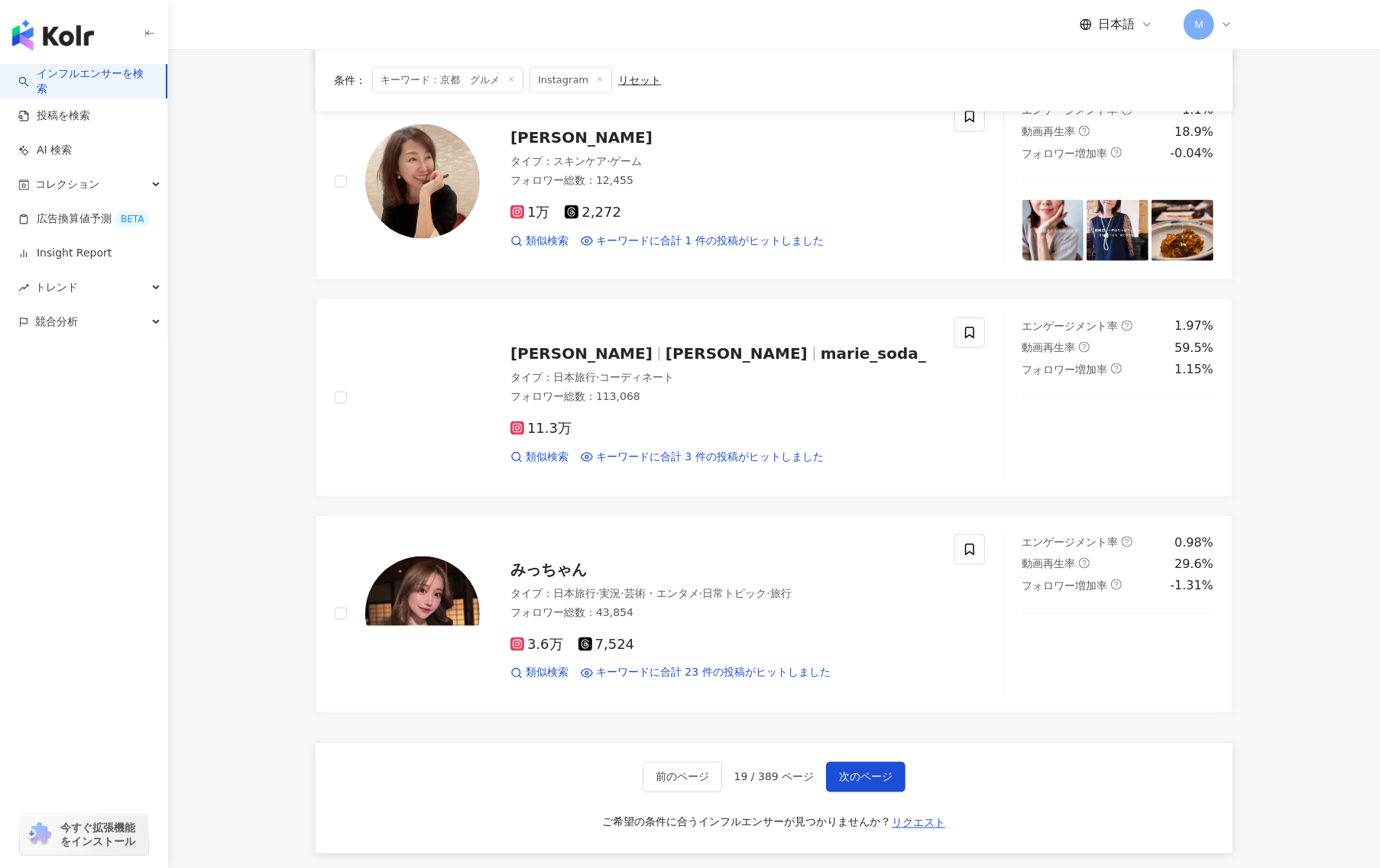
scroll to position [2293, 0]
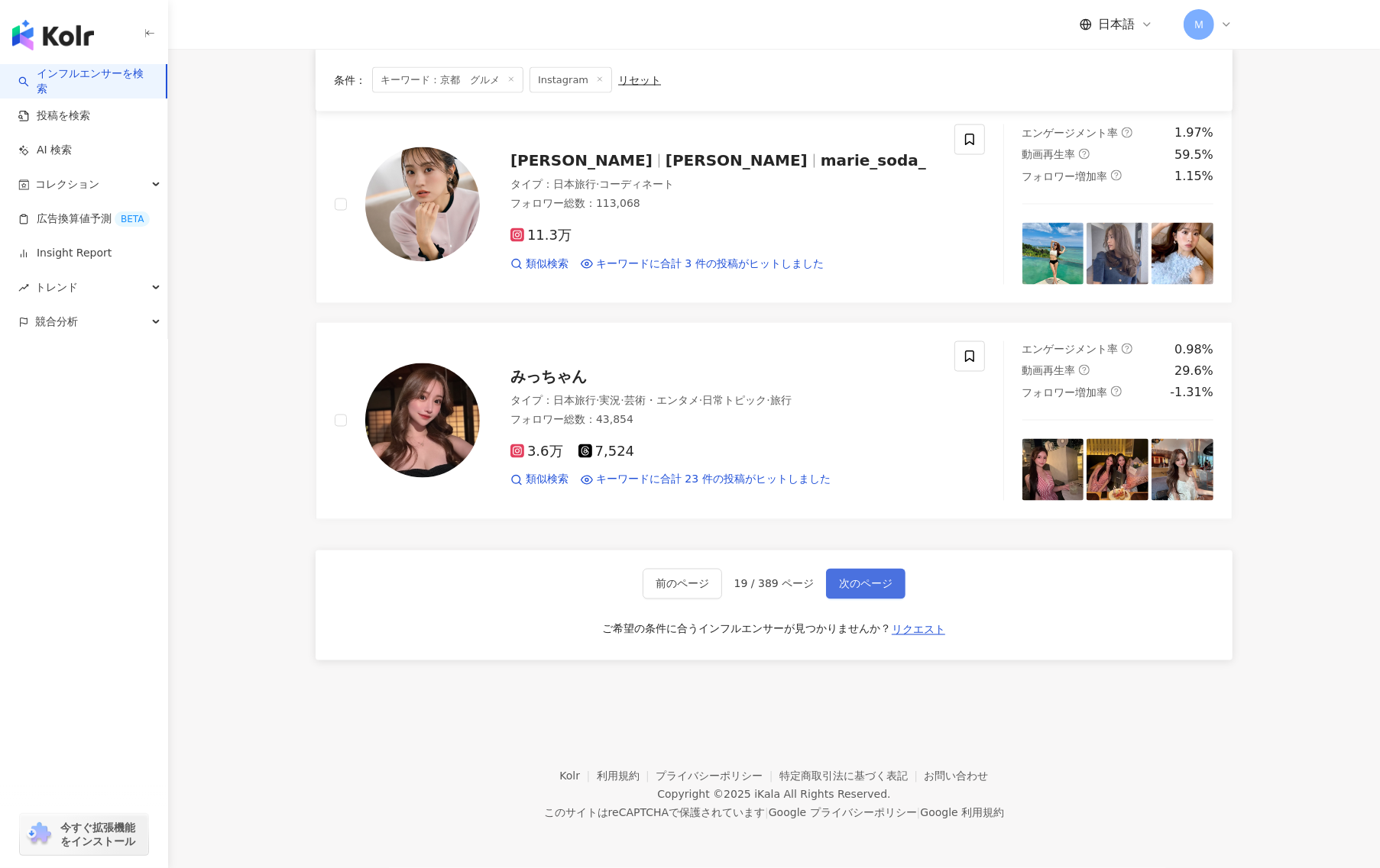
click at [894, 586] on button "次のページ" at bounding box center [866, 584] width 79 height 30
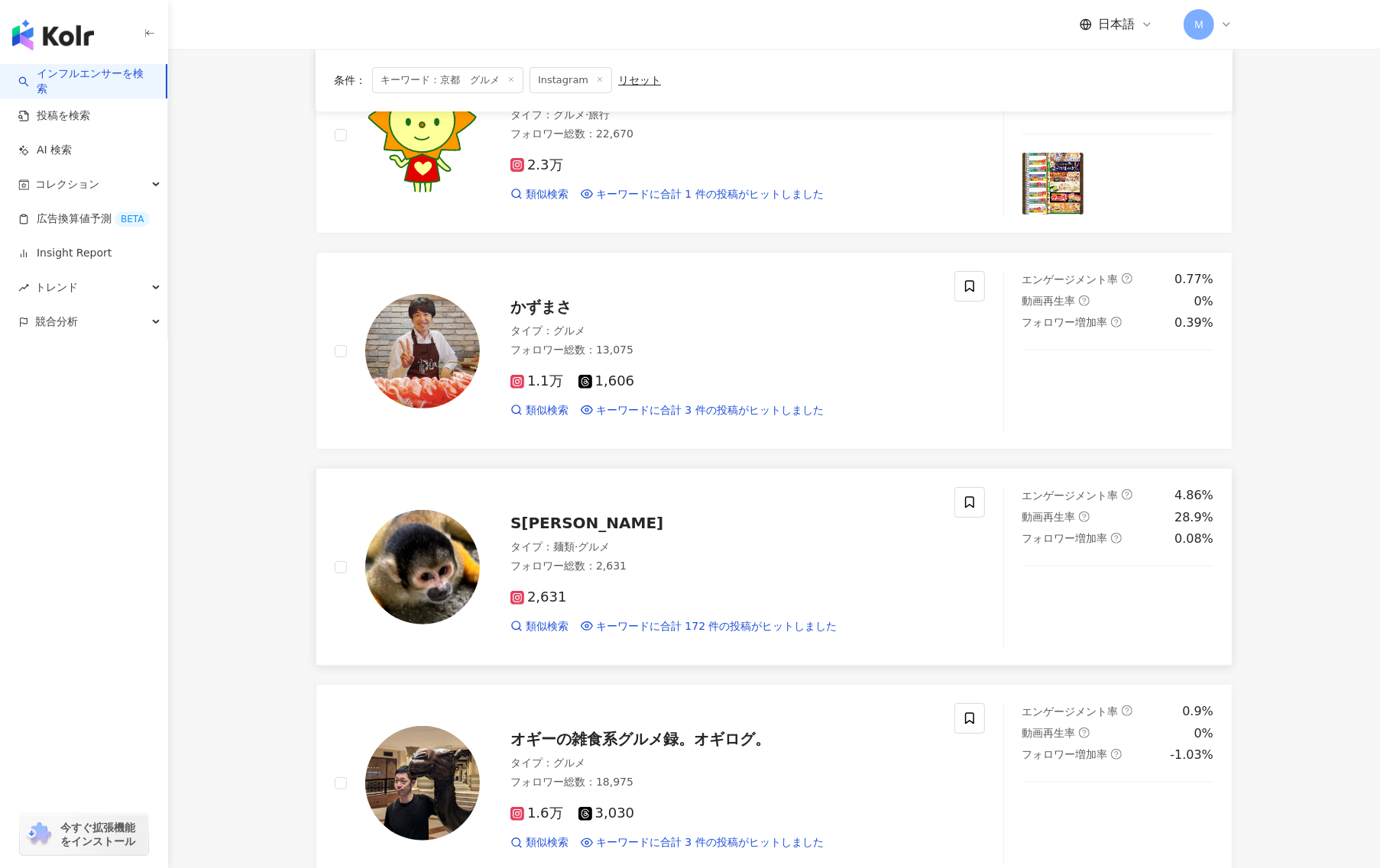
scroll to position [417, 0]
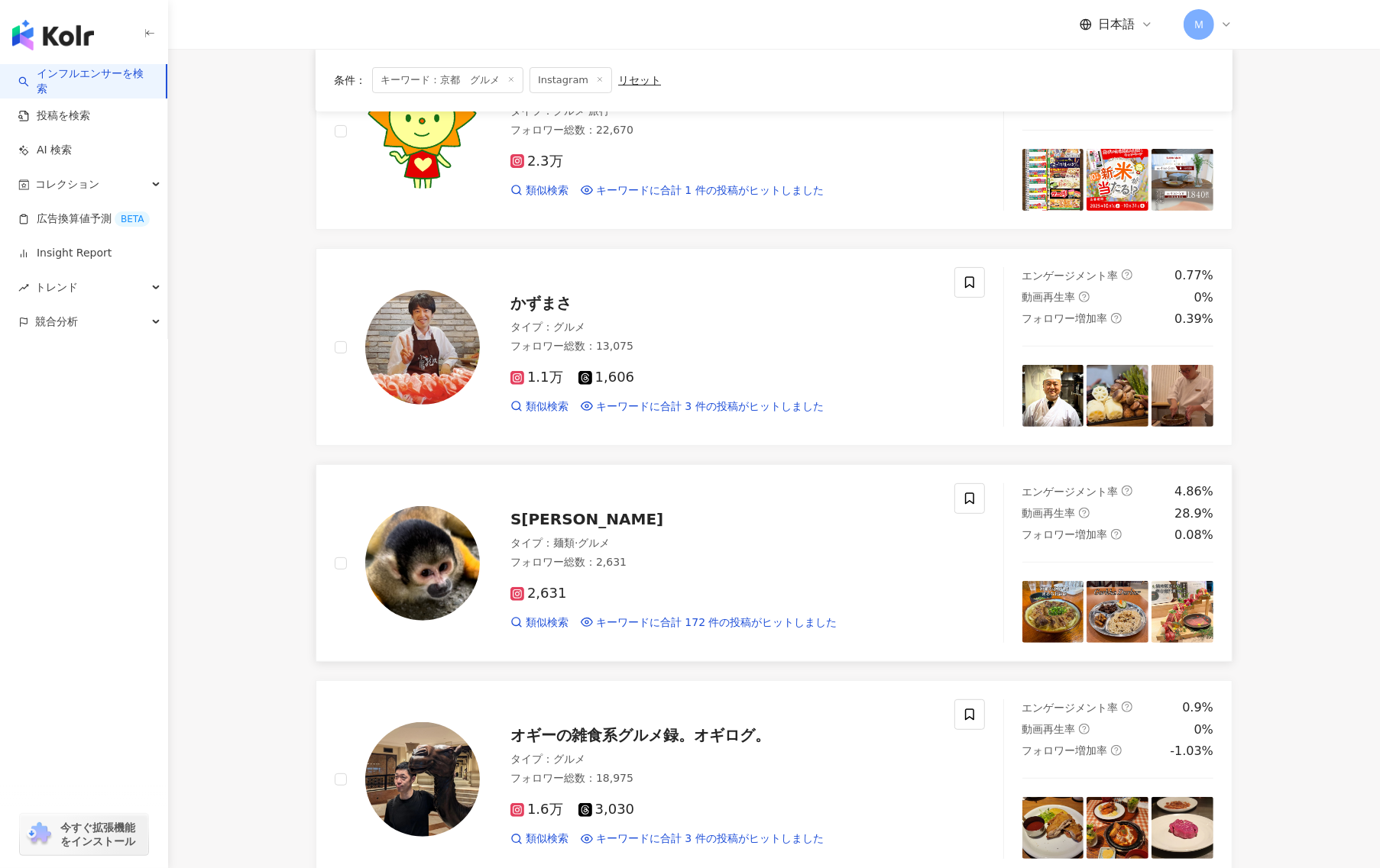
click at [512, 522] on span "S[PERSON_NAME]" at bounding box center [587, 520] width 153 height 18
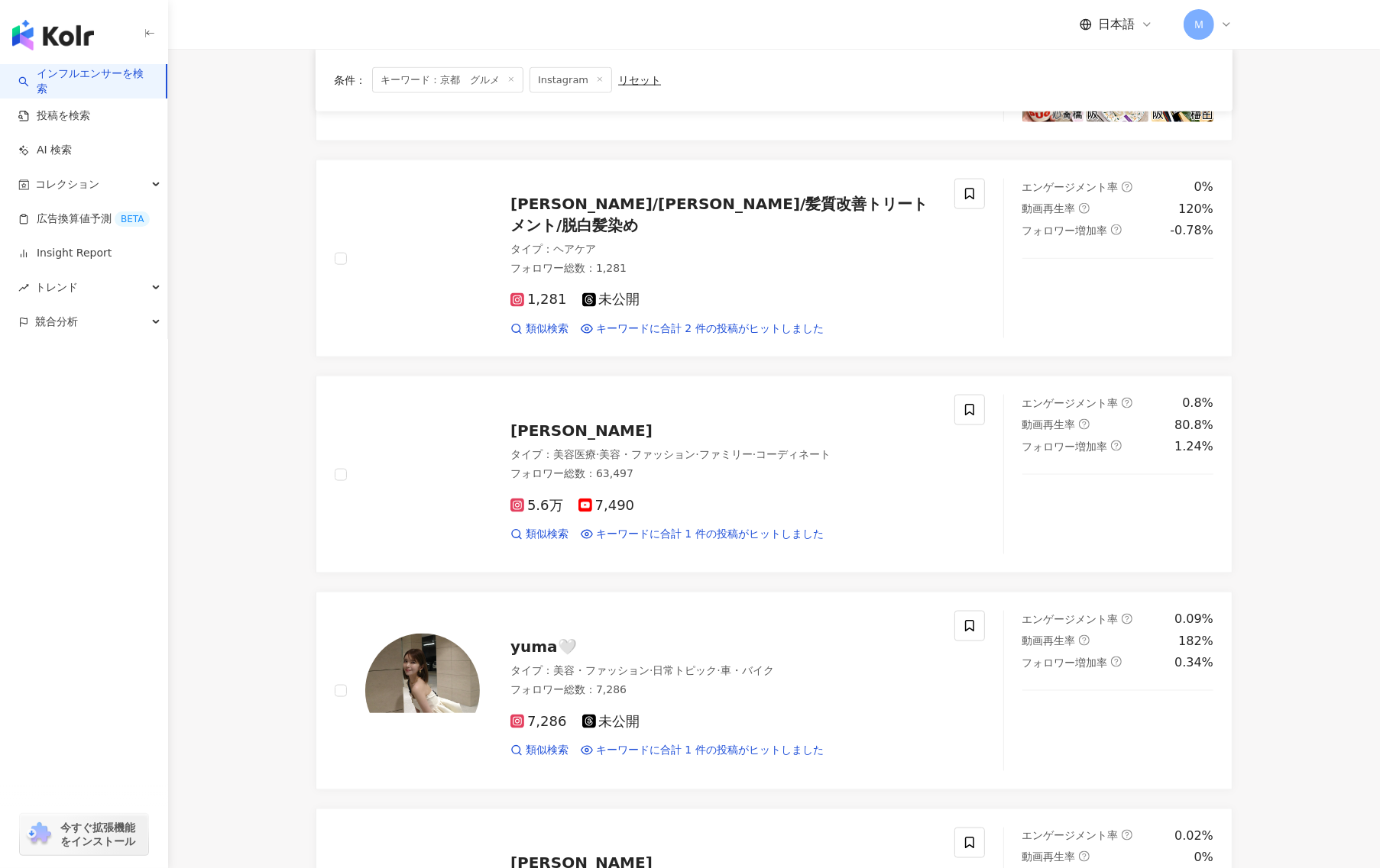
scroll to position [2012, 0]
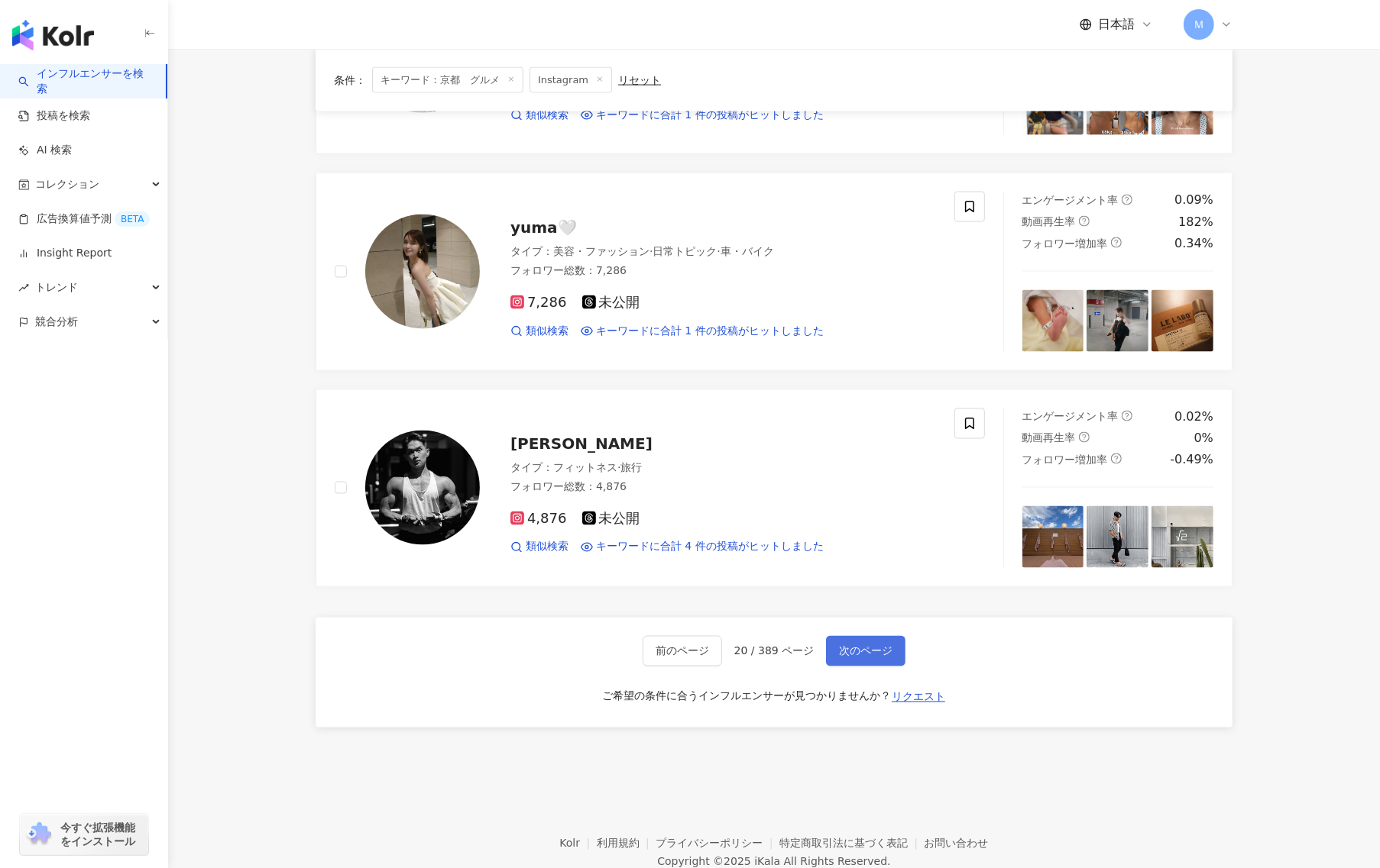
click at [882, 656] on span "次のページ" at bounding box center [866, 651] width 53 height 12
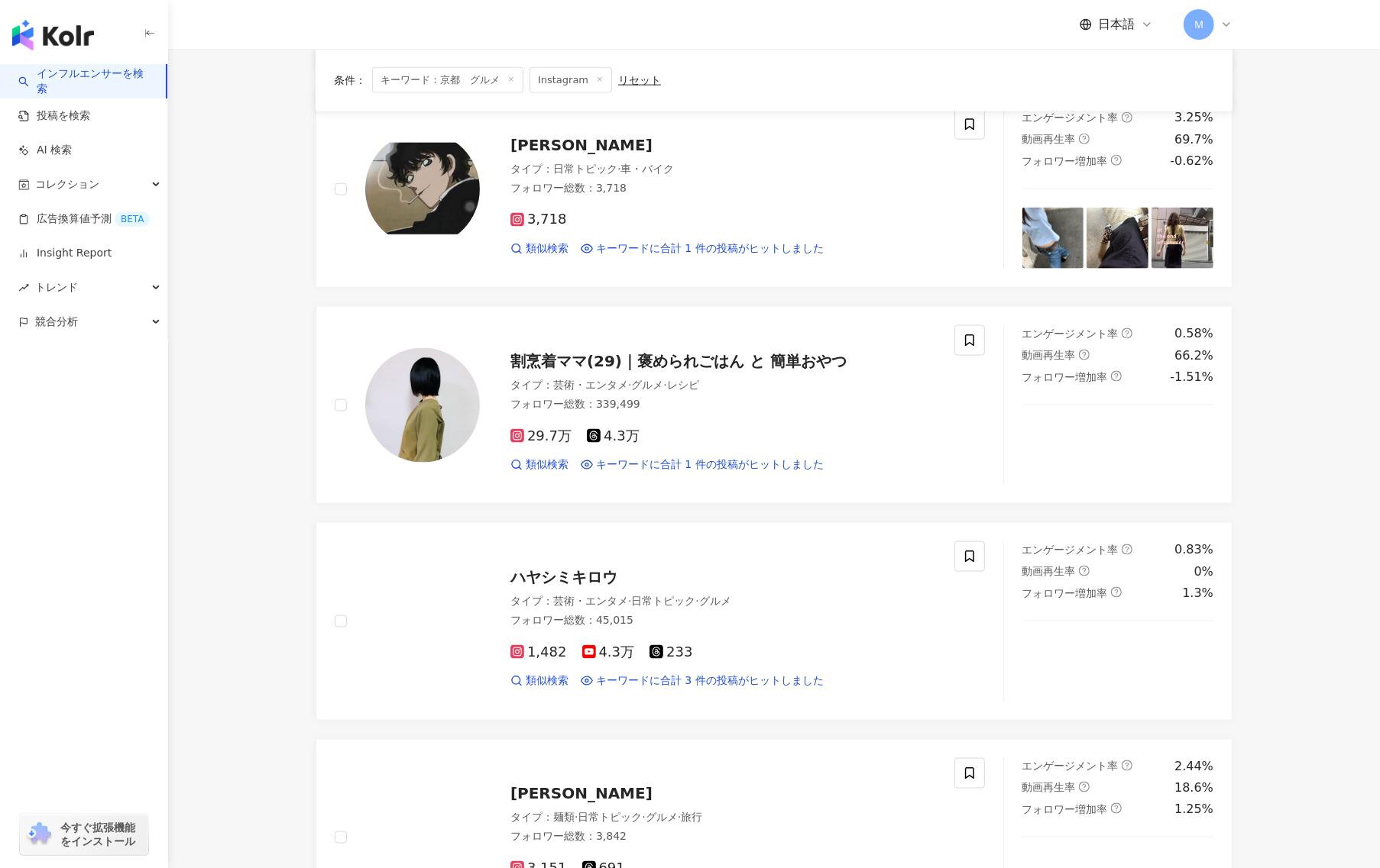
scroll to position [2128, 0]
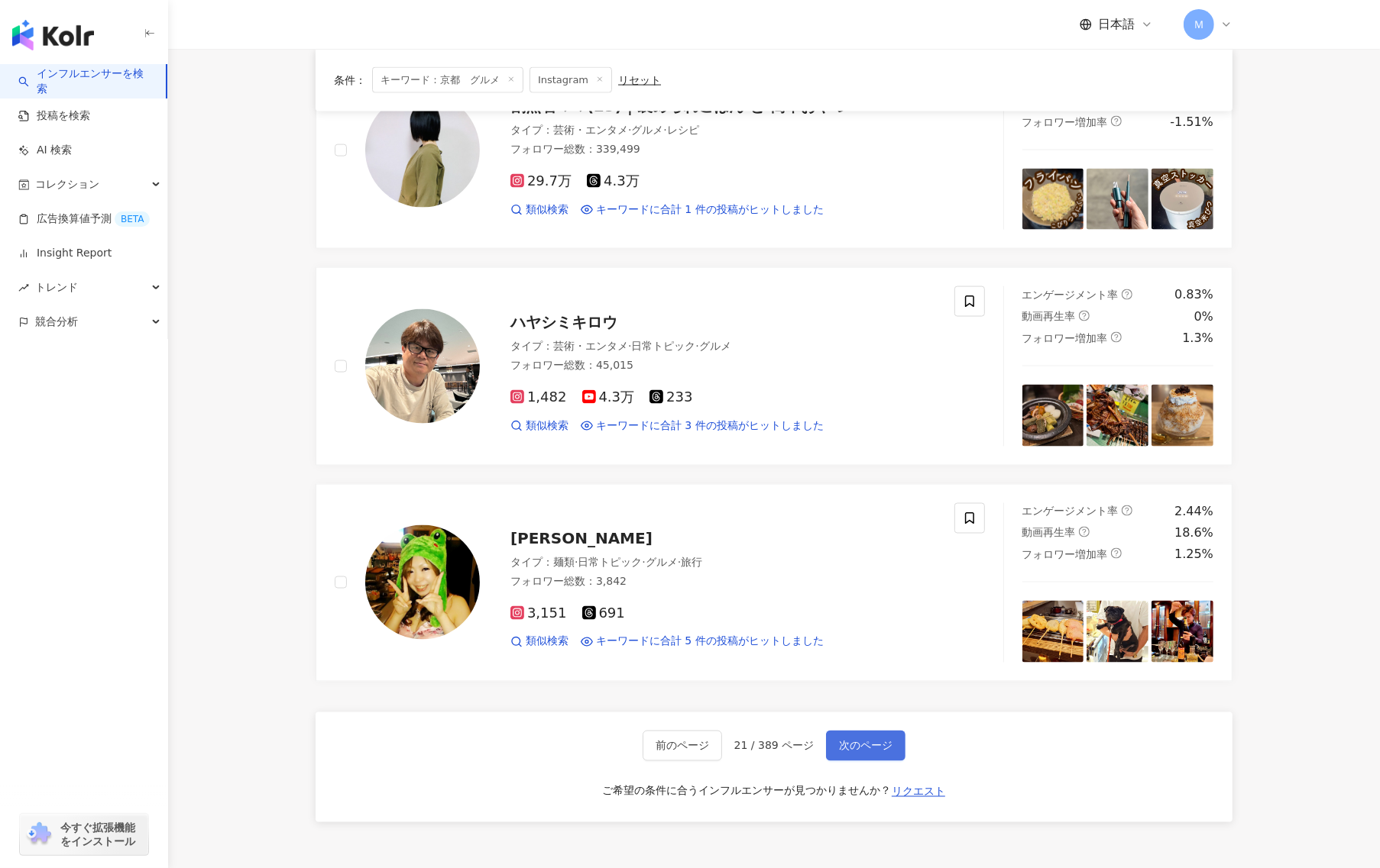
click at [872, 745] on span "次のページ" at bounding box center [866, 746] width 53 height 12
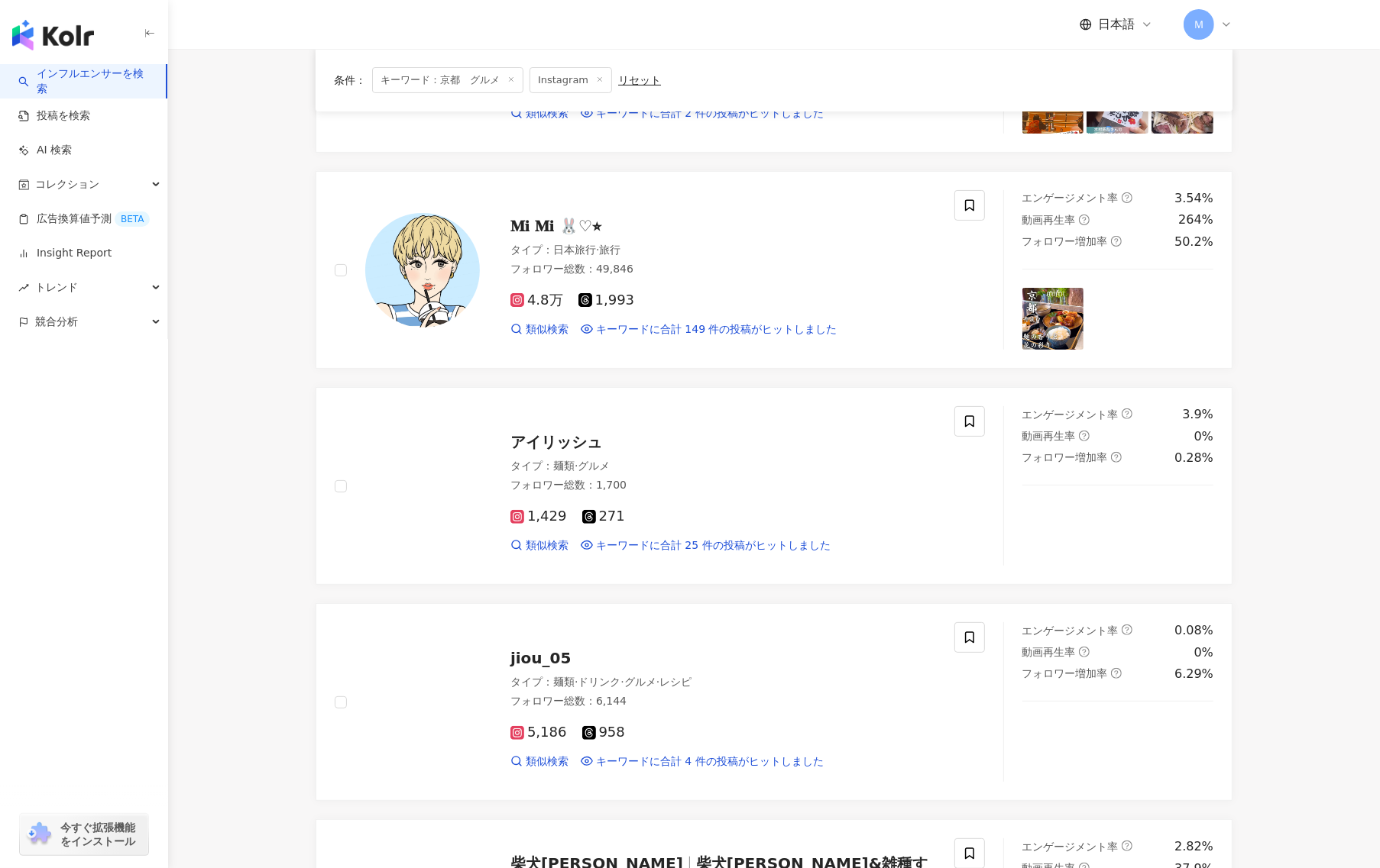
scroll to position [122, 0]
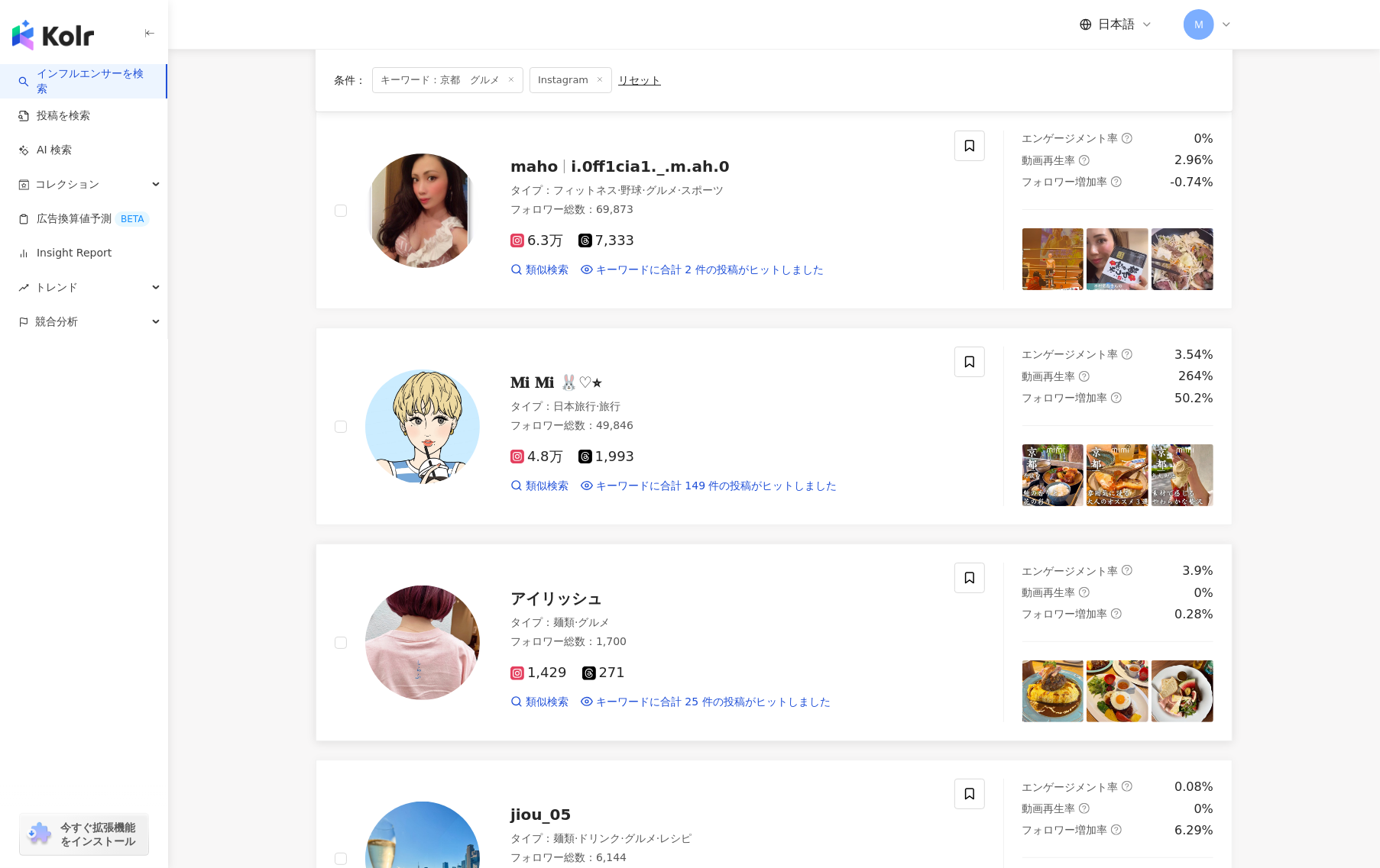
click at [410, 667] on img at bounding box center [422, 643] width 115 height 115
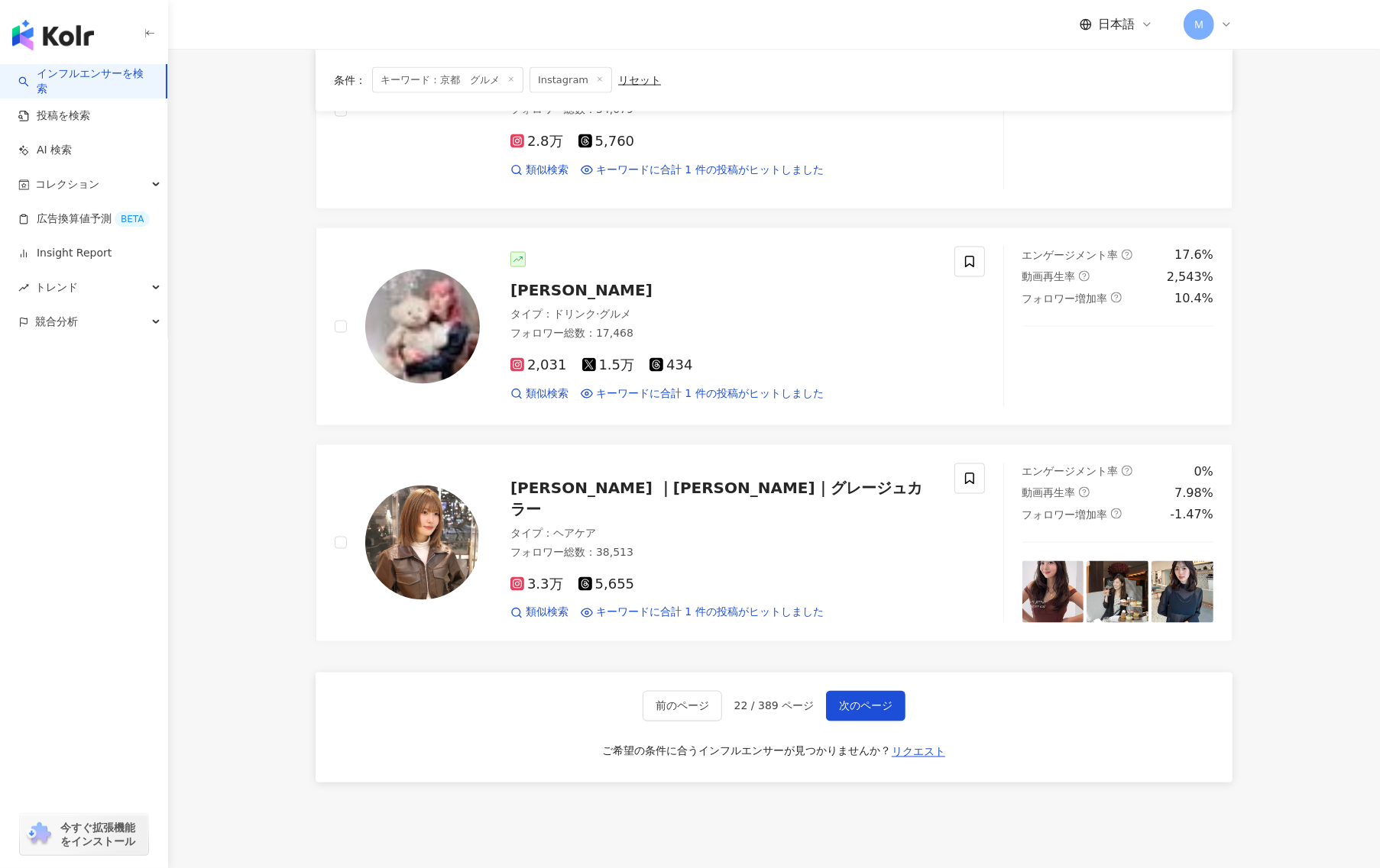
scroll to position [2293, 0]
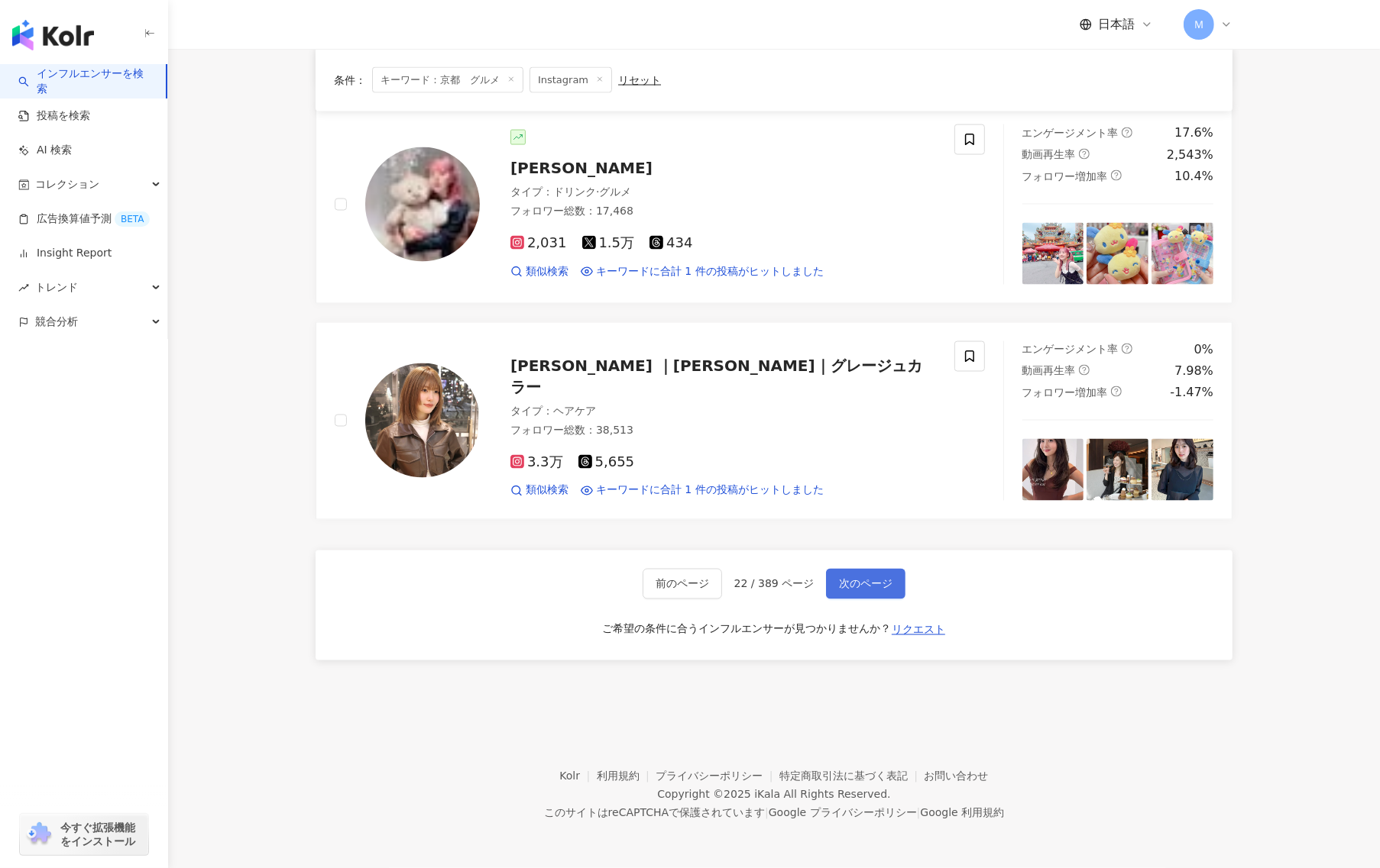
click at [852, 589] on span "次のページ" at bounding box center [866, 584] width 53 height 12
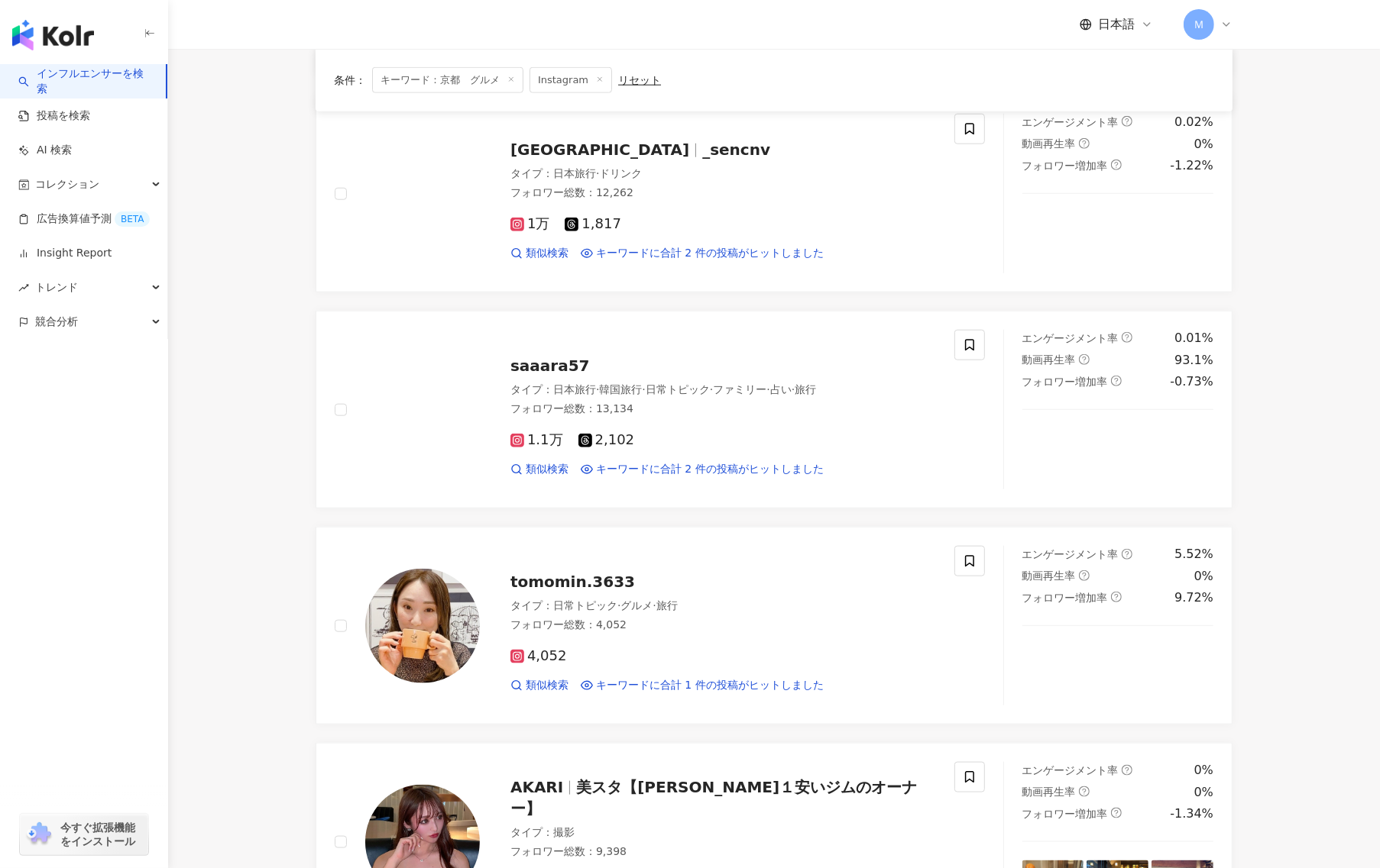
scroll to position [1438, 0]
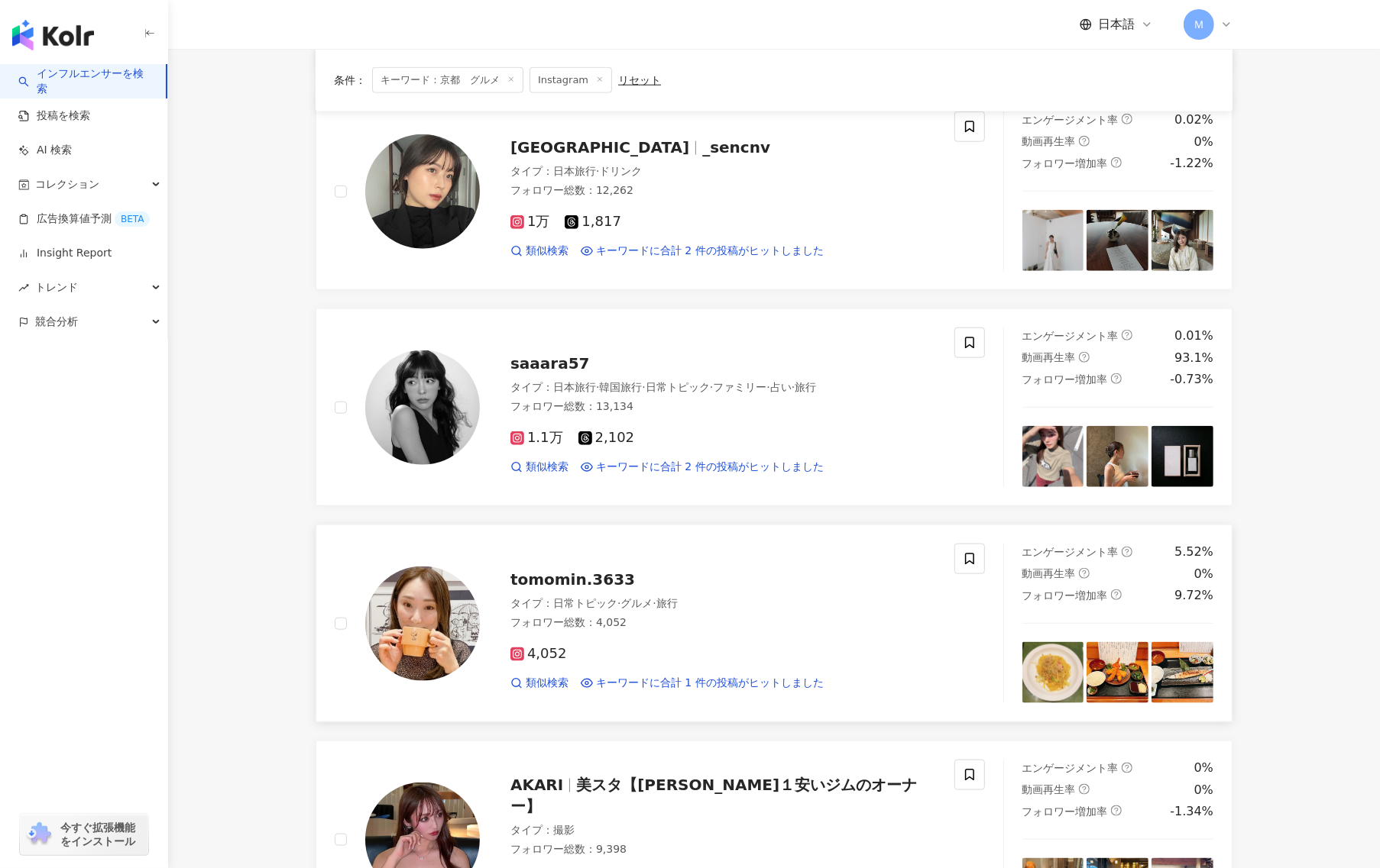
click at [448, 629] on img at bounding box center [422, 623] width 115 height 115
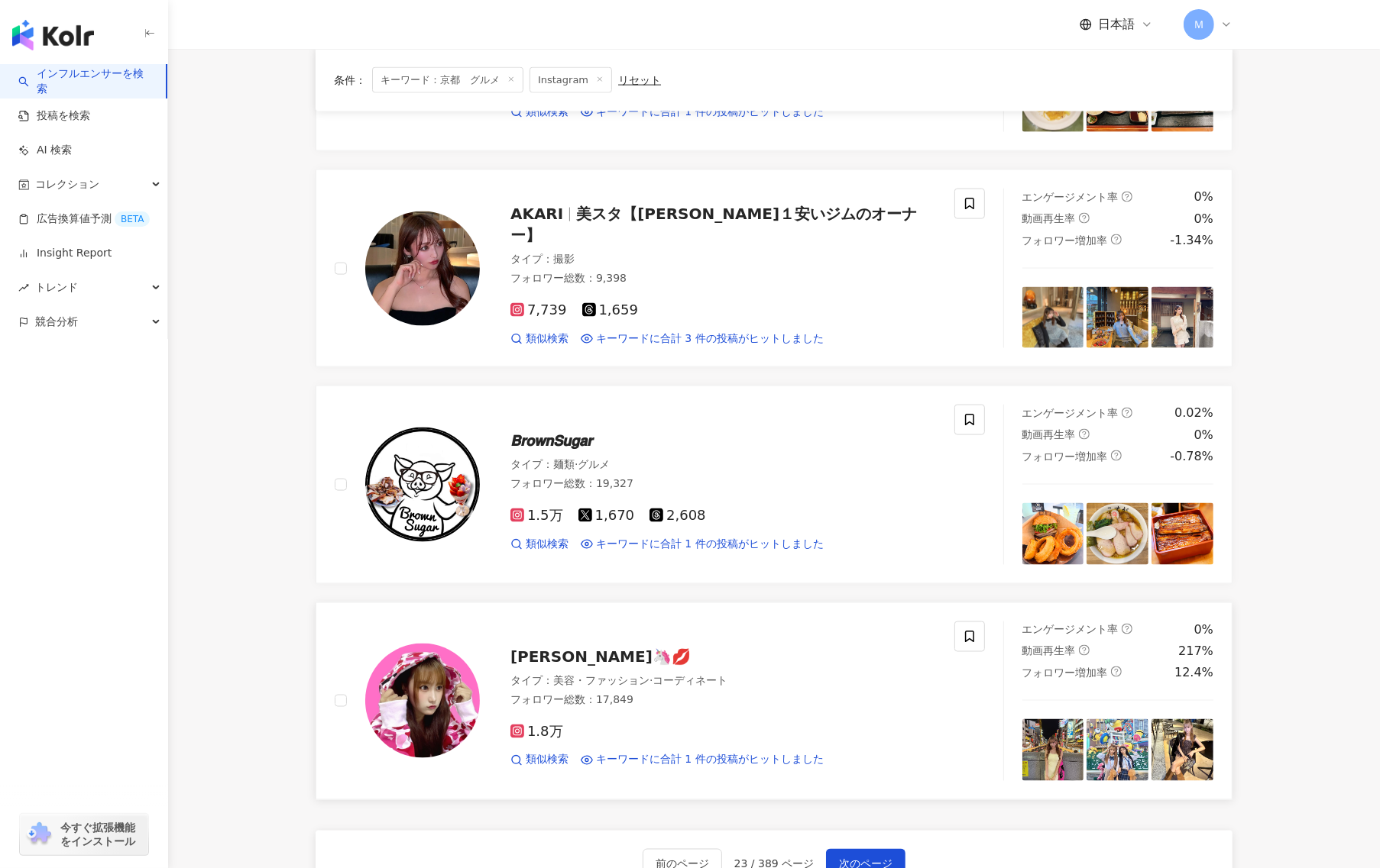
scroll to position [2177, 0]
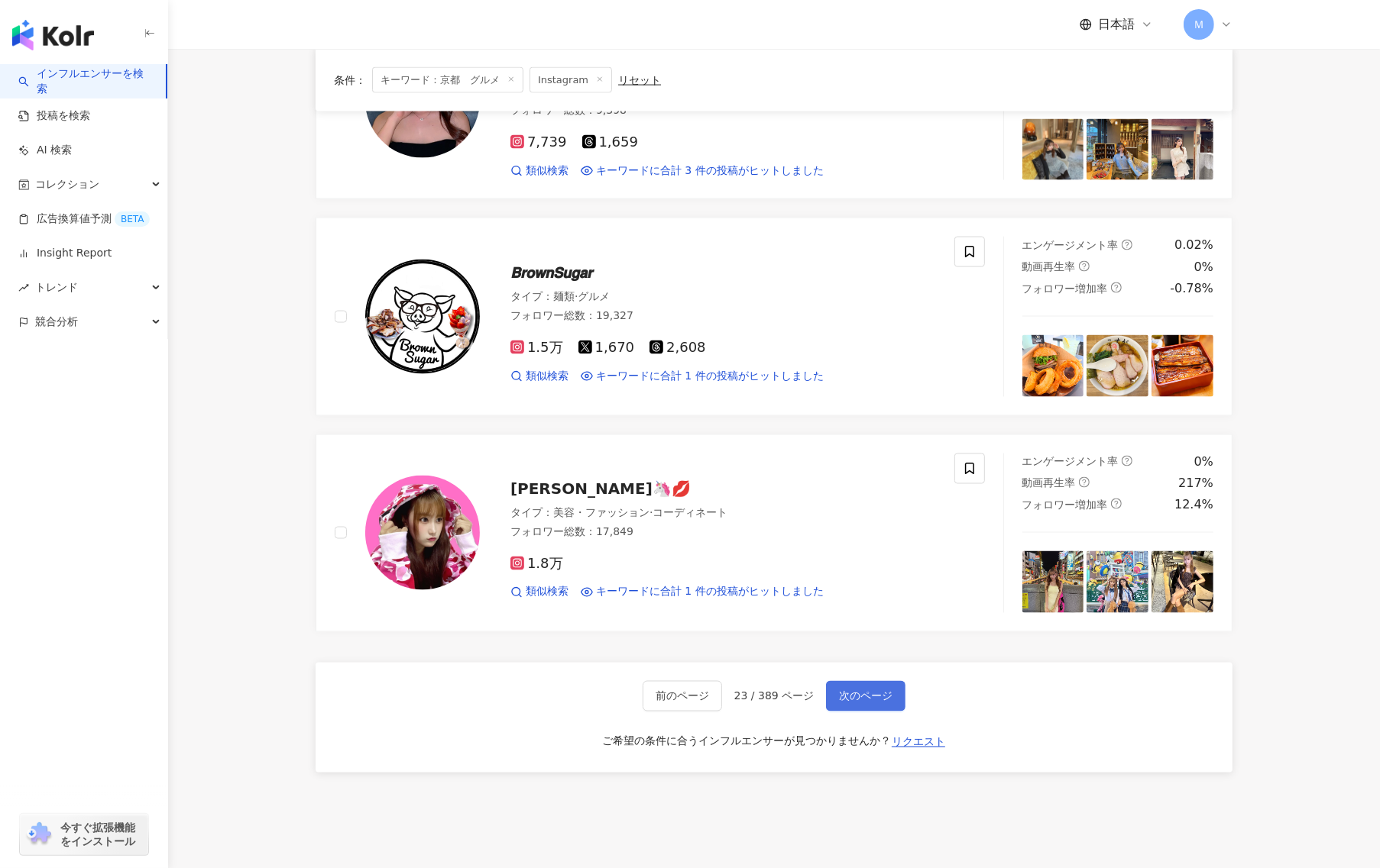
click at [875, 699] on span "次のページ" at bounding box center [866, 696] width 53 height 12
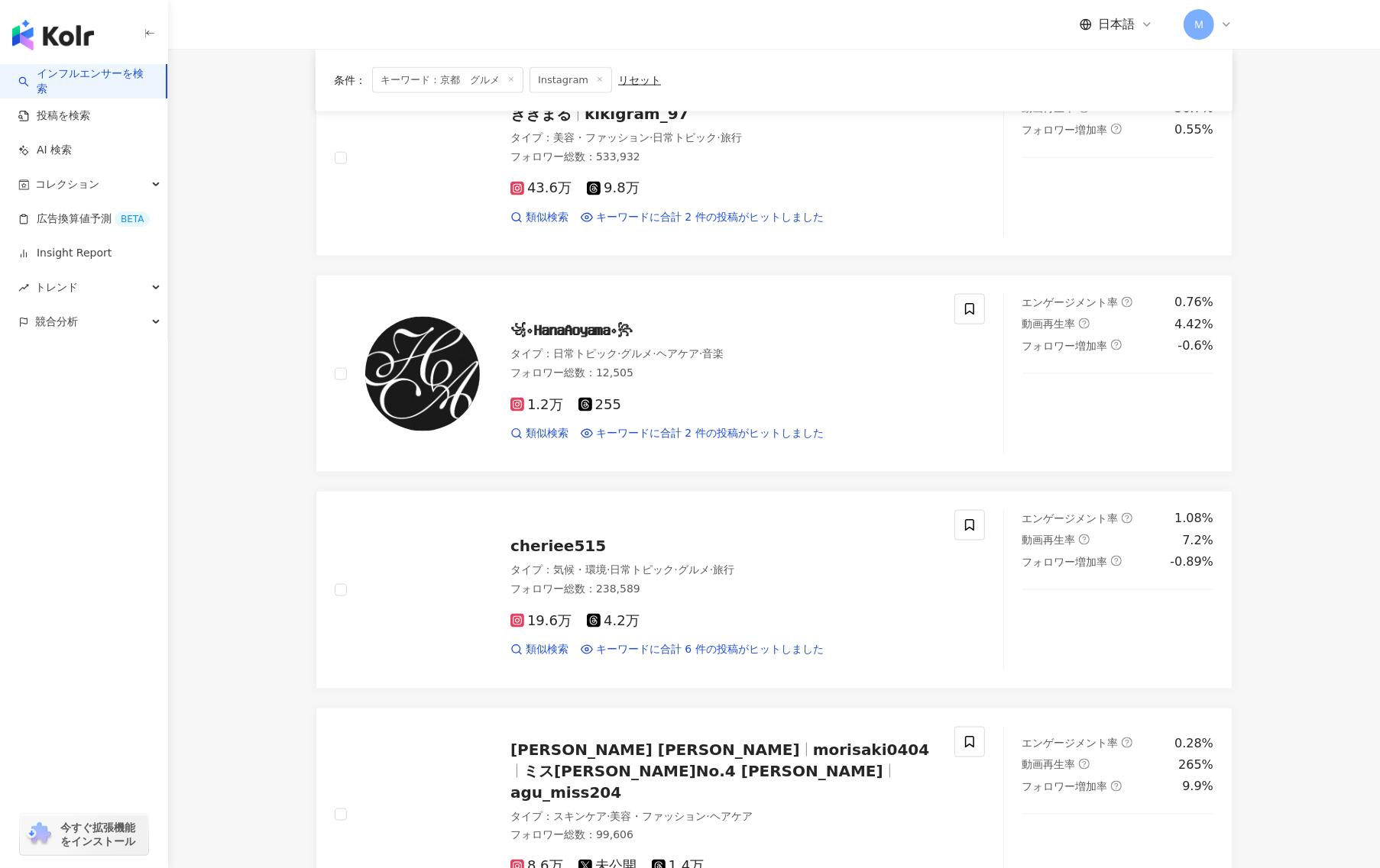
scroll to position [2043, 0]
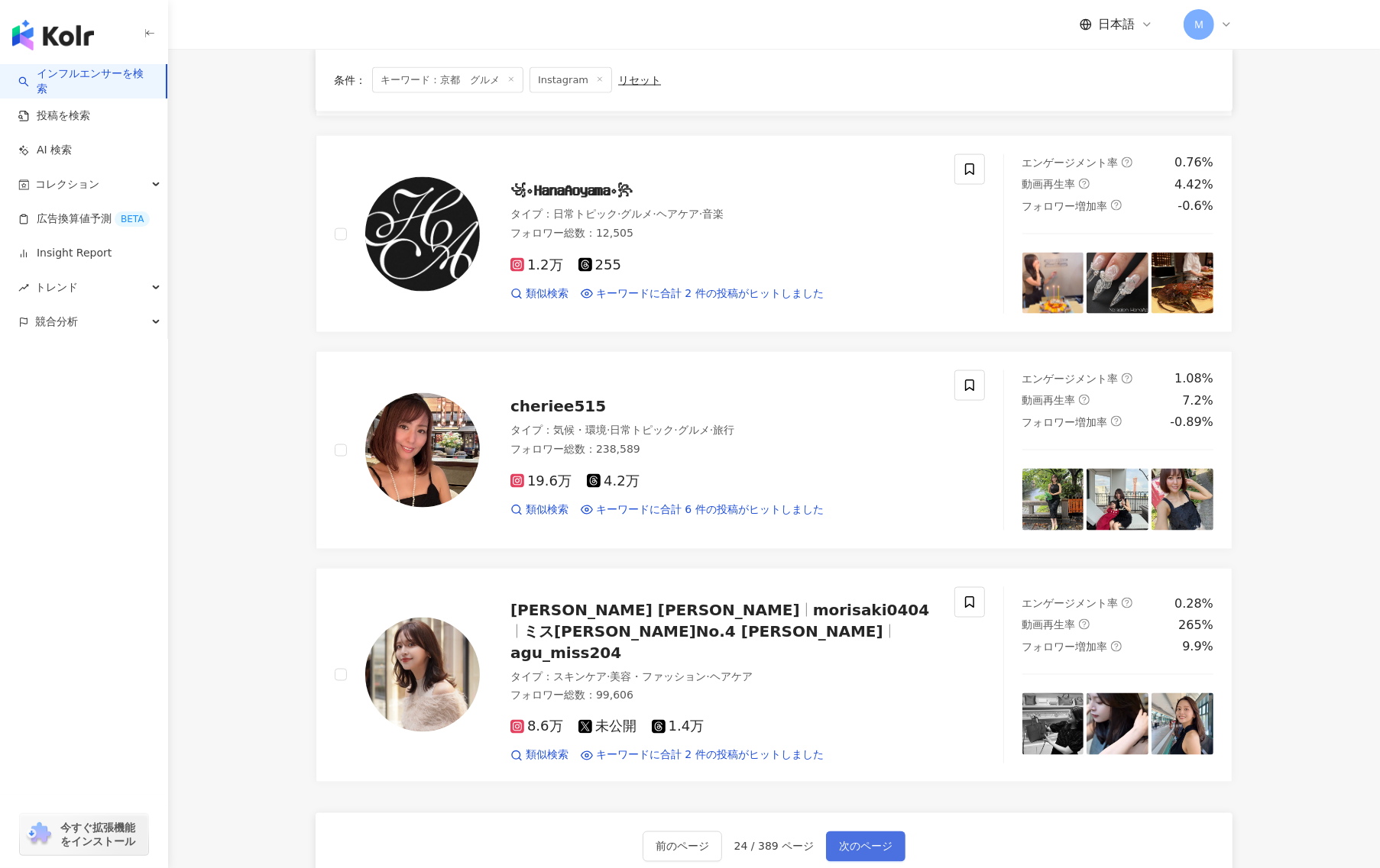
click at [867, 847] on button "次のページ" at bounding box center [866, 846] width 79 height 30
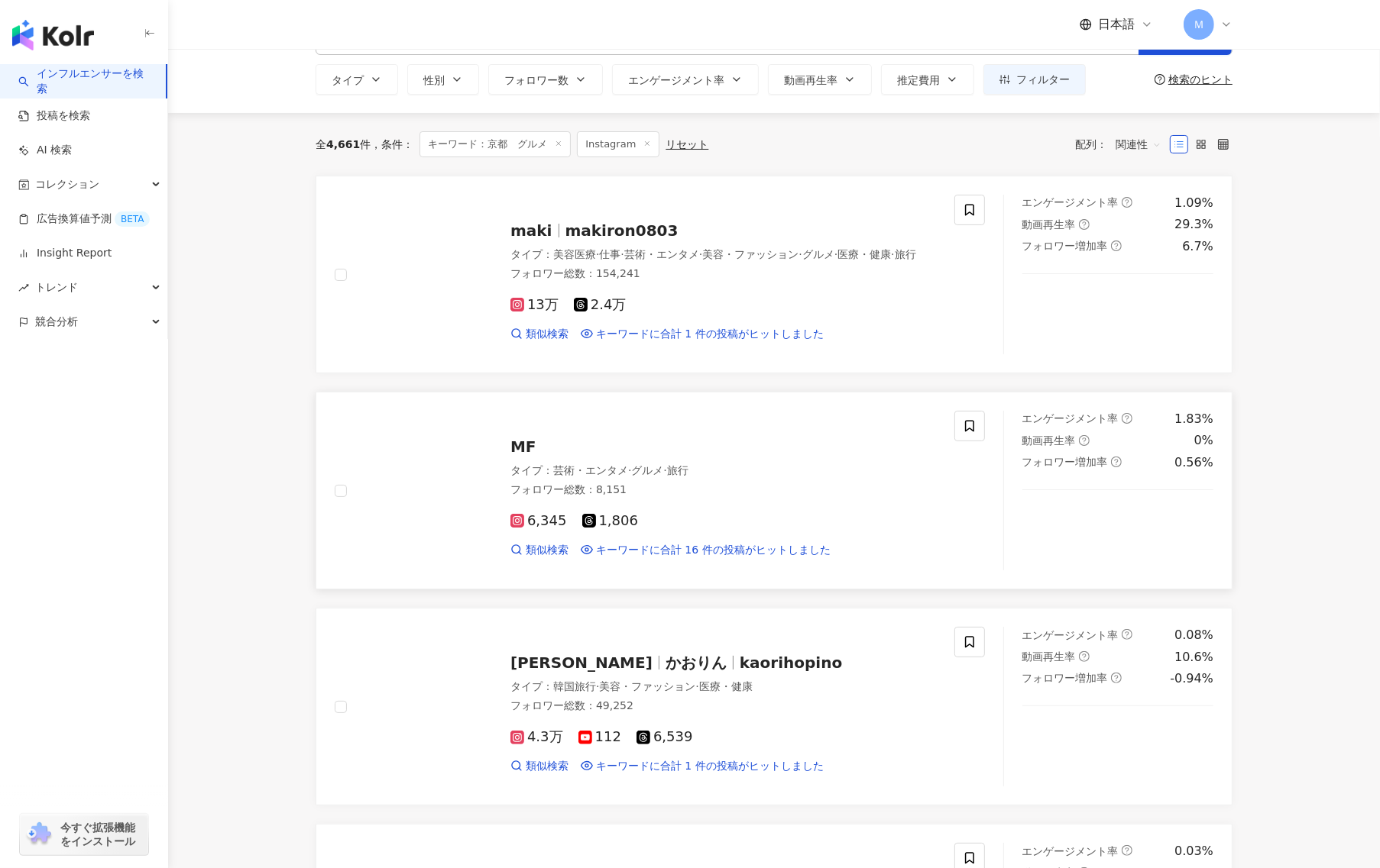
scroll to position [62, 0]
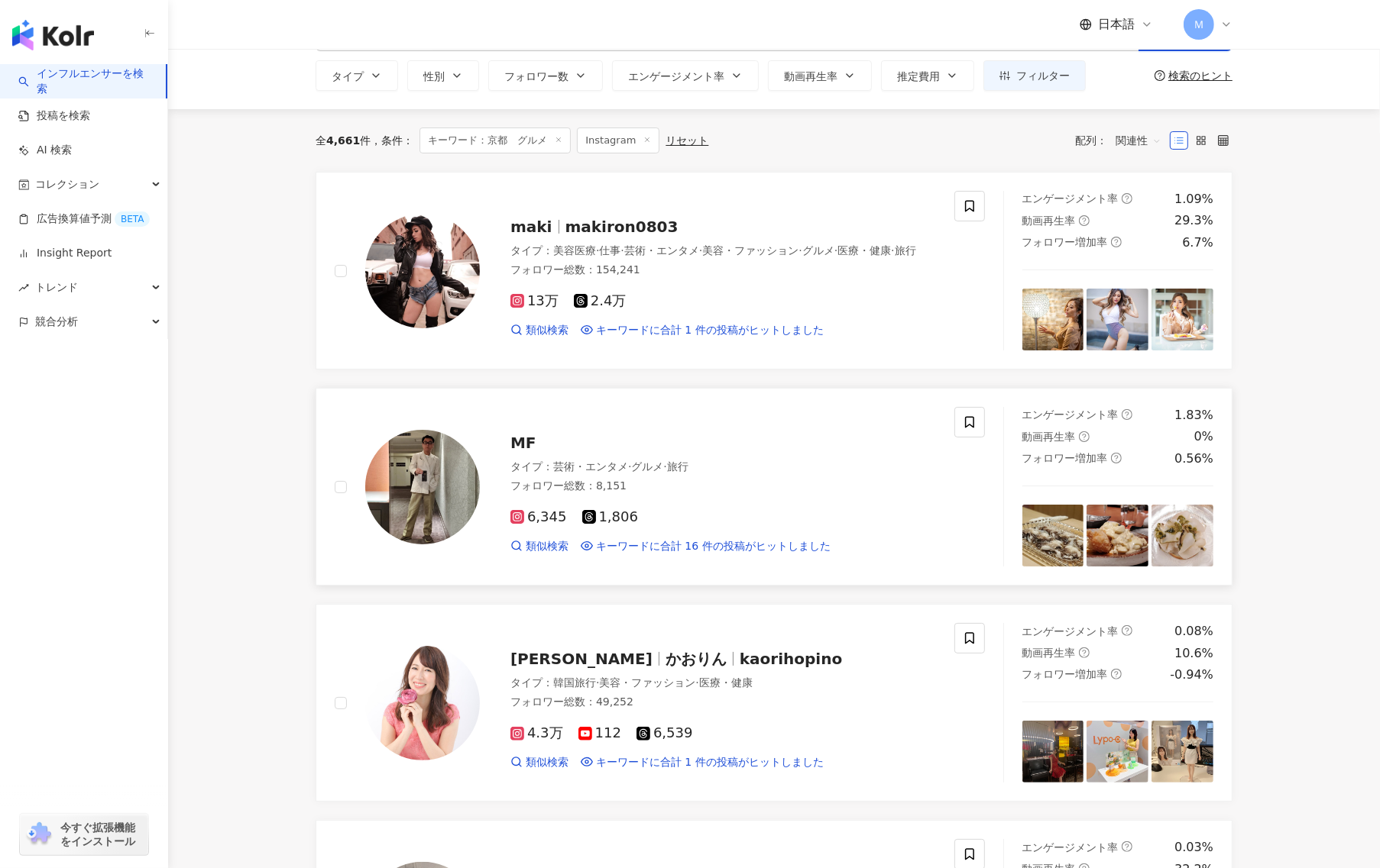
click at [457, 503] on img at bounding box center [422, 487] width 115 height 115
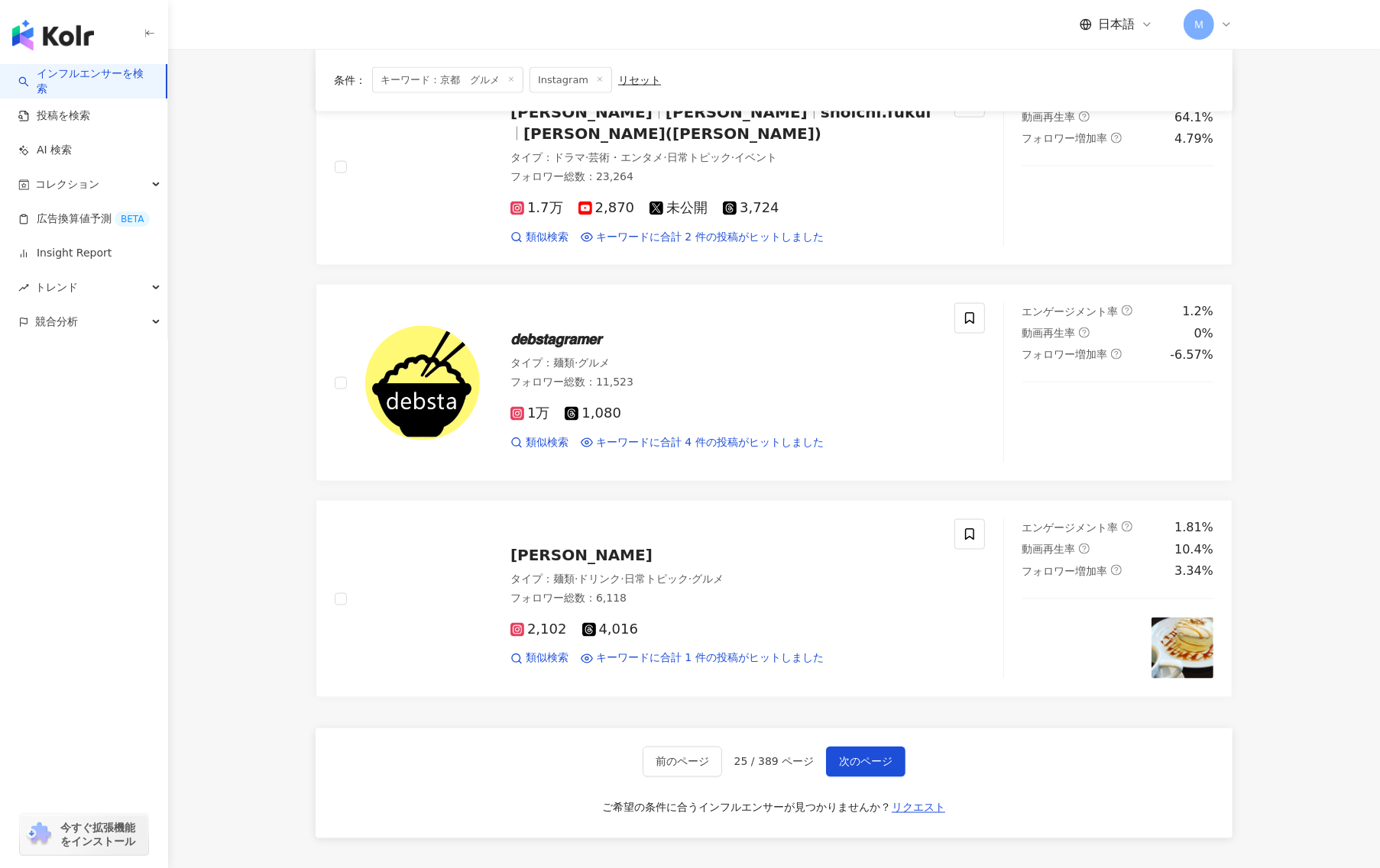
scroll to position [2204, 0]
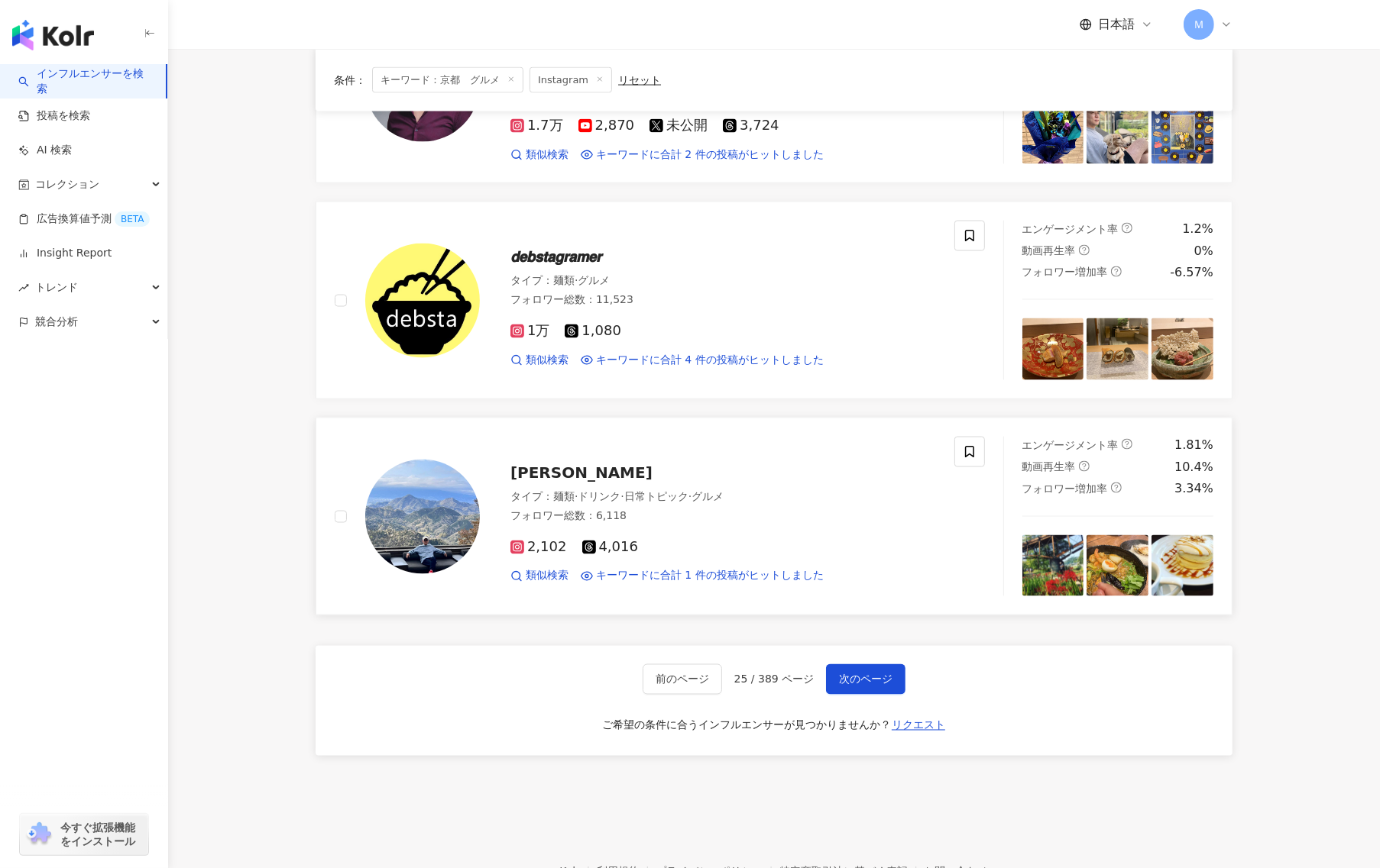
click at [535, 463] on span "[PERSON_NAME]" at bounding box center [581, 473] width 142 height 18
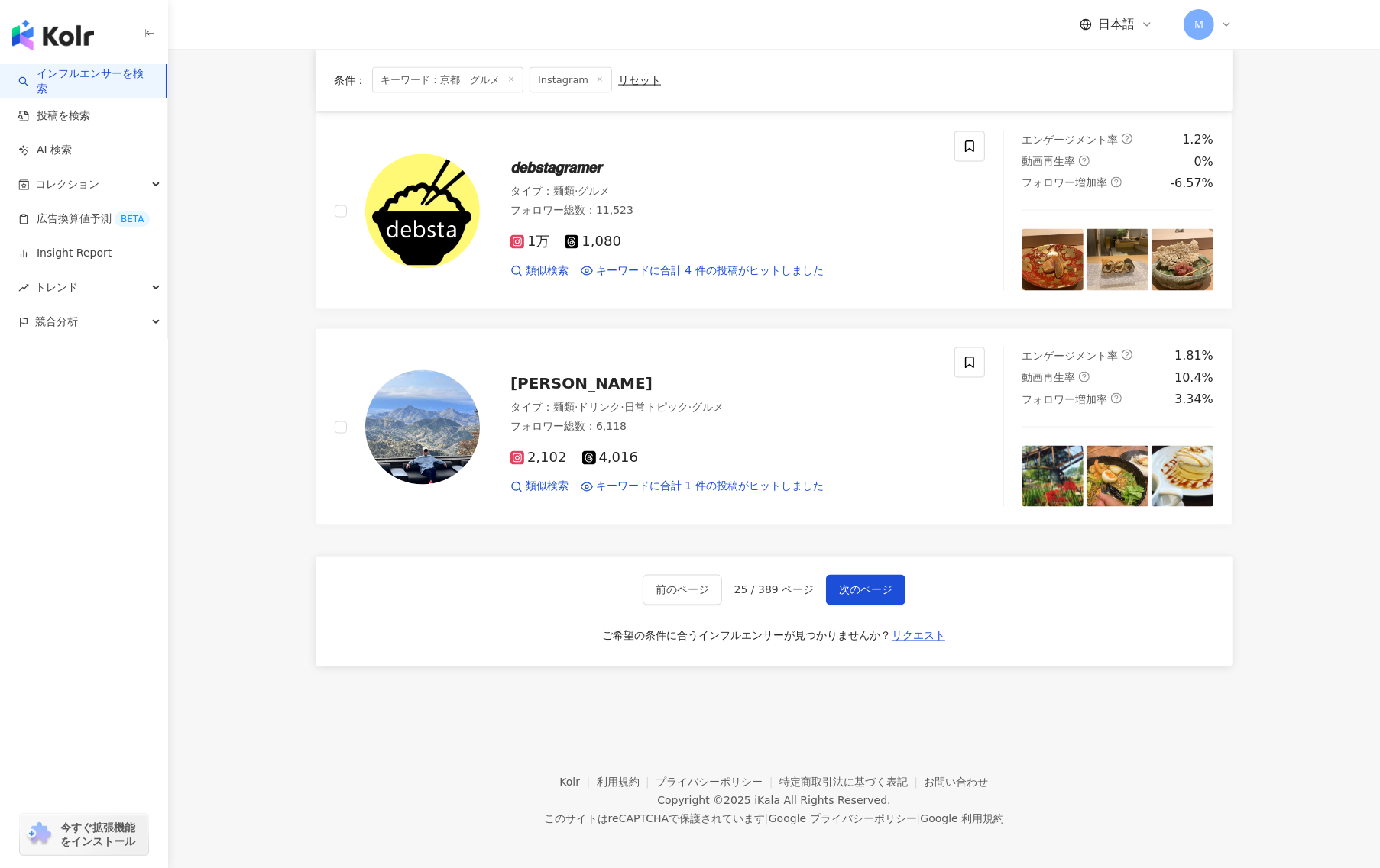
click at [822, 611] on div "前のページ 25 / 389 ページ 次のページ ご希望の条件に合うインフルエンサーが見つかりませんか？ リクエスト" at bounding box center [774, 611] width 917 height 110
click at [840, 585] on span "次のページ" at bounding box center [866, 589] width 53 height 12
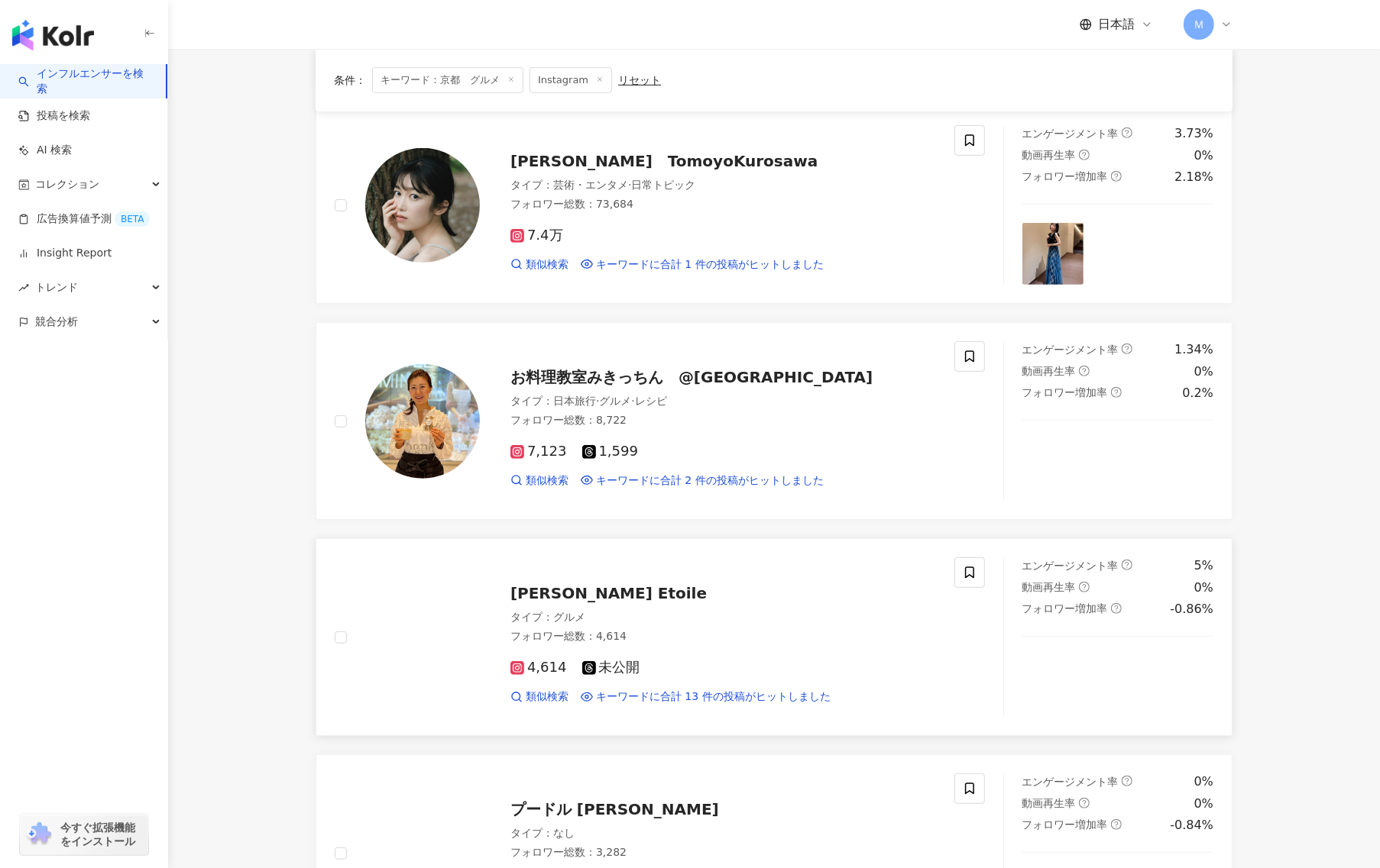
scroll to position [903, 0]
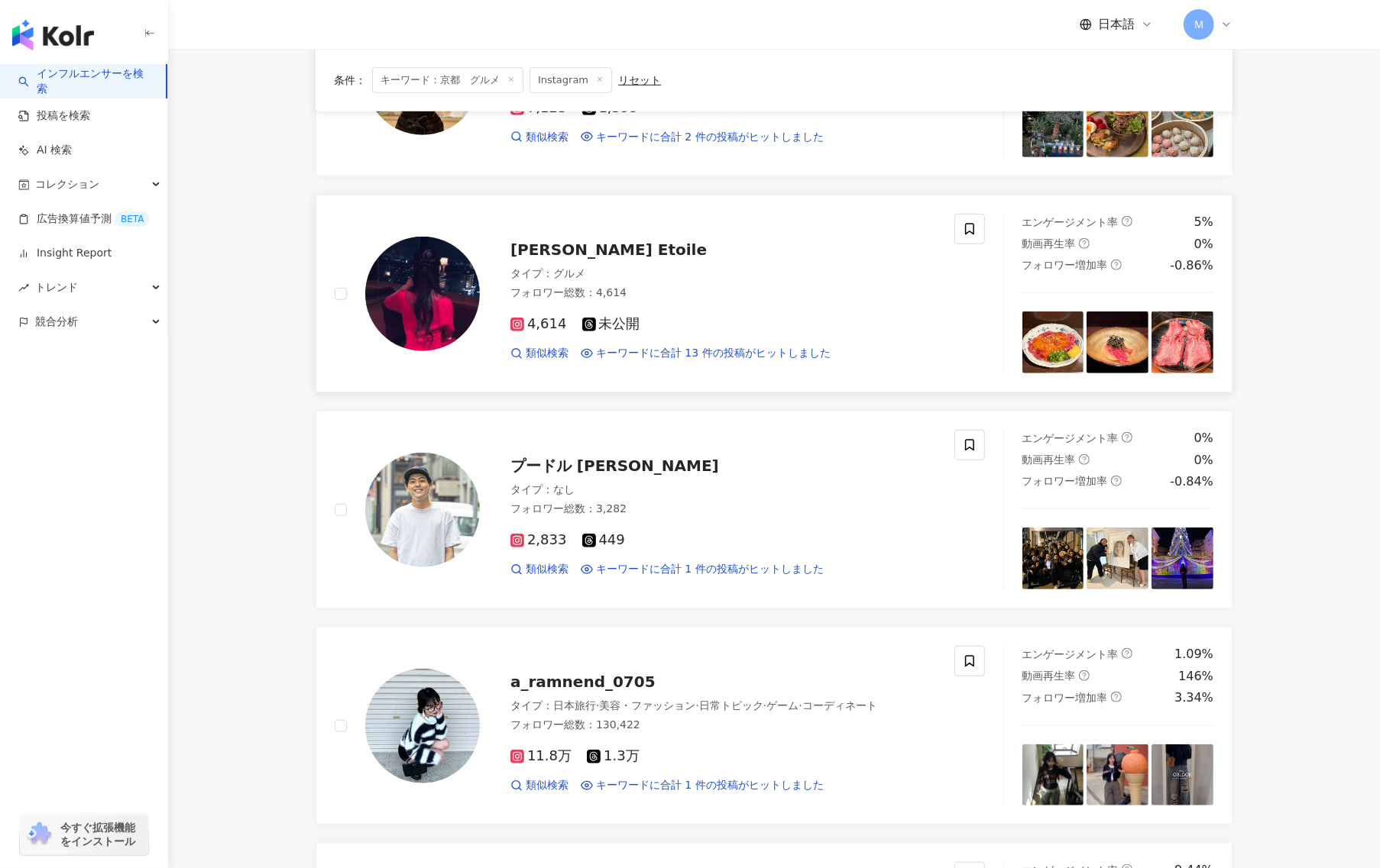
click at [657, 316] on div "4,614 未公開 類似検索 キーワードに合計 13 件の投稿がヒットしました" at bounding box center [723, 332] width 426 height 56
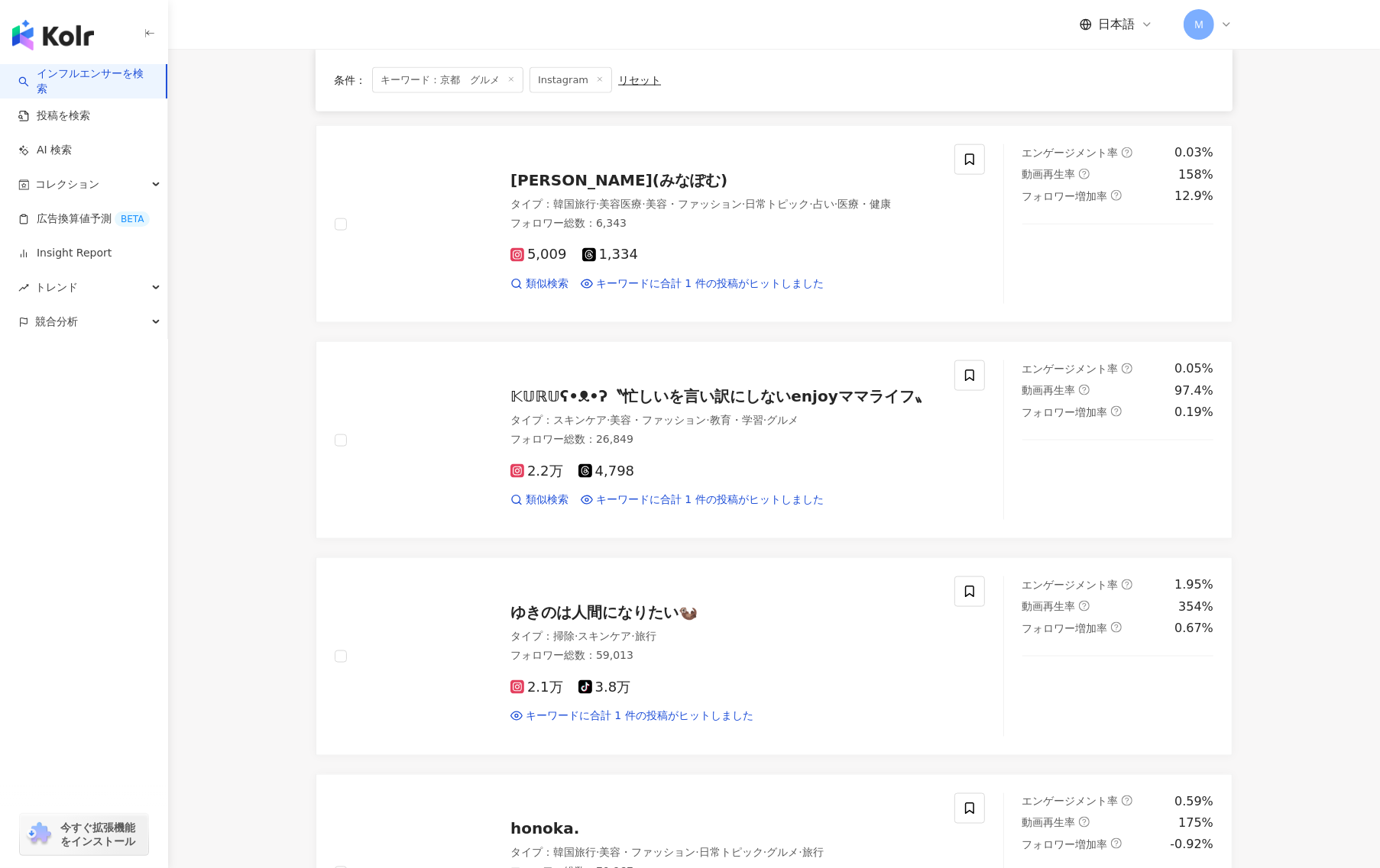
scroll to position [2240, 0]
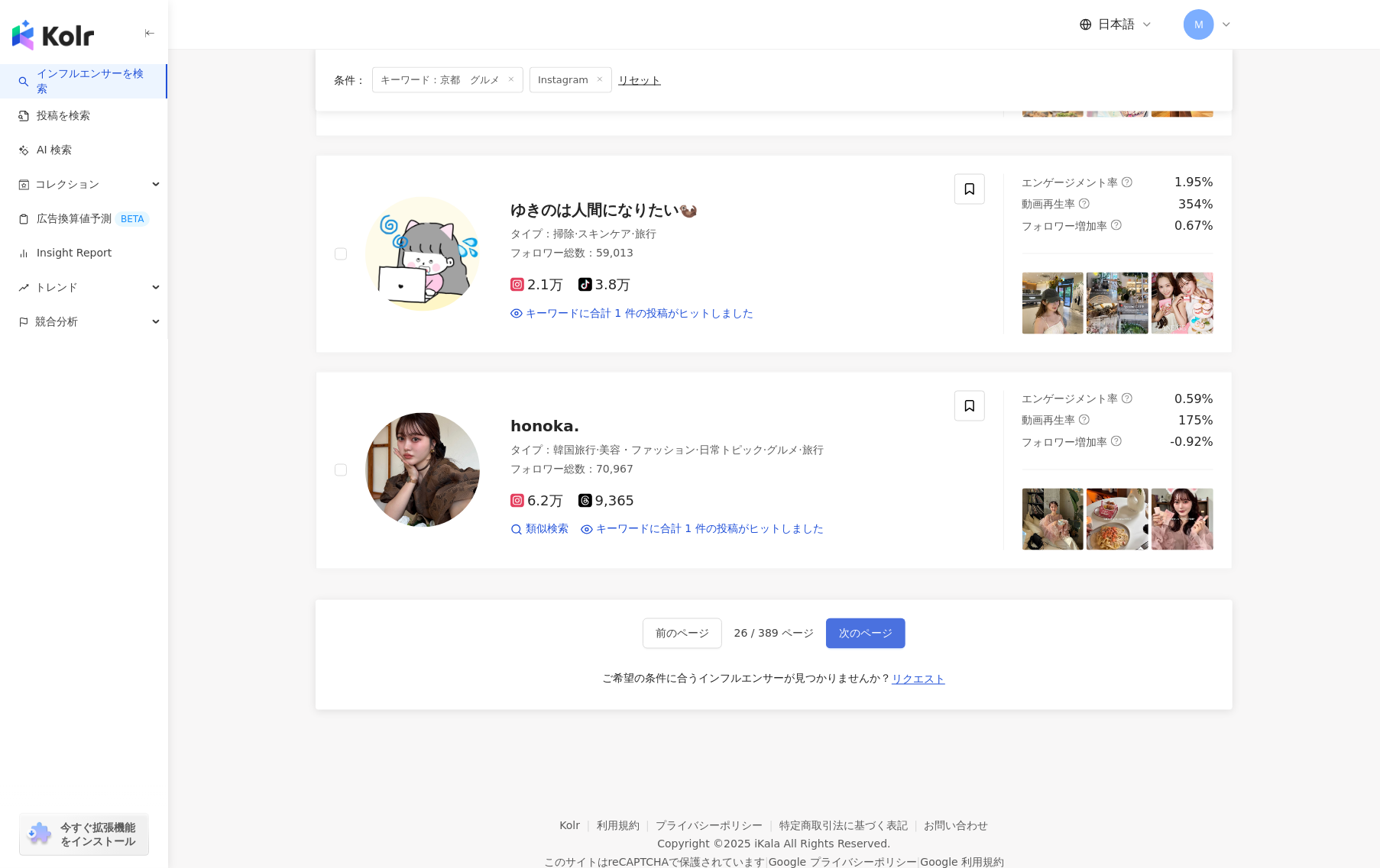
click at [885, 640] on span "次のページ" at bounding box center [866, 634] width 53 height 12
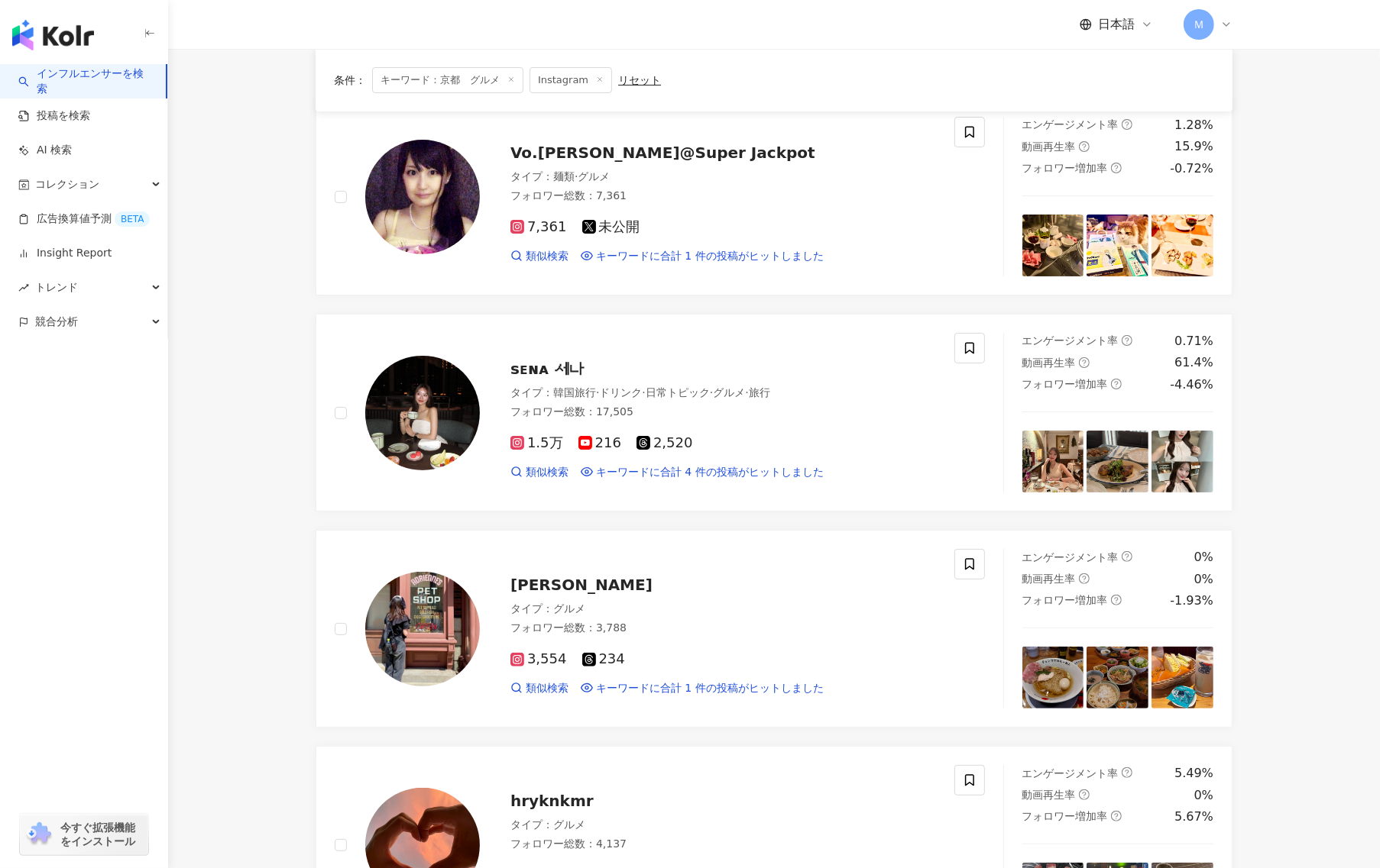
scroll to position [128, 0]
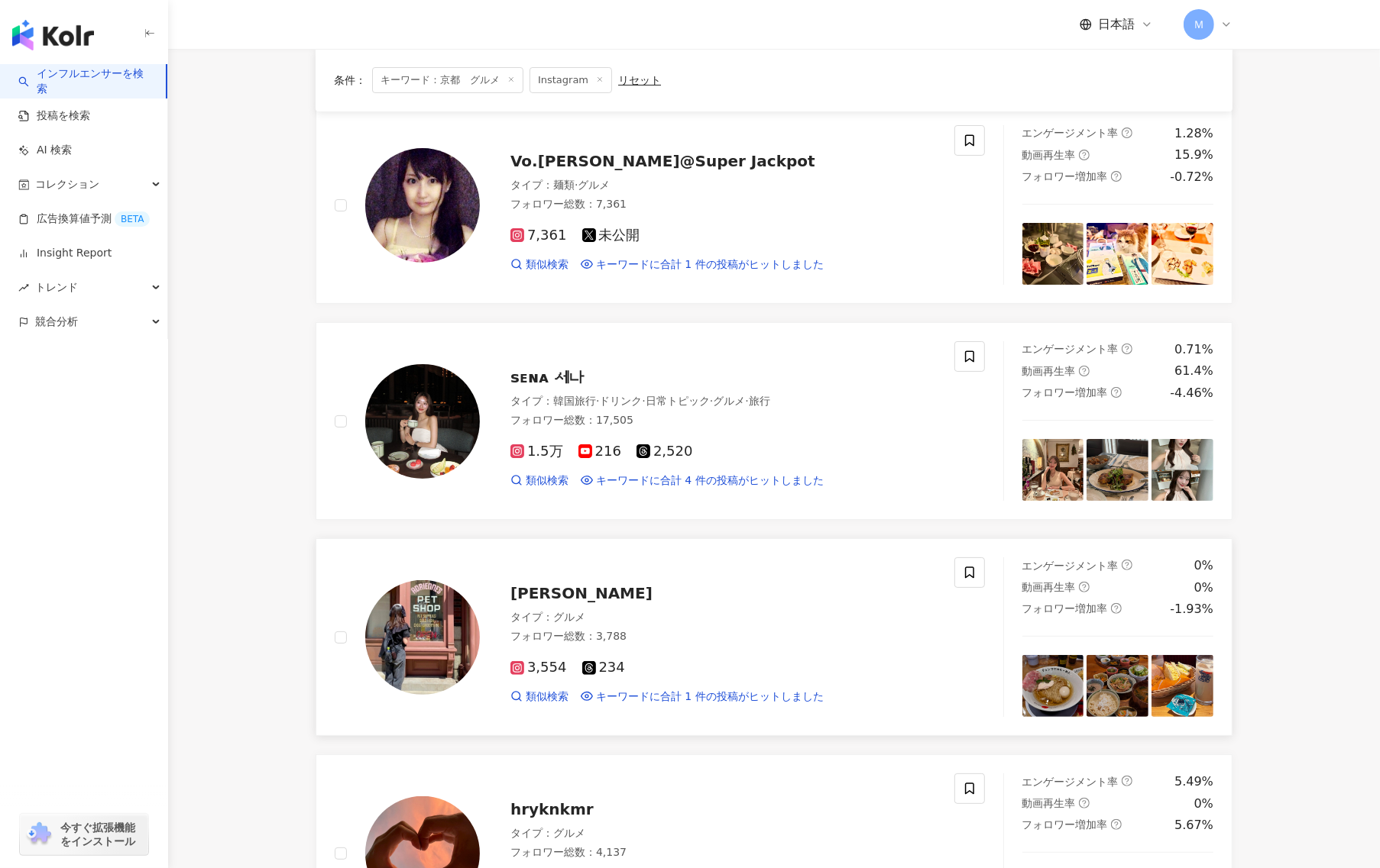
click at [863, 640] on div "フォロワー総数 ： 3,788" at bounding box center [723, 636] width 426 height 16
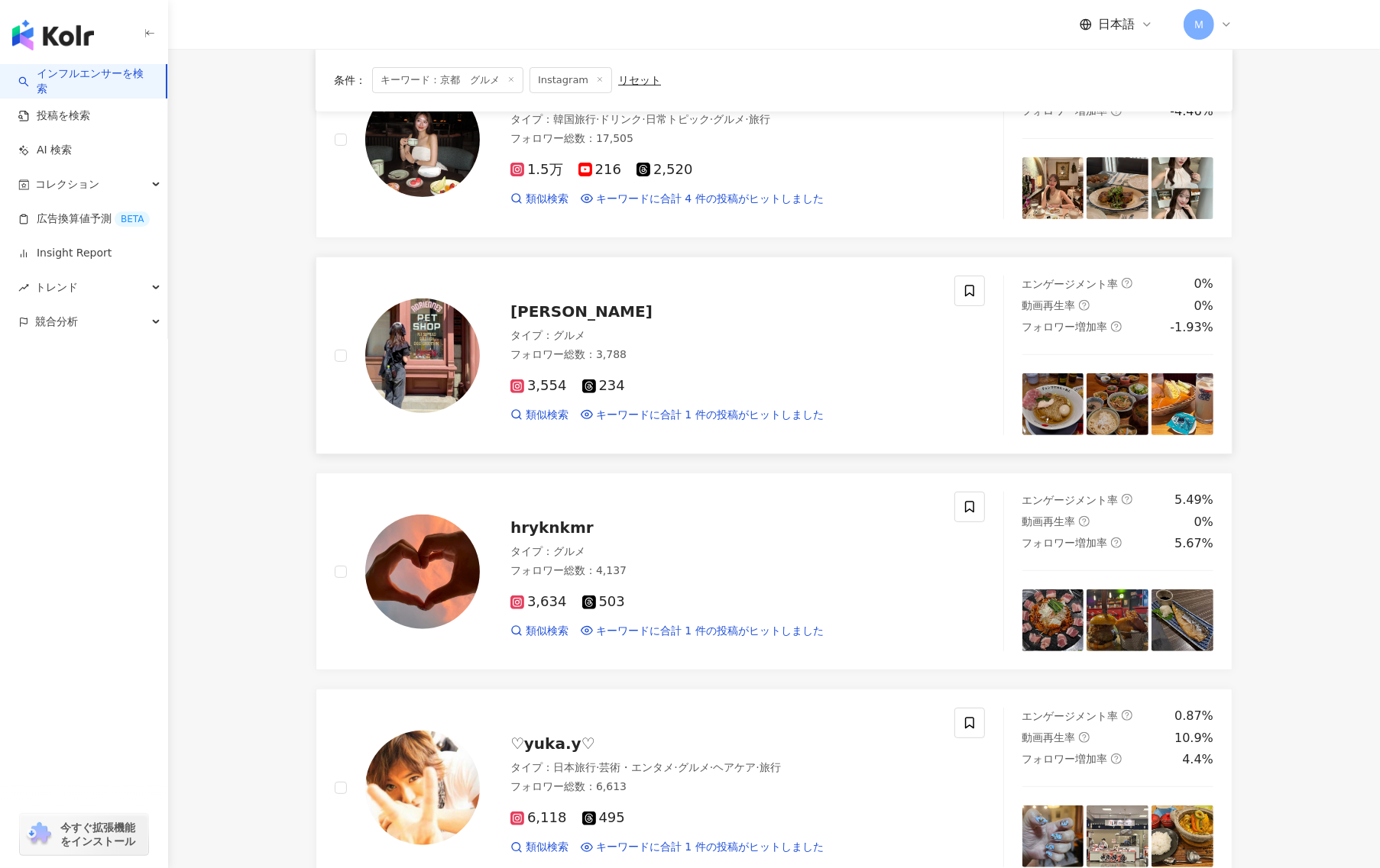
click at [569, 581] on div "タイプ ： グルメ フォロワー総数 ： 4,137" at bounding box center [723, 563] width 426 height 38
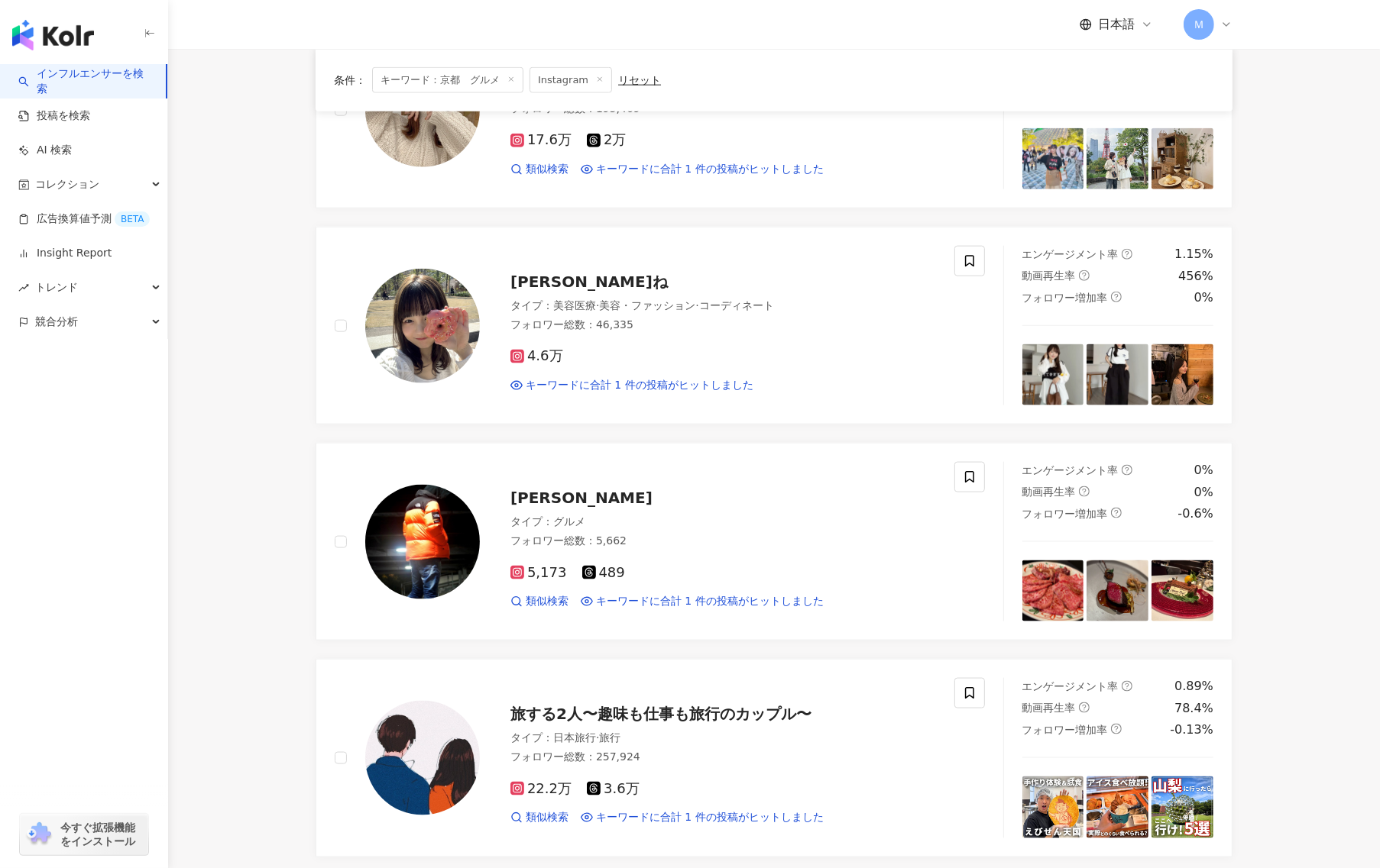
scroll to position [1807, 0]
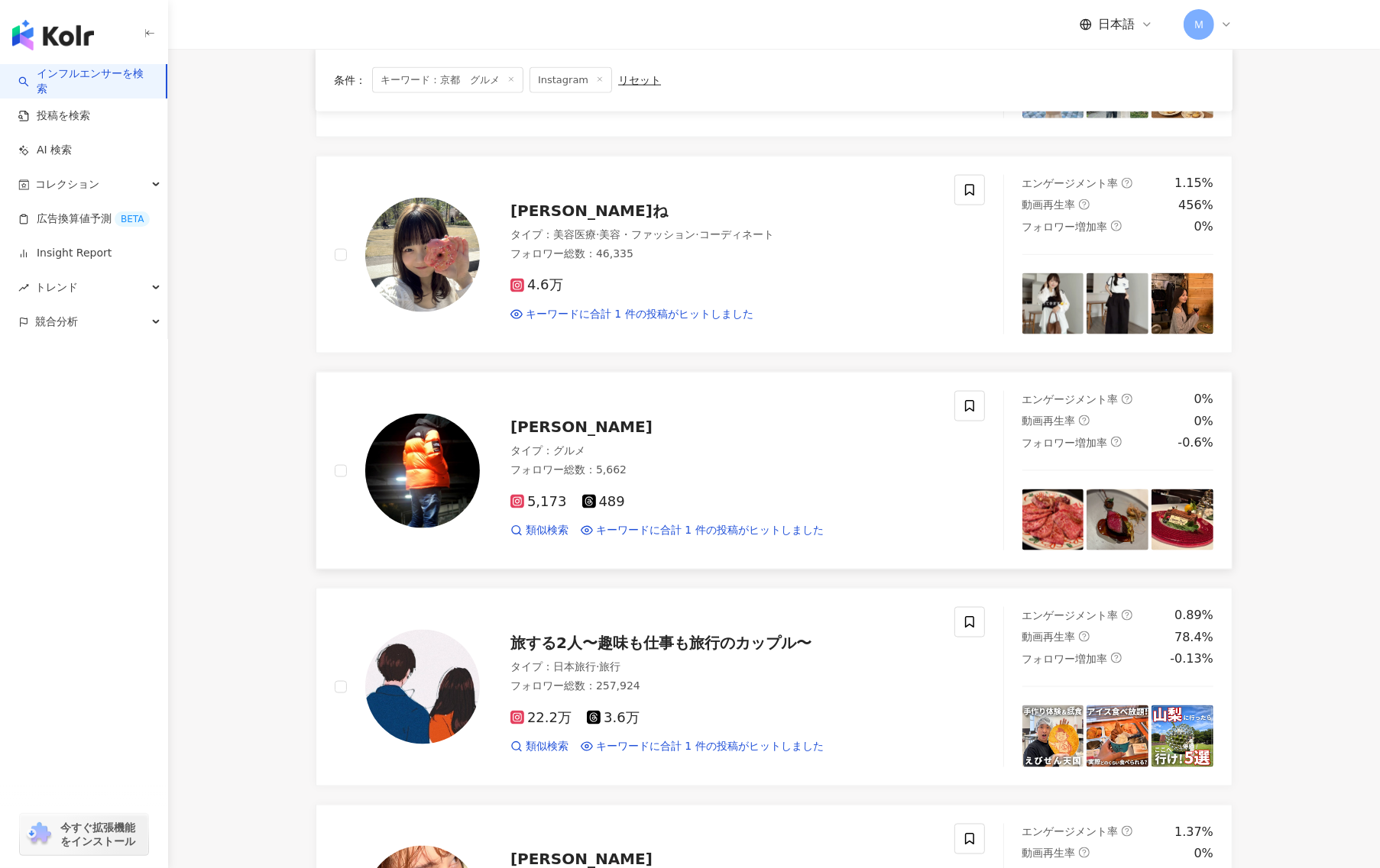
click at [425, 520] on img at bounding box center [422, 471] width 115 height 115
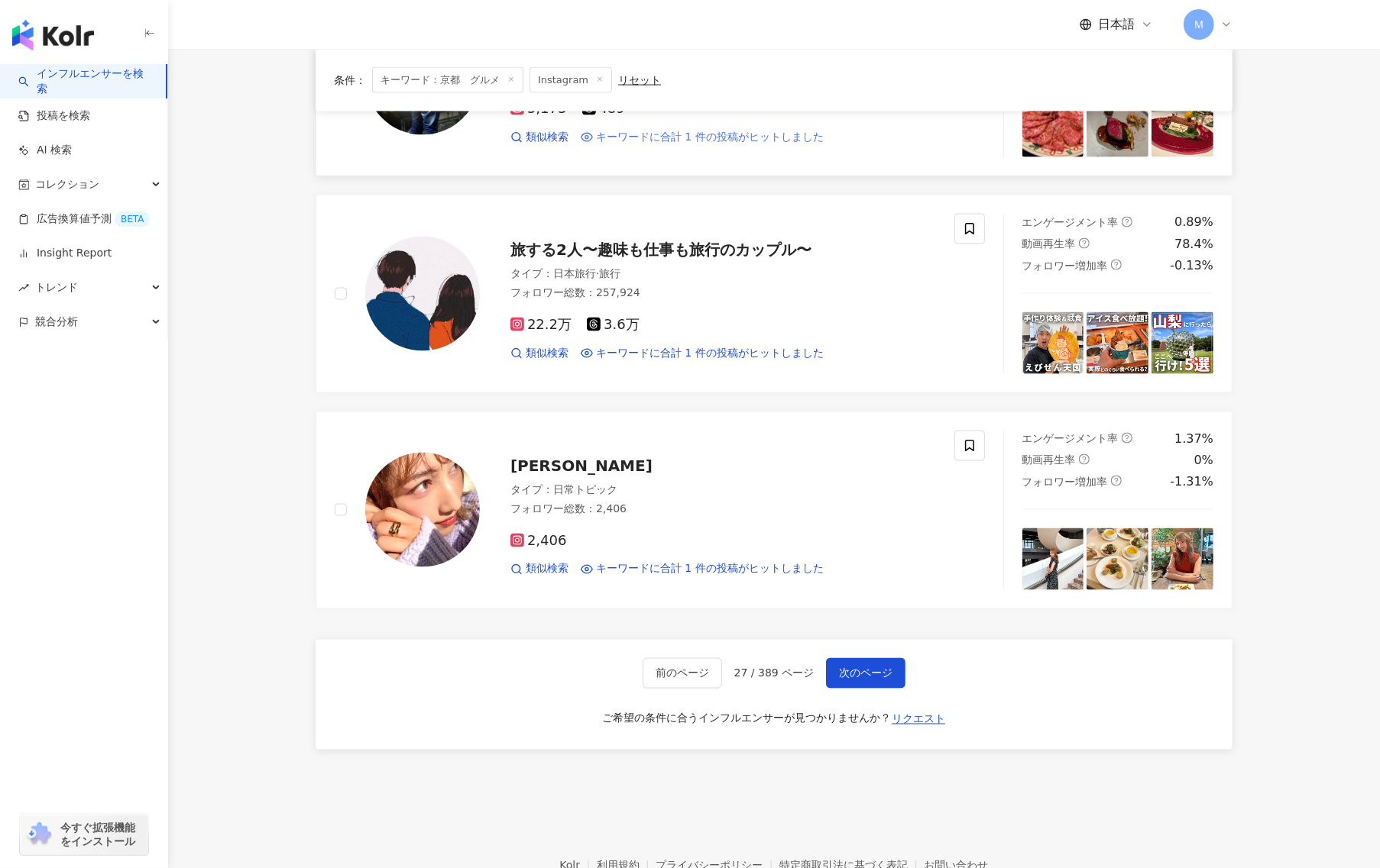
scroll to position [2293, 0]
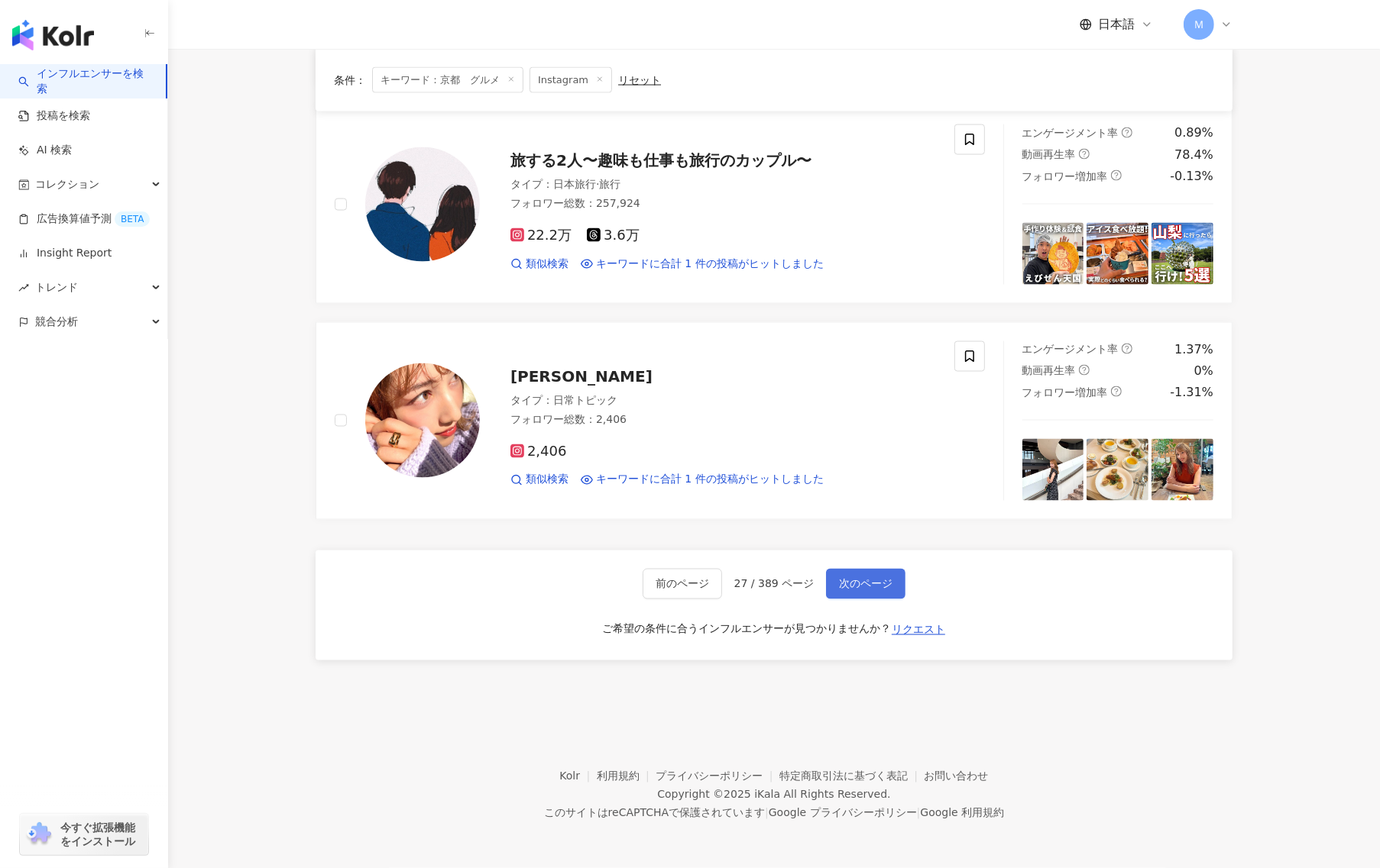
click at [901, 584] on button "次のページ" at bounding box center [866, 584] width 79 height 30
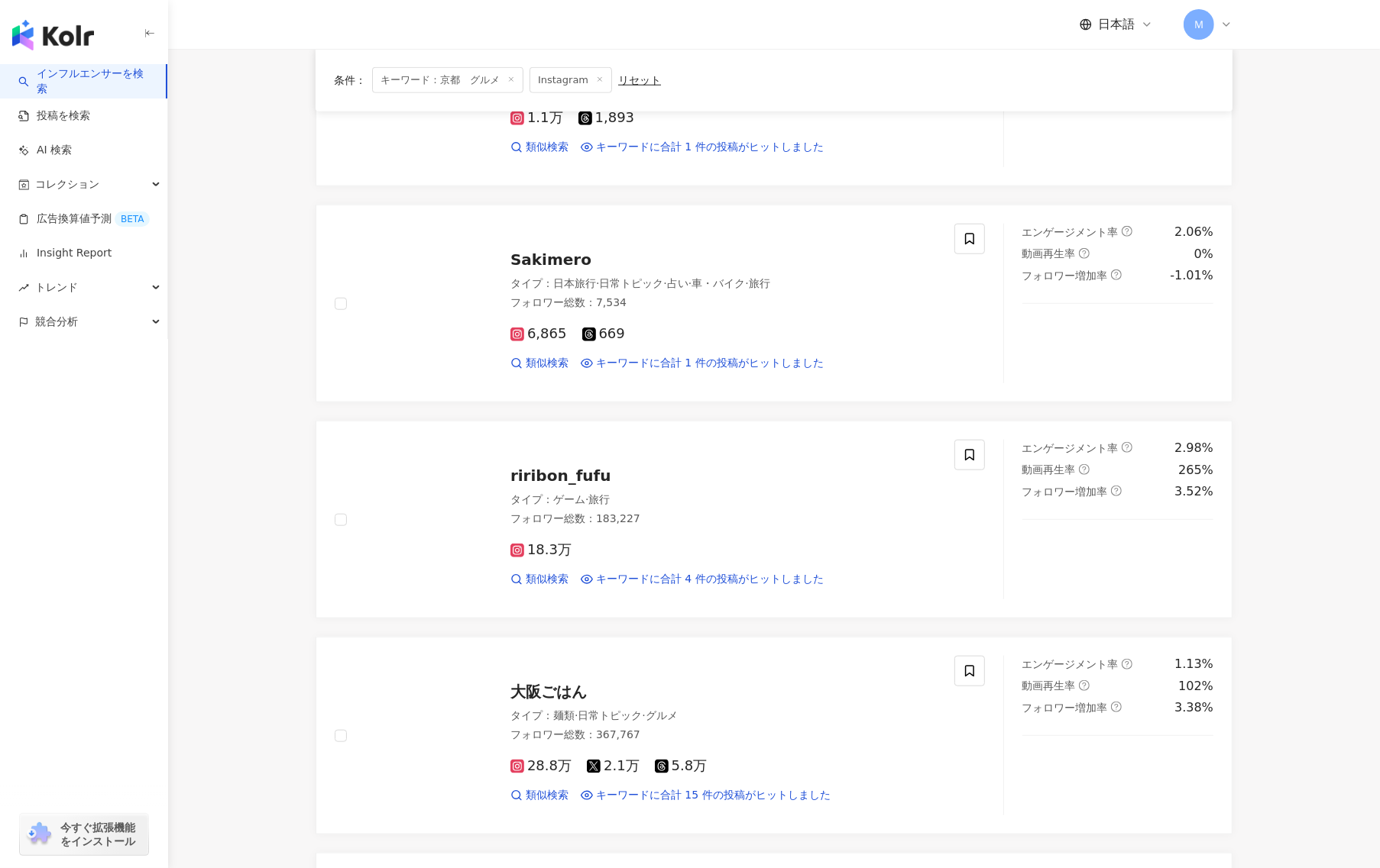
scroll to position [1337, 0]
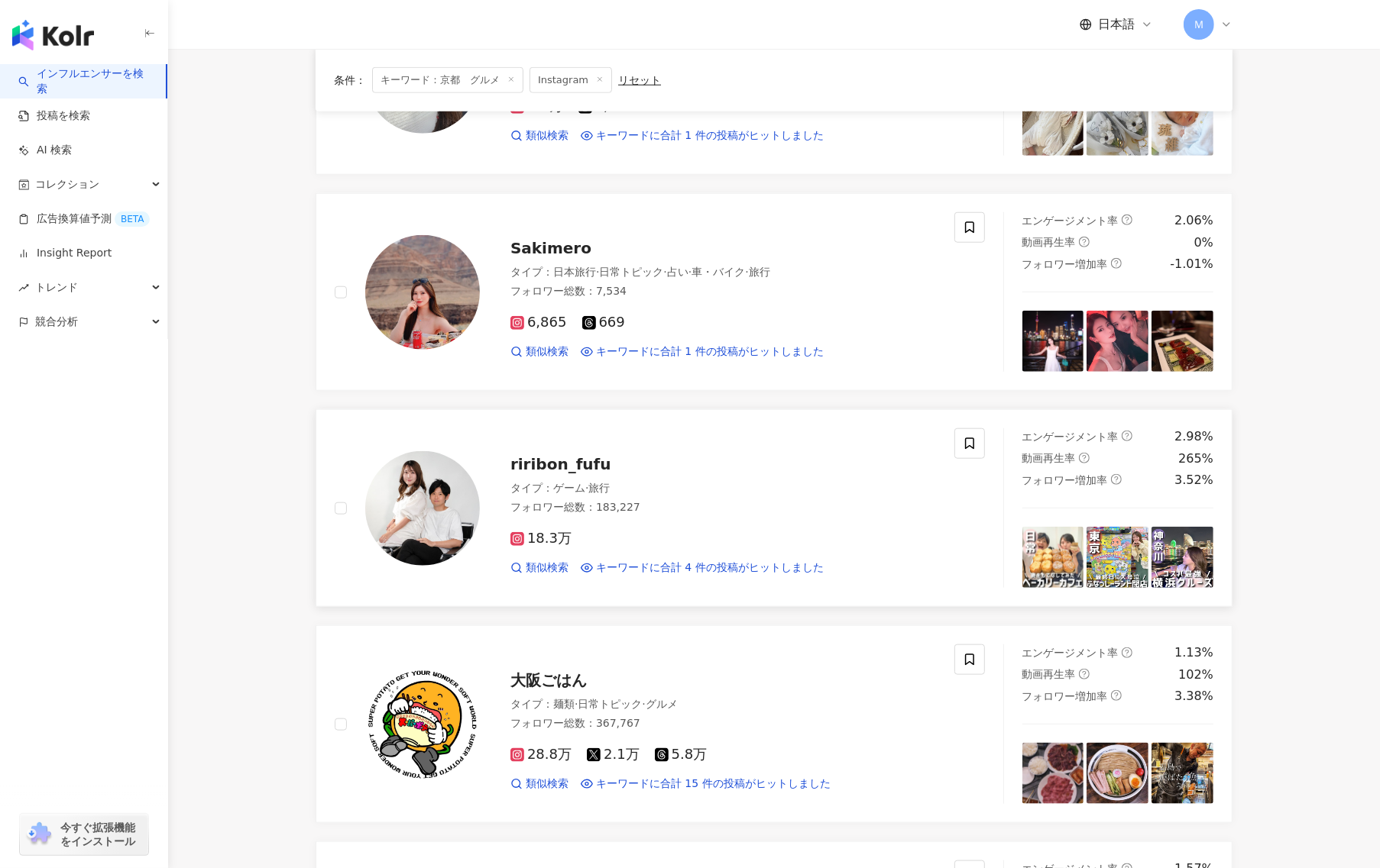
click at [474, 527] on img at bounding box center [422, 508] width 115 height 115
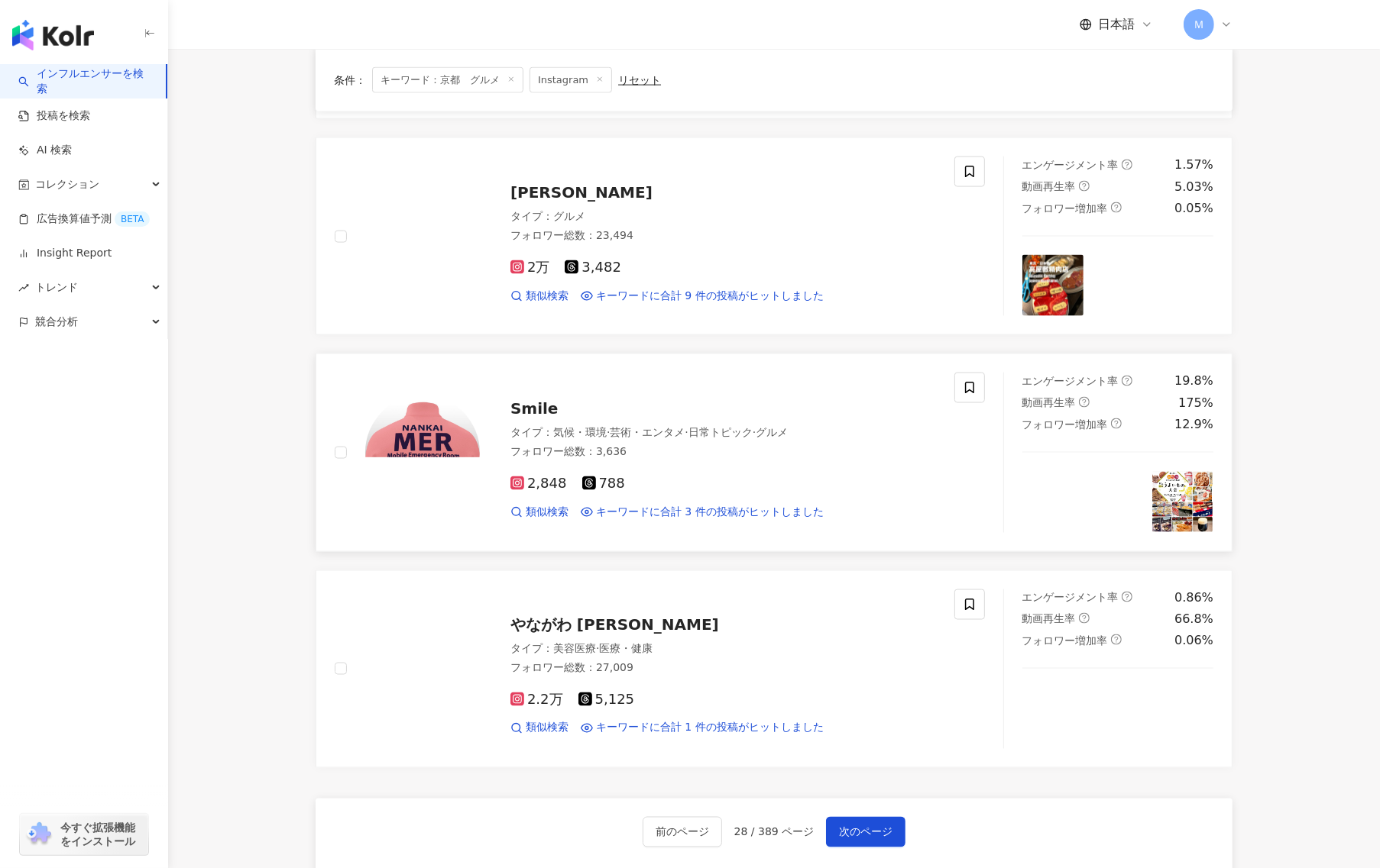
scroll to position [2086, 0]
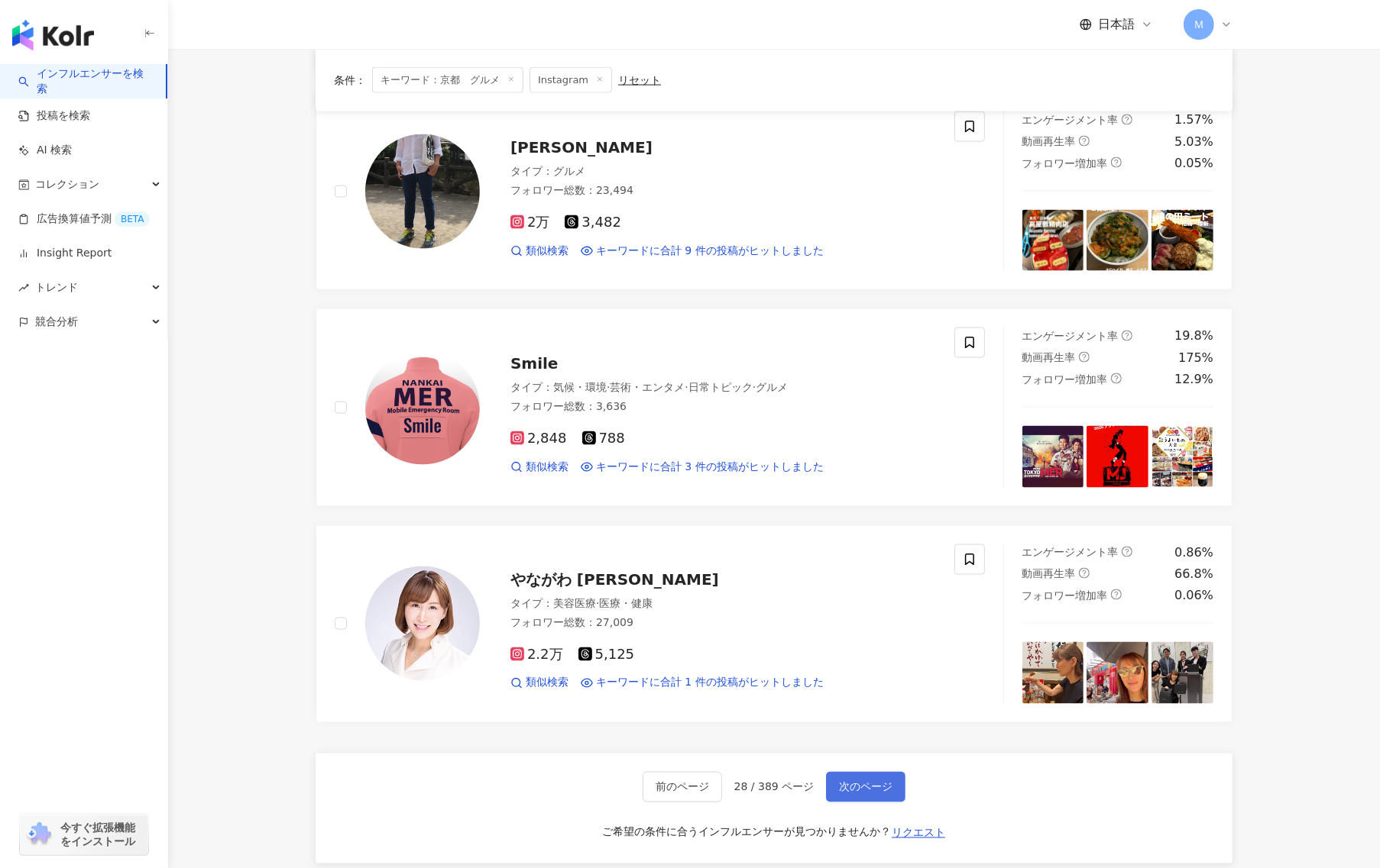
click at [880, 794] on span "次のページ" at bounding box center [866, 787] width 53 height 12
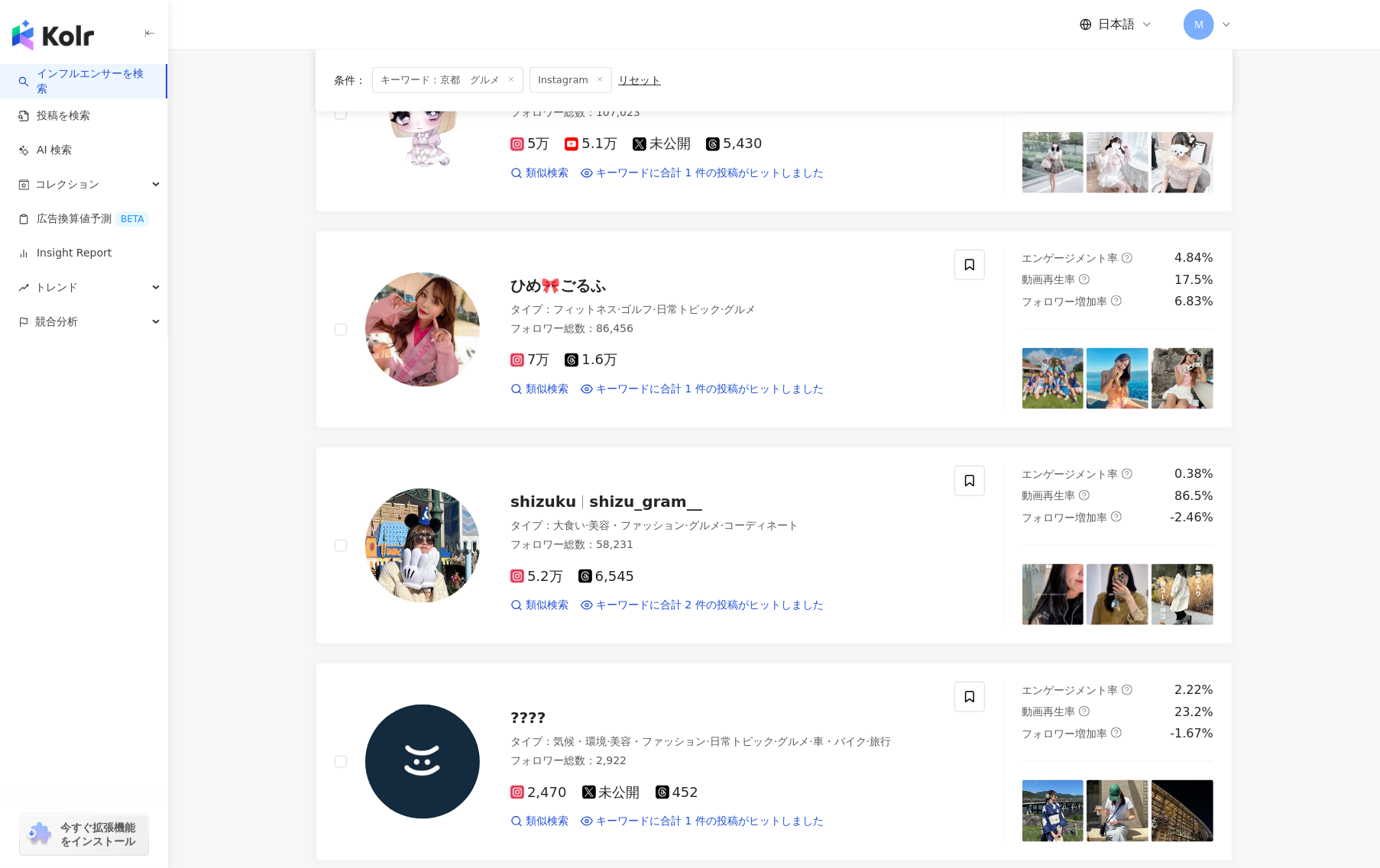
scroll to position [2293, 0]
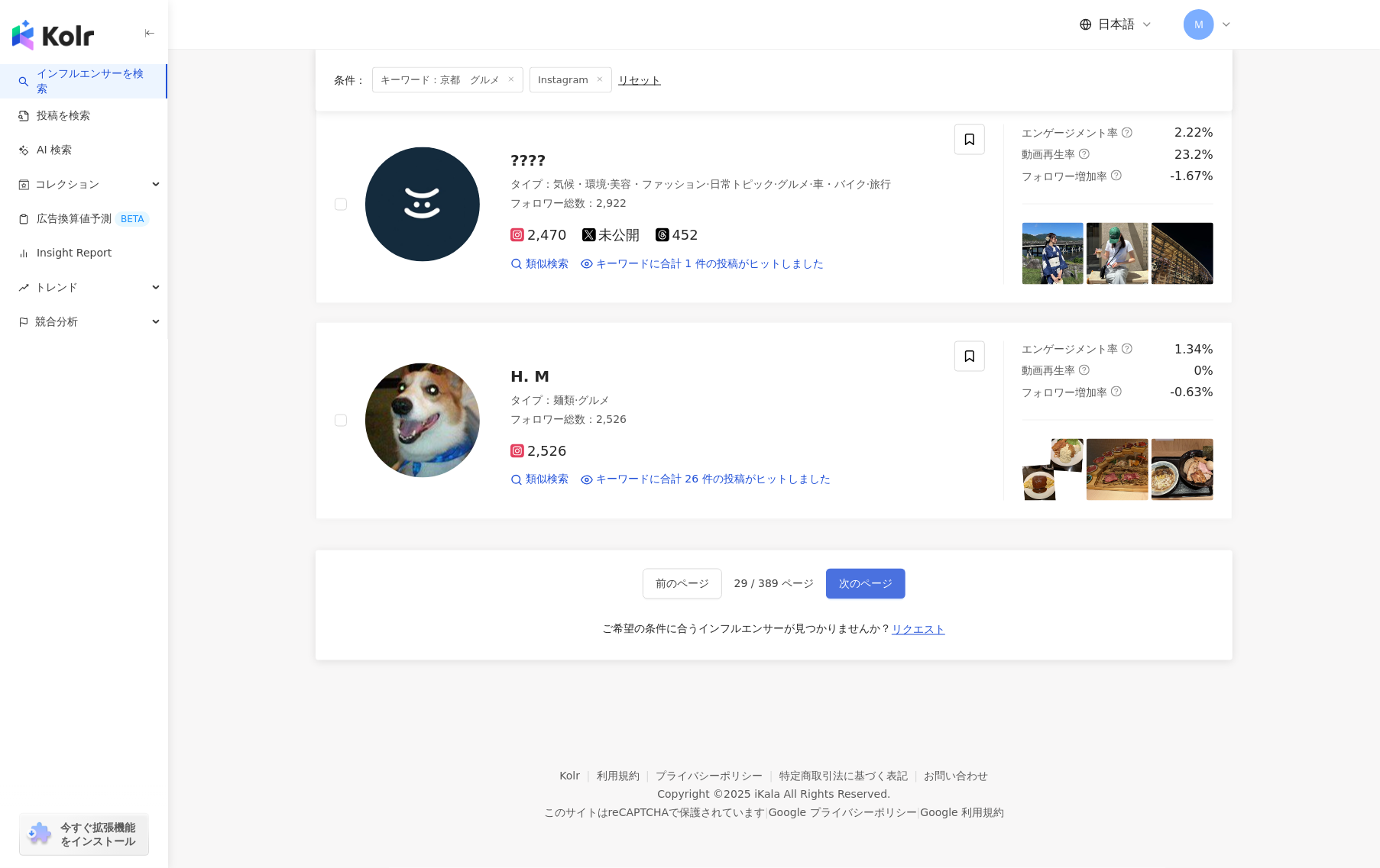
click at [866, 578] on span "次のページ" at bounding box center [866, 584] width 53 height 12
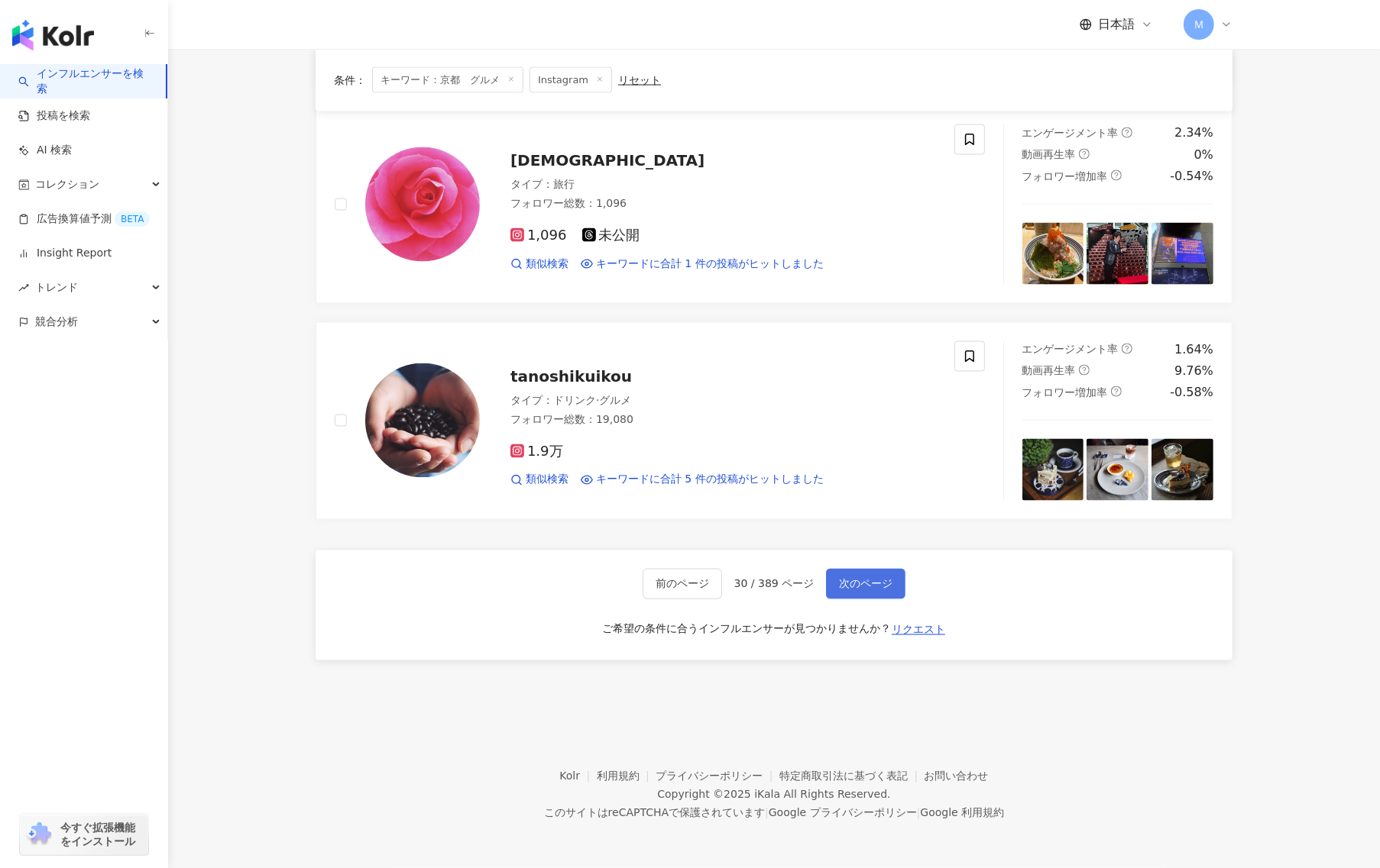
click at [887, 587] on span "次のページ" at bounding box center [866, 584] width 53 height 12
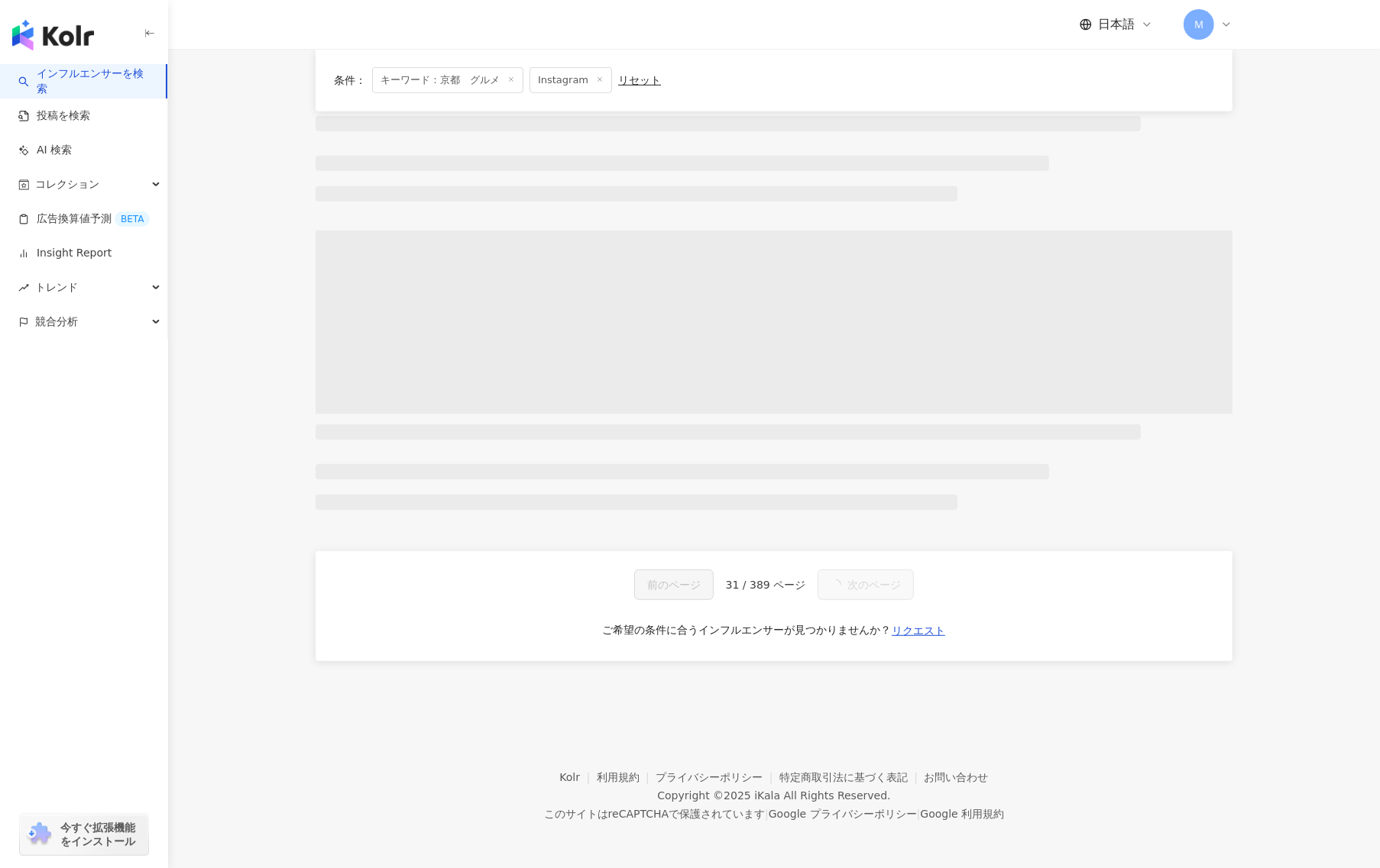
scroll to position [2311, 0]
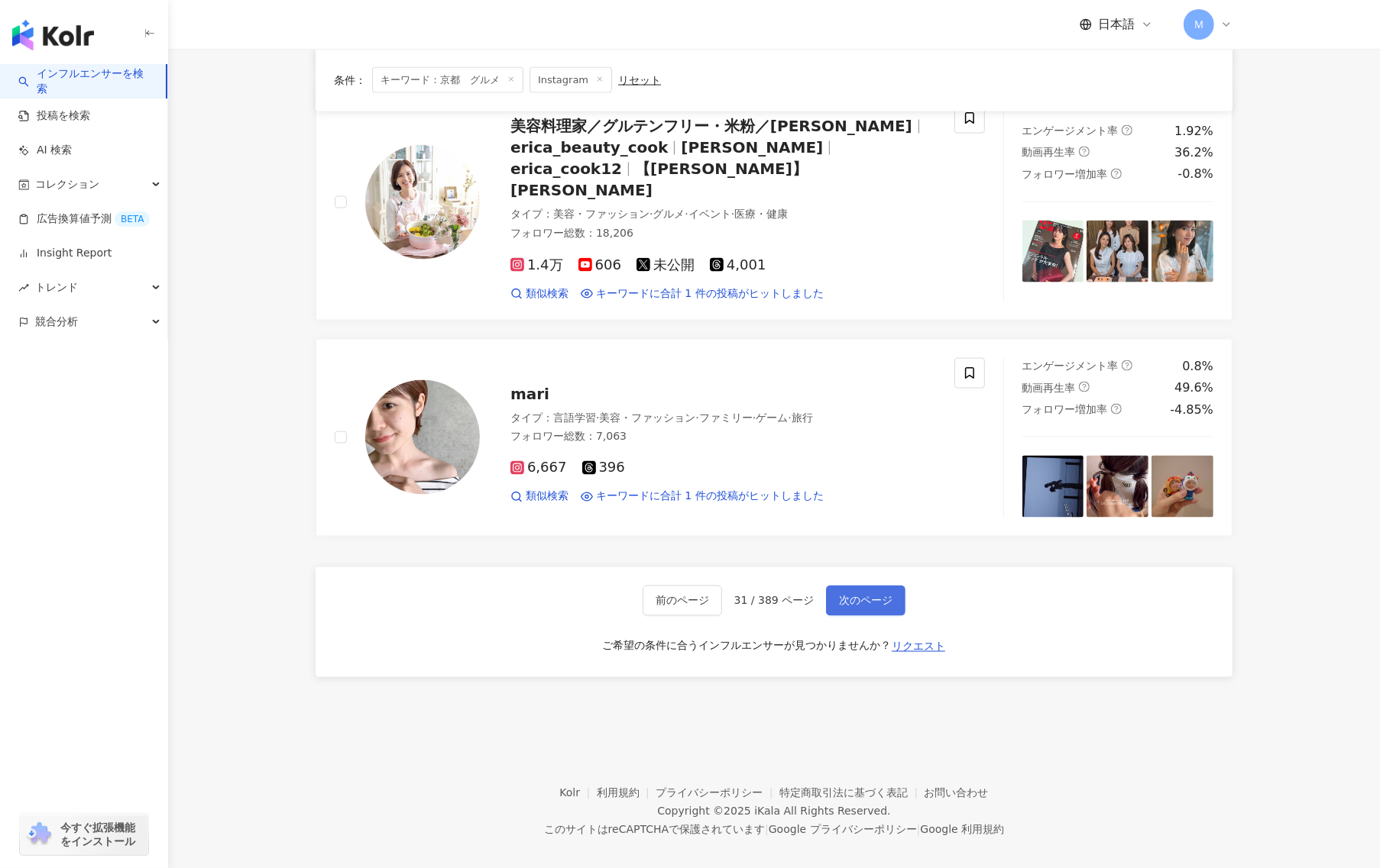
click at [889, 595] on span "次のページ" at bounding box center [866, 600] width 53 height 12
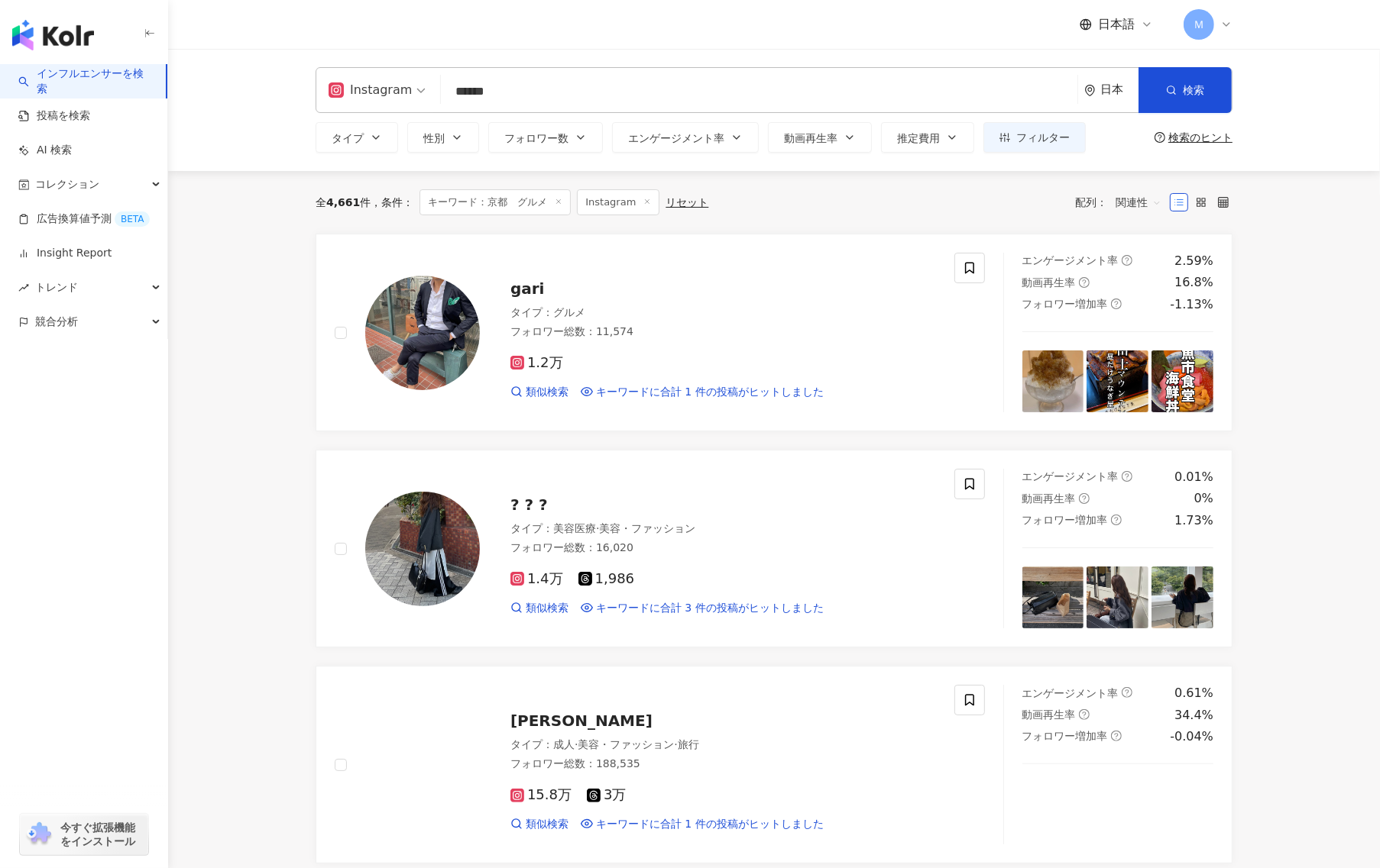
scroll to position [84, 0]
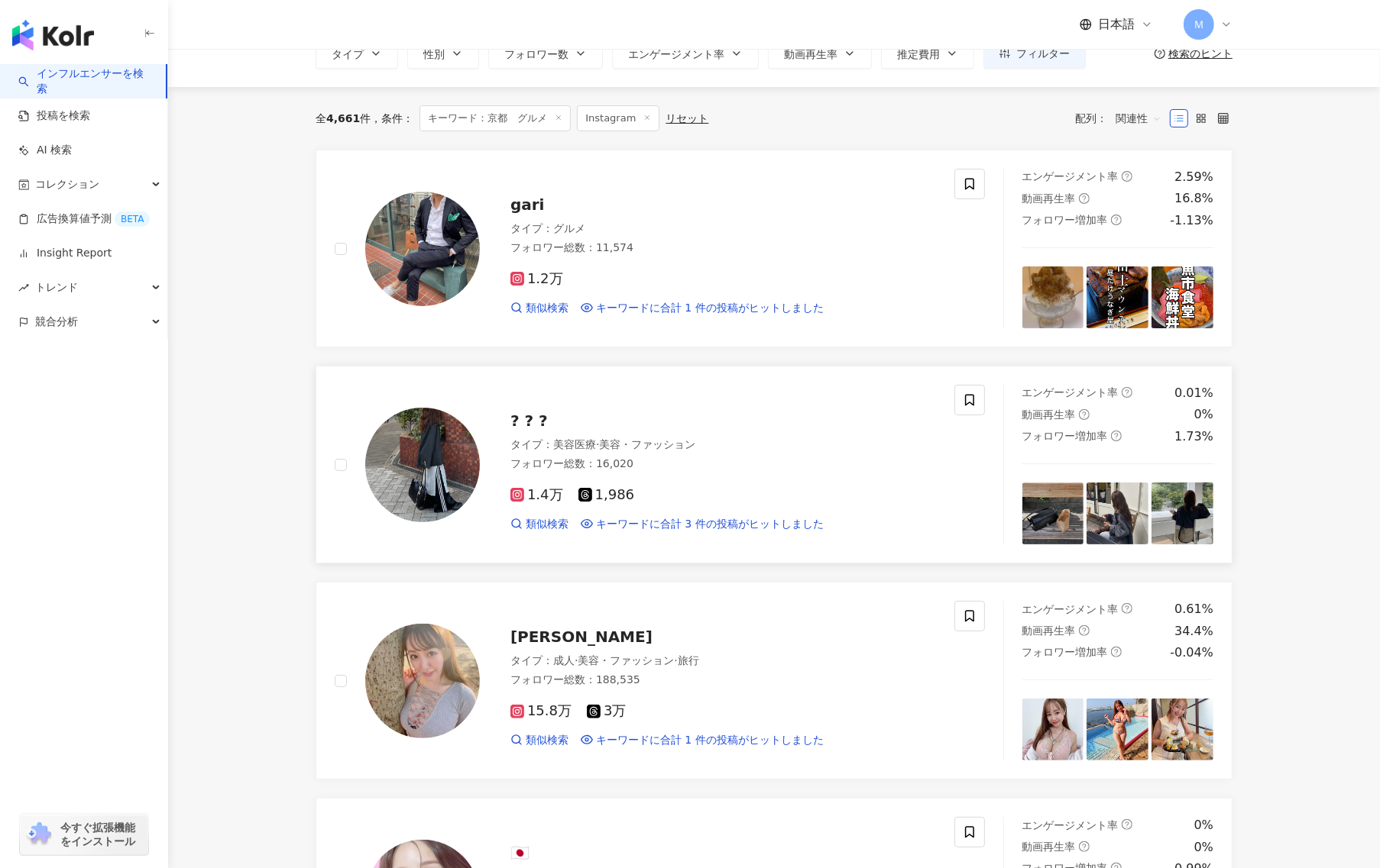
click at [732, 460] on div "フォロワー総数 ： 16,020" at bounding box center [723, 464] width 426 height 16
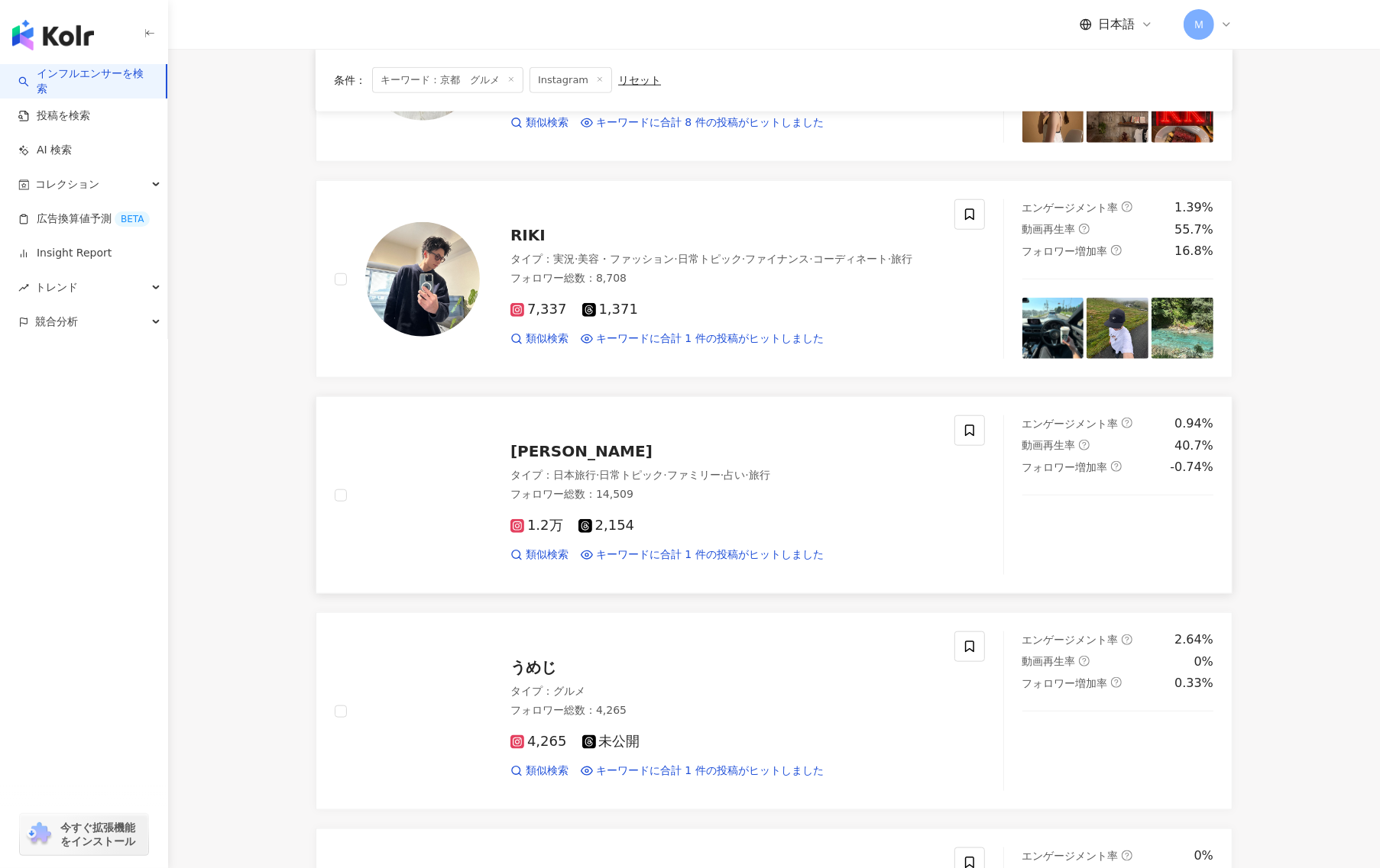
scroll to position [2041, 0]
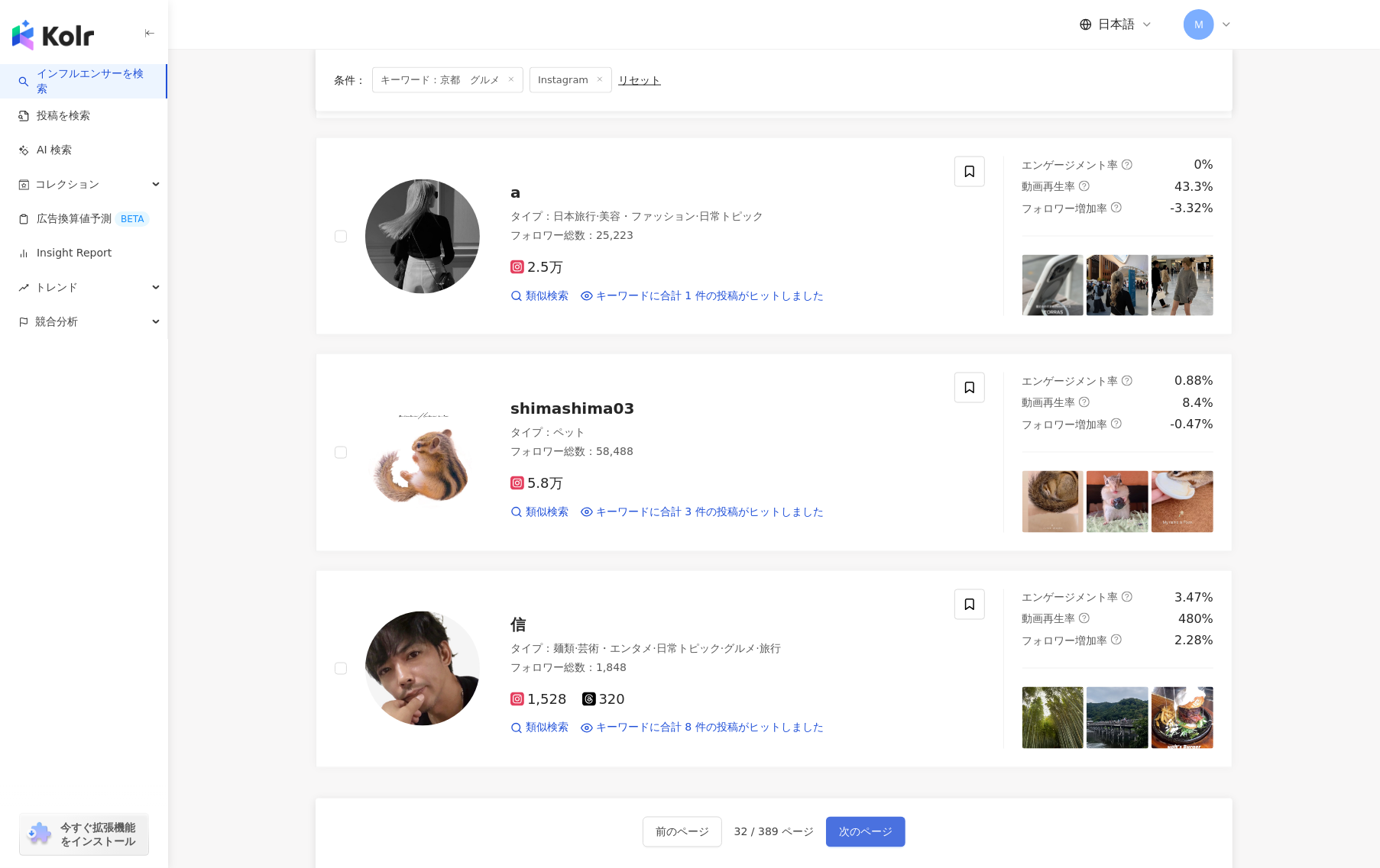
click at [849, 822] on button "次のページ" at bounding box center [866, 832] width 79 height 30
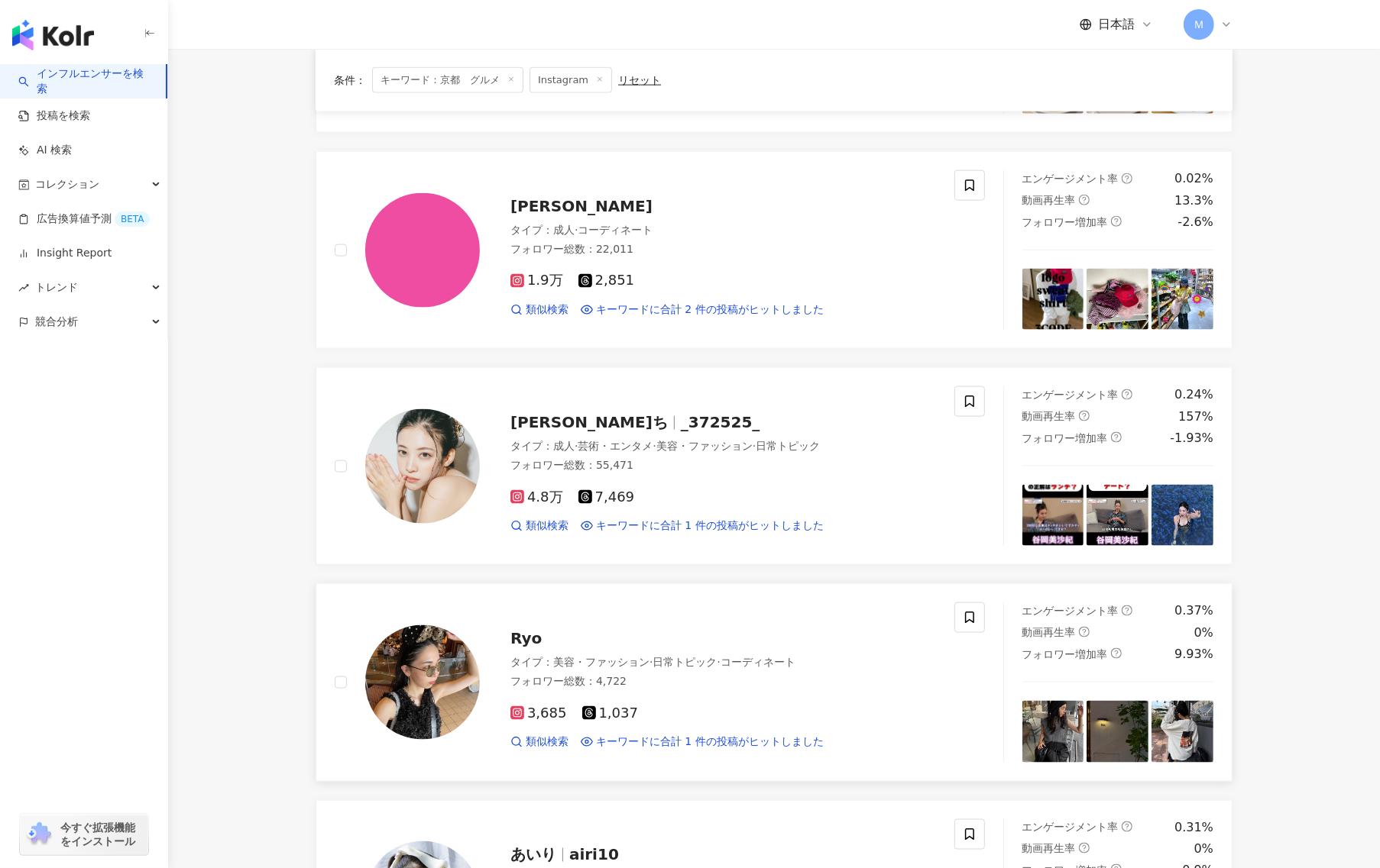
scroll to position [2293, 0]
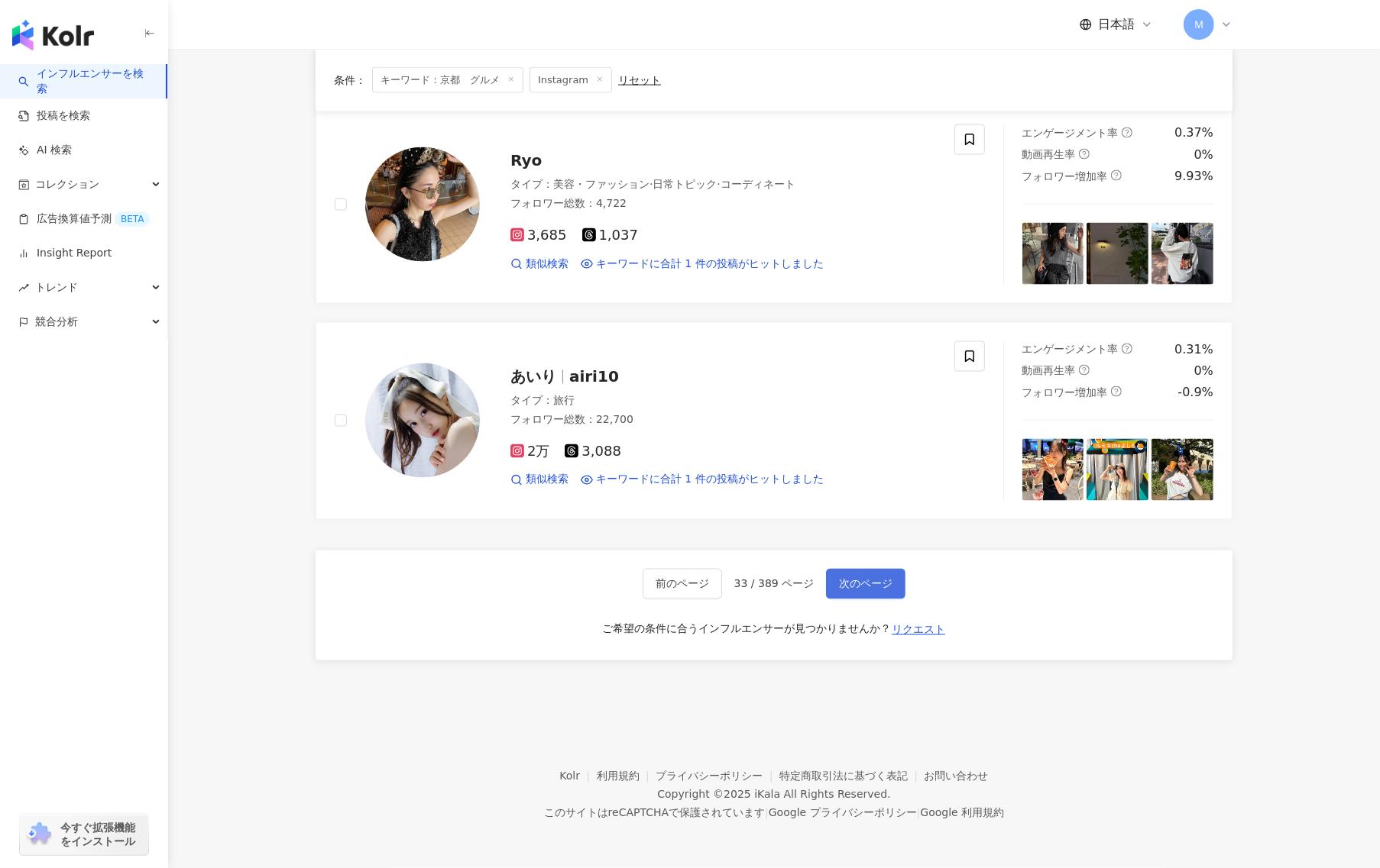
click at [880, 588] on span "次のページ" at bounding box center [866, 584] width 53 height 12
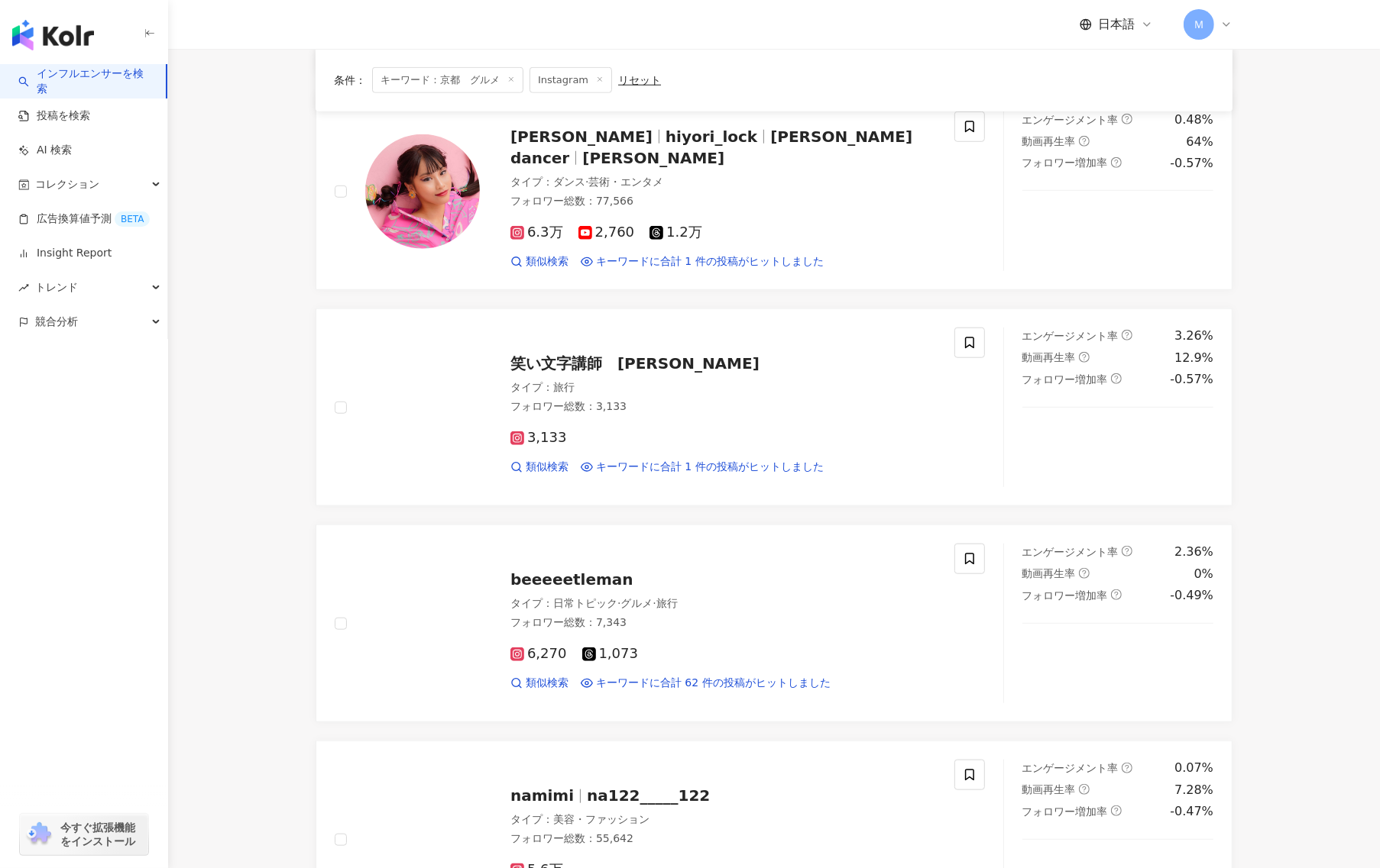
scroll to position [1367, 0]
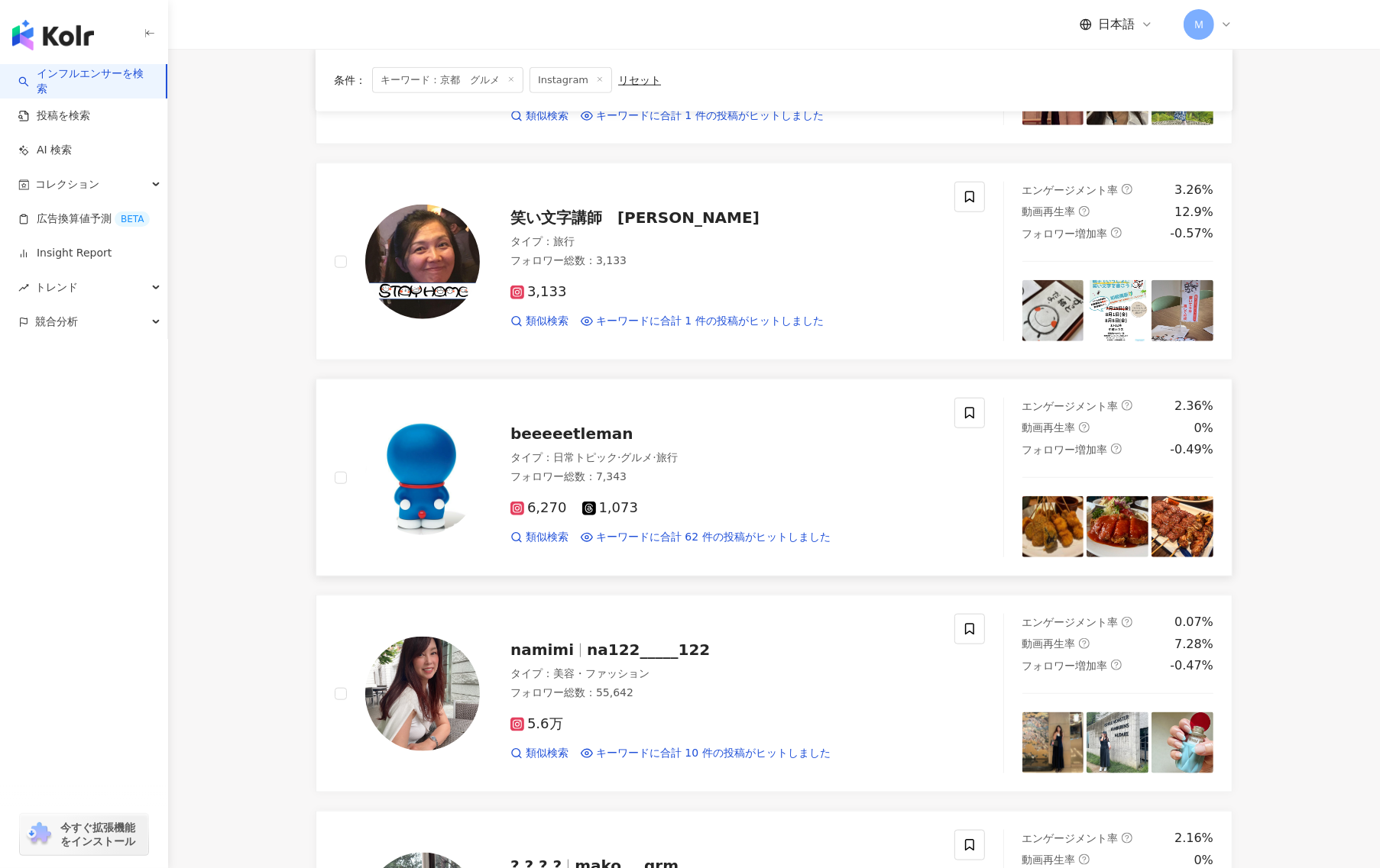
click at [542, 441] on span "beeeeetleman" at bounding box center [572, 434] width 123 height 18
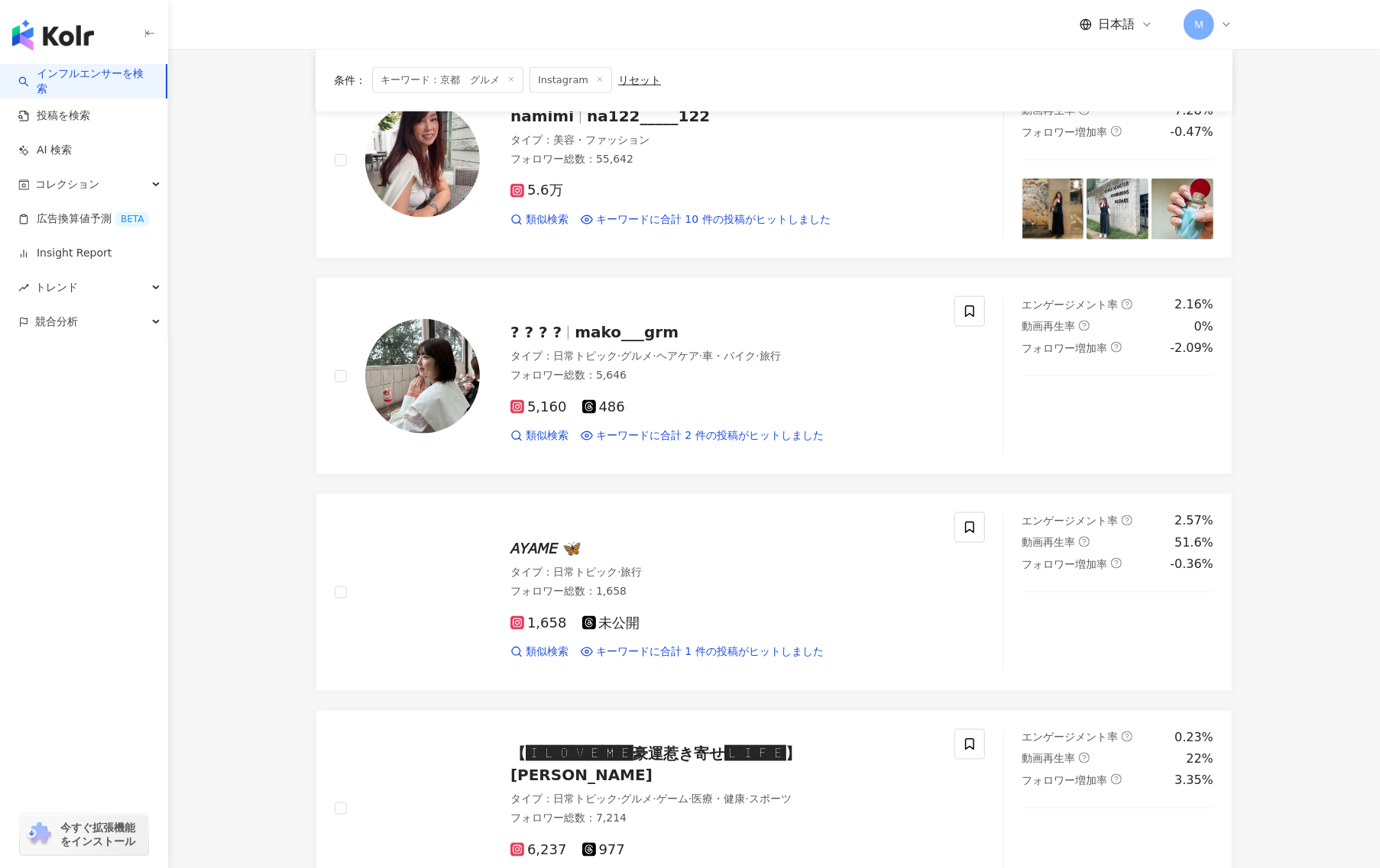
scroll to position [2293, 0]
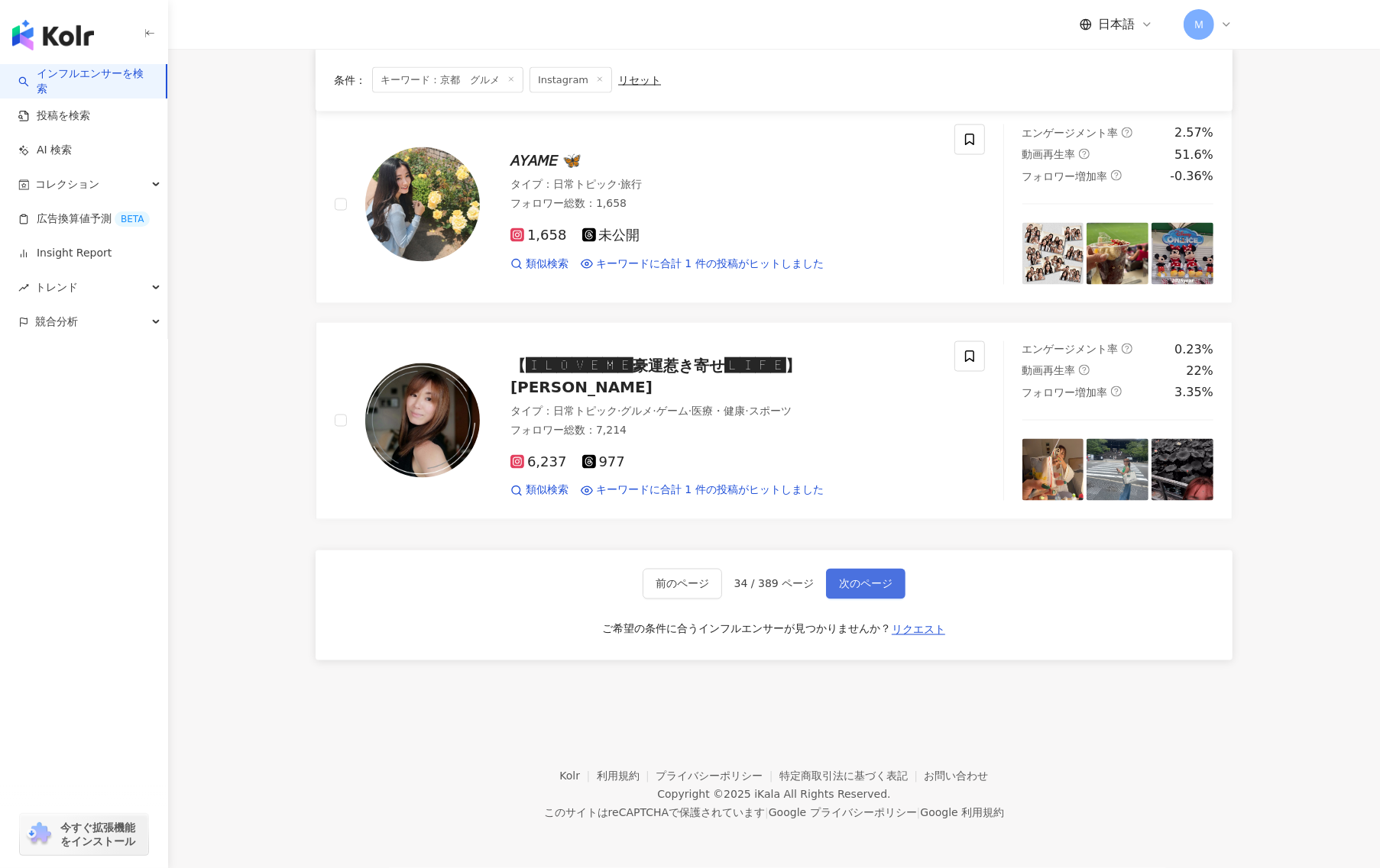
click at [890, 578] on span "次のページ" at bounding box center [866, 584] width 53 height 12
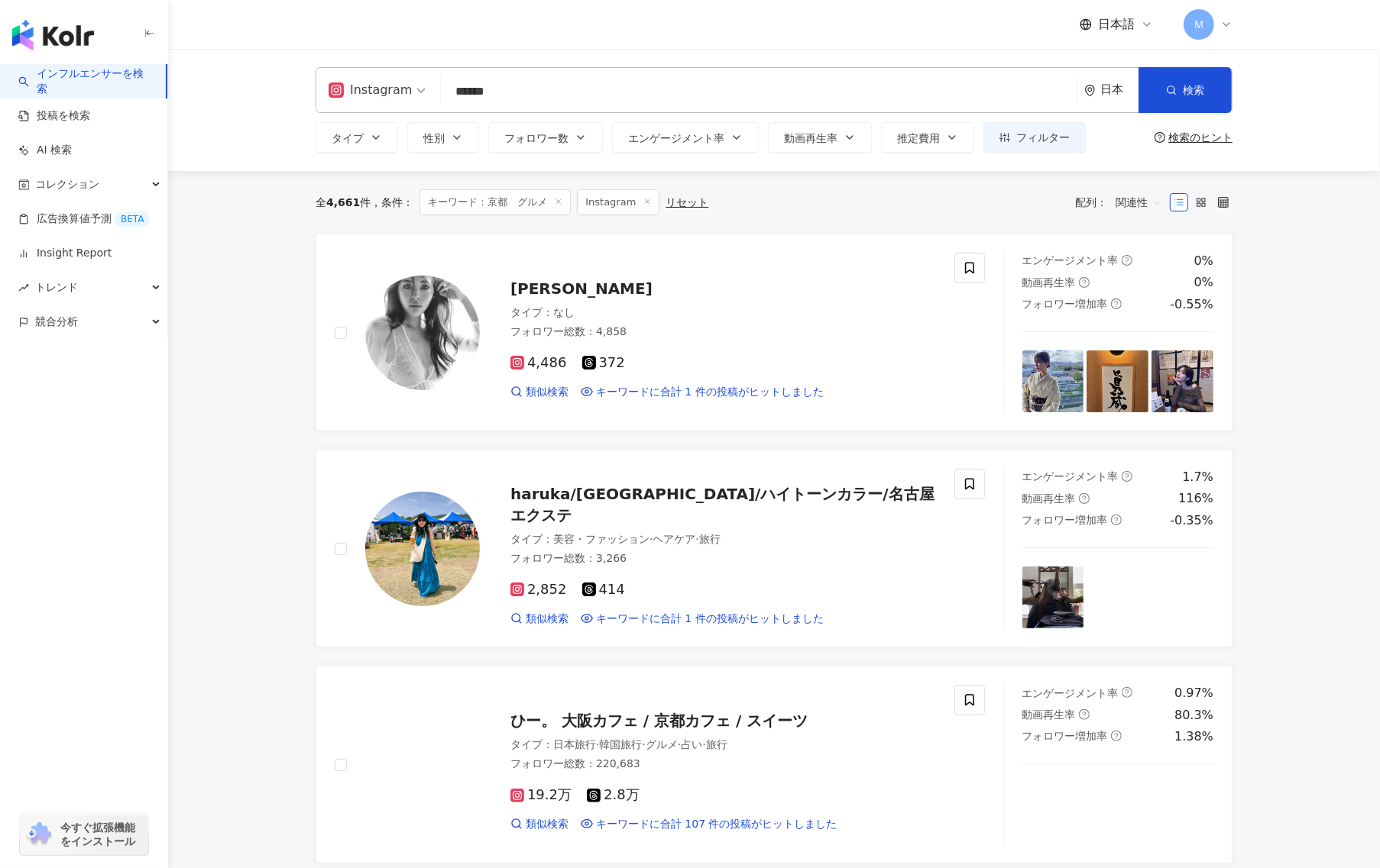
scroll to position [336, 0]
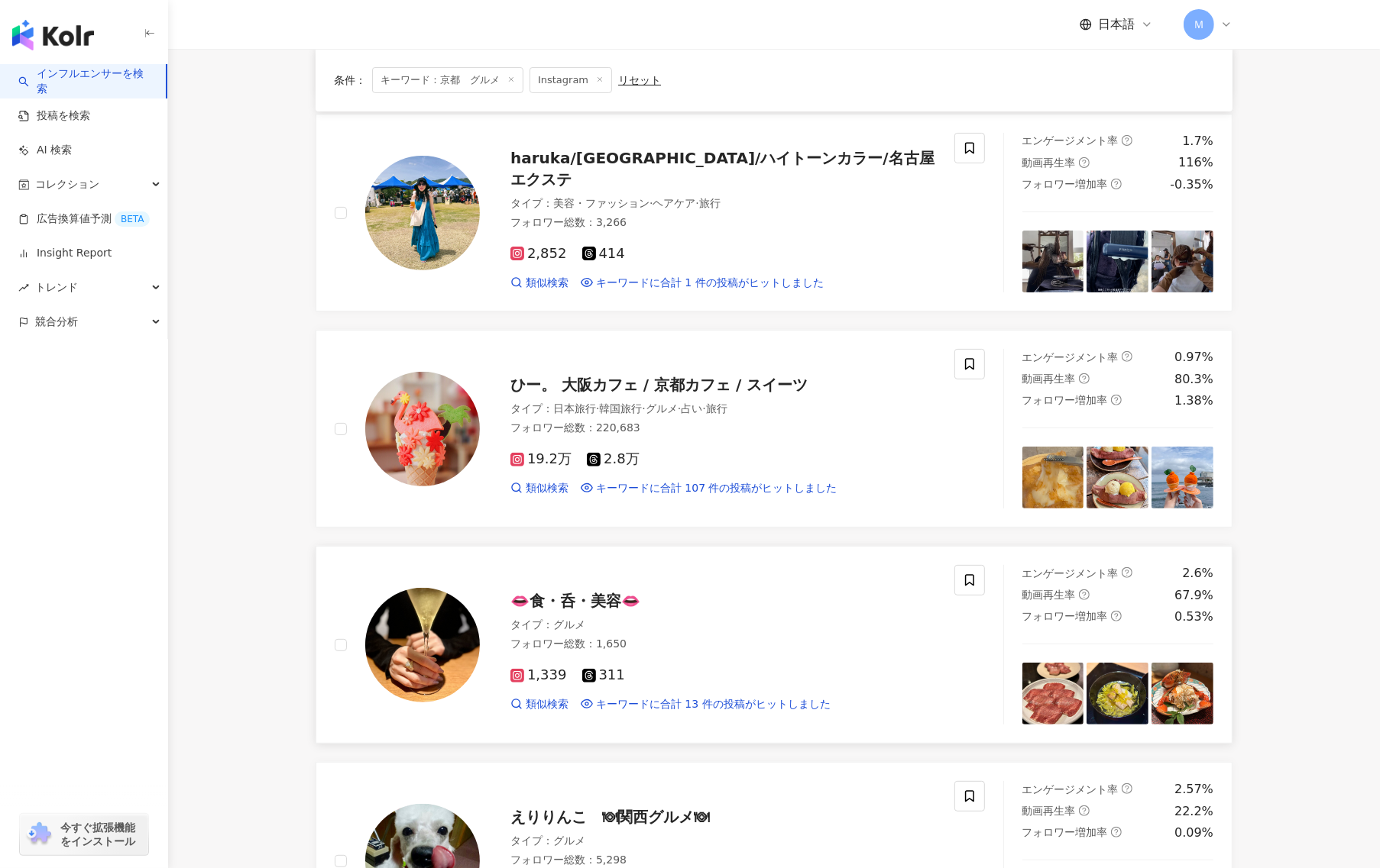
click at [594, 613] on div "👄食・呑・美容👄 タイプ ： グルメ フォロワー総数 ： 1,650 1,339 311 類似検索 キーワードに合計 13 件の投稿がヒットしました" at bounding box center [708, 645] width 456 height 133
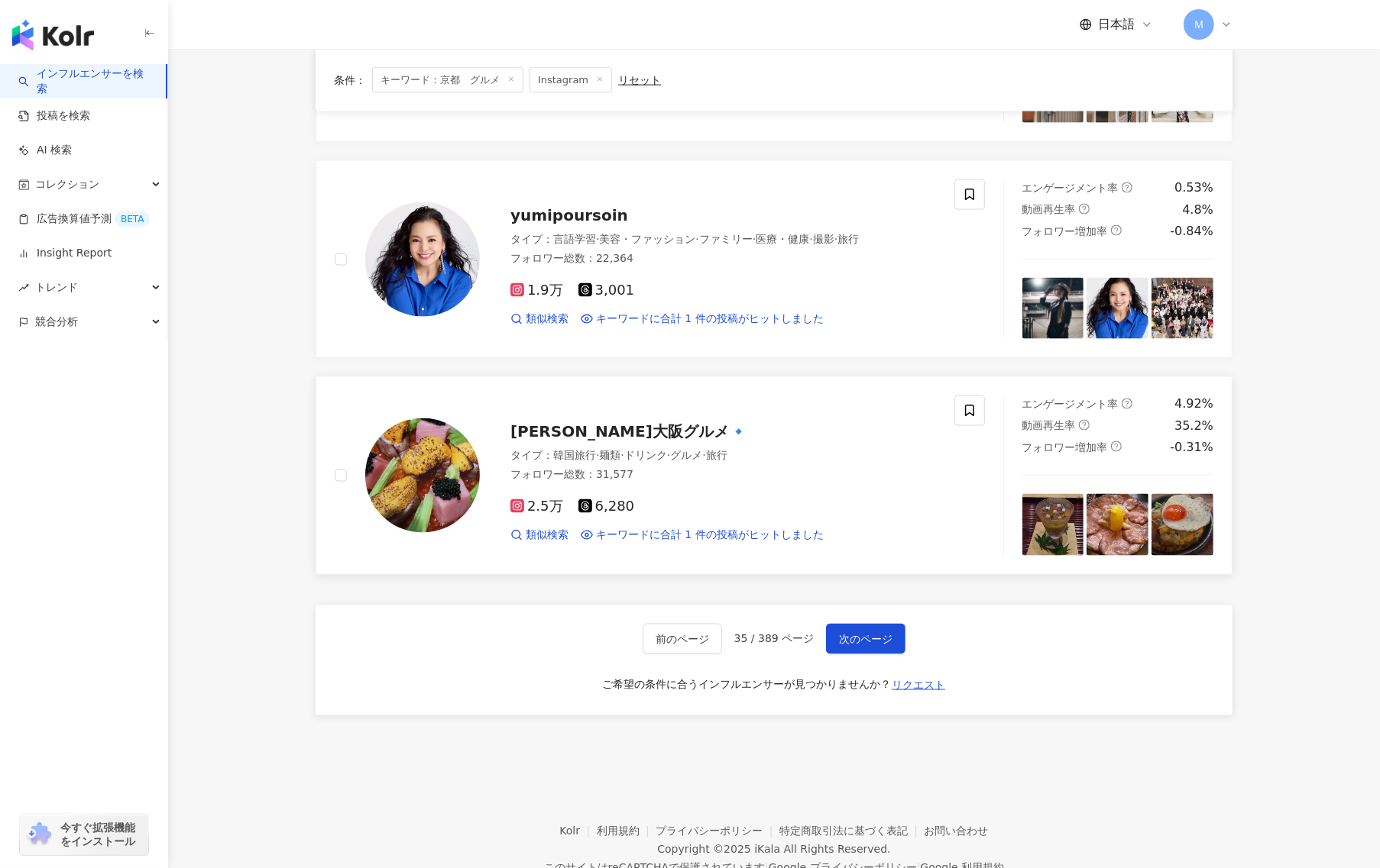
scroll to position [2088, 0]
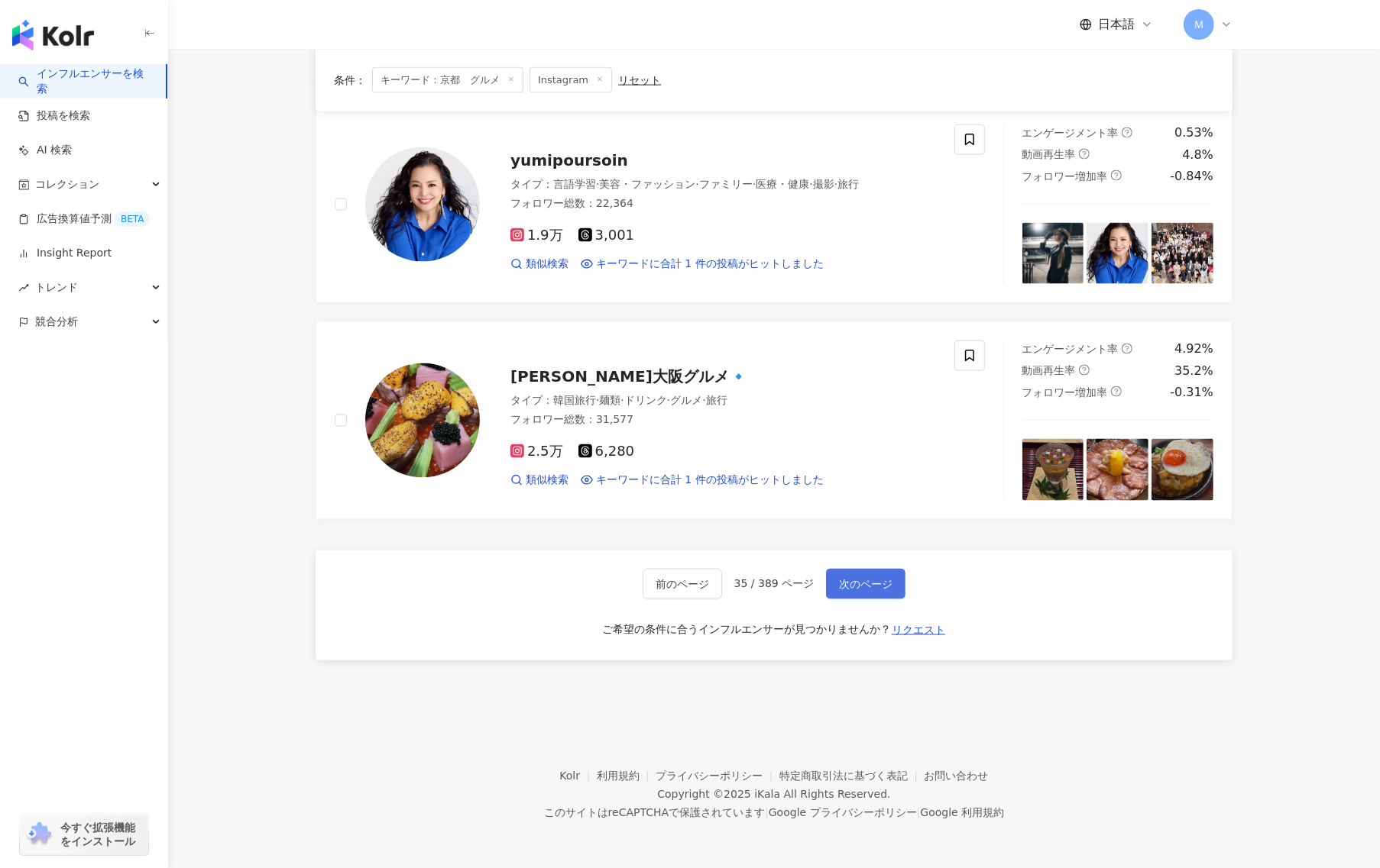
click at [865, 588] on span "次のページ" at bounding box center [866, 584] width 53 height 12
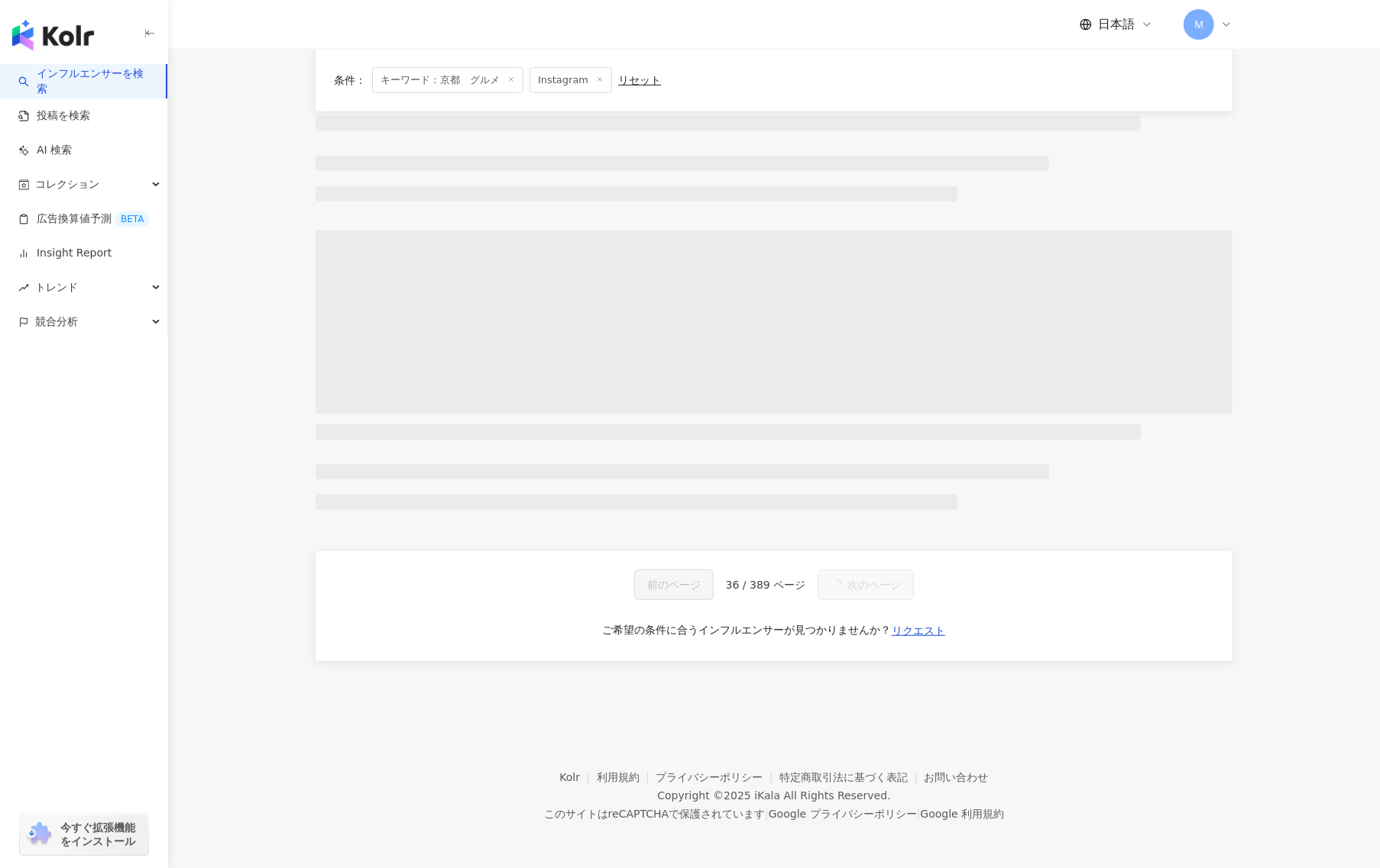
scroll to position [0, 0]
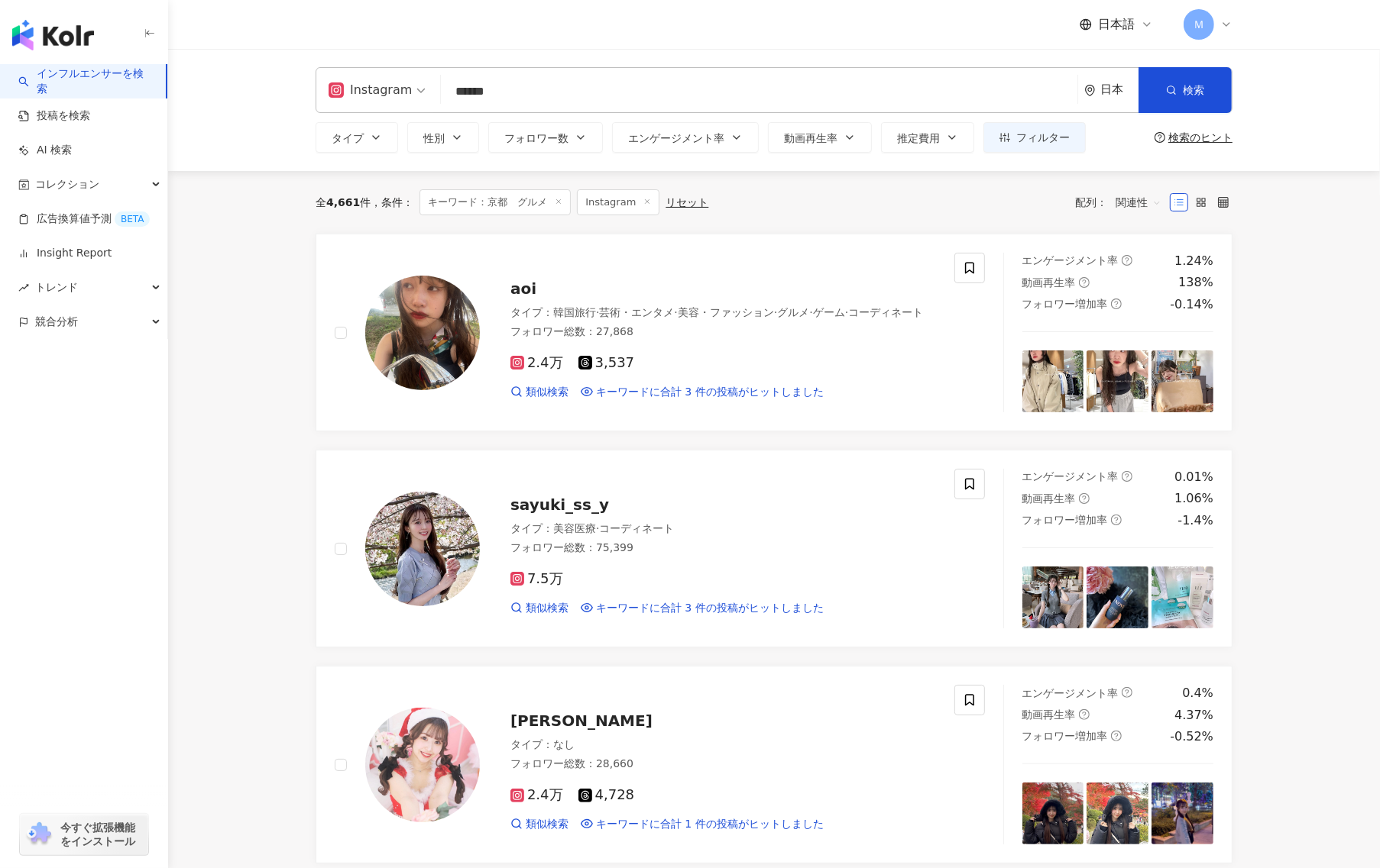
click at [865, 588] on div "7.5万" at bounding box center [723, 579] width 426 height 17
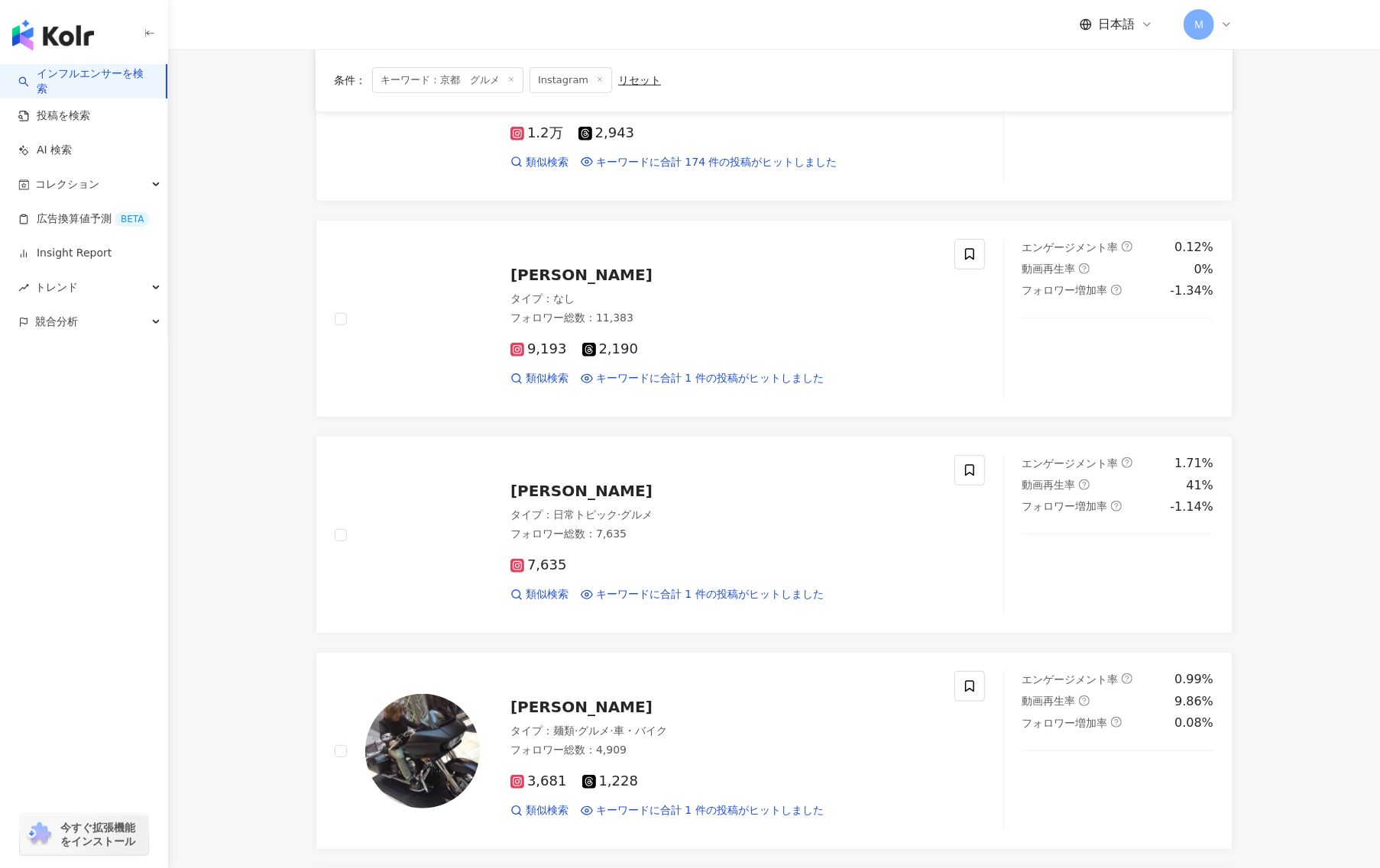
scroll to position [898, 0]
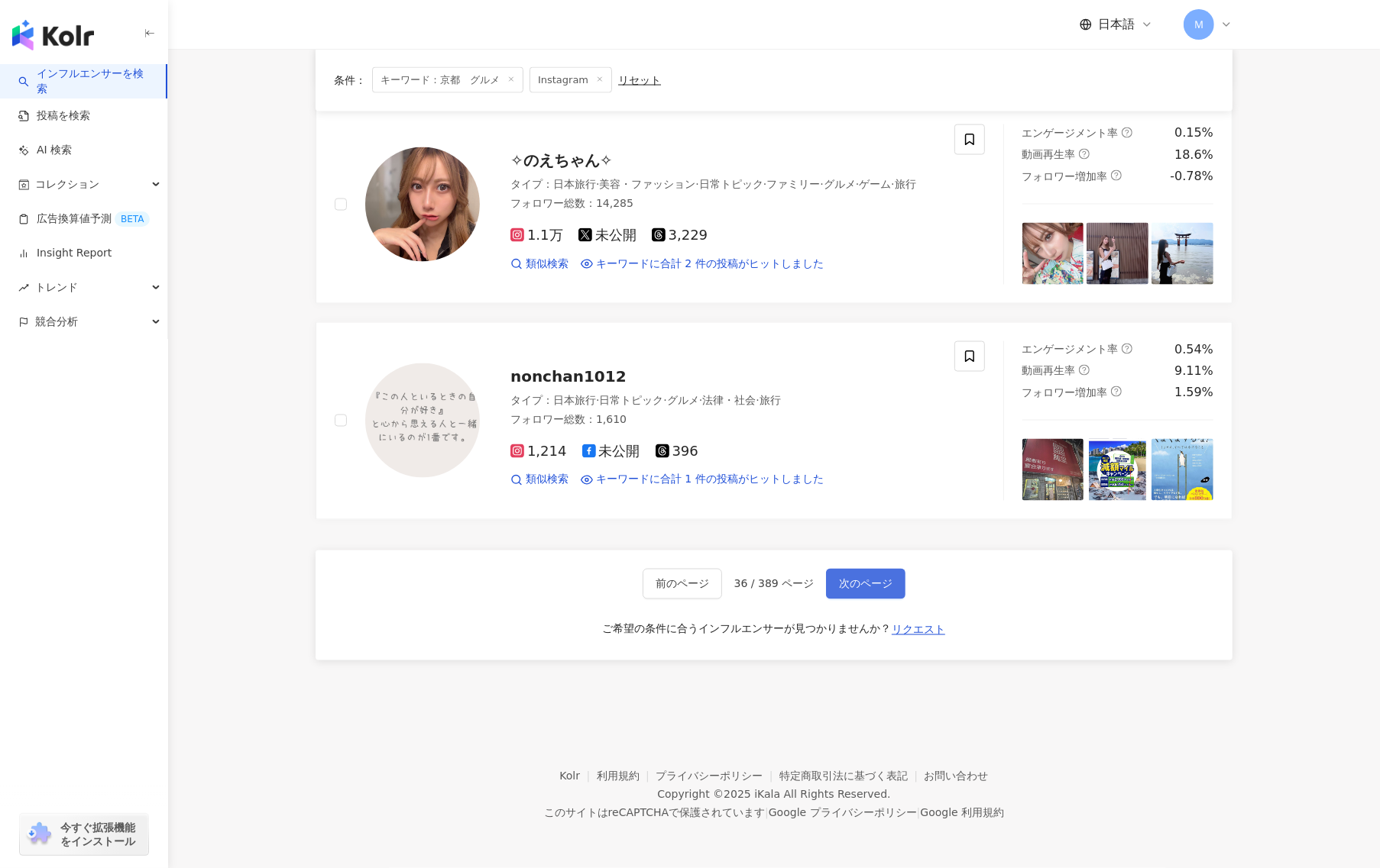
click at [890, 581] on span "次のページ" at bounding box center [866, 584] width 53 height 12
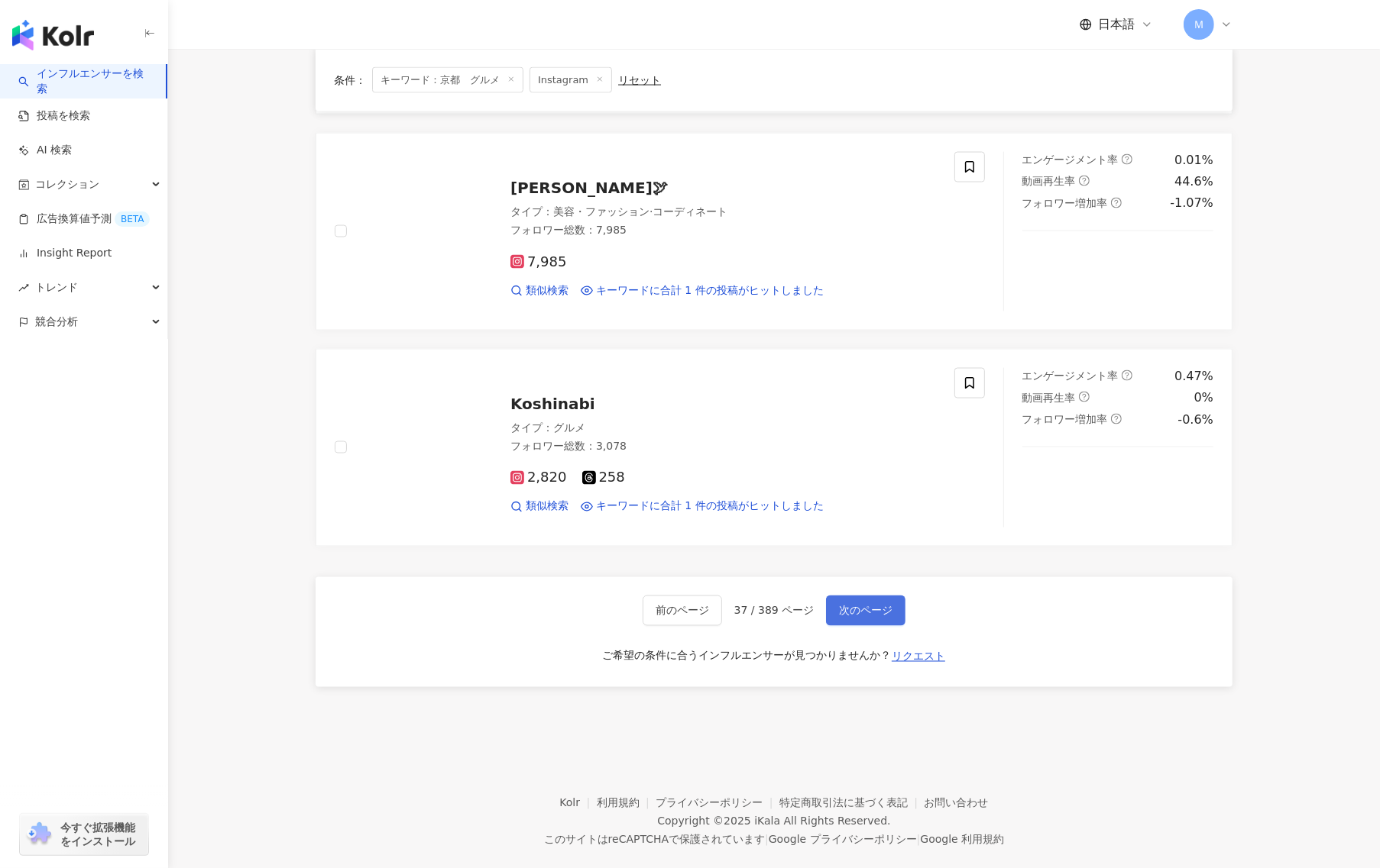
scroll to position [2272, 0]
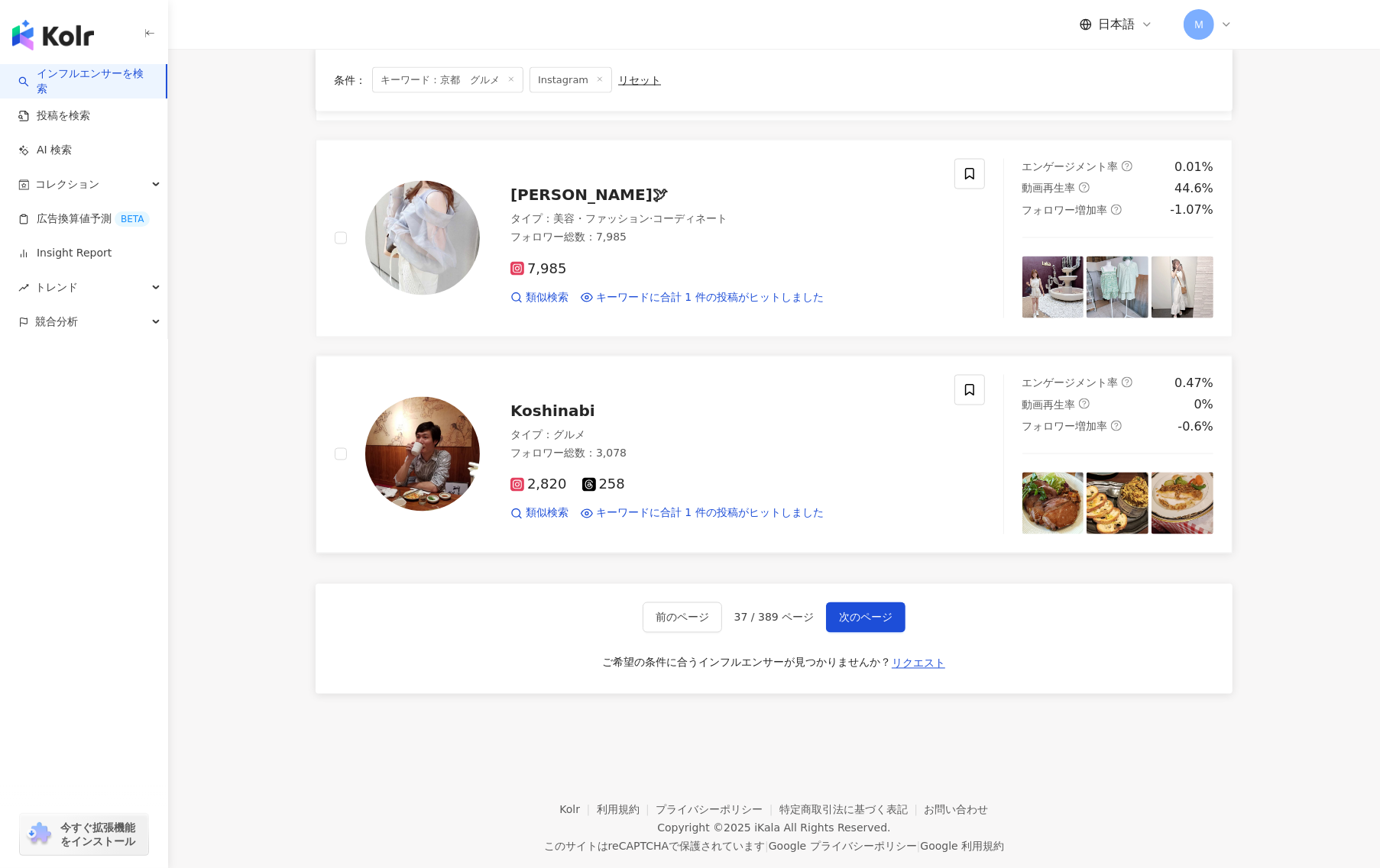
click at [719, 431] on div "タイプ ： グルメ フォロワー総数 ： 3,078" at bounding box center [723, 446] width 426 height 38
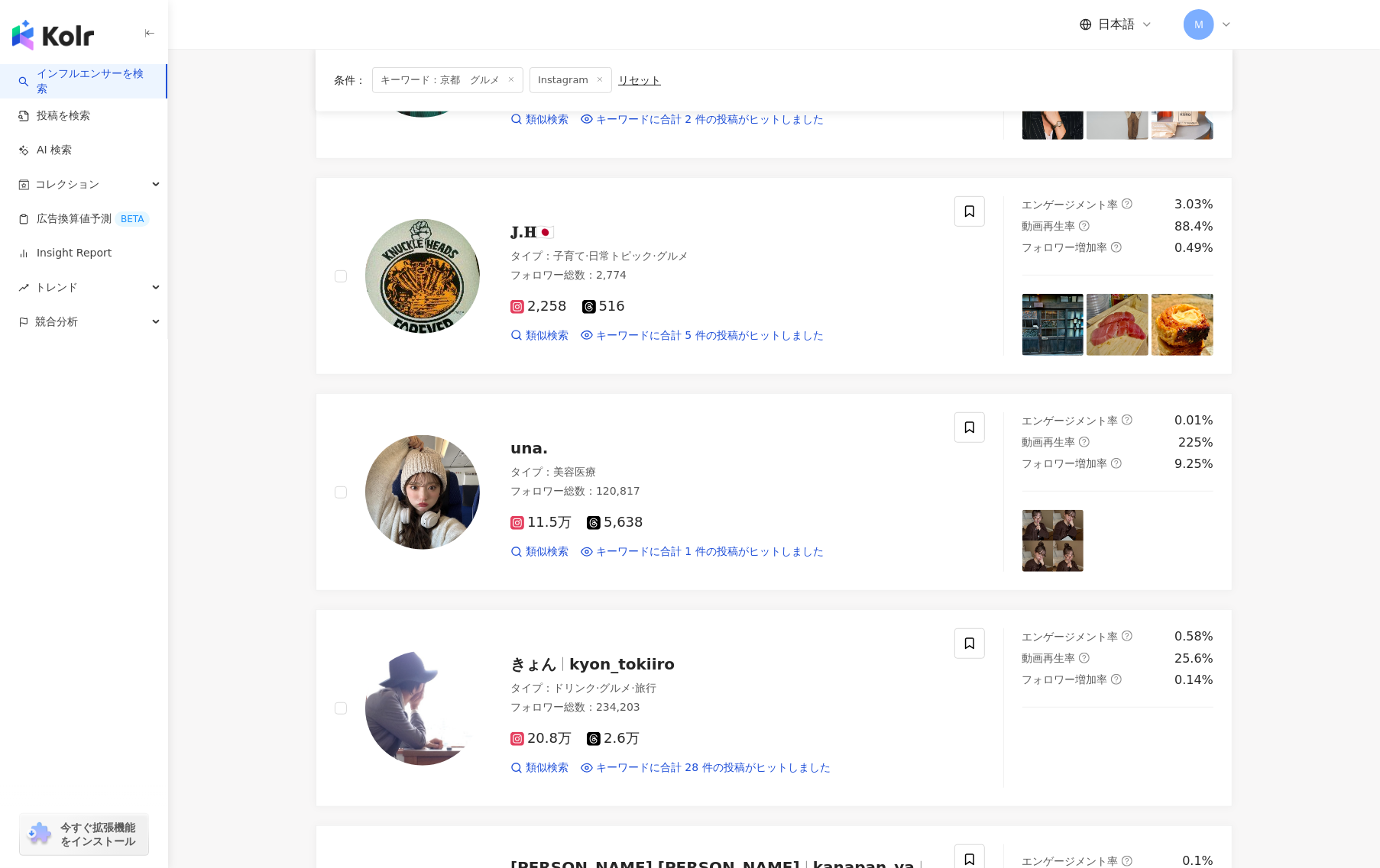
scroll to position [2025, 0]
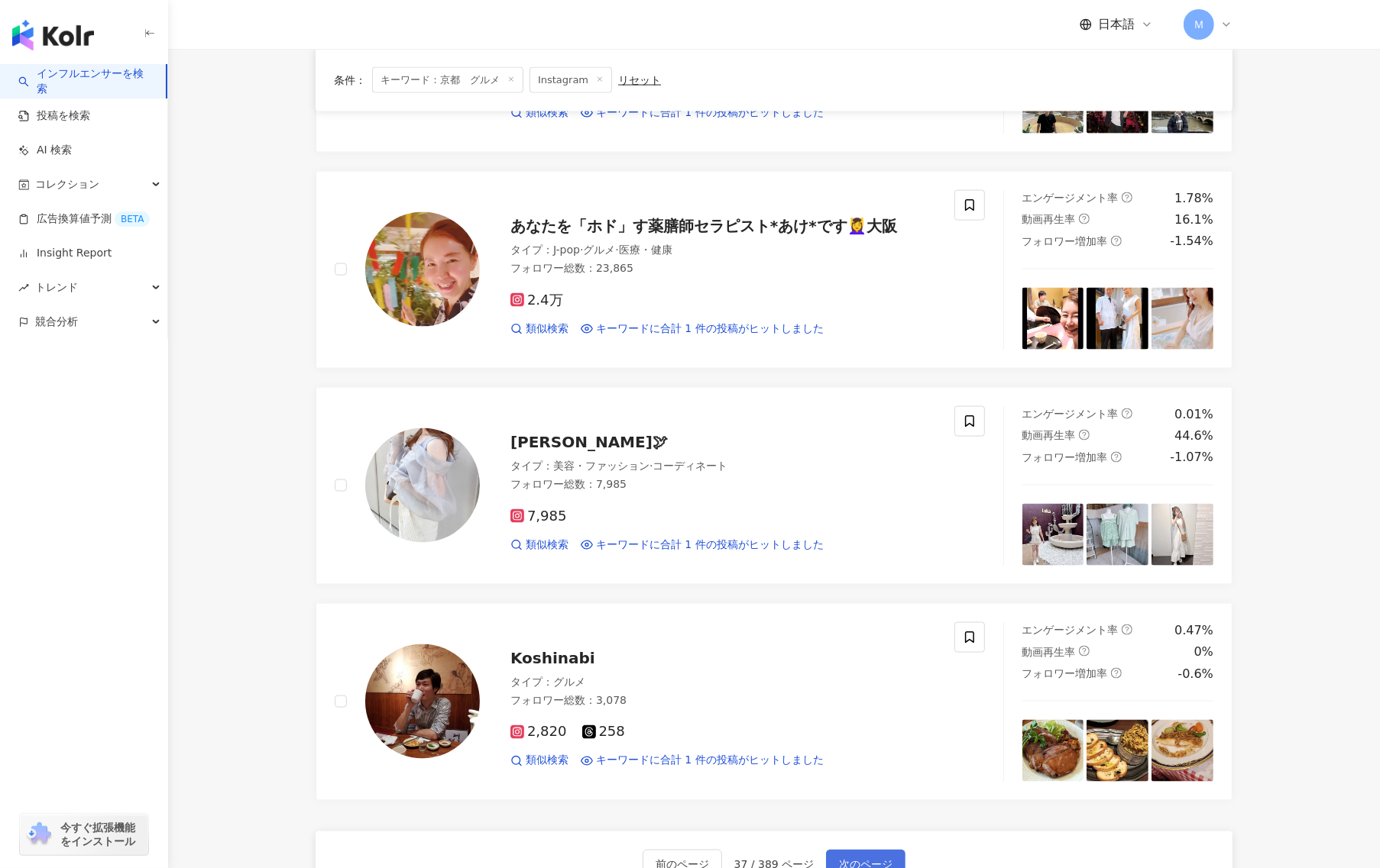
click at [848, 862] on button "次のページ" at bounding box center [866, 864] width 79 height 30
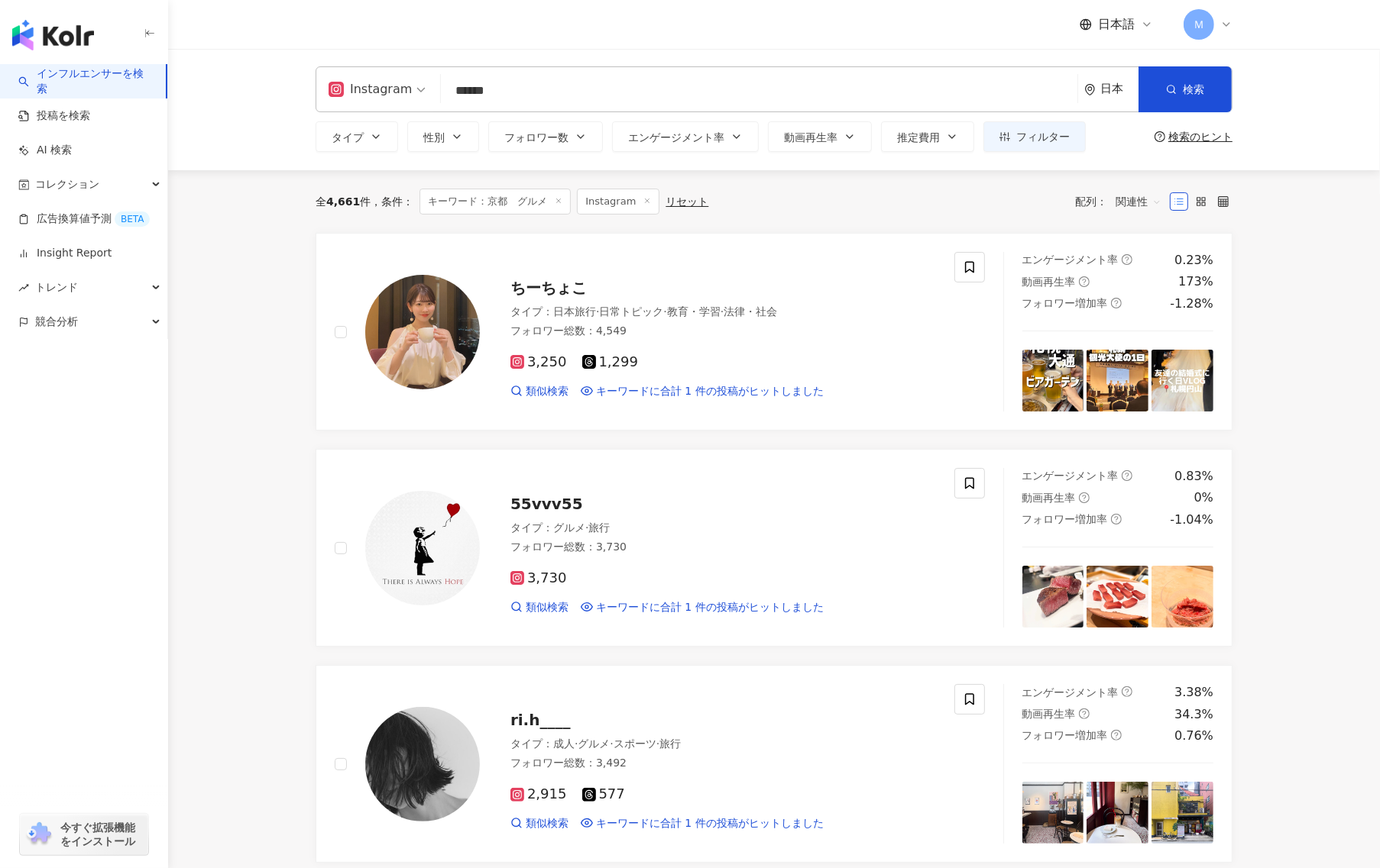
scroll to position [0, 0]
